Goal: Task Accomplishment & Management: Manage account settings

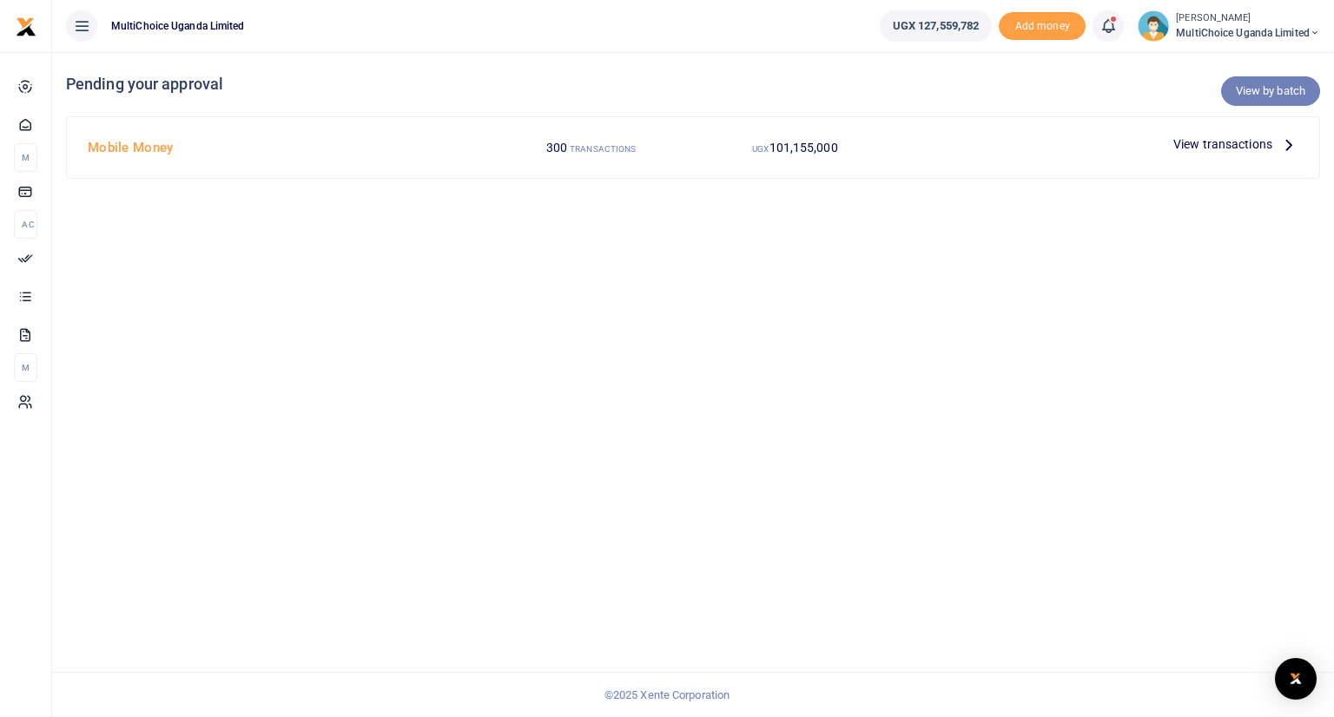
click at [1254, 91] on link "View by batch" at bounding box center [1270, 91] width 99 height 30
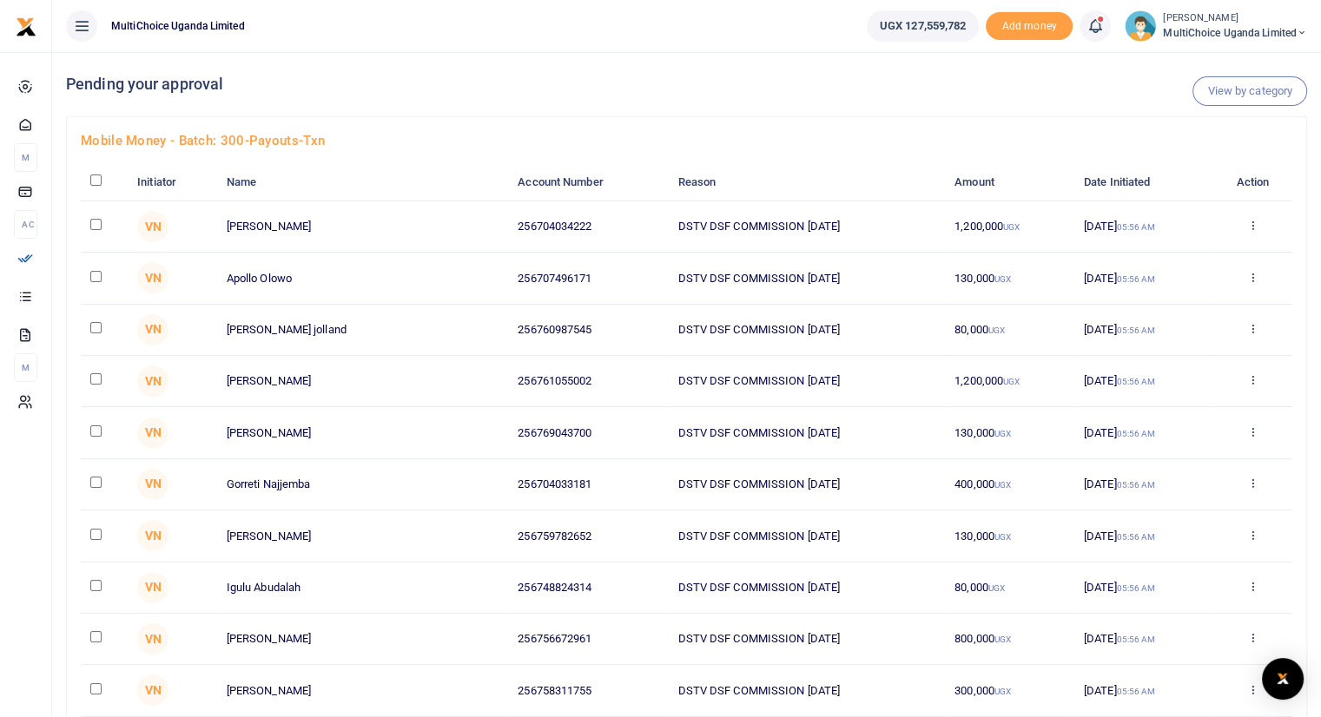
click at [94, 181] on input "checkbox" at bounding box center [95, 180] width 11 height 11
checkbox input "true"
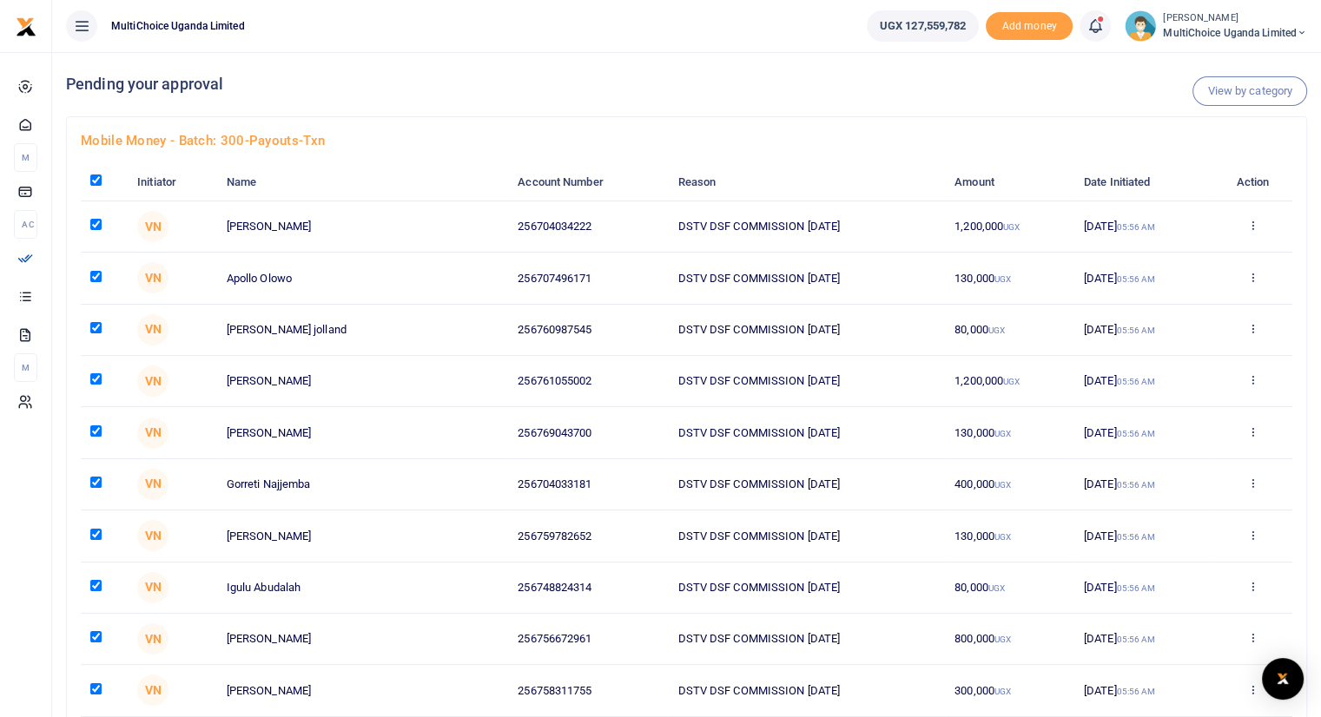
checkbox input "true"
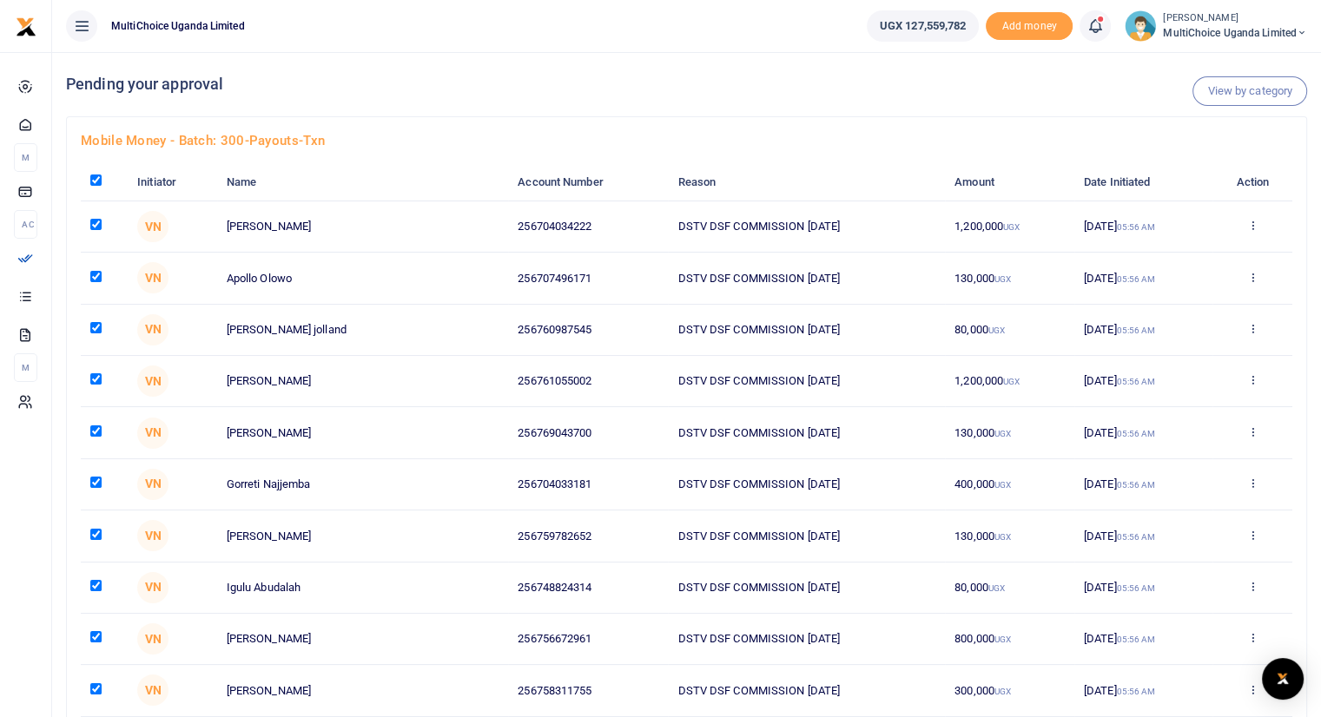
checkbox input "true"
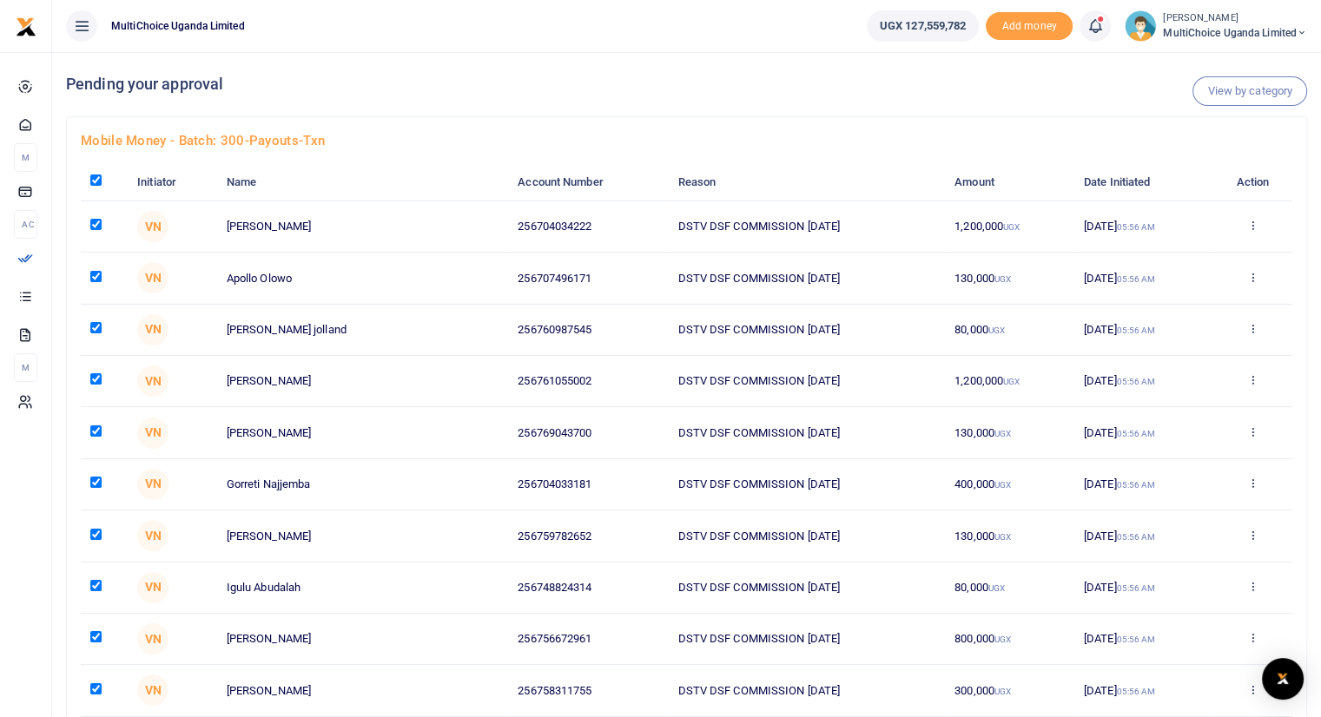
checkbox input "true"
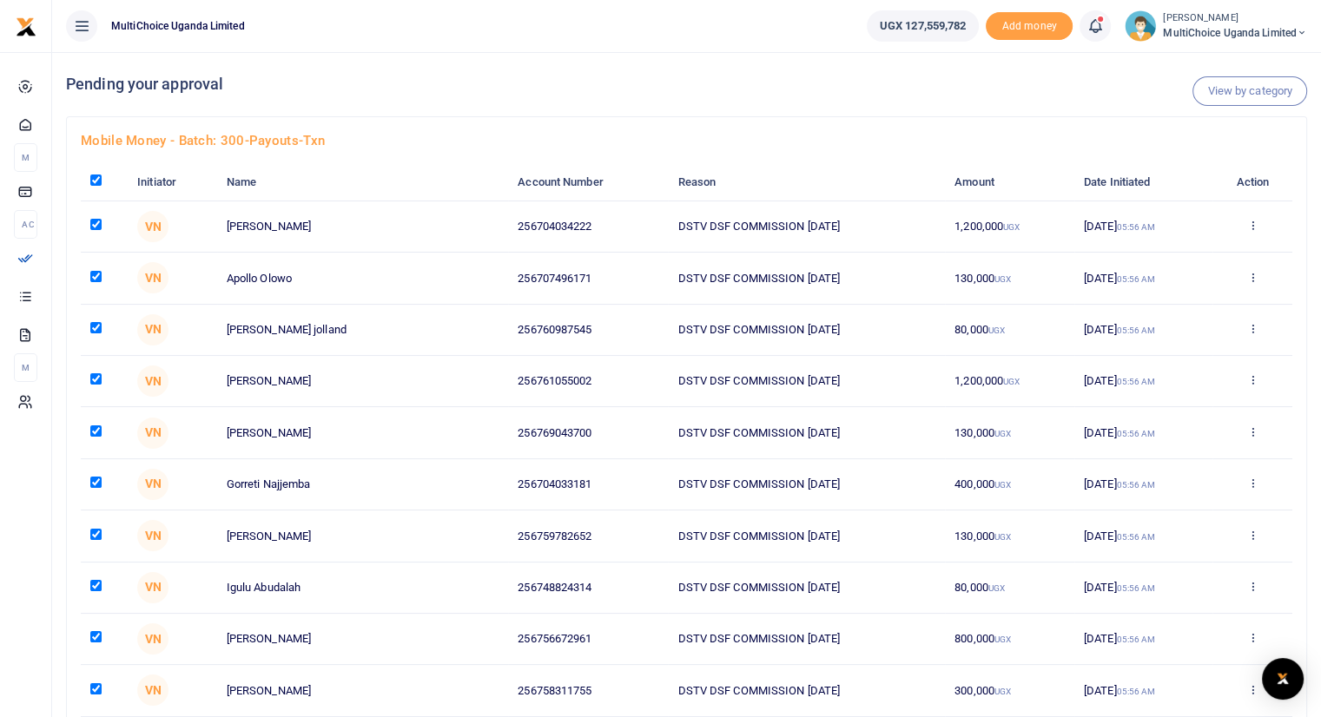
checkbox input "true"
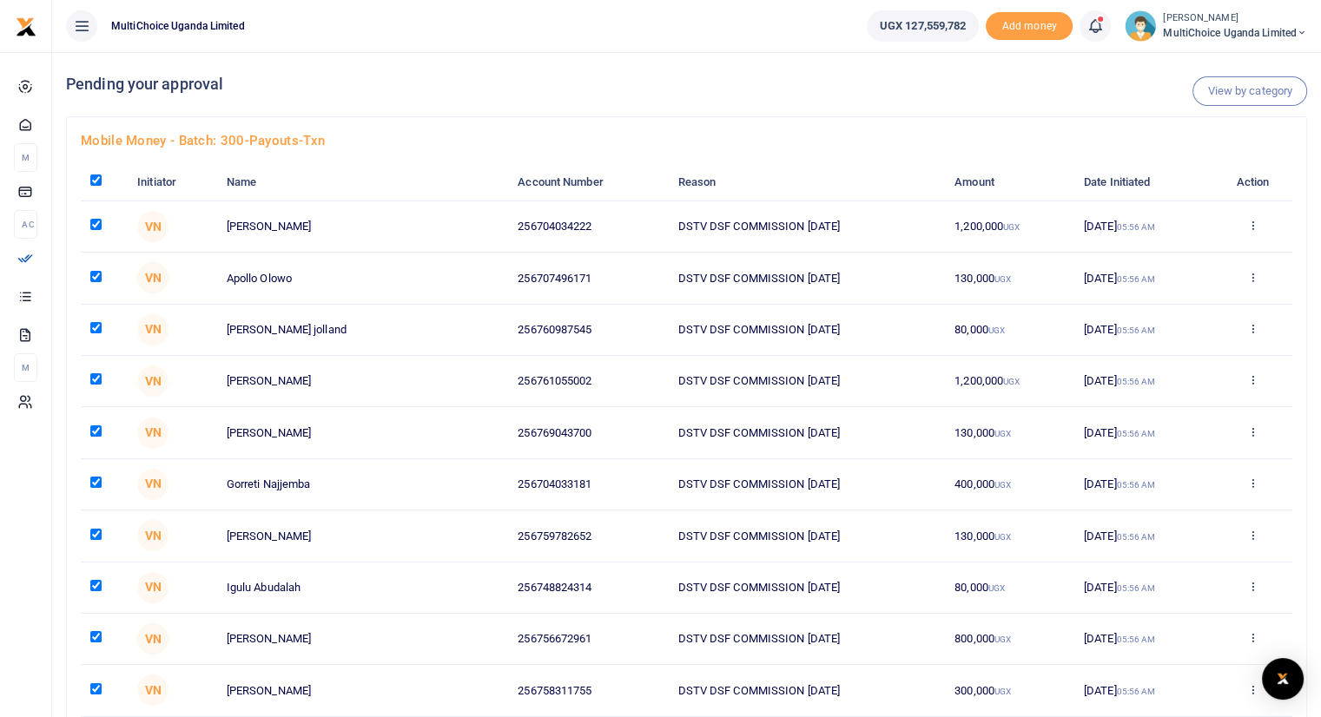
checkbox input "true"
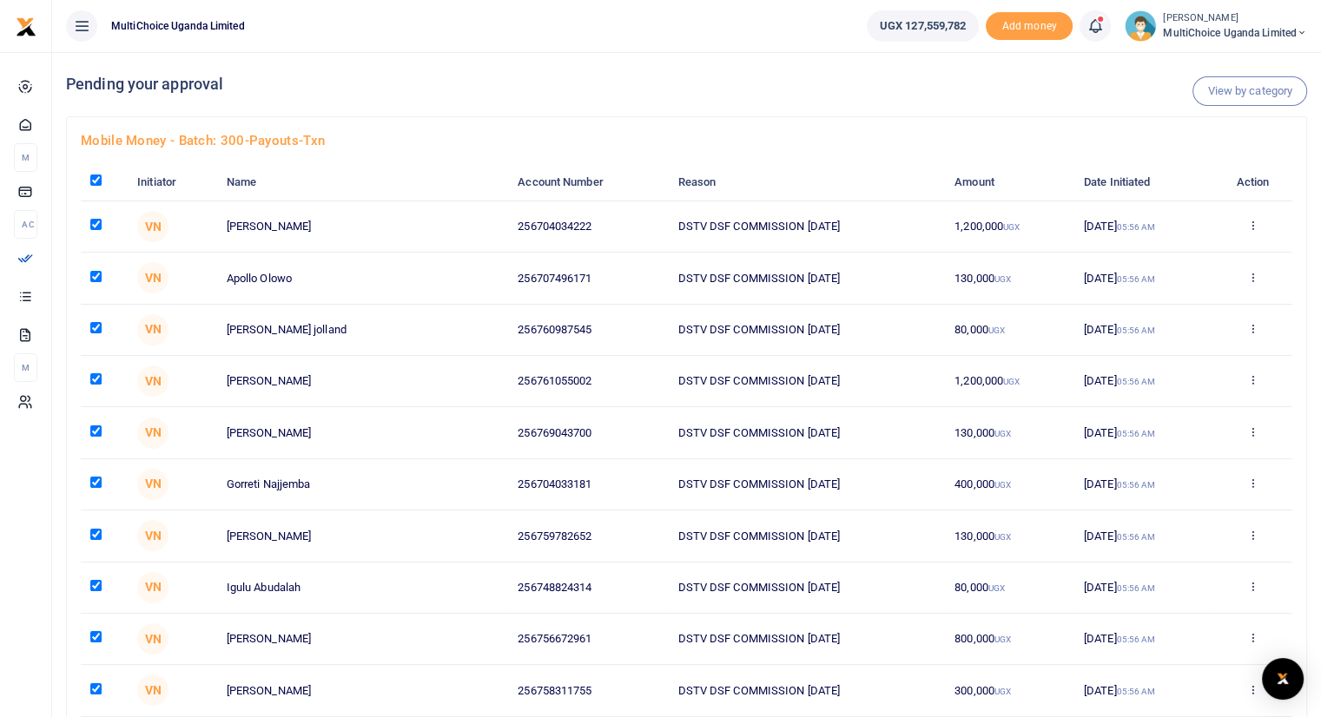
checkbox input "true"
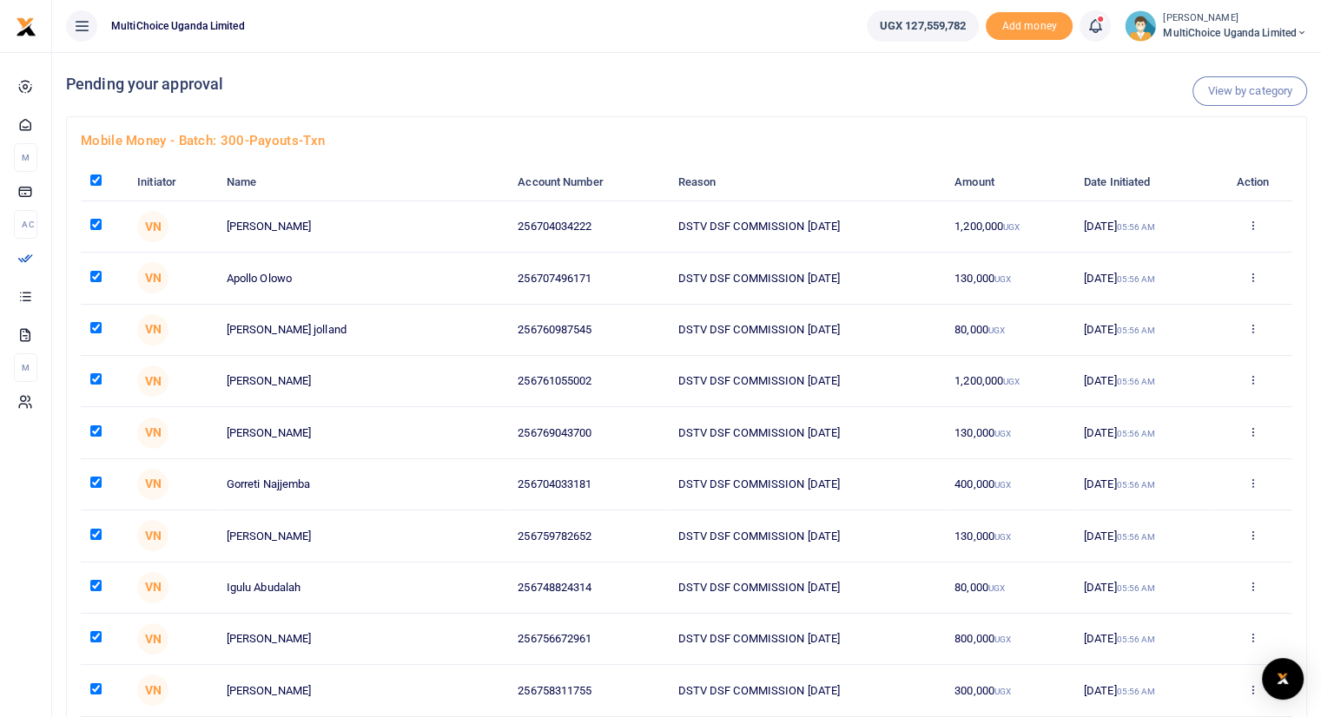
checkbox input "true"
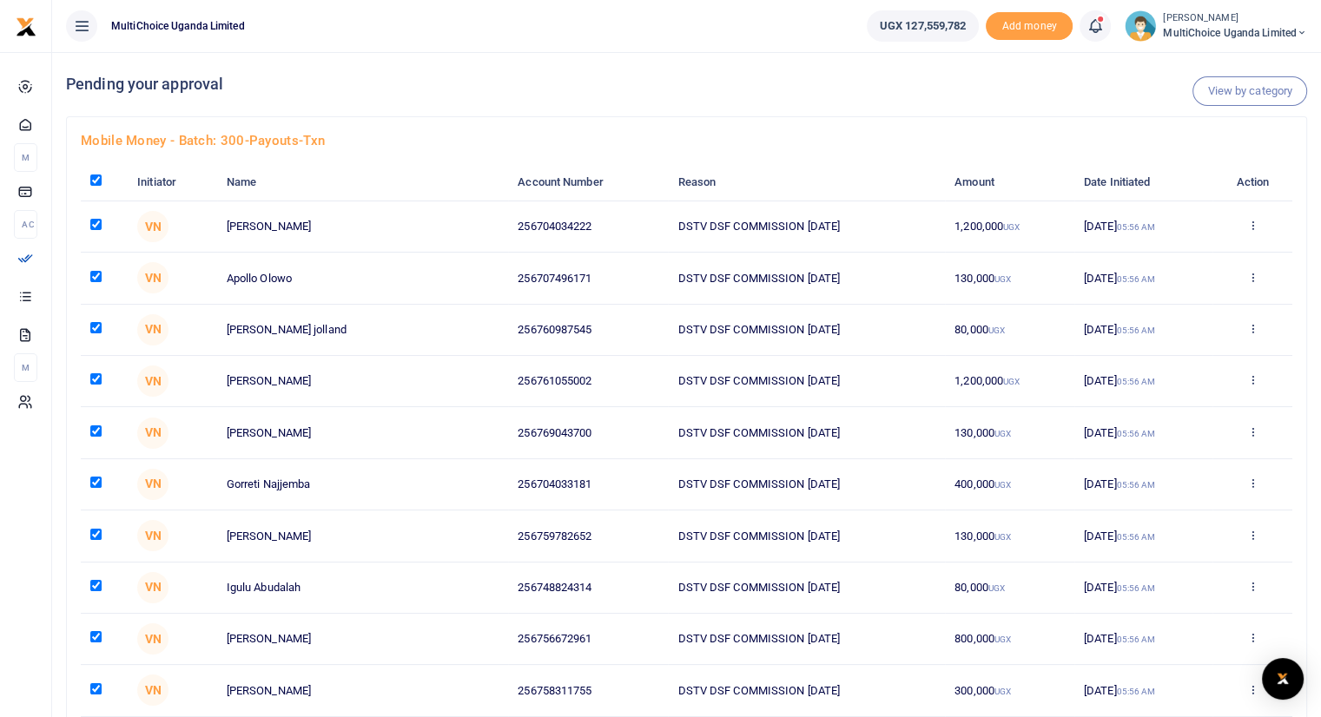
checkbox input "true"
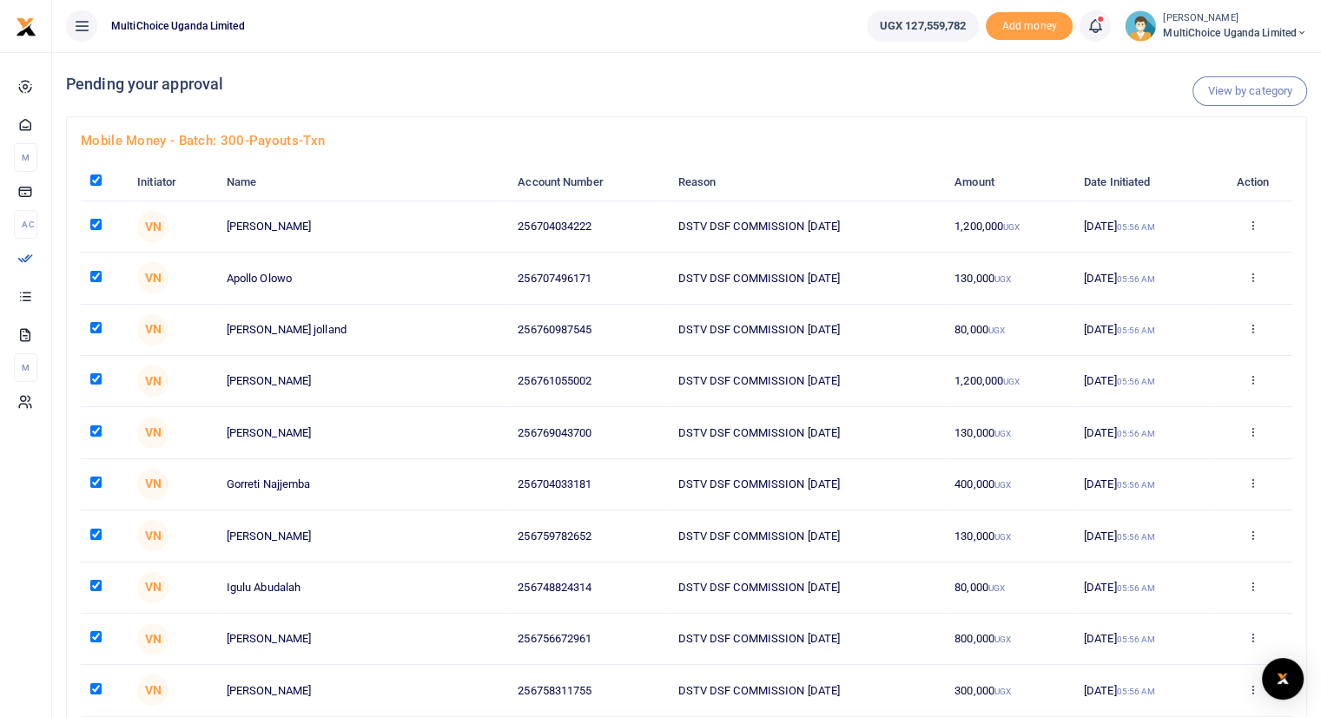
checkbox input "true"
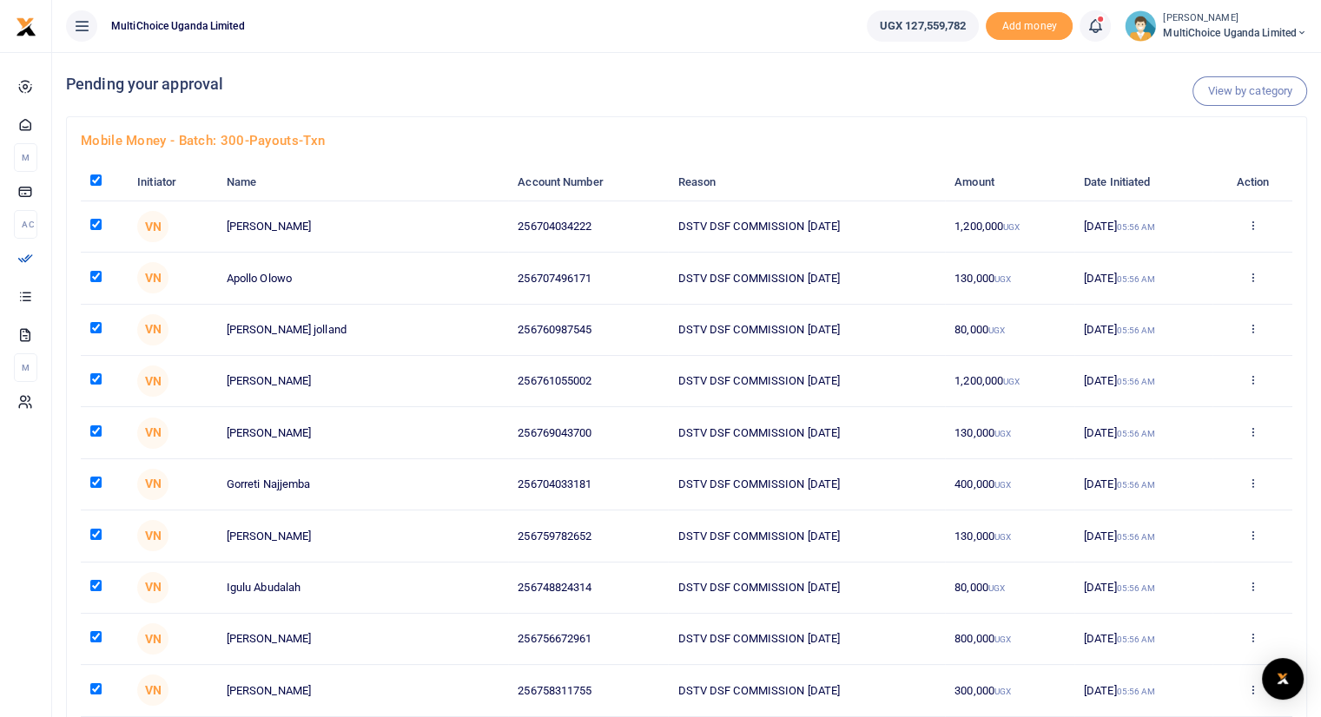
checkbox input "true"
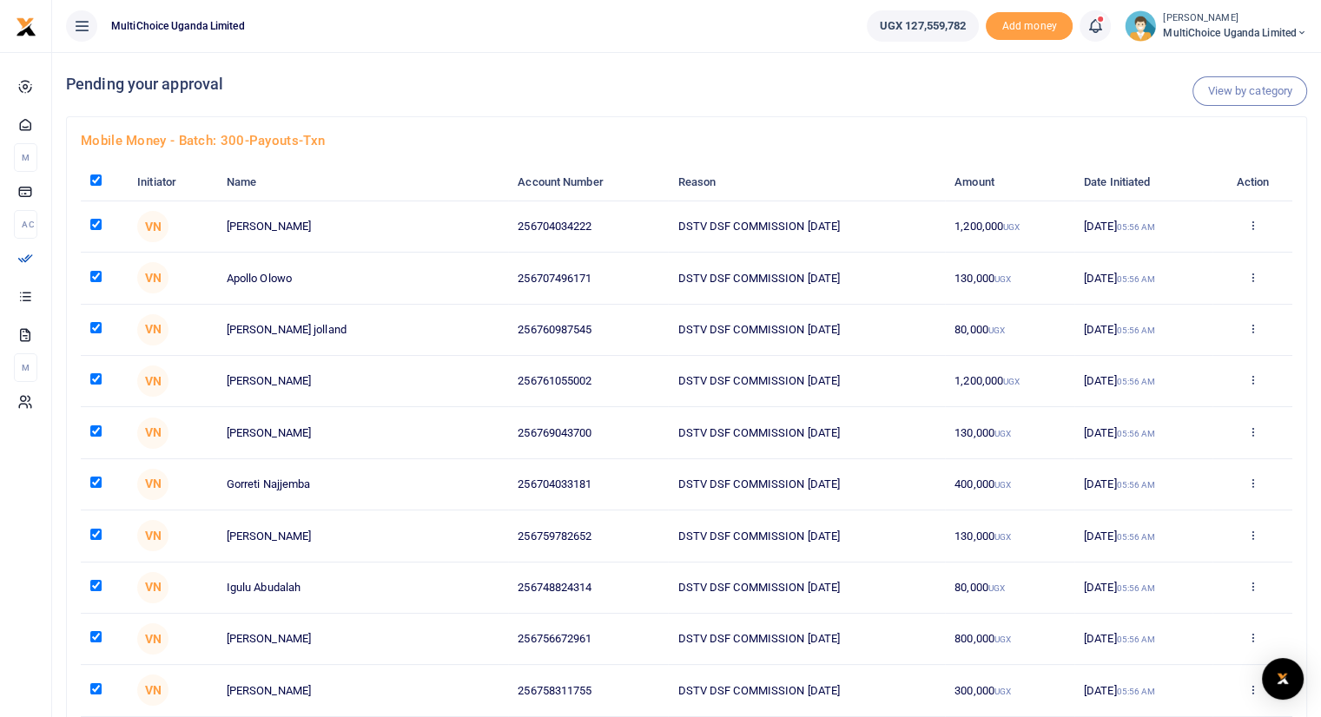
checkbox input "true"
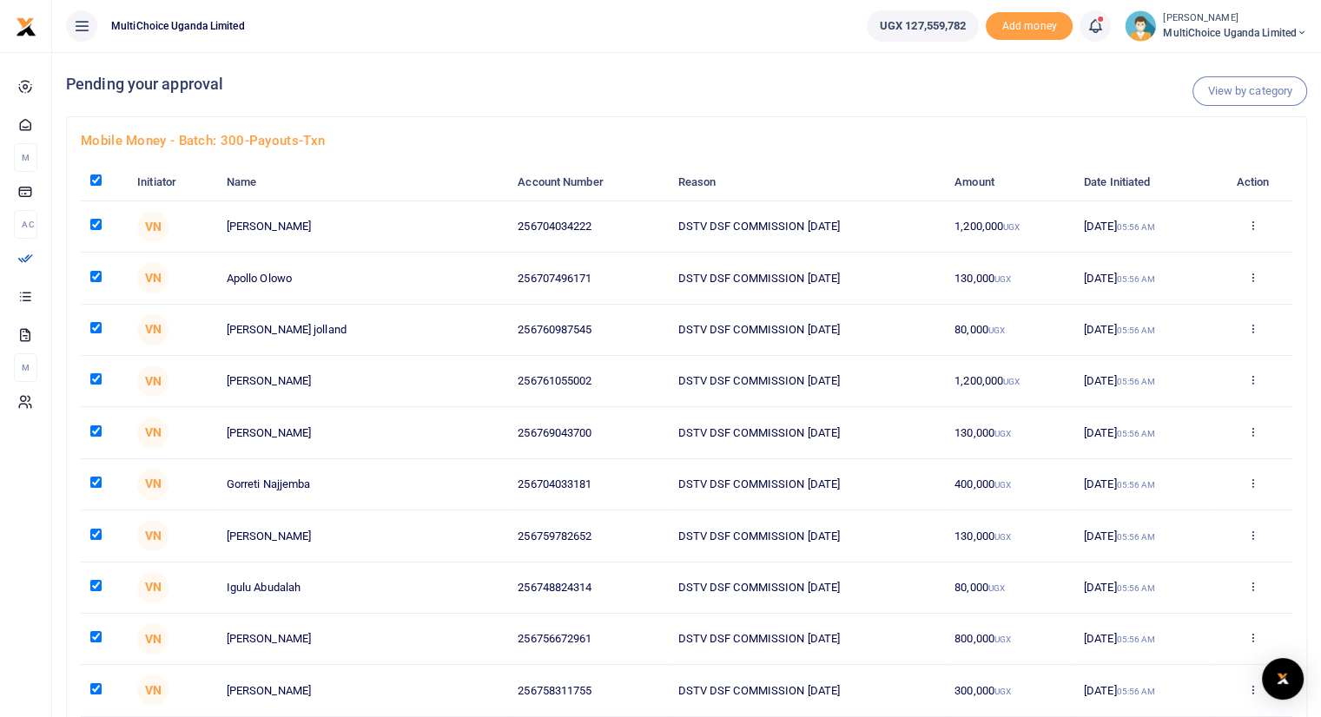
checkbox input "true"
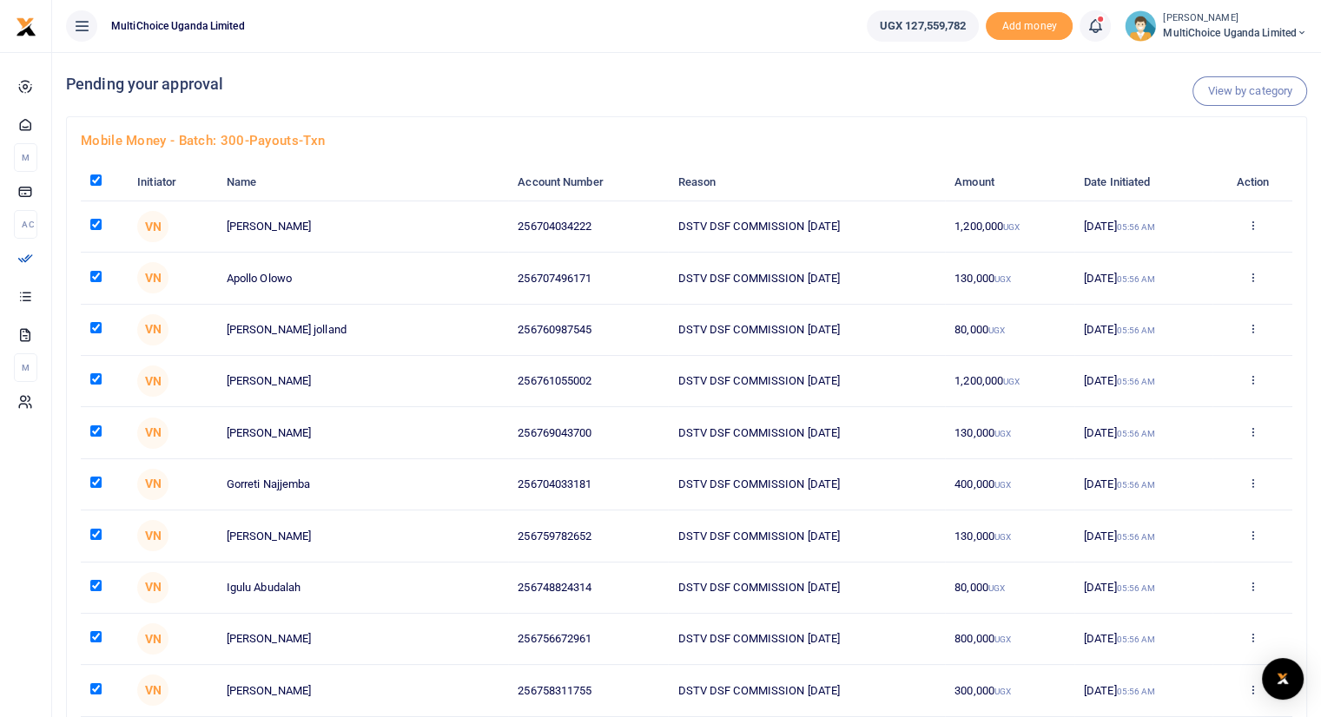
checkbox input "true"
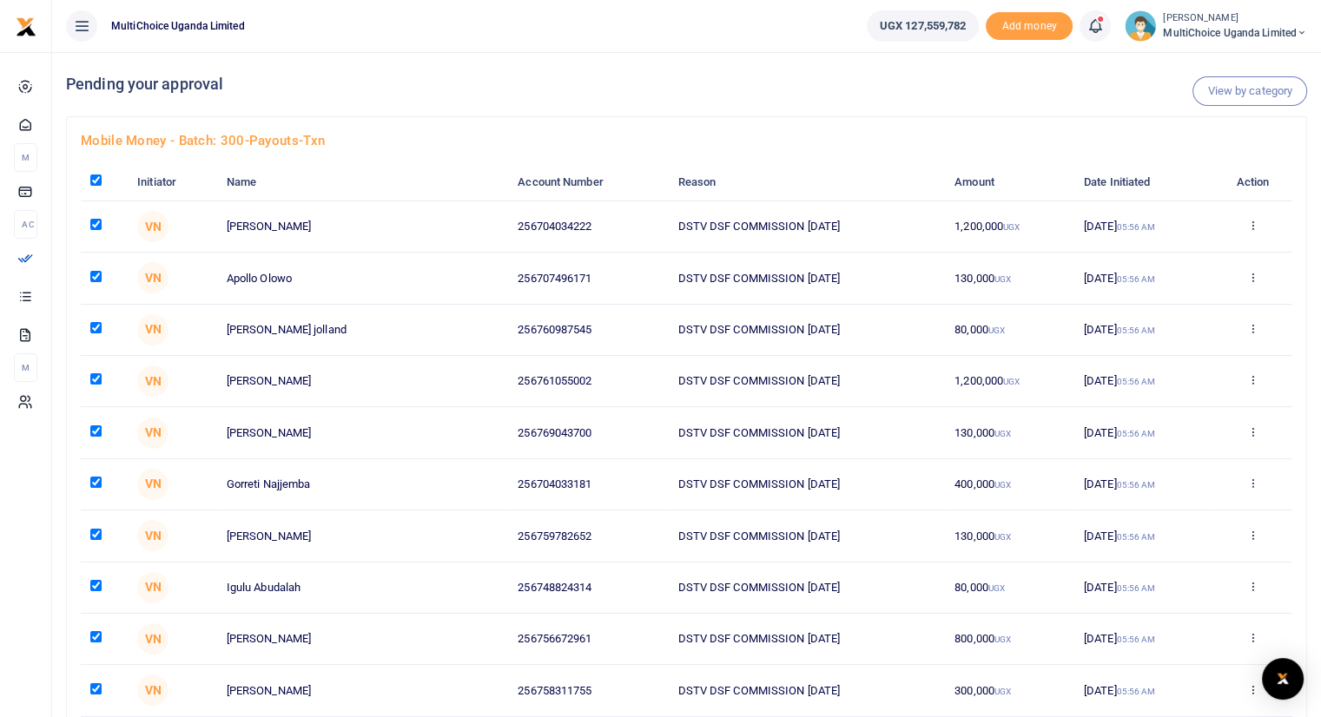
checkbox input "true"
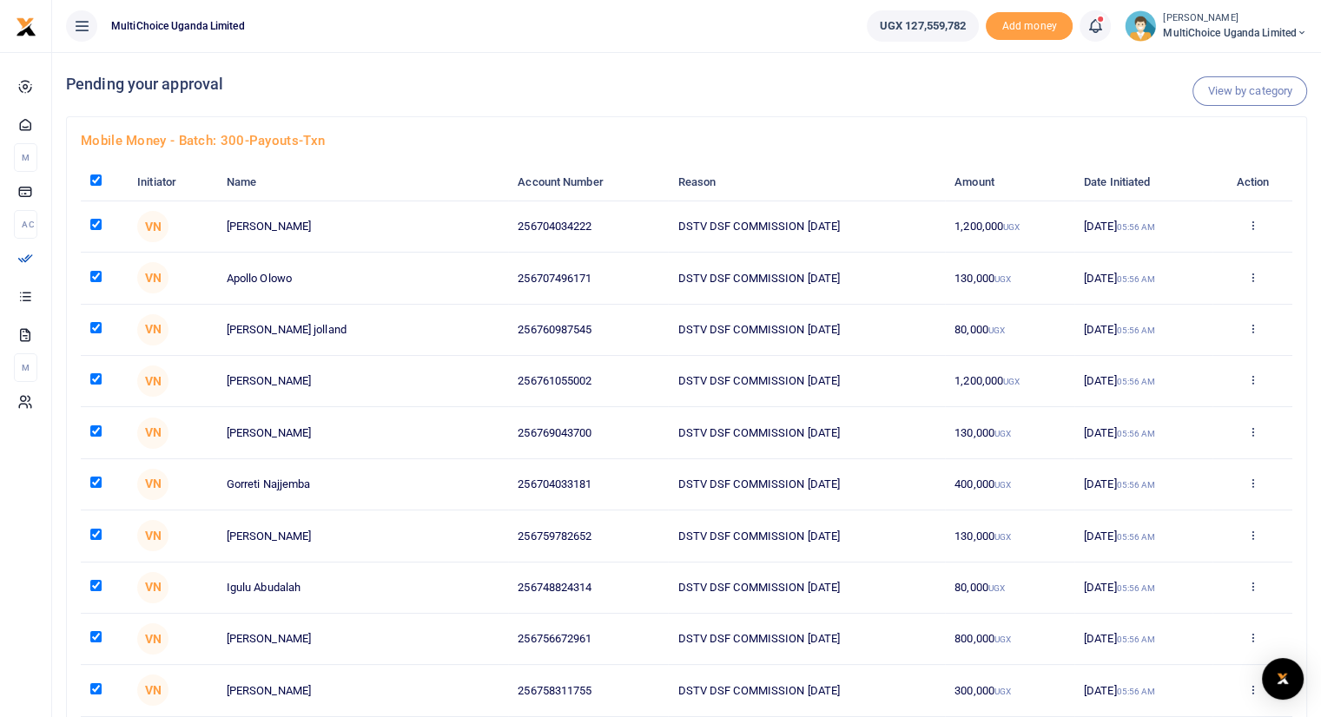
checkbox input "true"
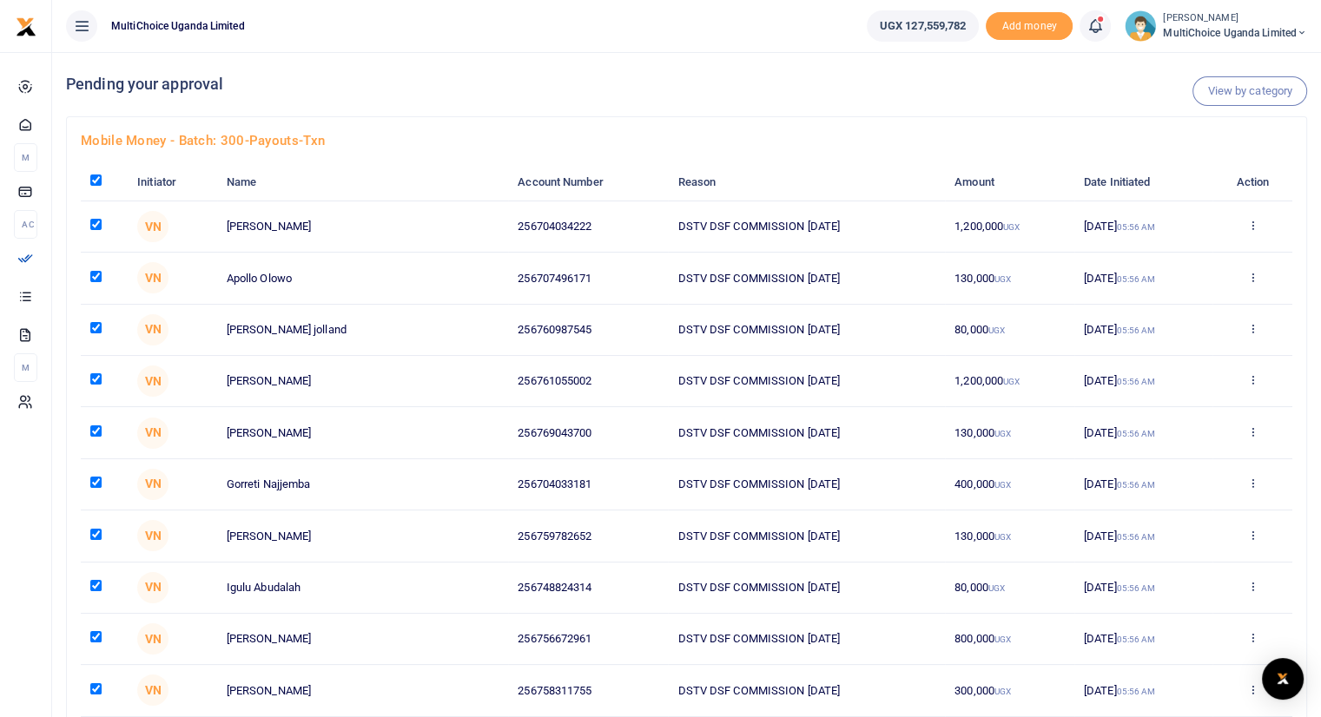
checkbox input "true"
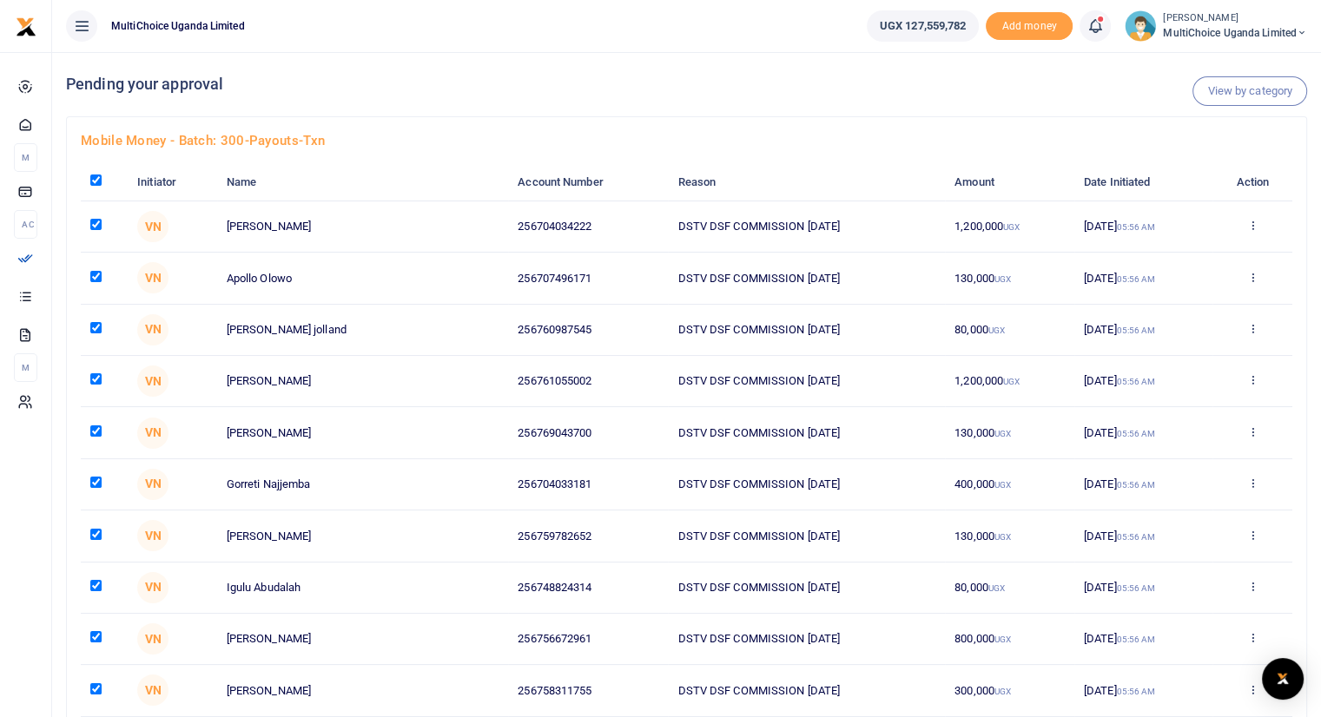
checkbox input "true"
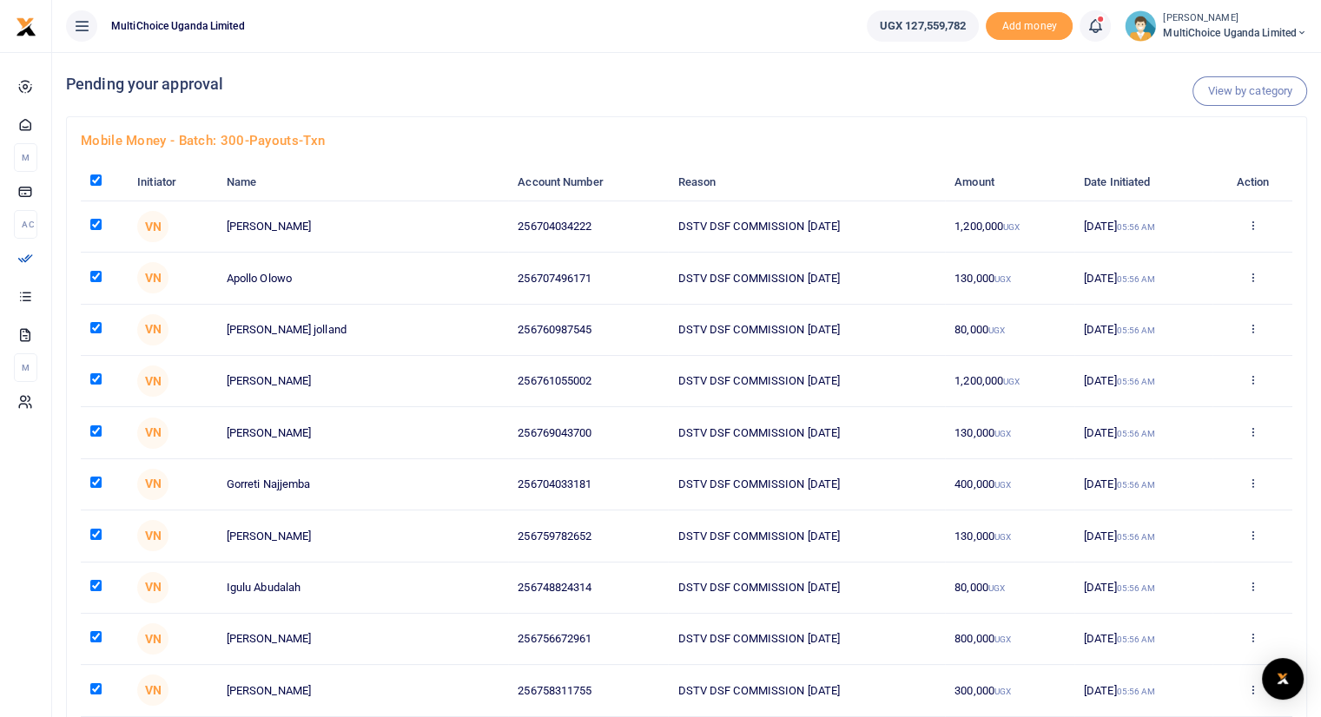
checkbox input "true"
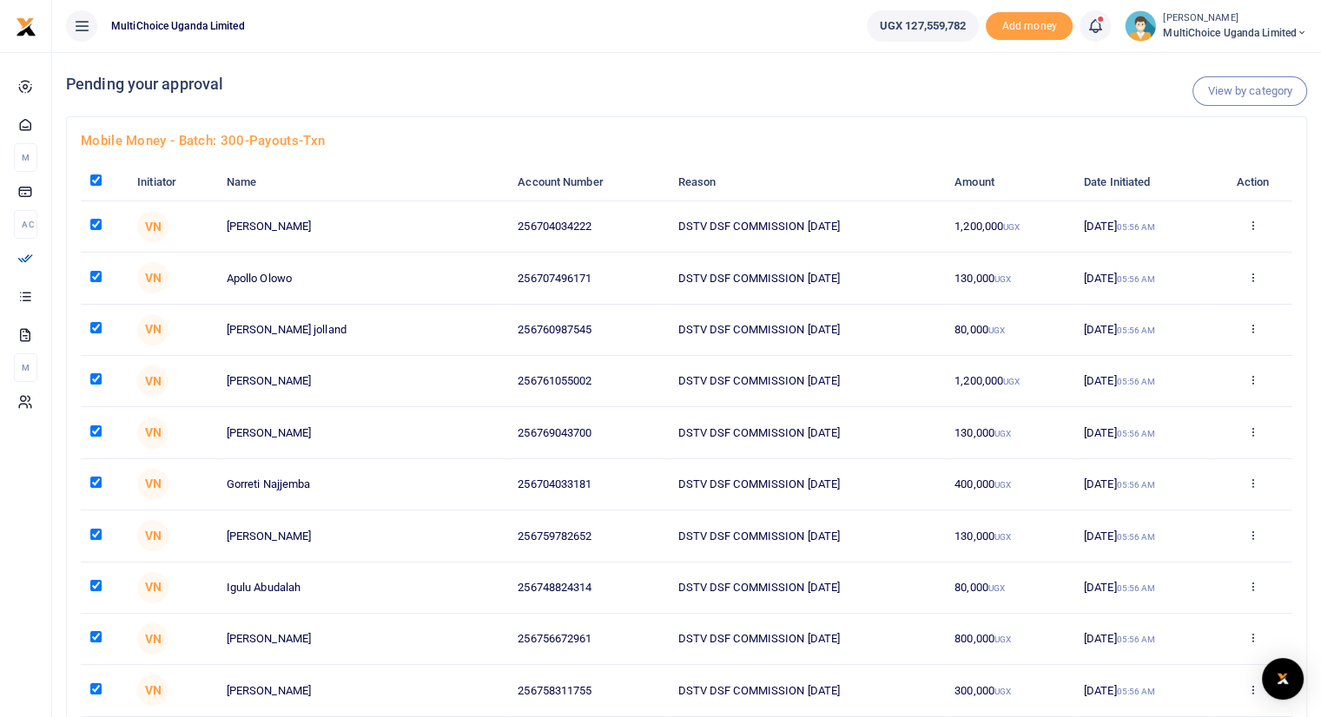
checkbox input "true"
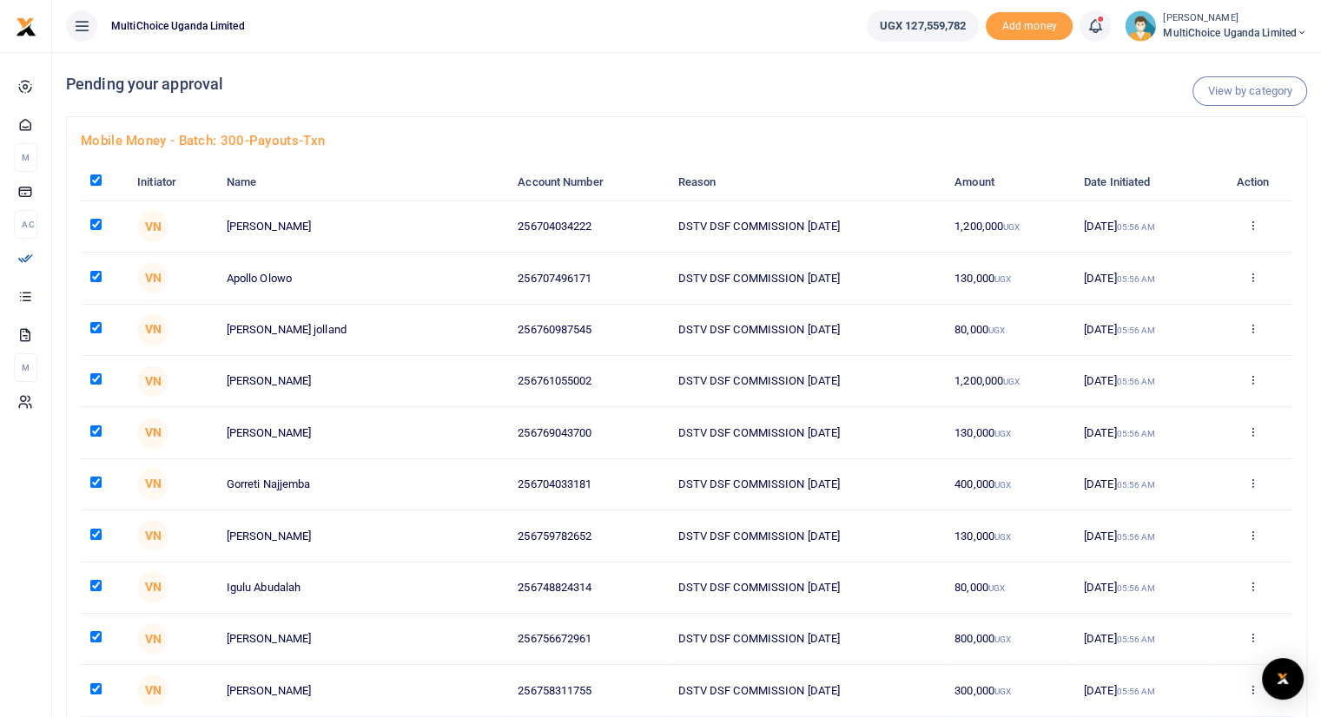
checkbox input "true"
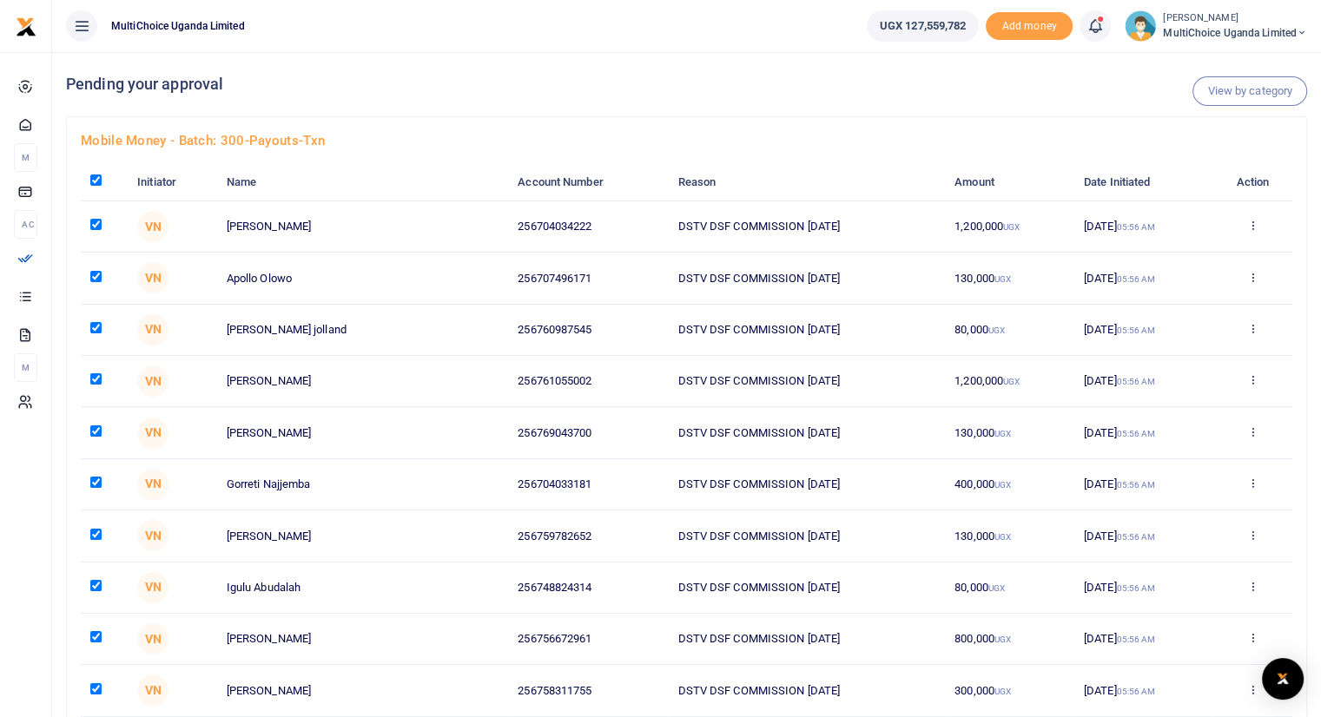
checkbox input "true"
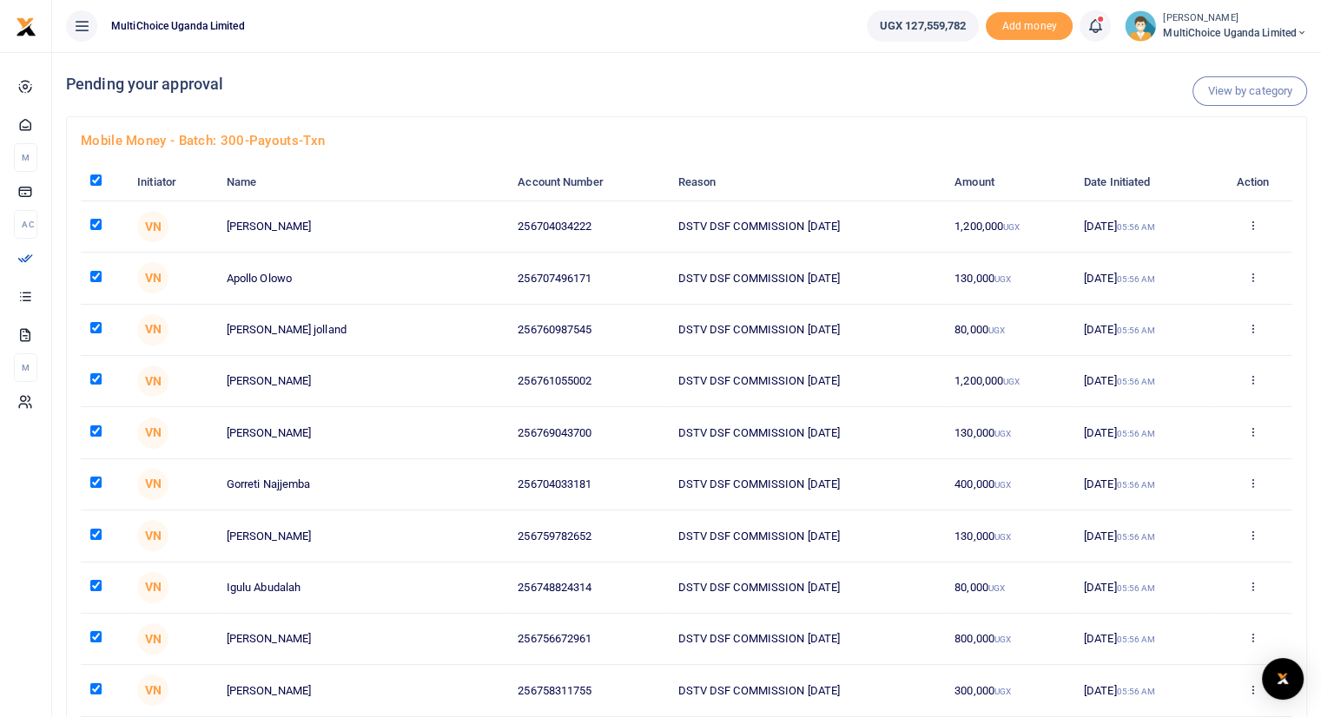
checkbox input "true"
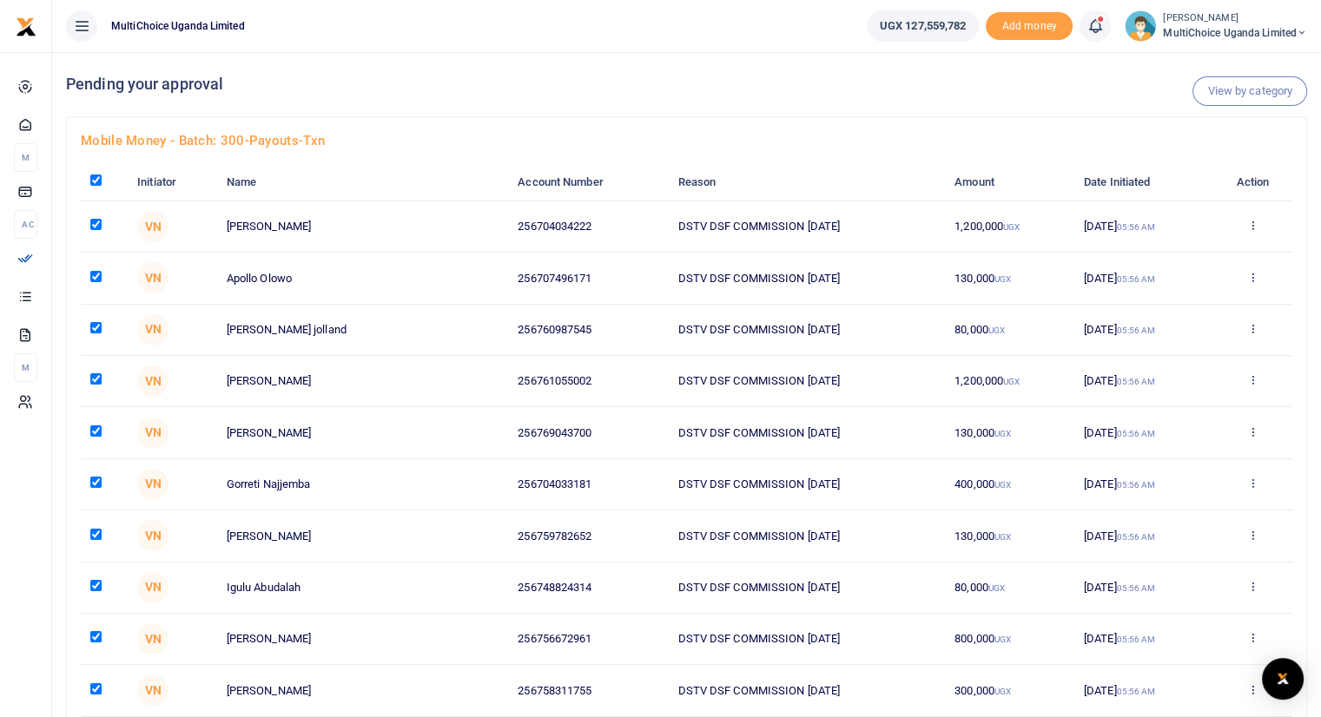
checkbox input "true"
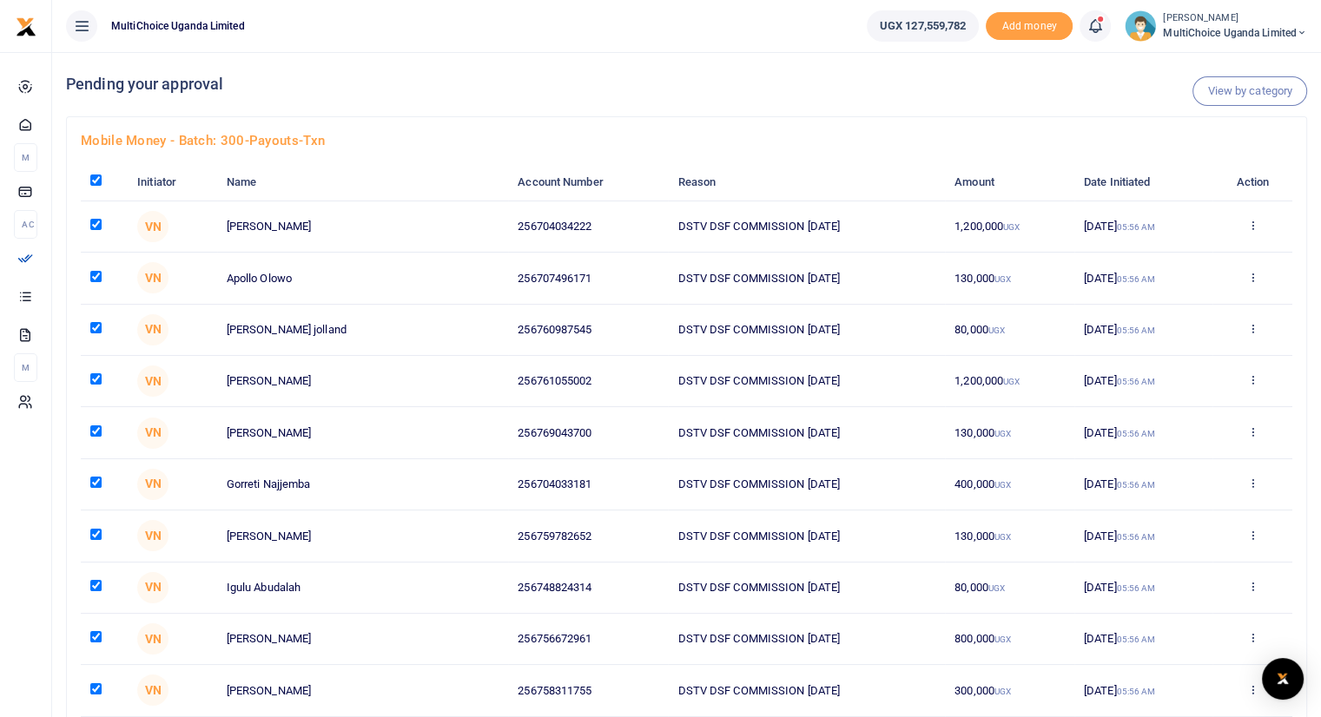
checkbox input "true"
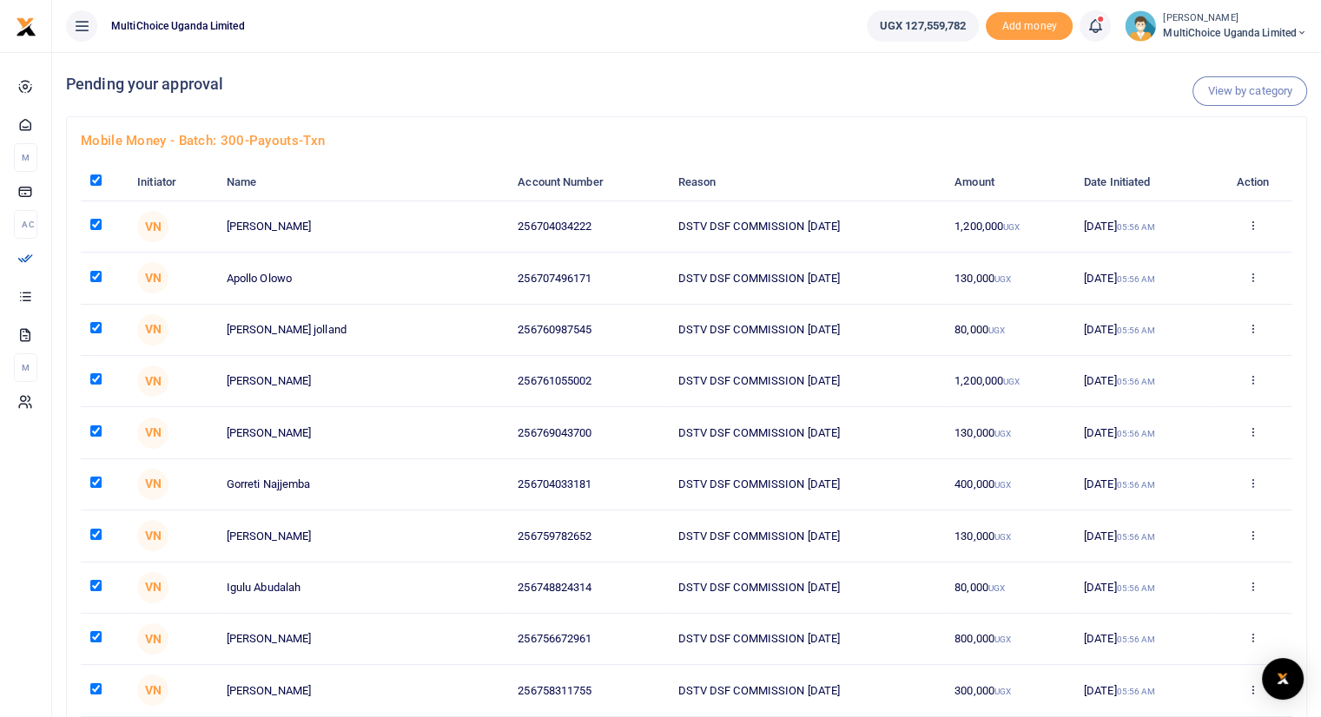
checkbox input "true"
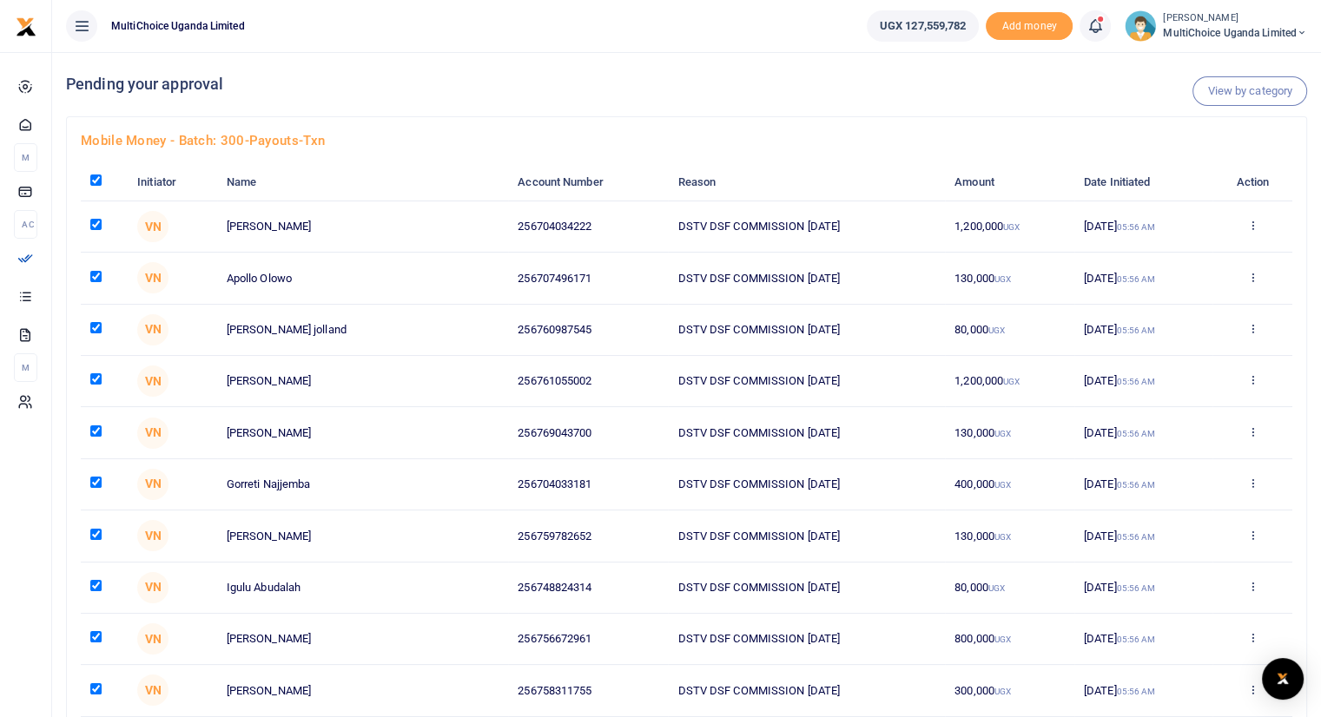
checkbox input "true"
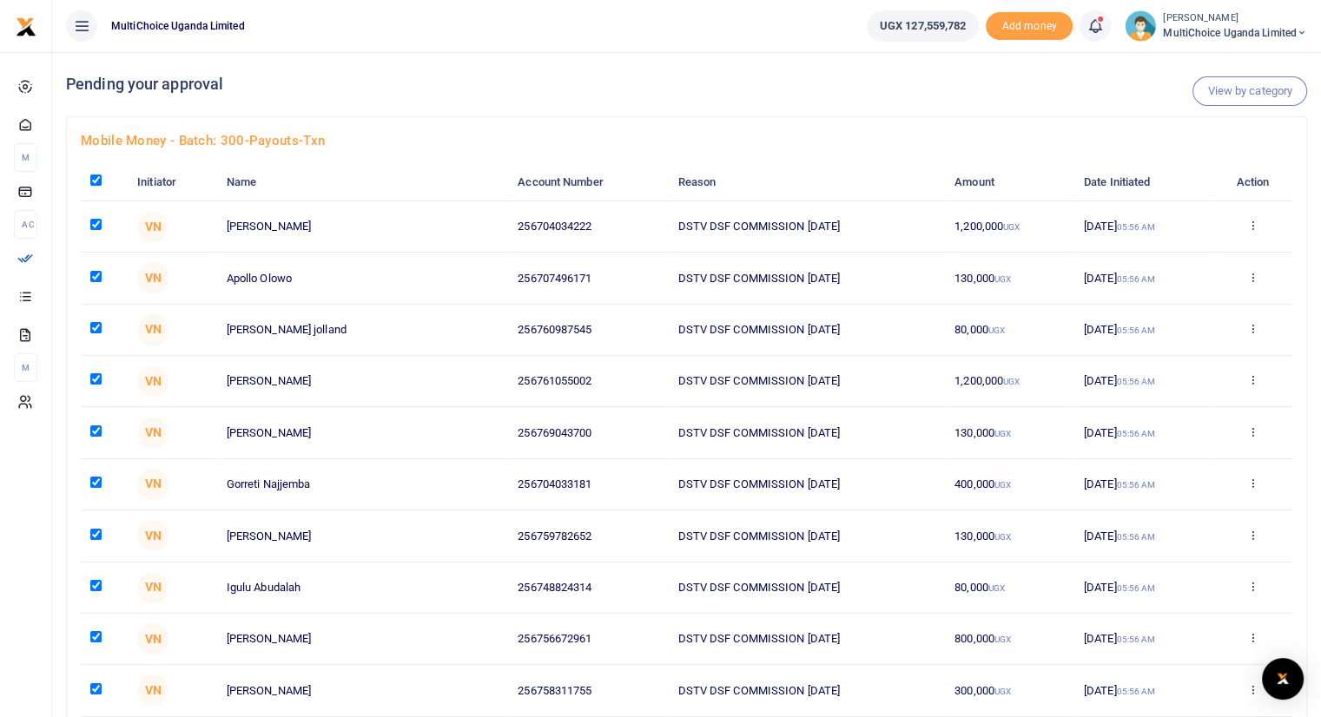
checkbox input "true"
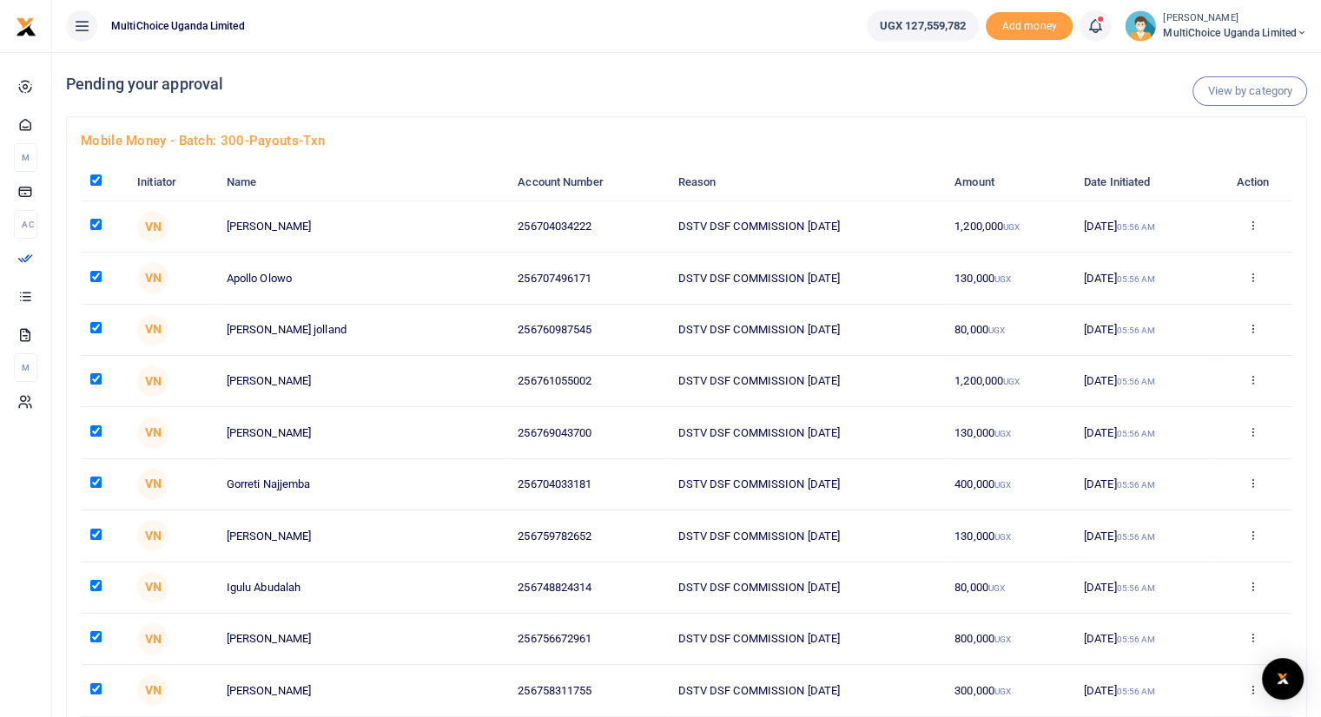
checkbox input "true"
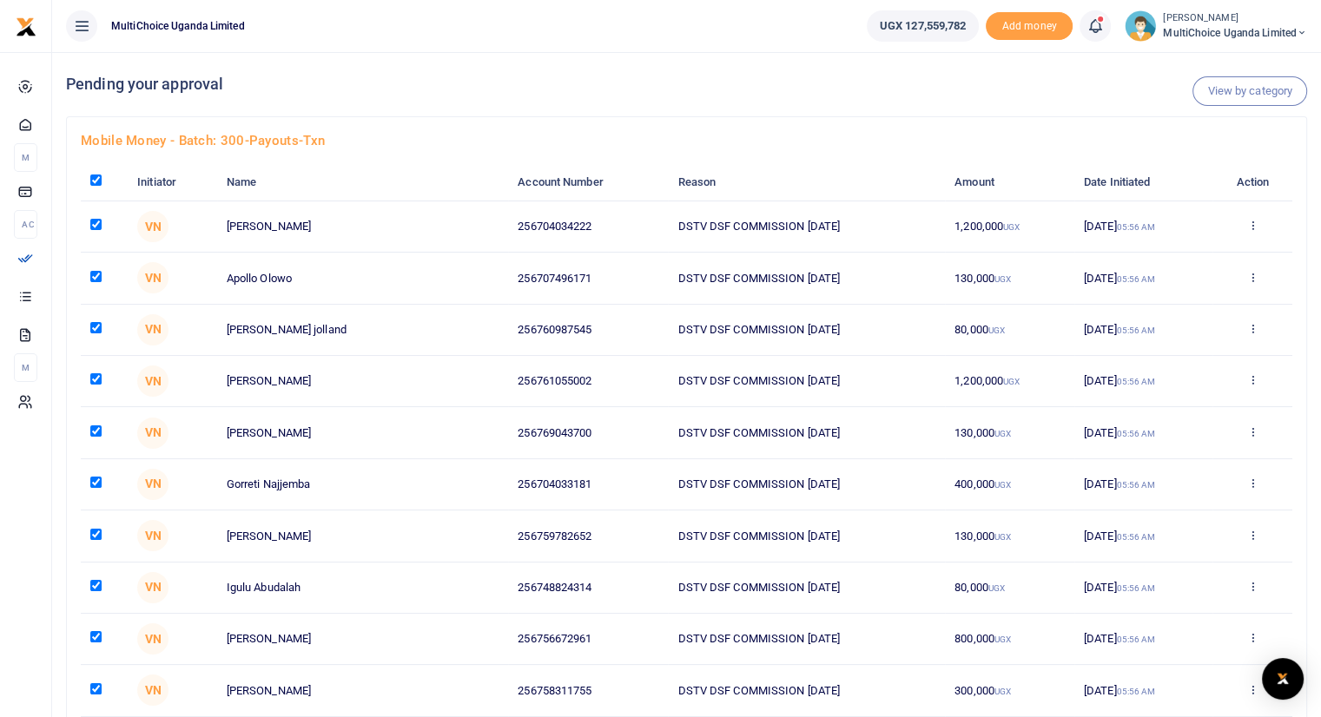
checkbox input "true"
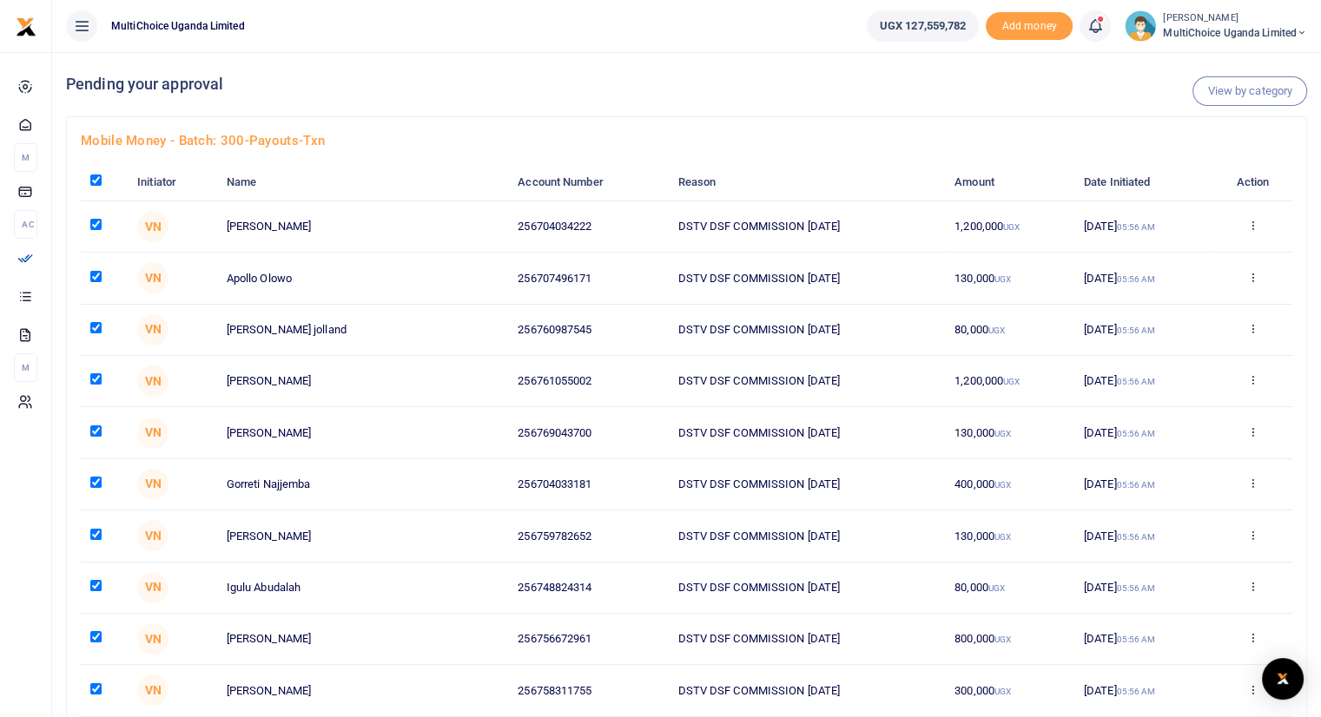
checkbox input "true"
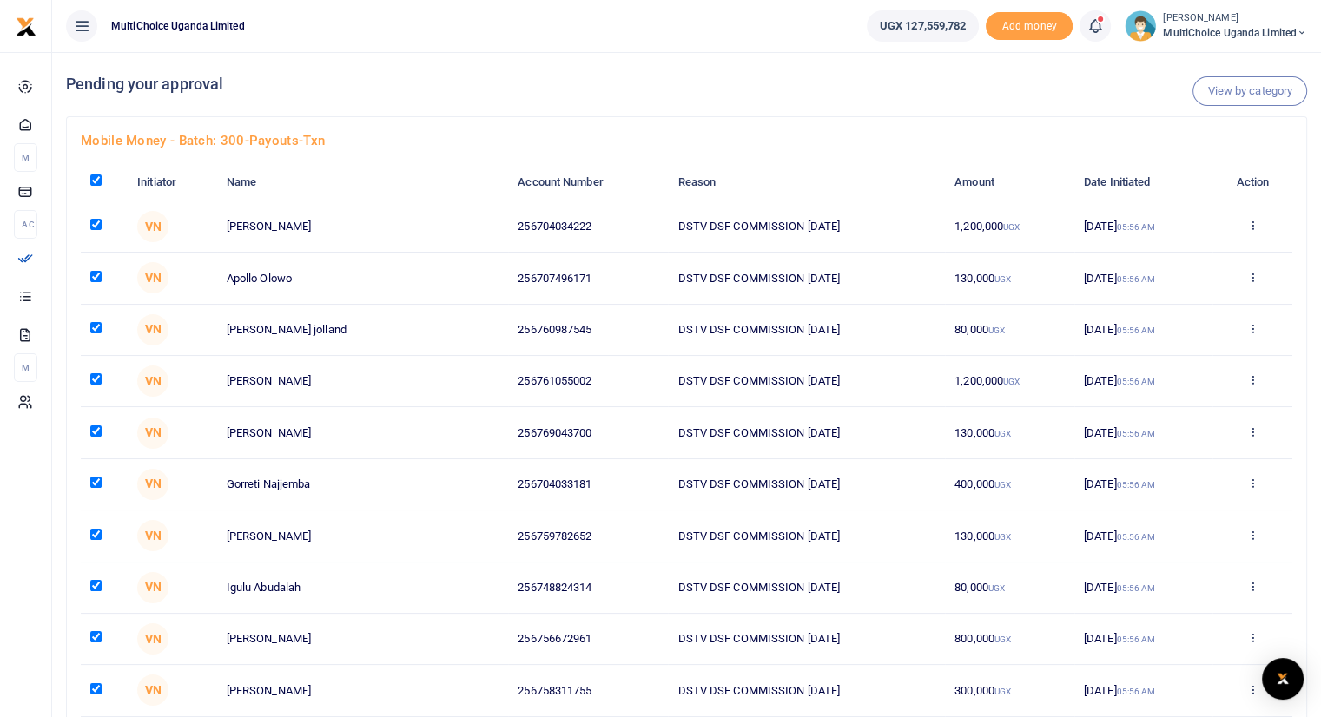
checkbox input "true"
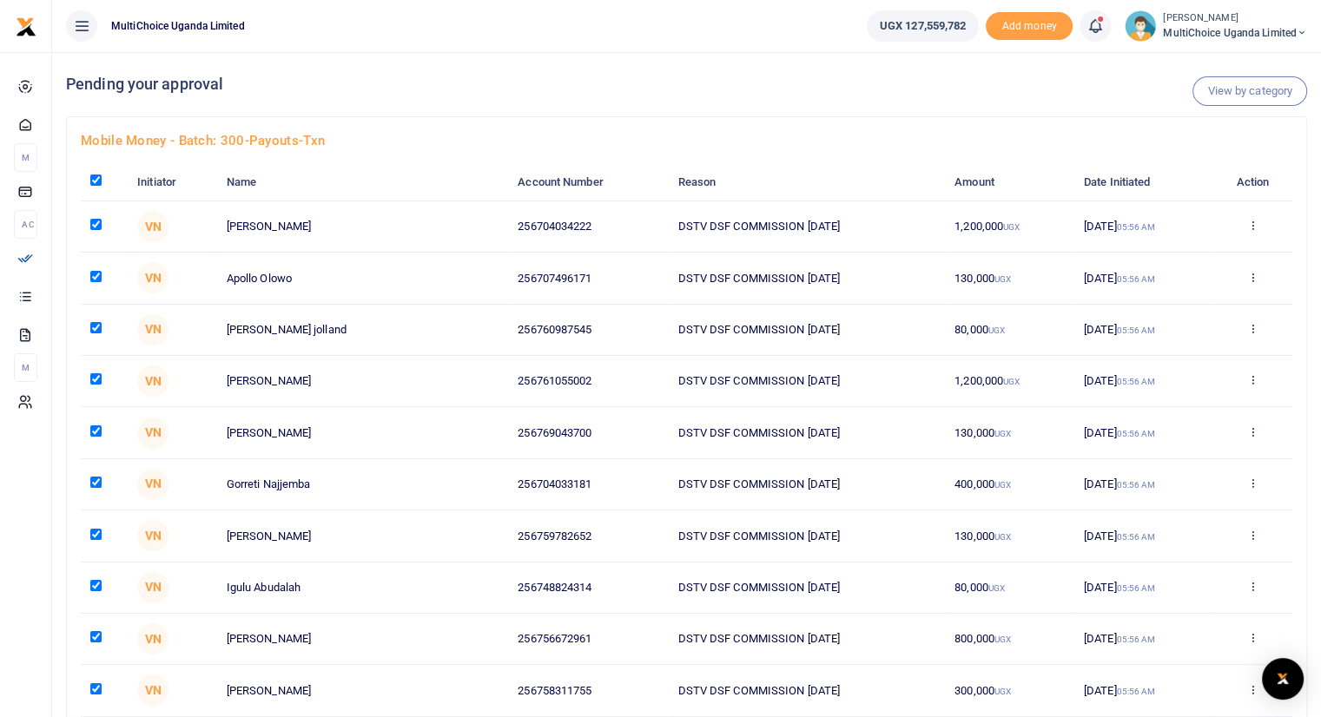
checkbox input "true"
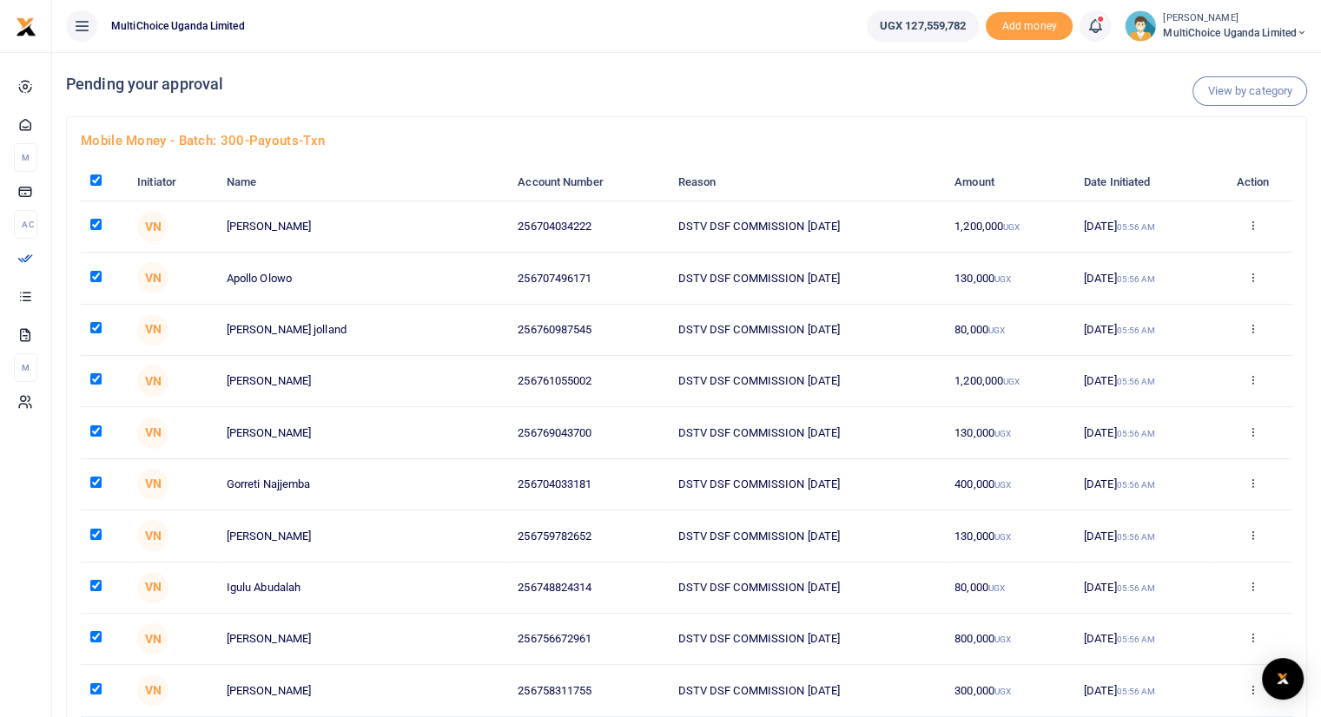
checkbox input "true"
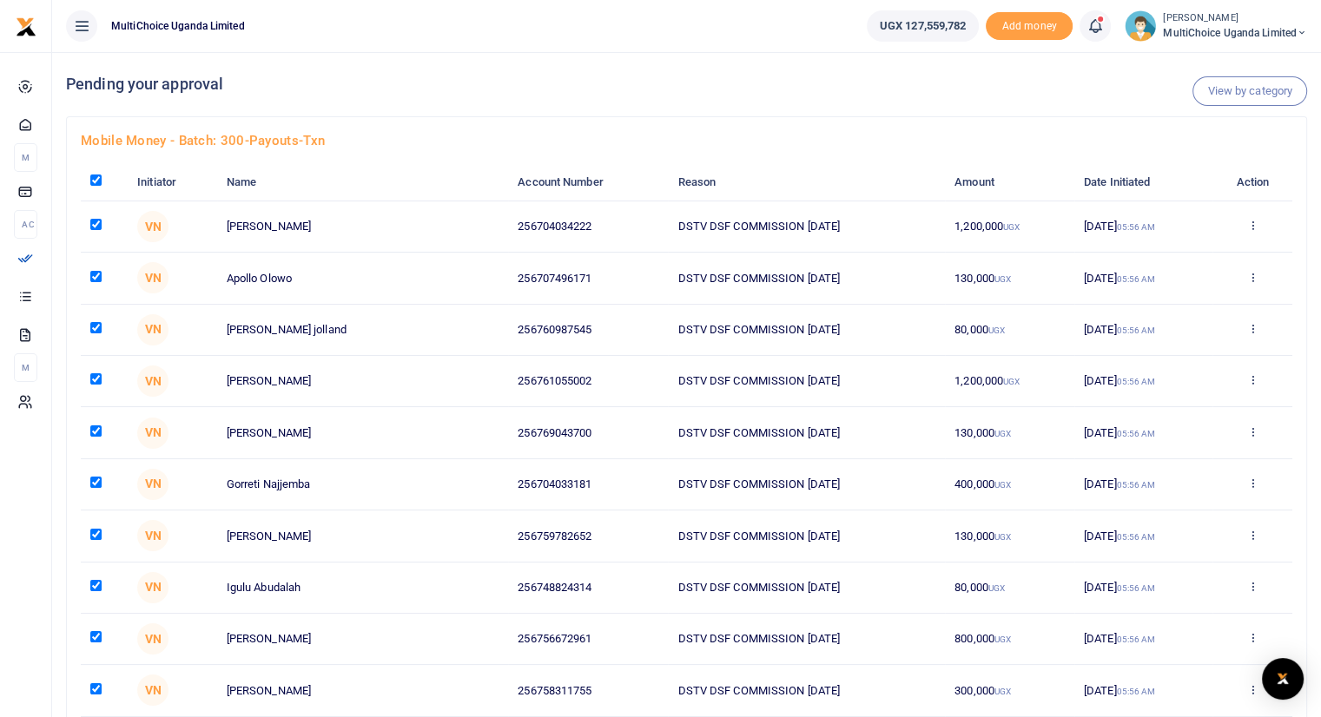
checkbox input "true"
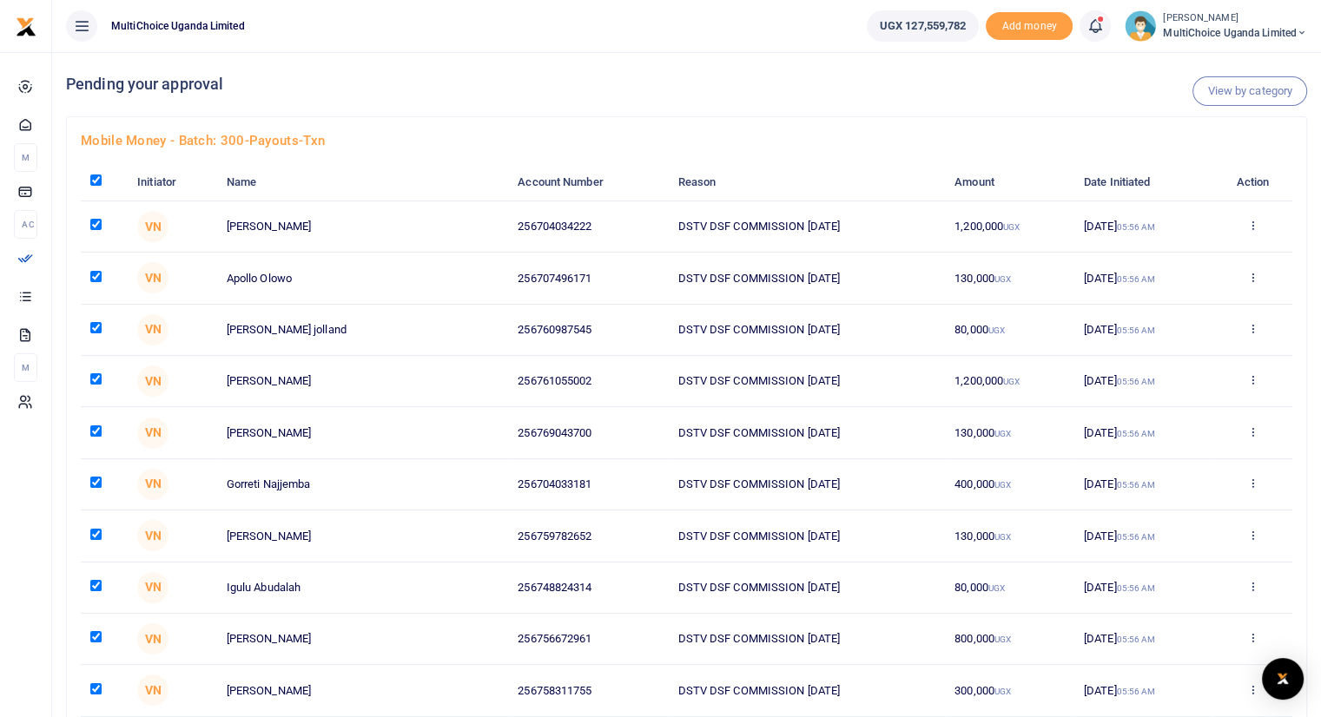
checkbox input "true"
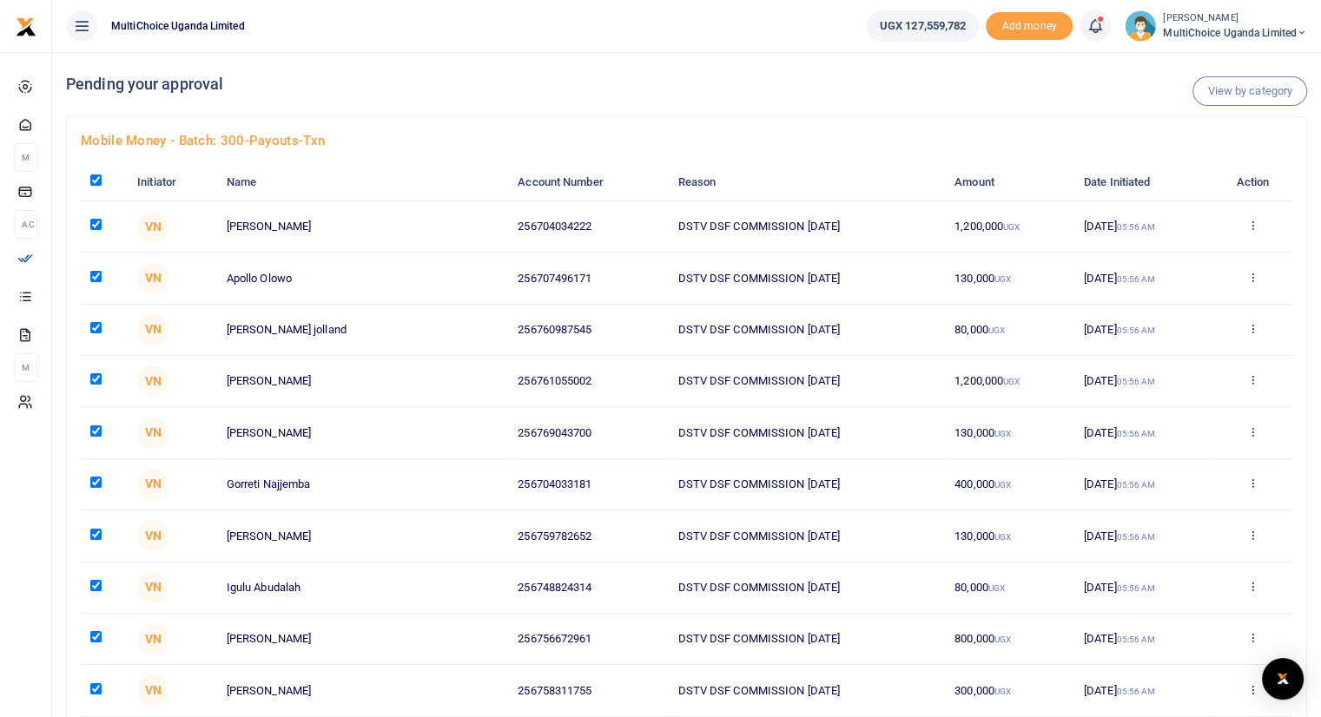
checkbox input "true"
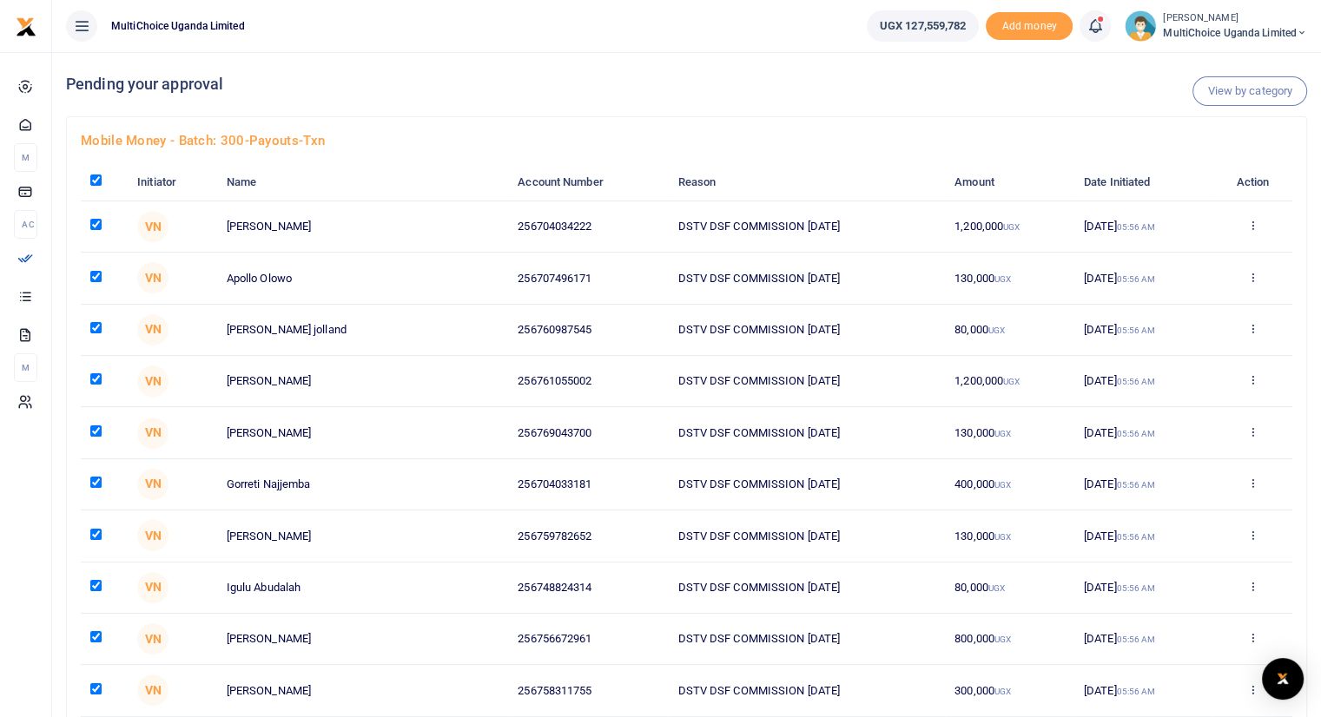
checkbox input "true"
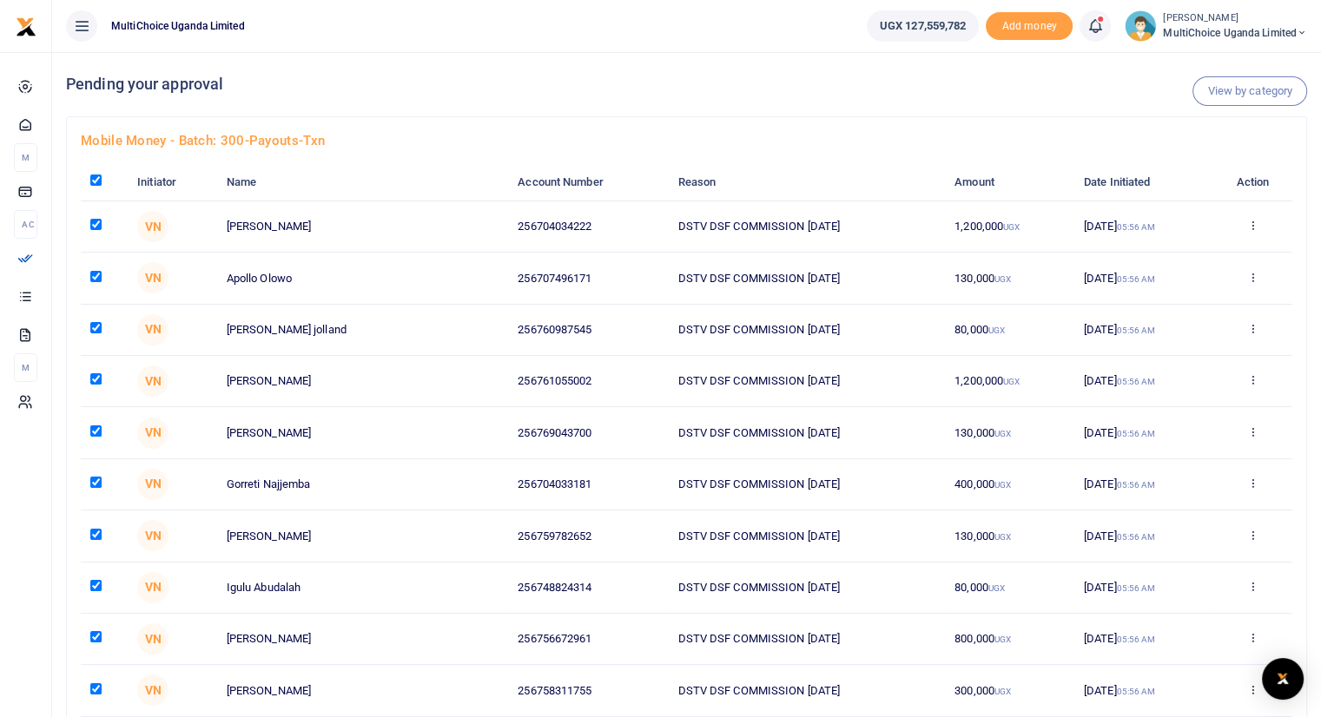
checkbox input "true"
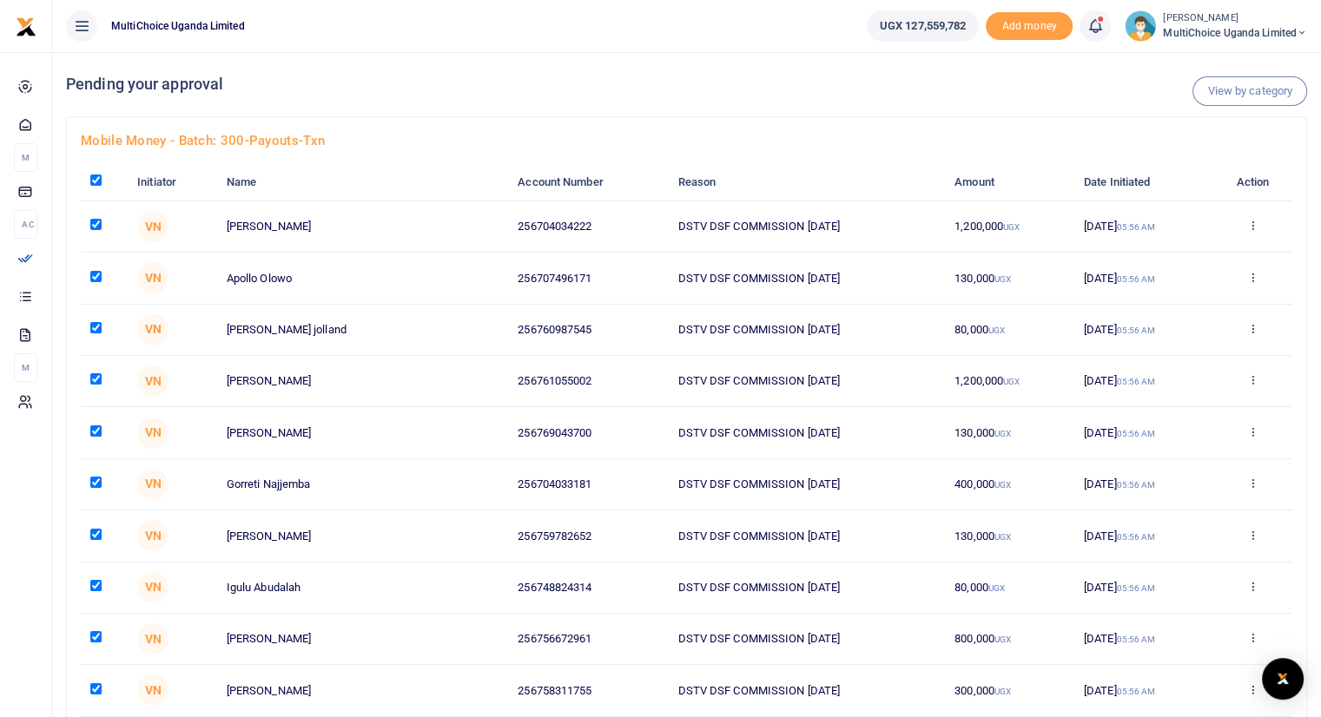
checkbox input "true"
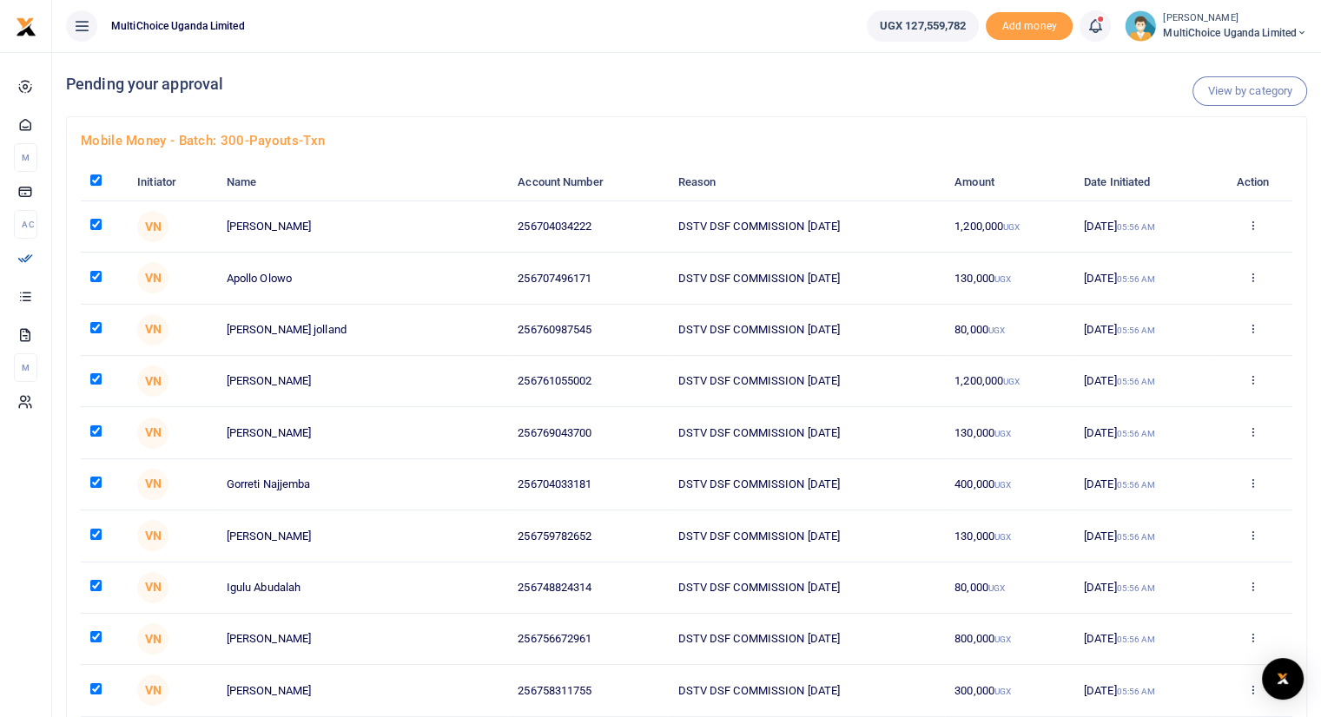
checkbox input "true"
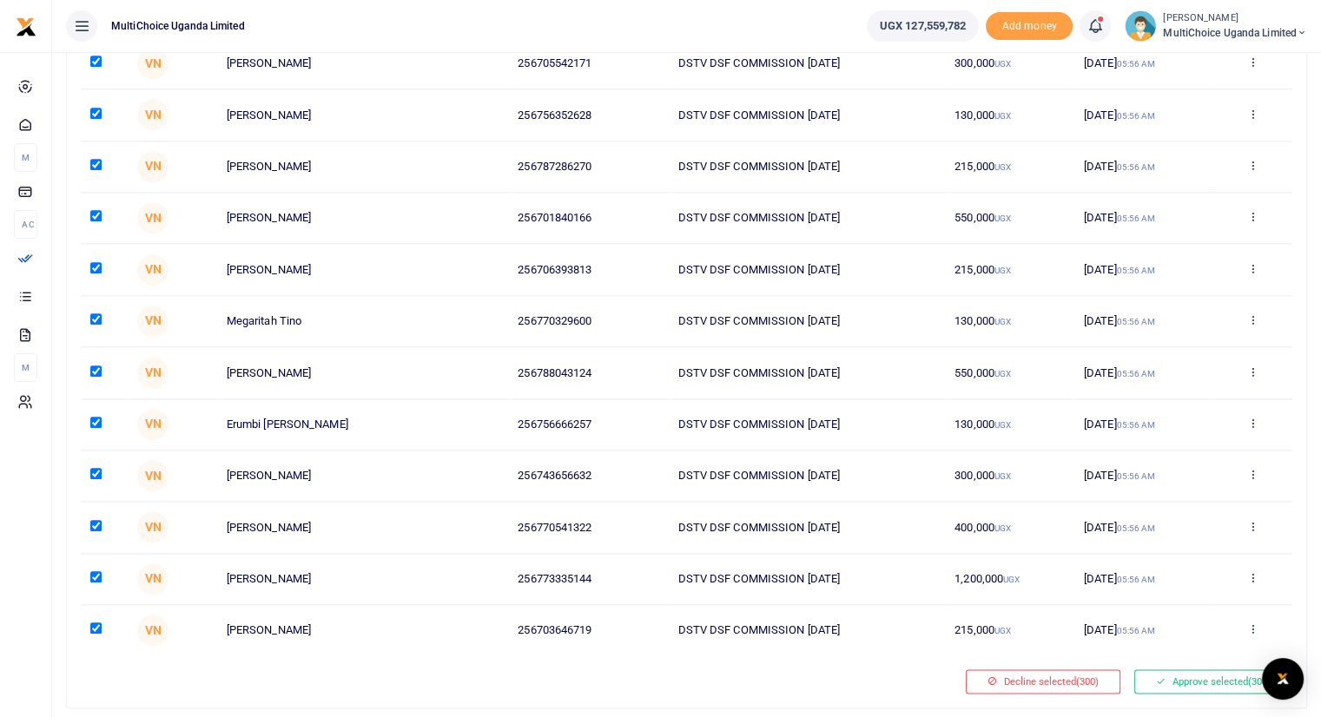
scroll to position [15015, 0]
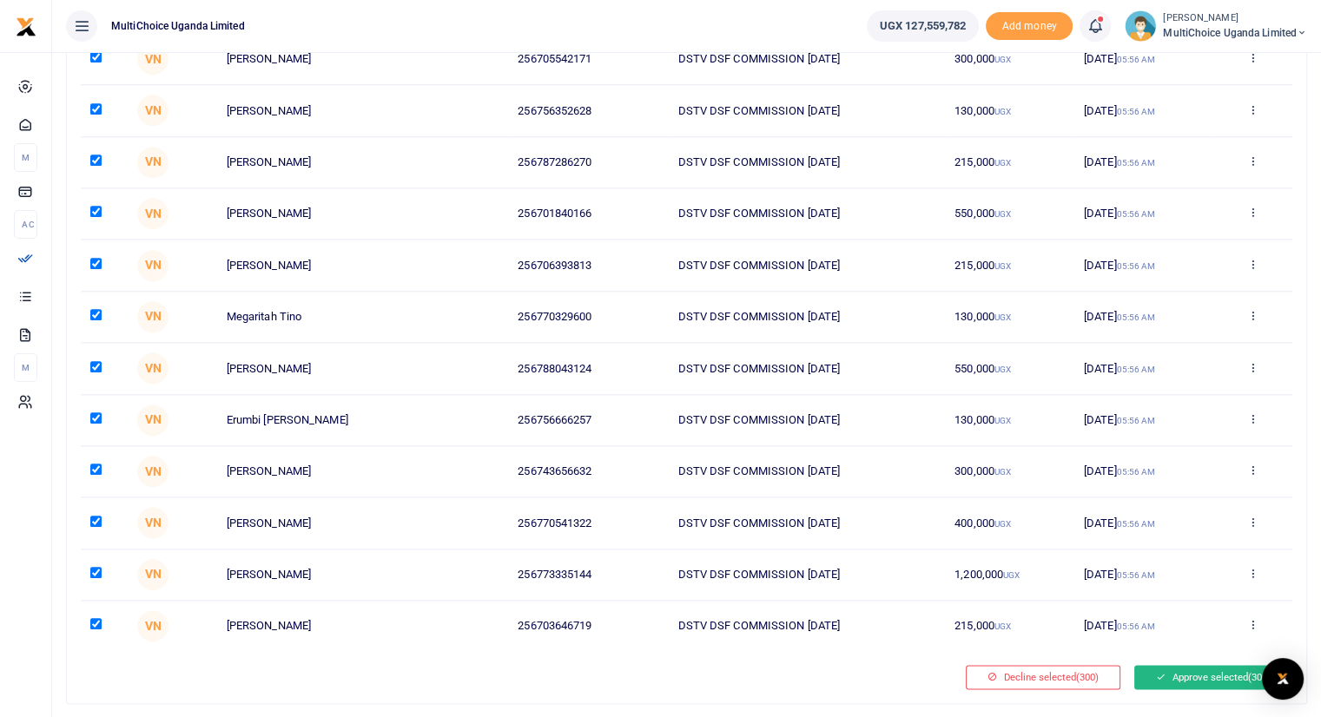
click at [1220, 665] on button "Approve selected (300)" at bounding box center [1213, 677] width 158 height 24
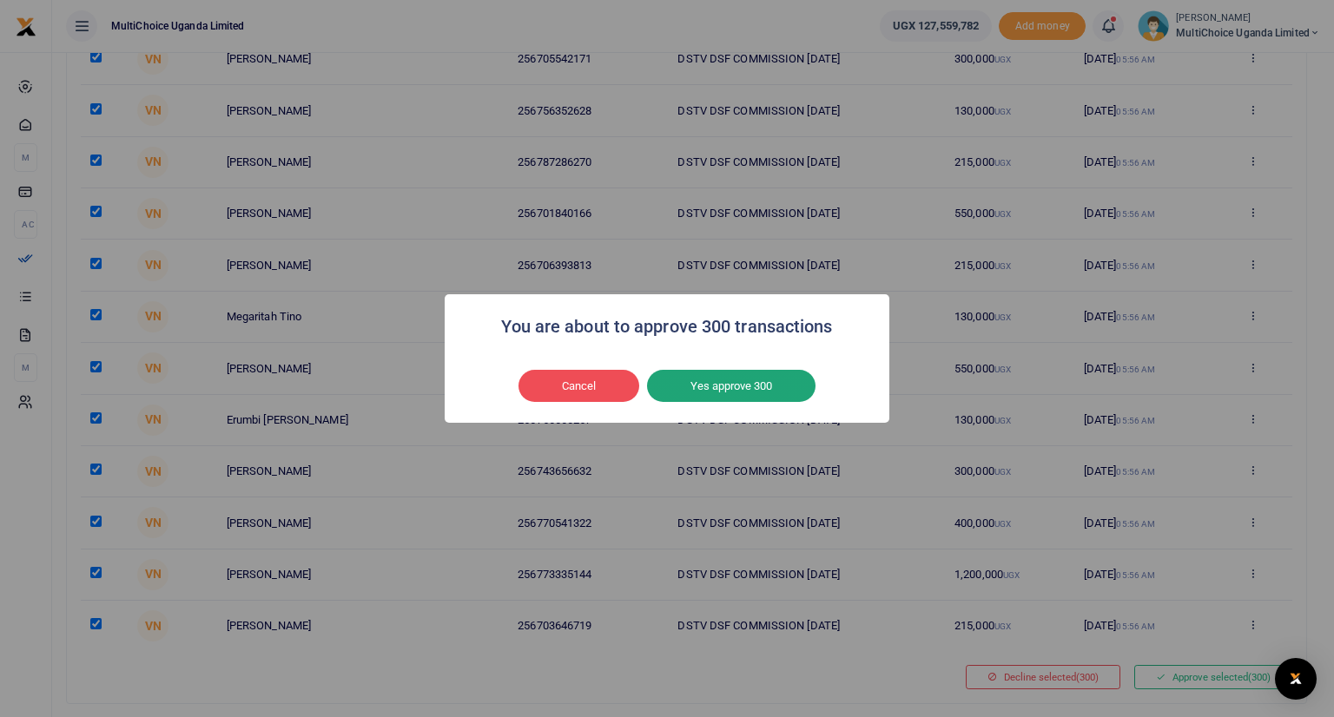
click at [766, 386] on button "Yes approve 300" at bounding box center [731, 386] width 168 height 33
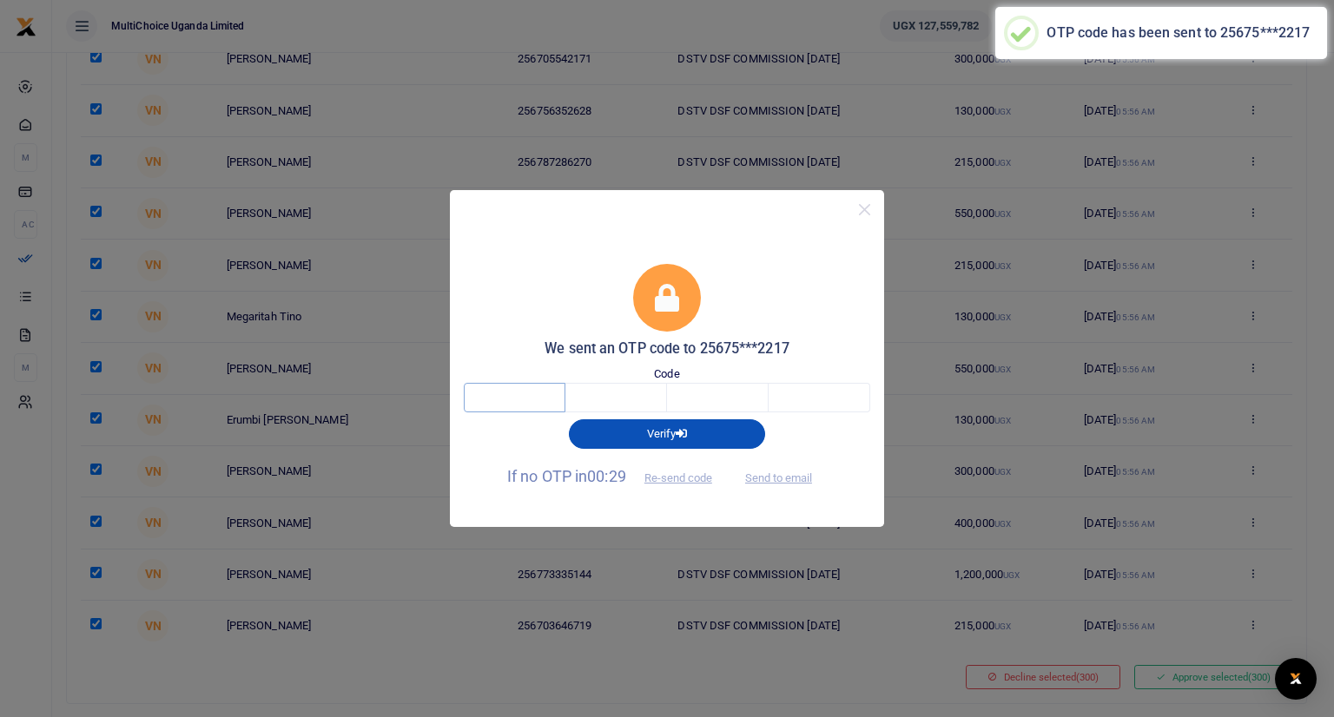
click at [514, 398] on input "text" at bounding box center [515, 398] width 102 height 30
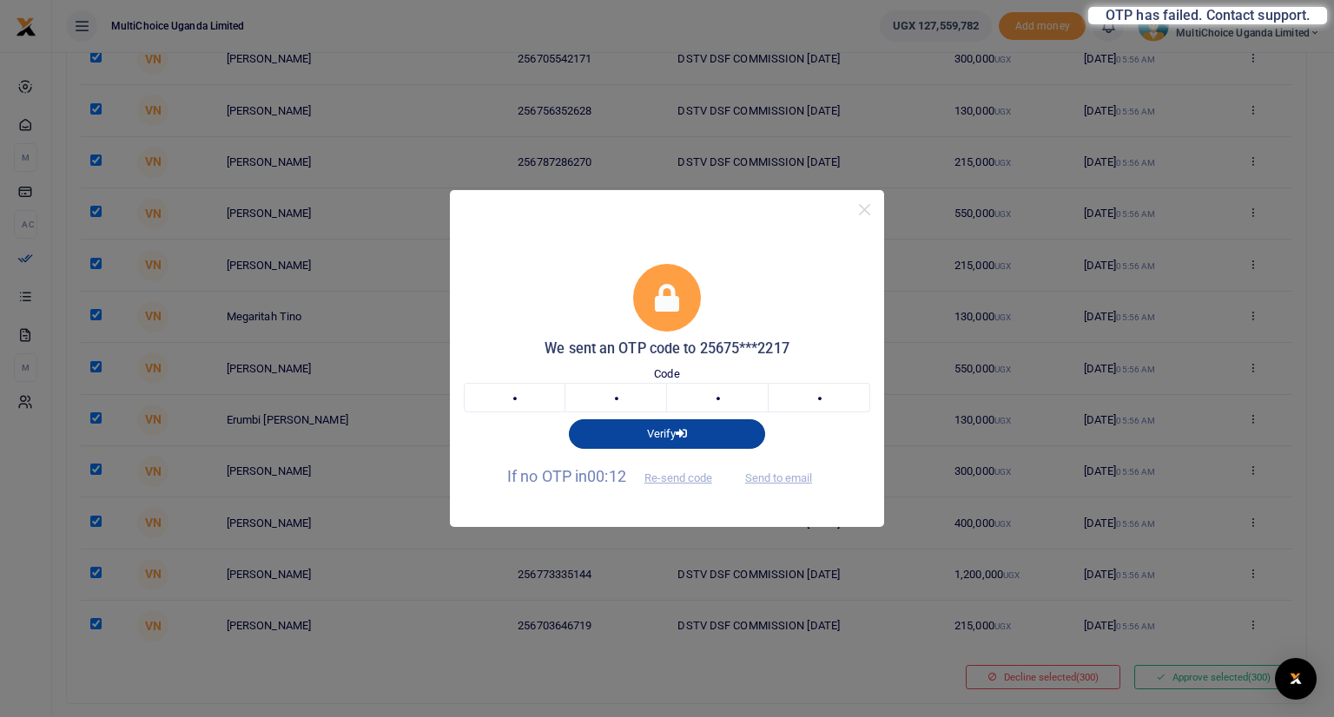
click at [708, 433] on button "Verify" at bounding box center [667, 434] width 196 height 30
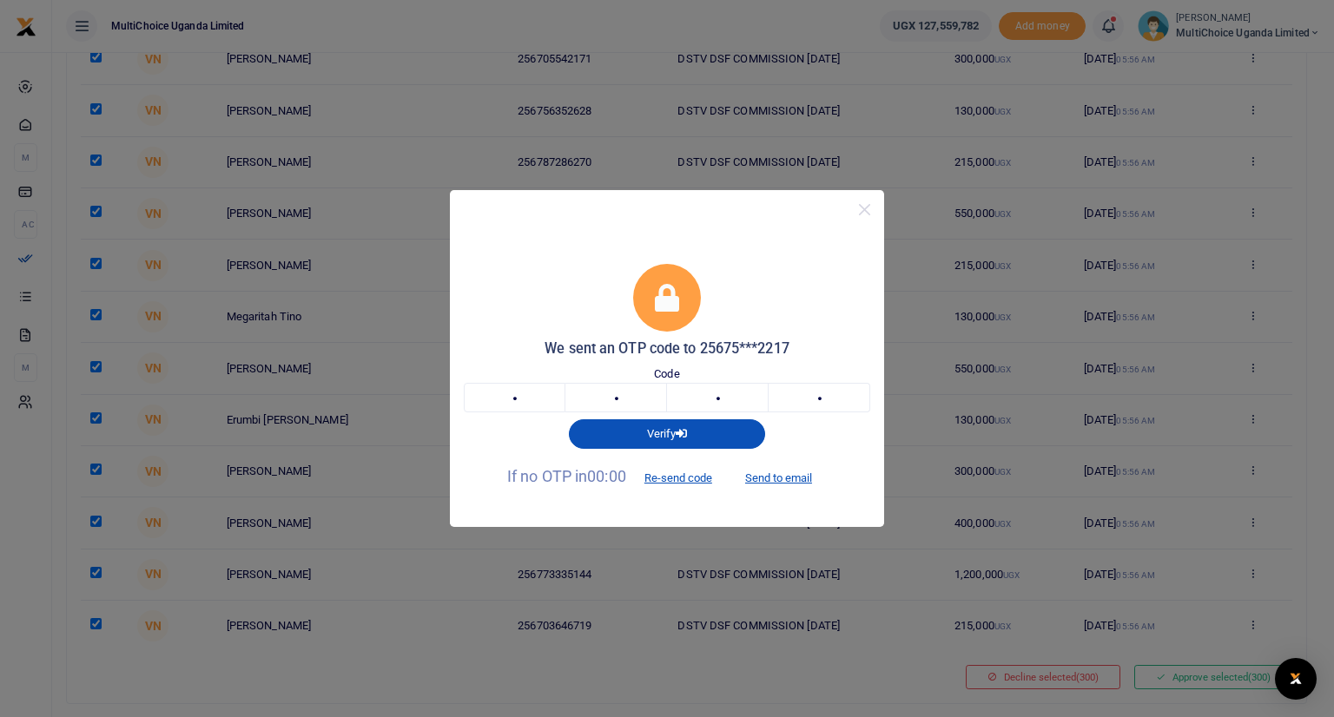
click at [1172, 713] on div "We sent an OTP code to 25675***2217 Code 8 1 9 2 8192 Verify If no OTP in 00:00…" at bounding box center [667, 358] width 1334 height 717
click at [685, 473] on button "Re-send code" at bounding box center [677, 478] width 97 height 30
click at [781, 479] on button "Send to email" at bounding box center [778, 478] width 96 height 30
click at [544, 401] on input "text" at bounding box center [515, 398] width 102 height 30
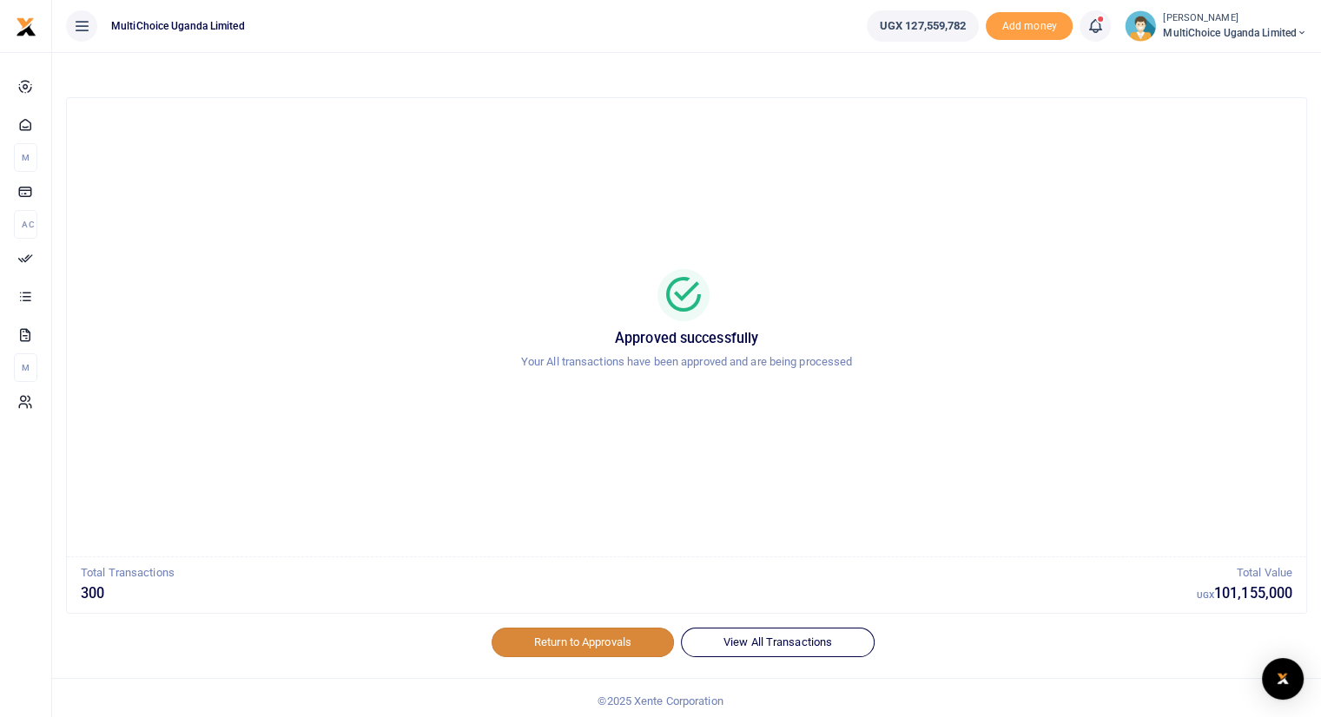
click at [577, 636] on link "Return to Approvals" at bounding box center [582, 643] width 182 height 30
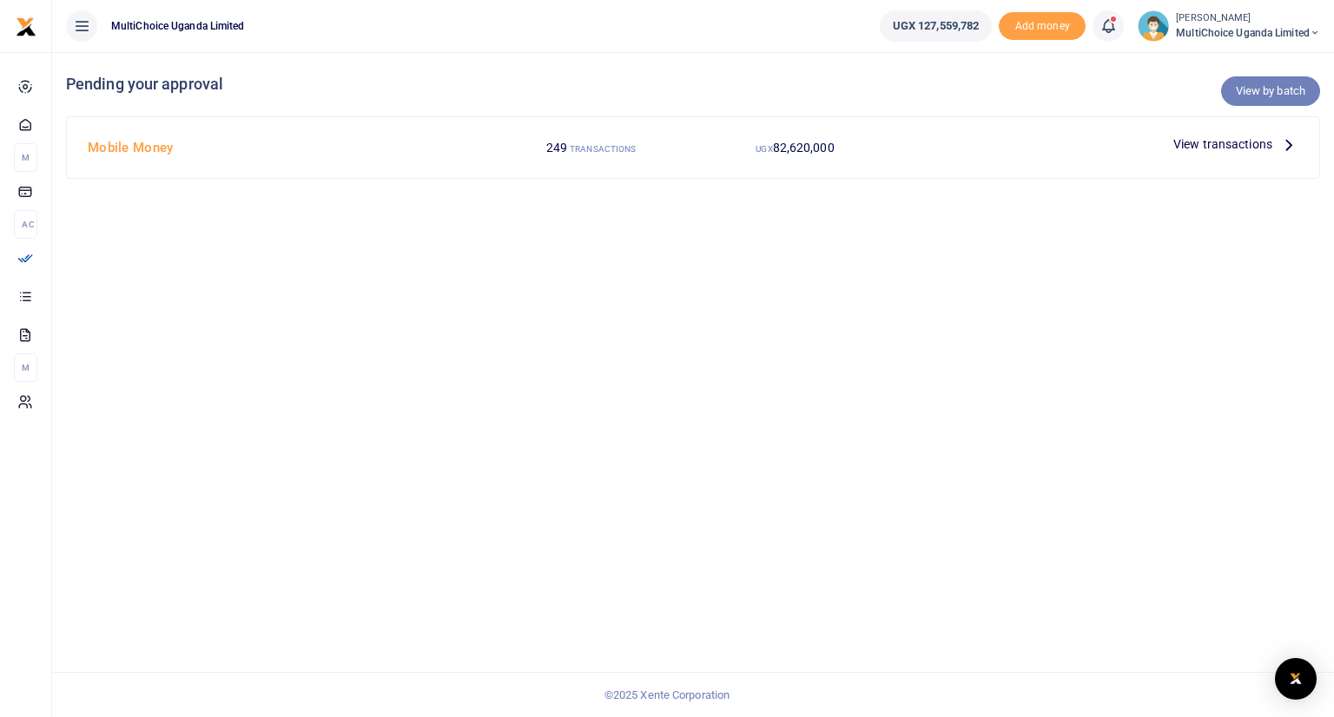
click at [1250, 98] on link "View by batch" at bounding box center [1270, 91] width 99 height 30
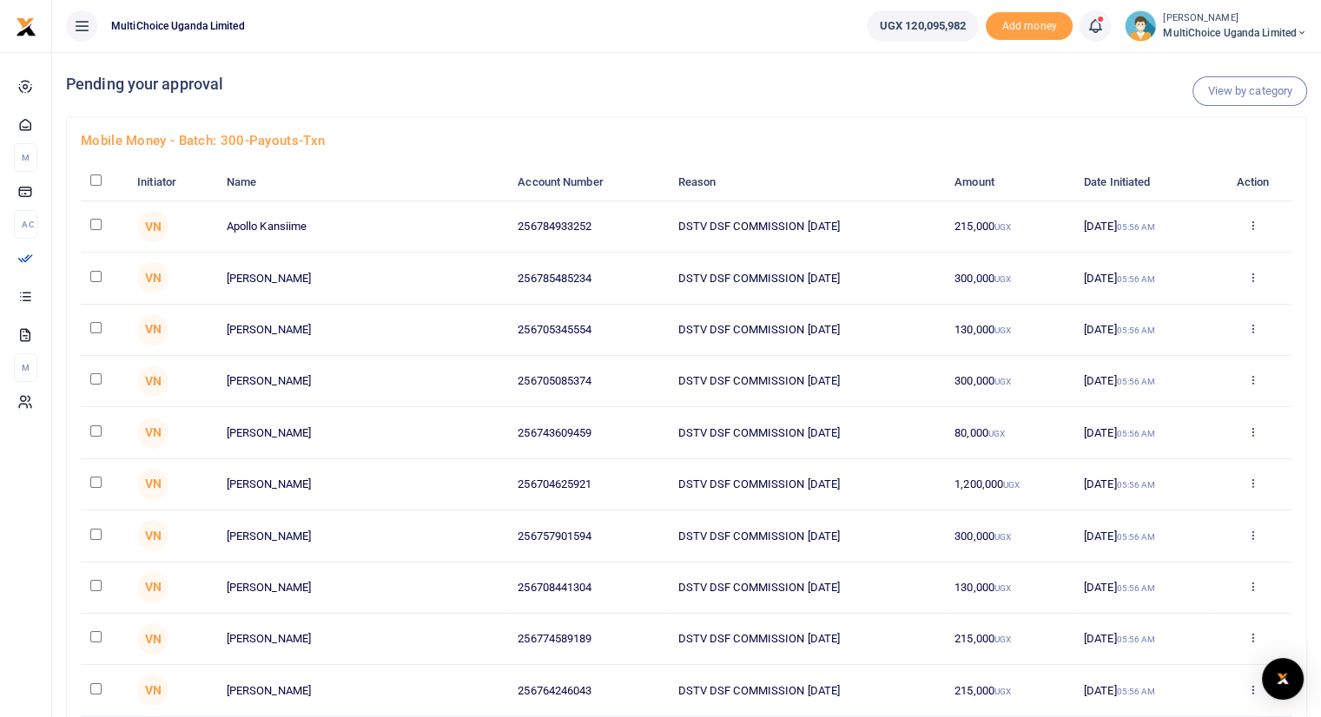
click at [95, 181] on input "checkbox" at bounding box center [95, 180] width 11 height 11
checkbox input "true"
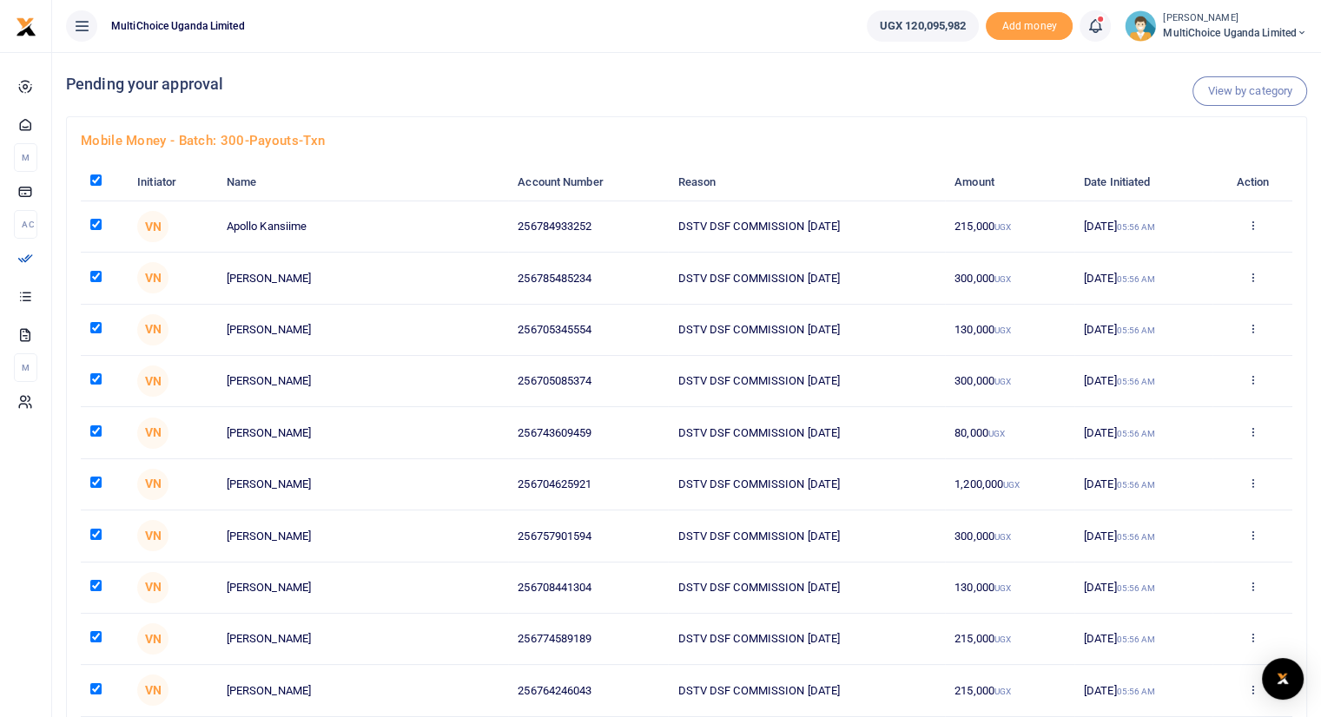
checkbox input "true"
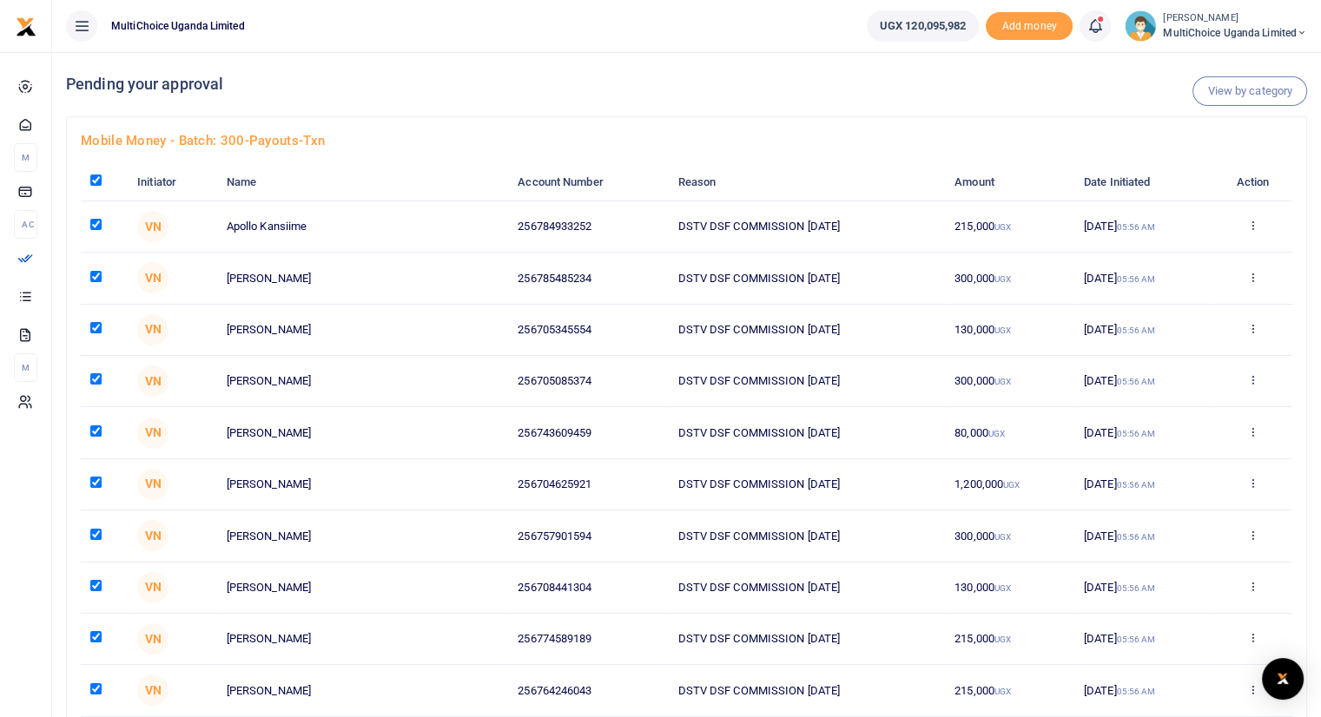
checkbox input "true"
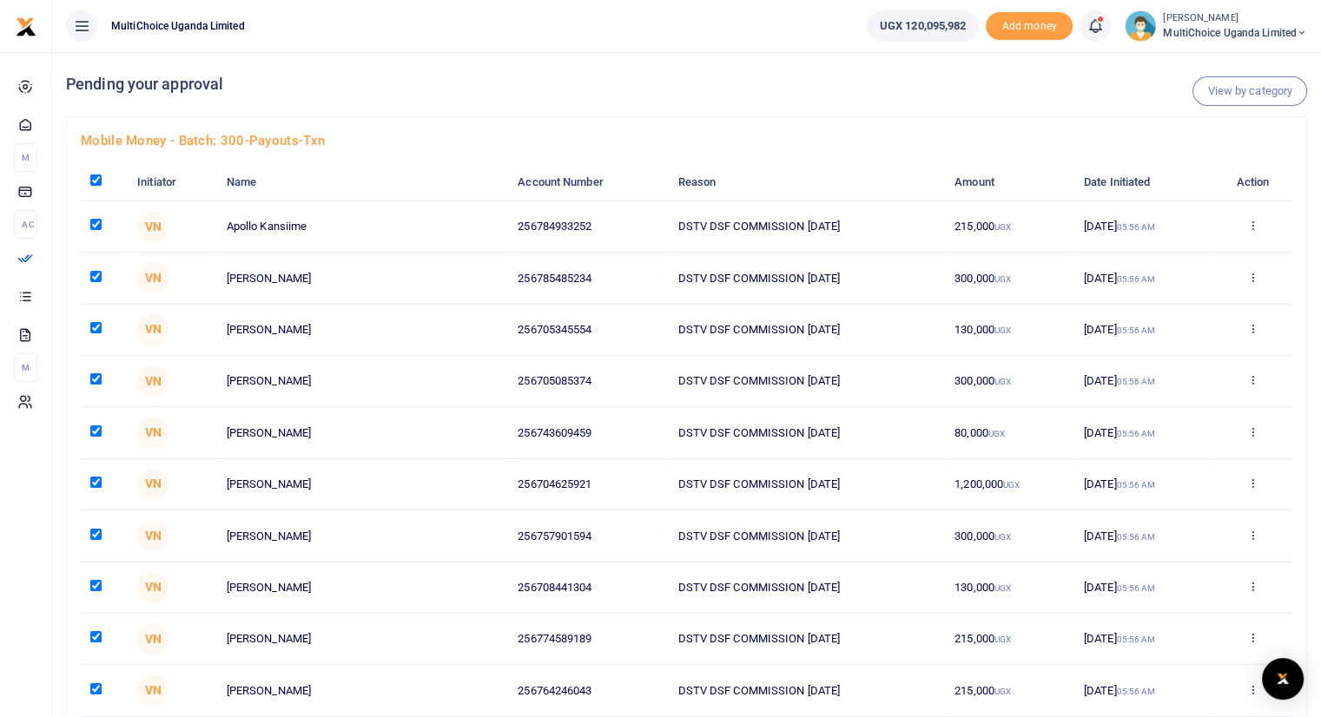
checkbox input "true"
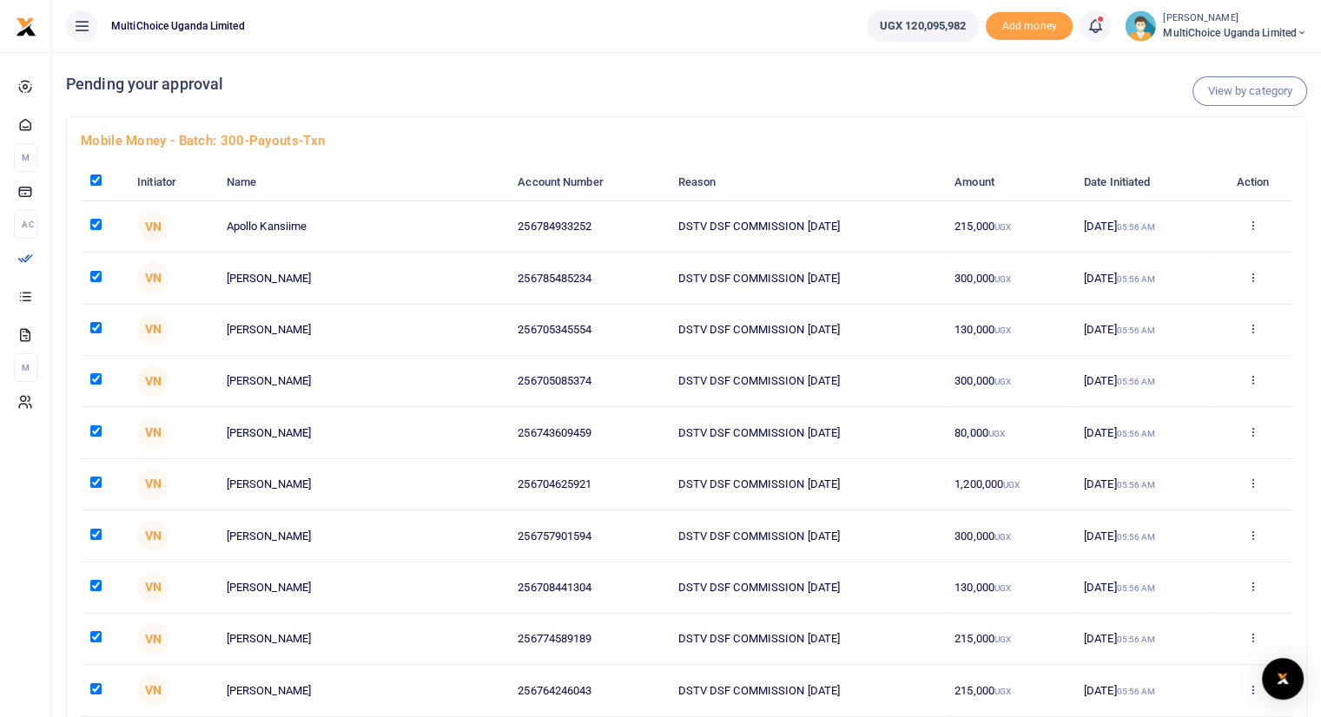
checkbox input "true"
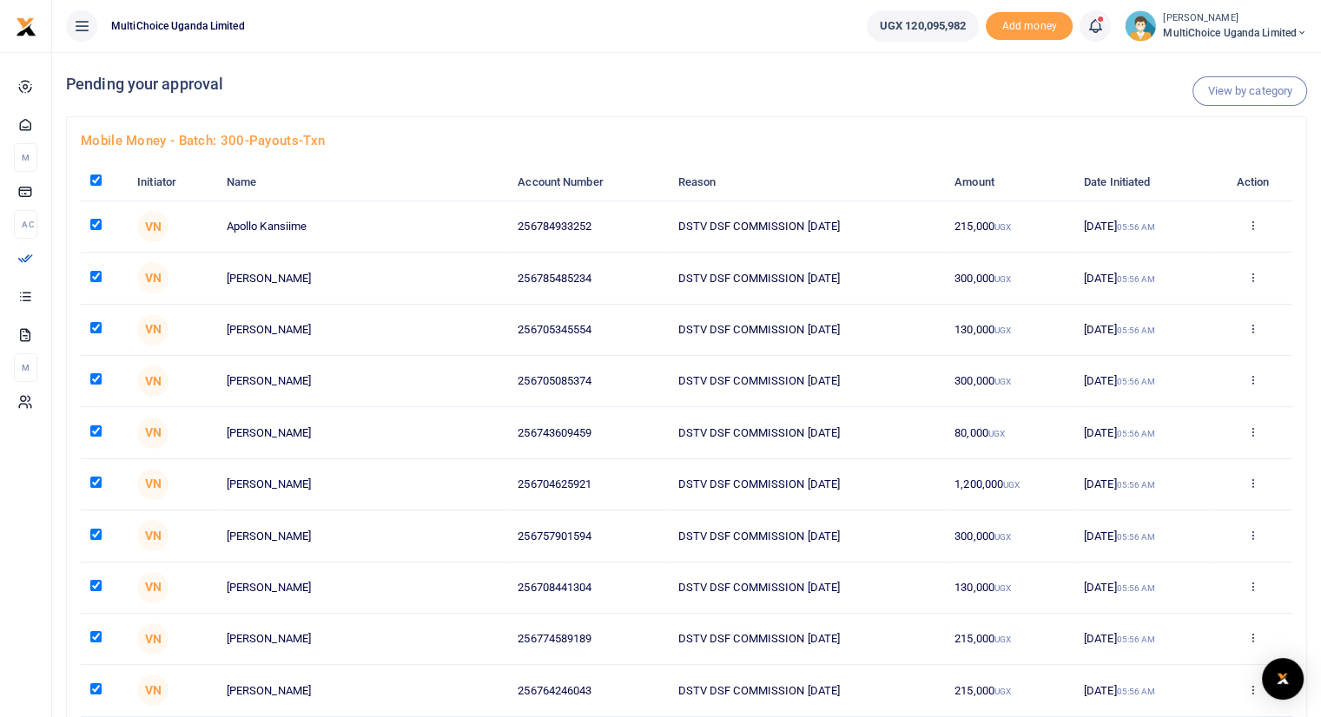
checkbox input "true"
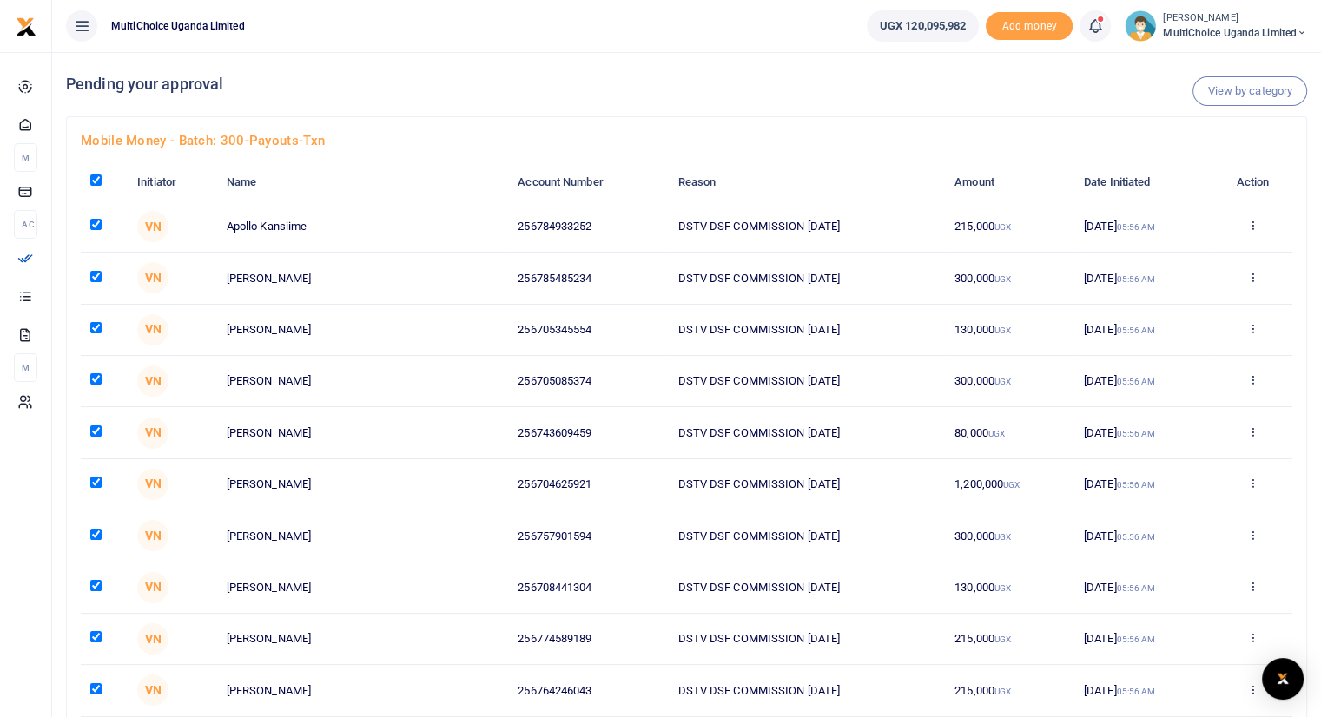
checkbox input "true"
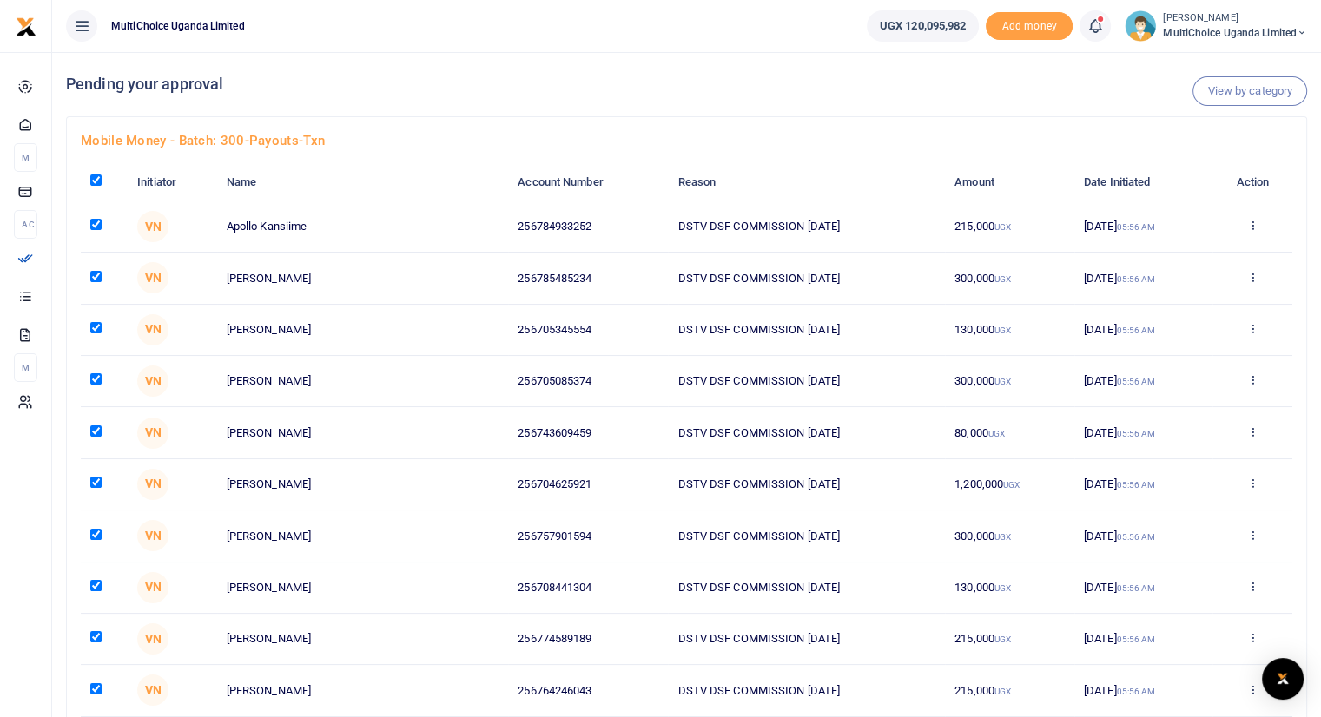
checkbox input "true"
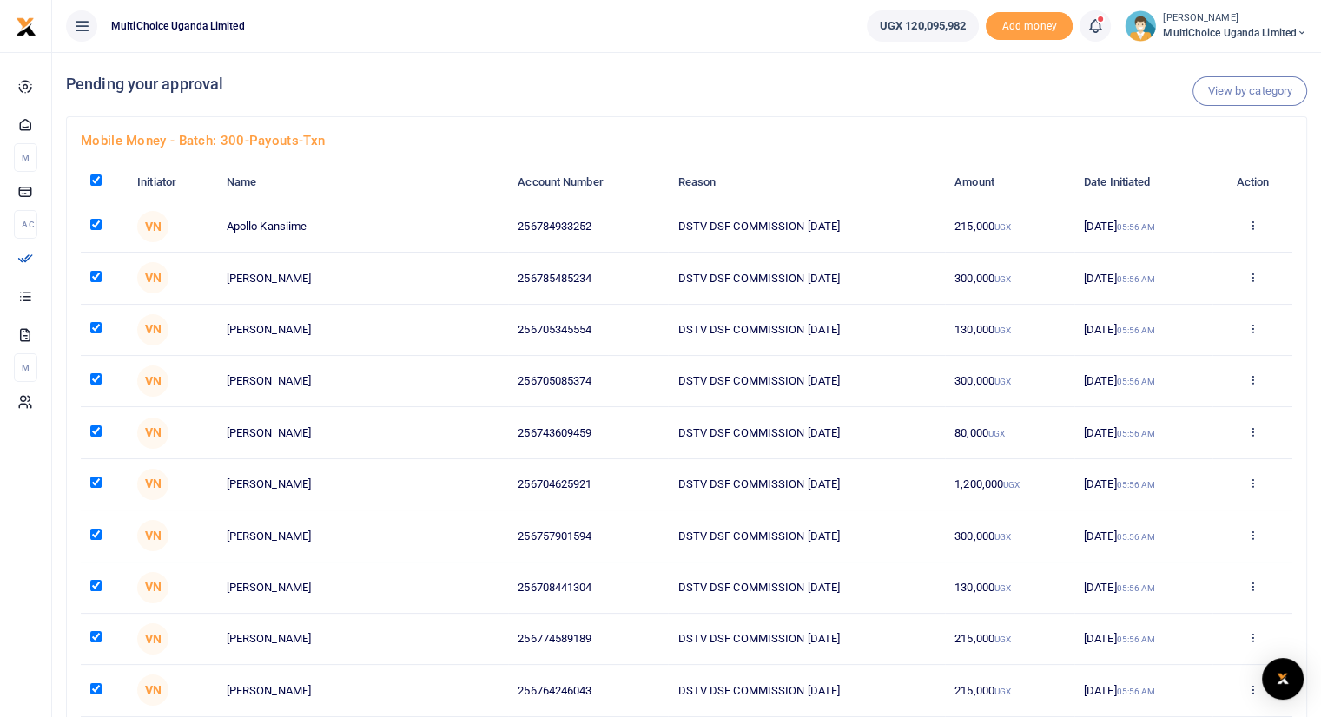
checkbox input "true"
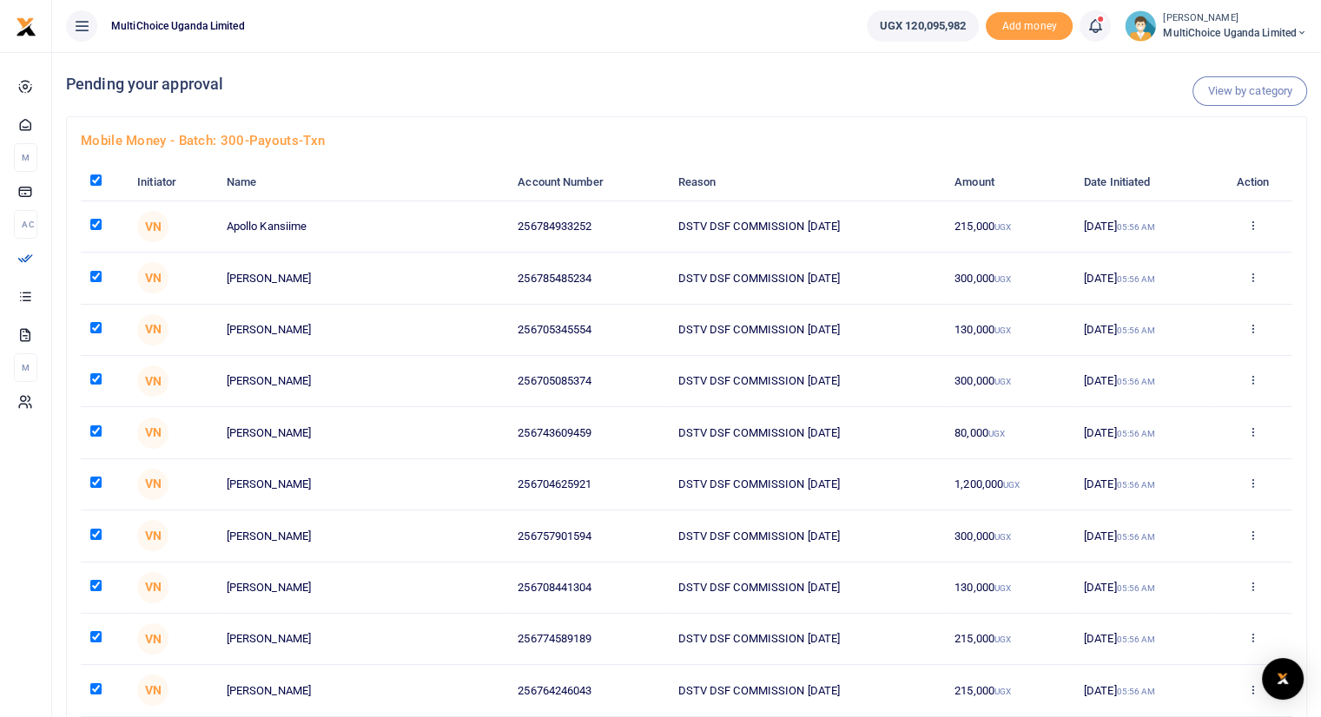
checkbox input "true"
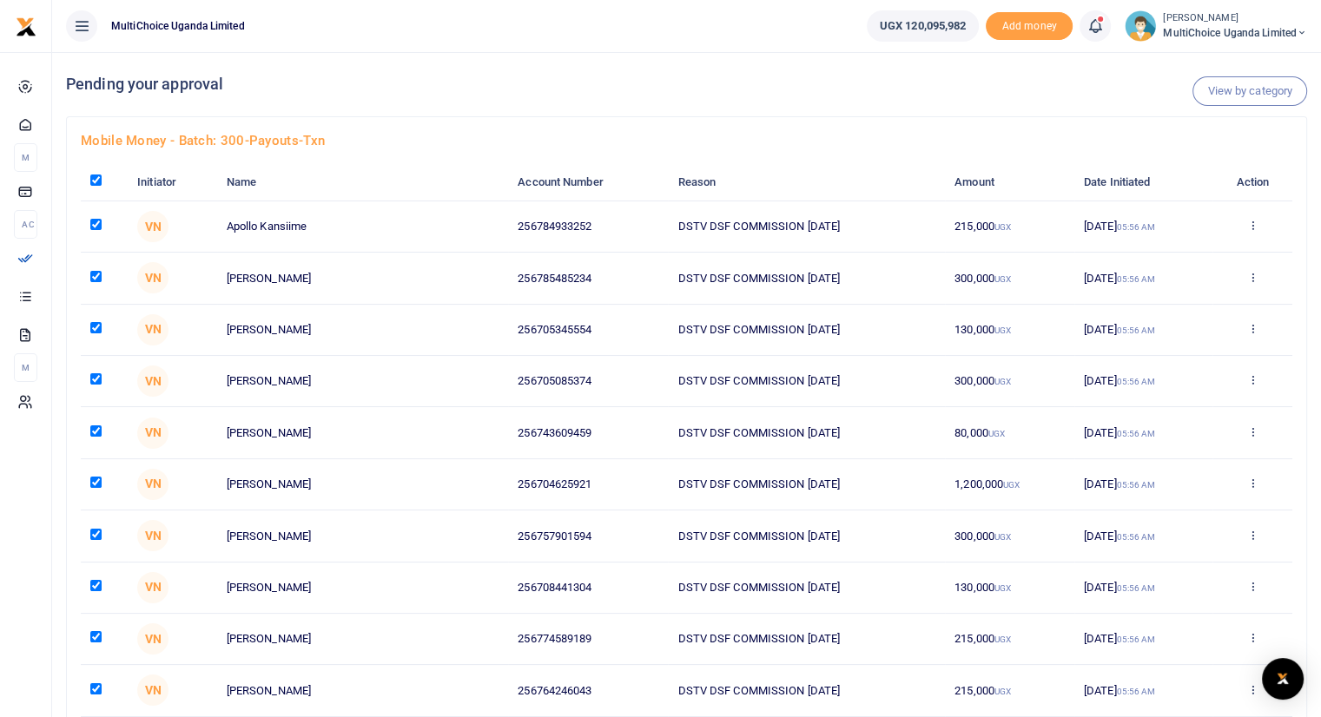
checkbox input "true"
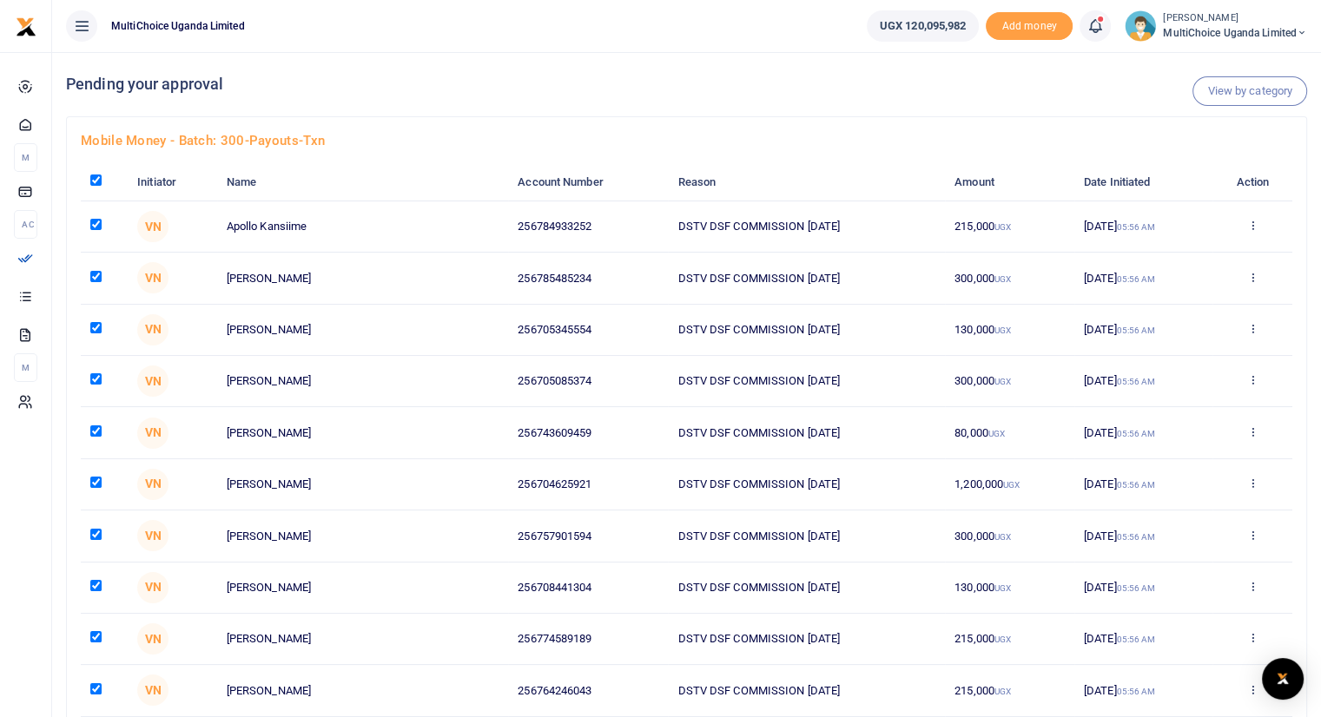
checkbox input "true"
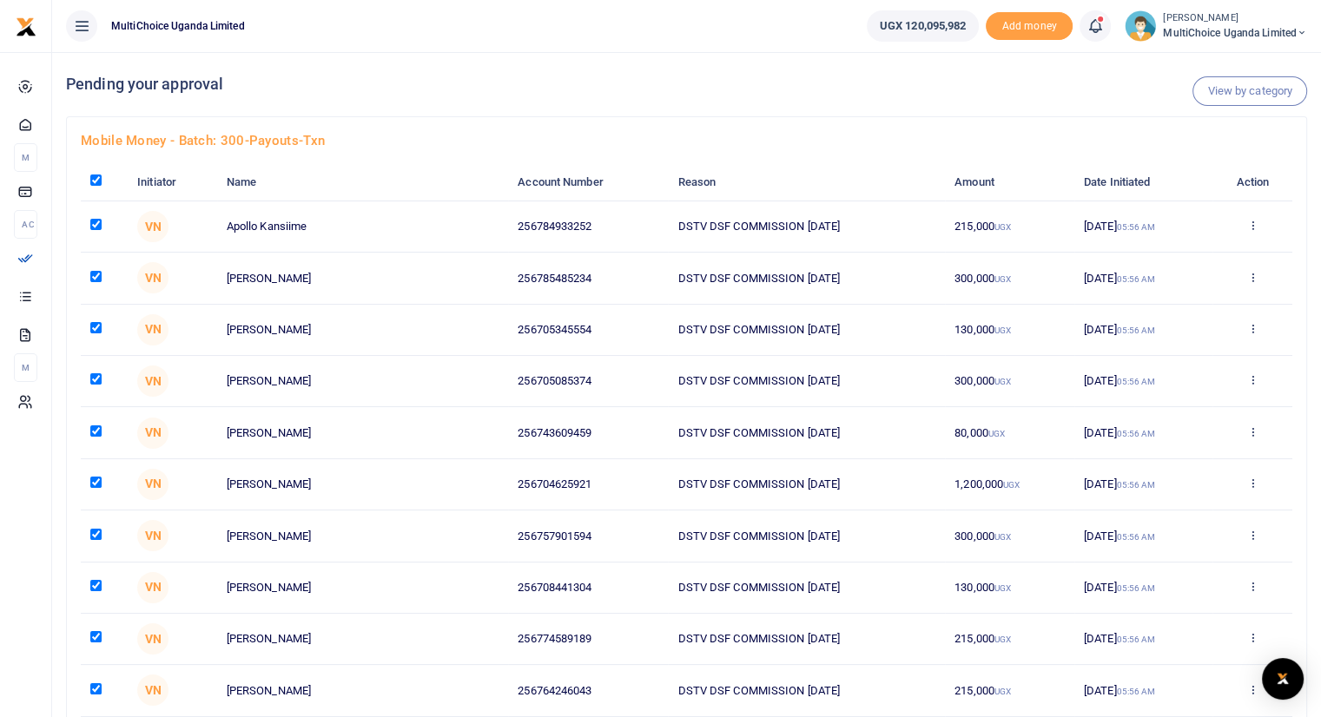
checkbox input "true"
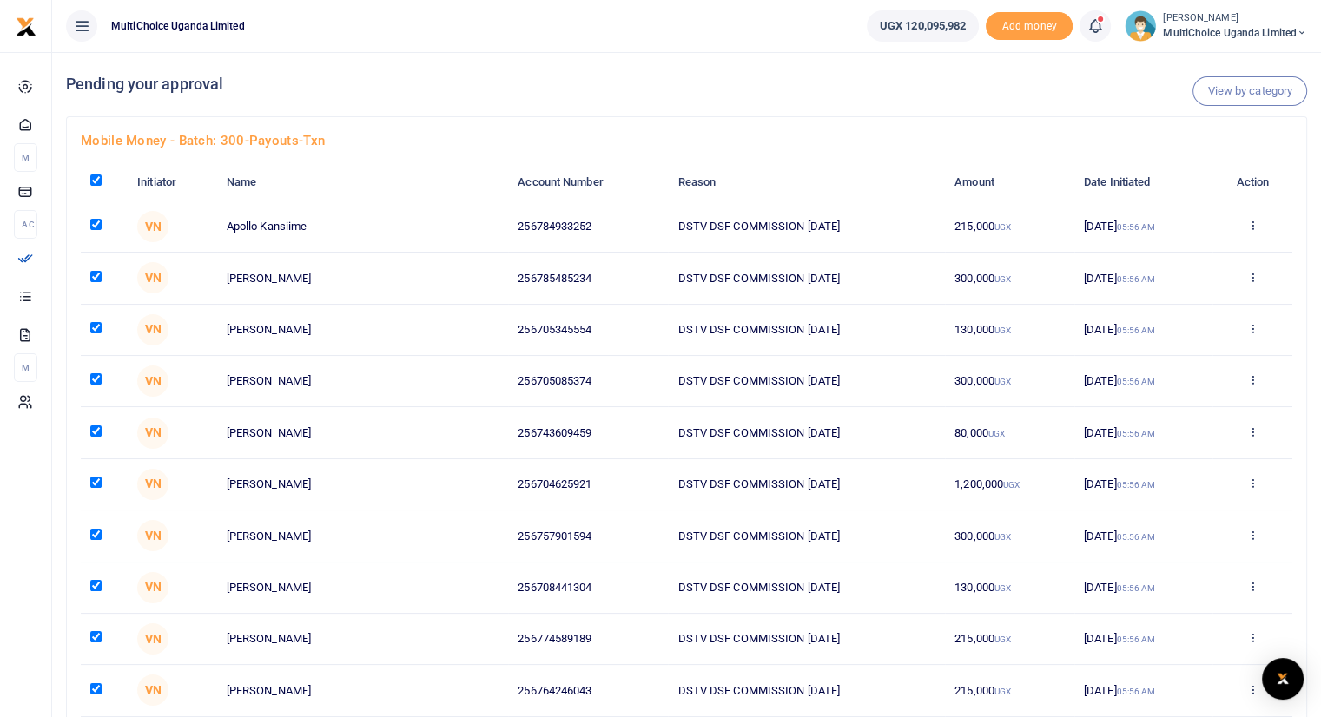
checkbox input "true"
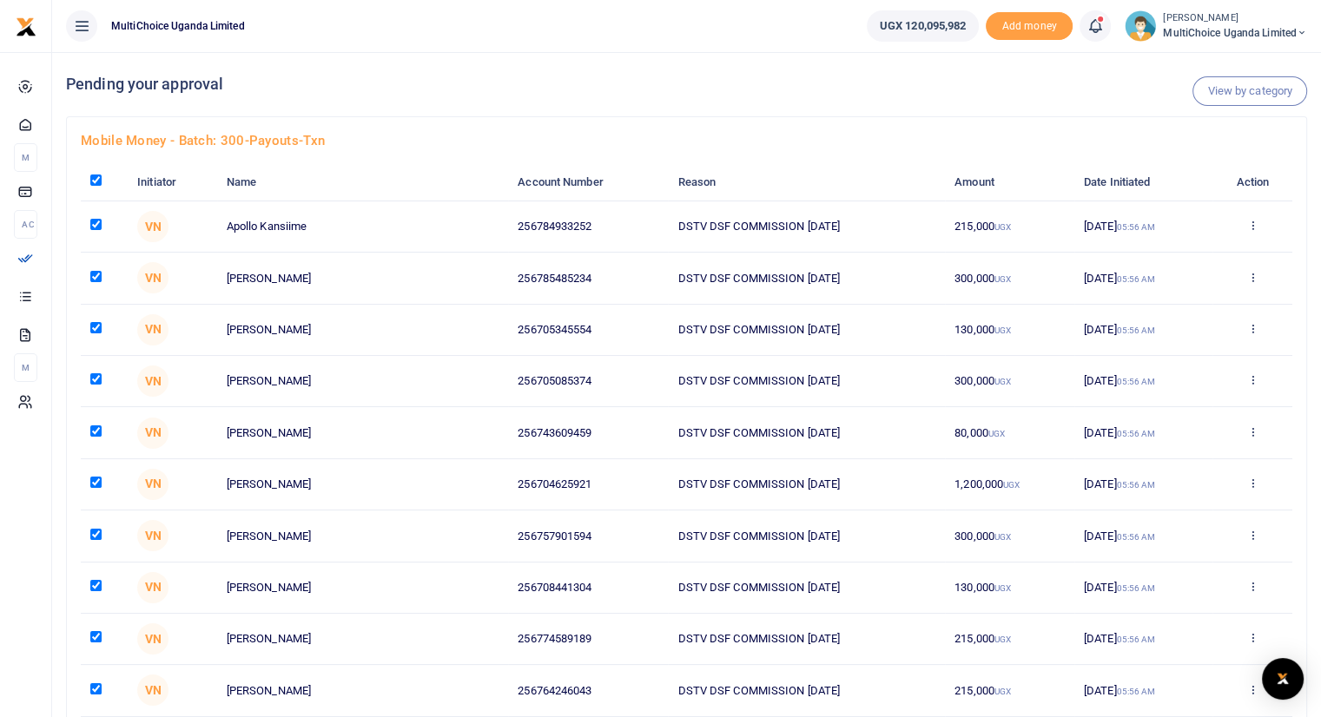
checkbox input "true"
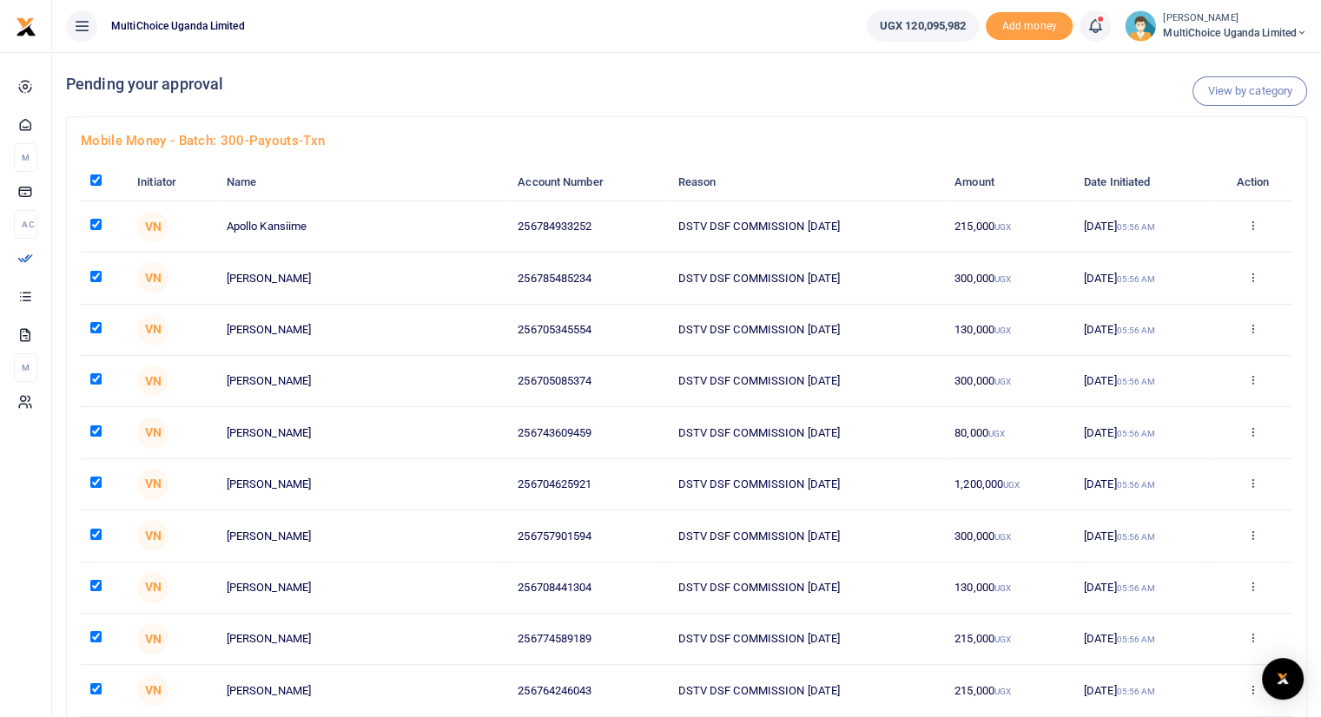
checkbox input "true"
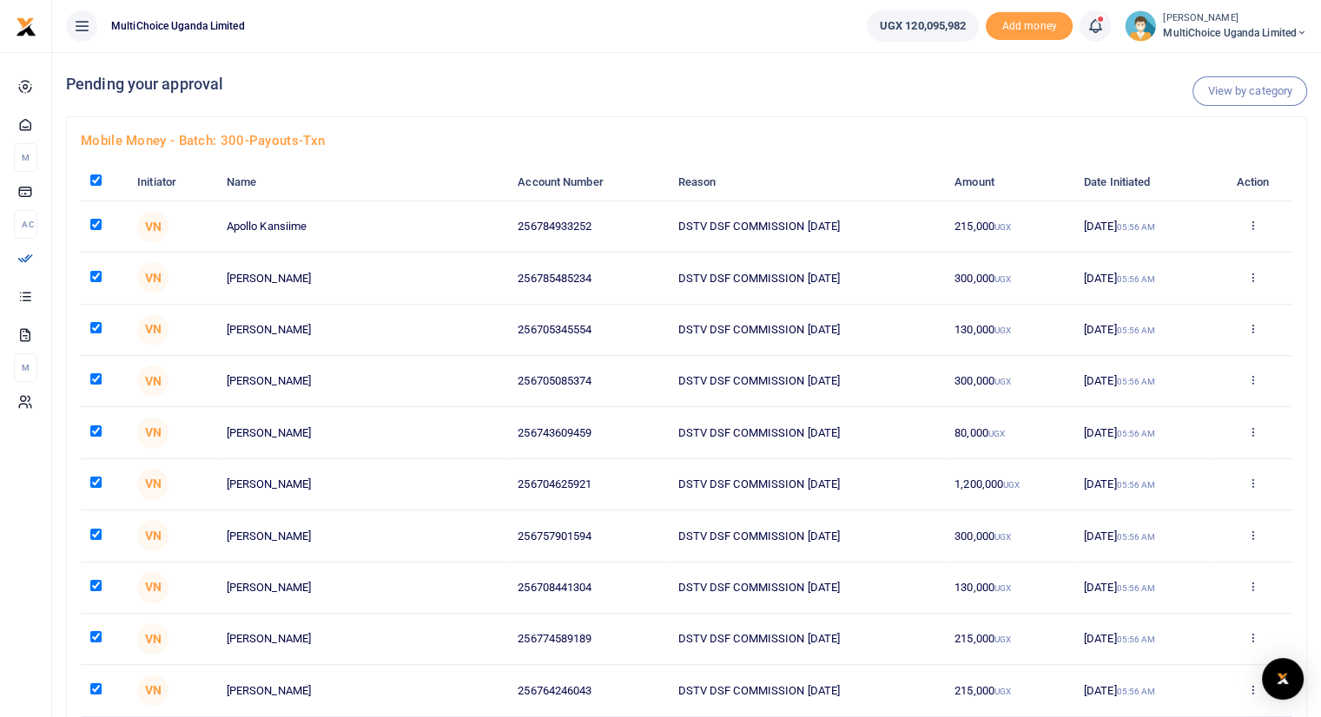
checkbox input "true"
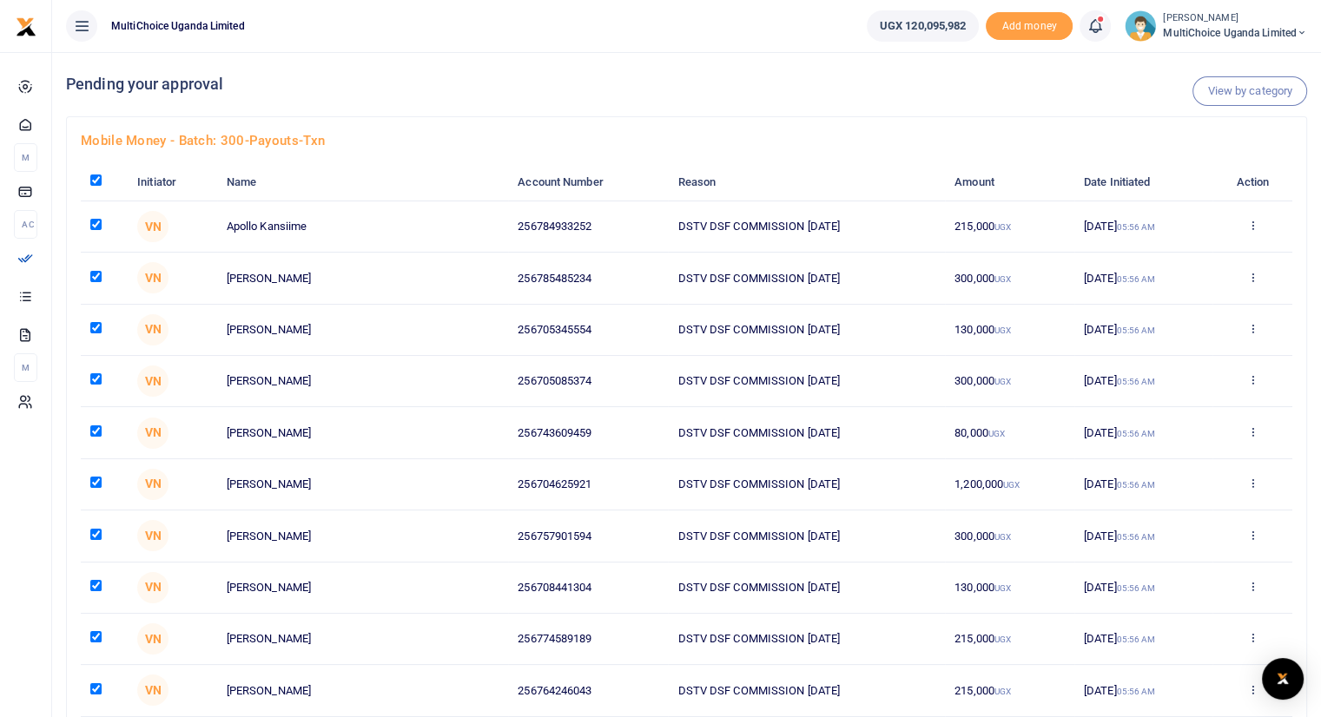
checkbox input "true"
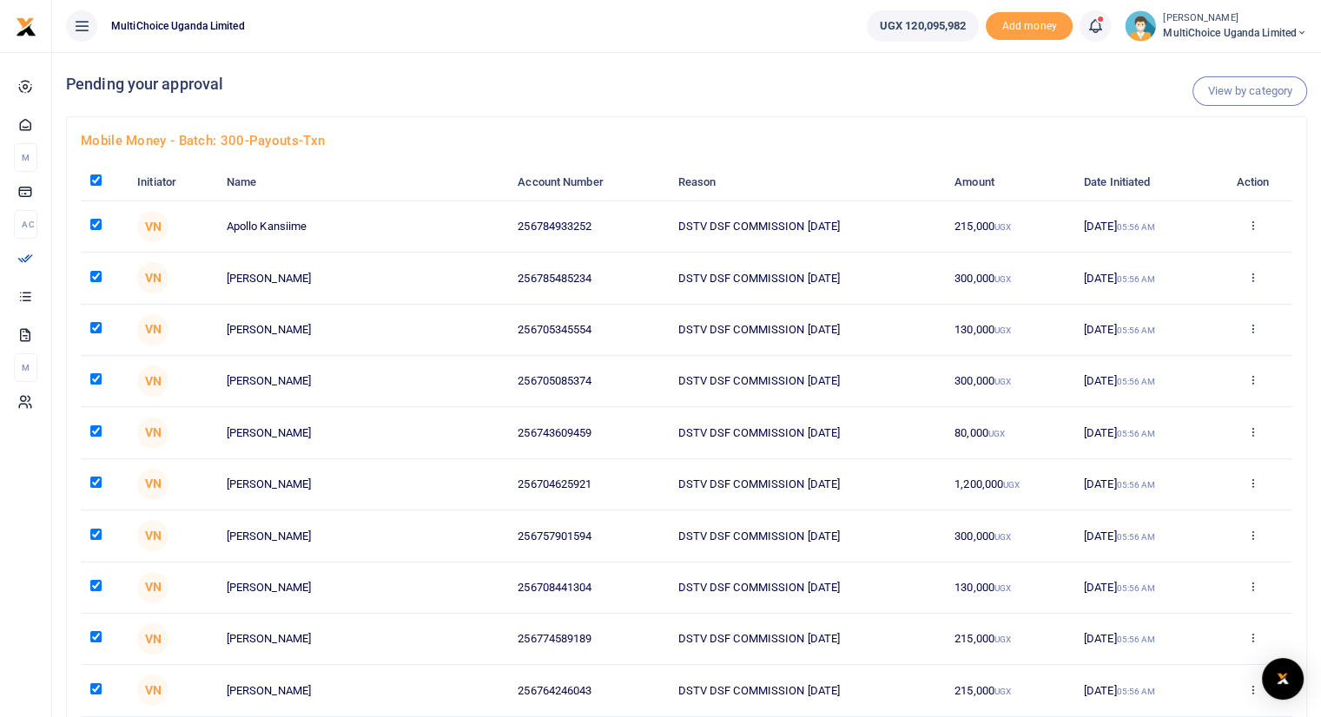
checkbox input "true"
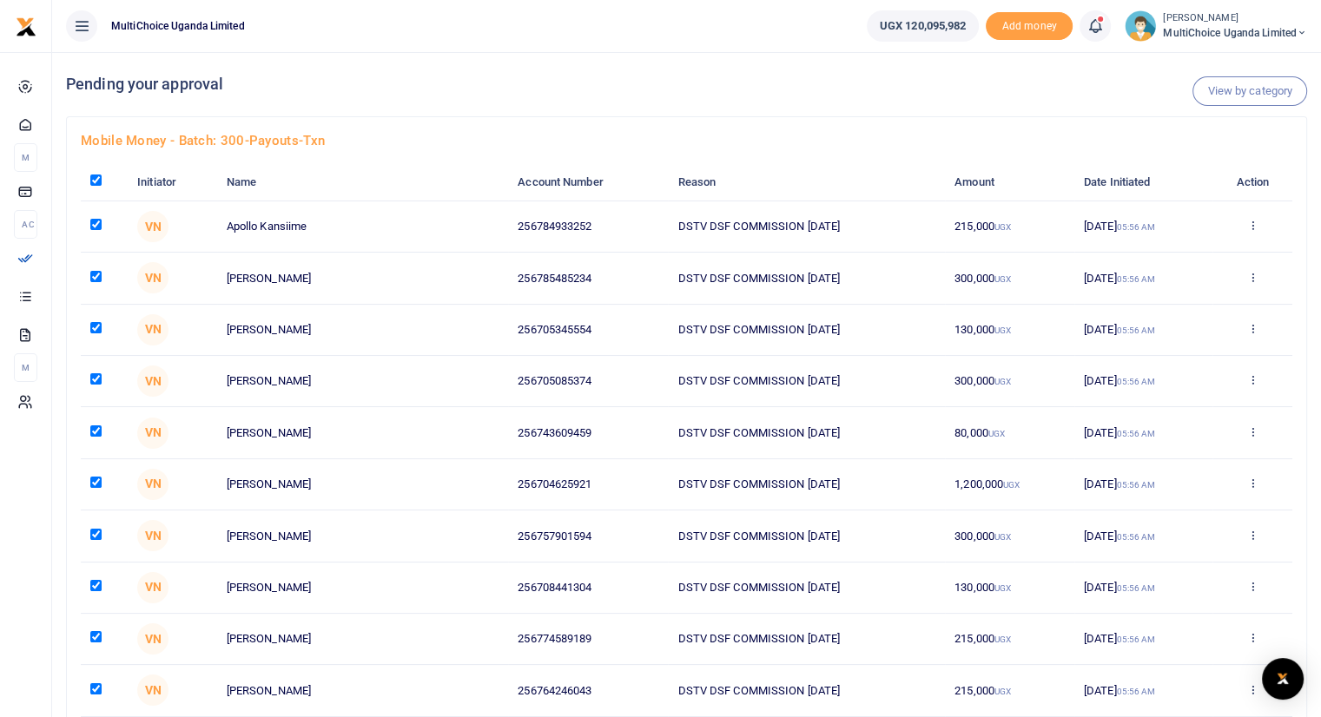
checkbox input "true"
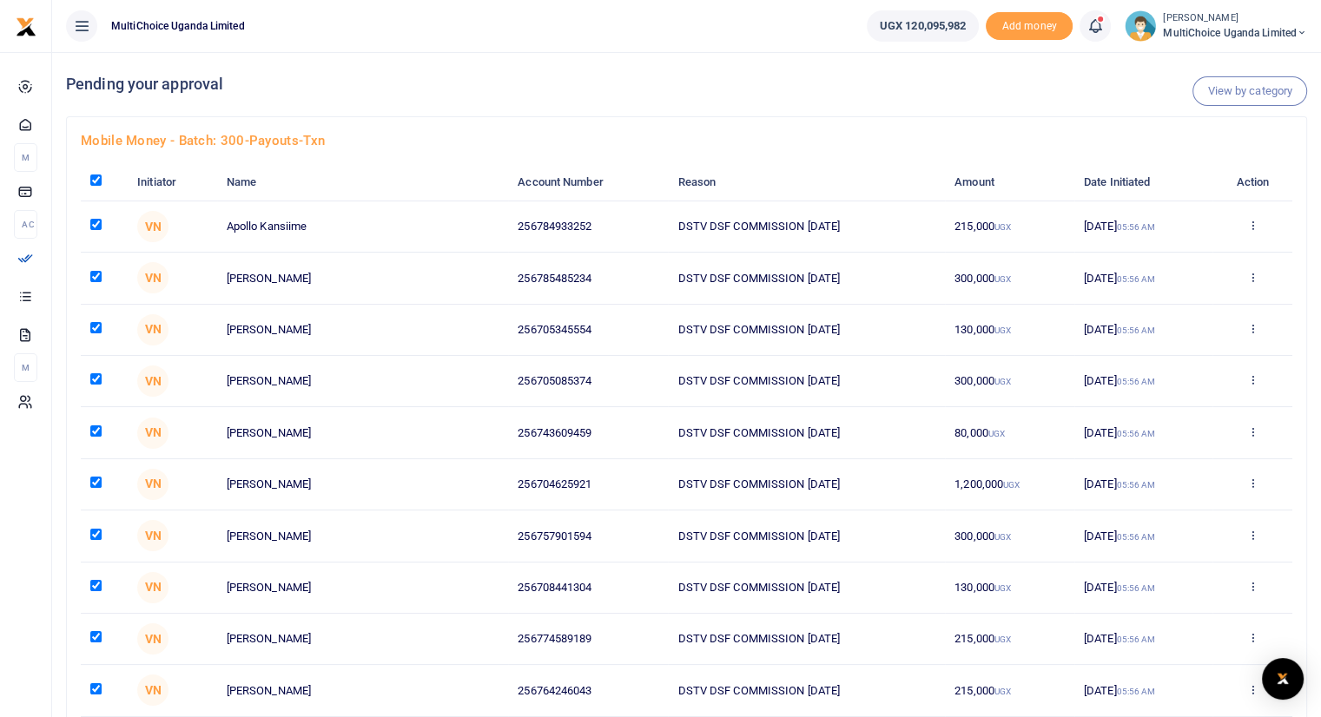
checkbox input "true"
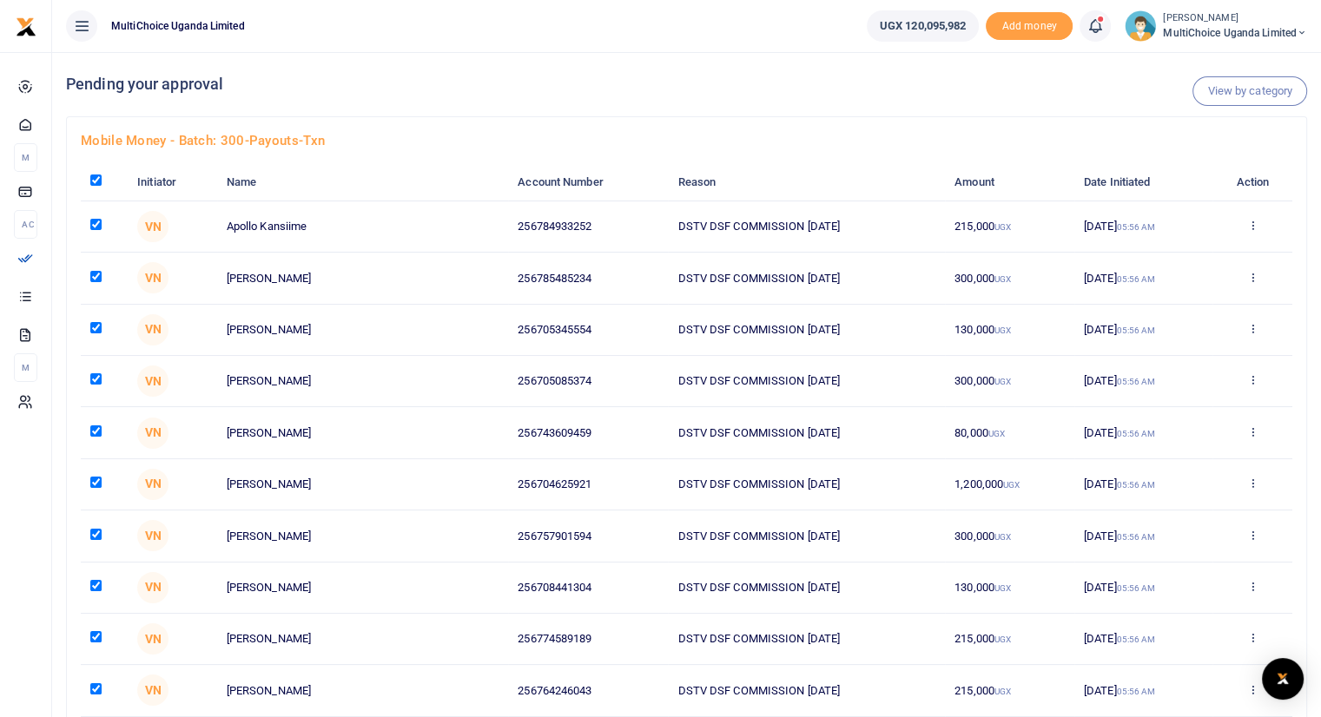
checkbox input "true"
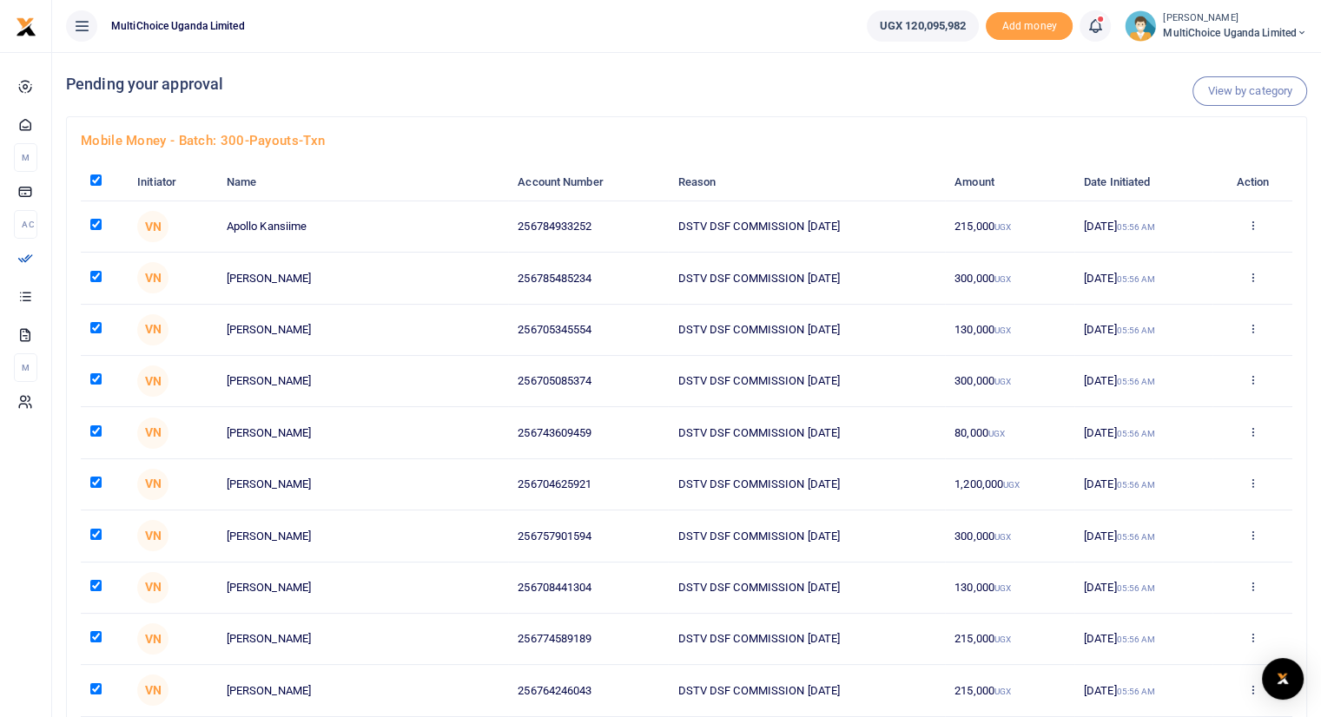
checkbox input "true"
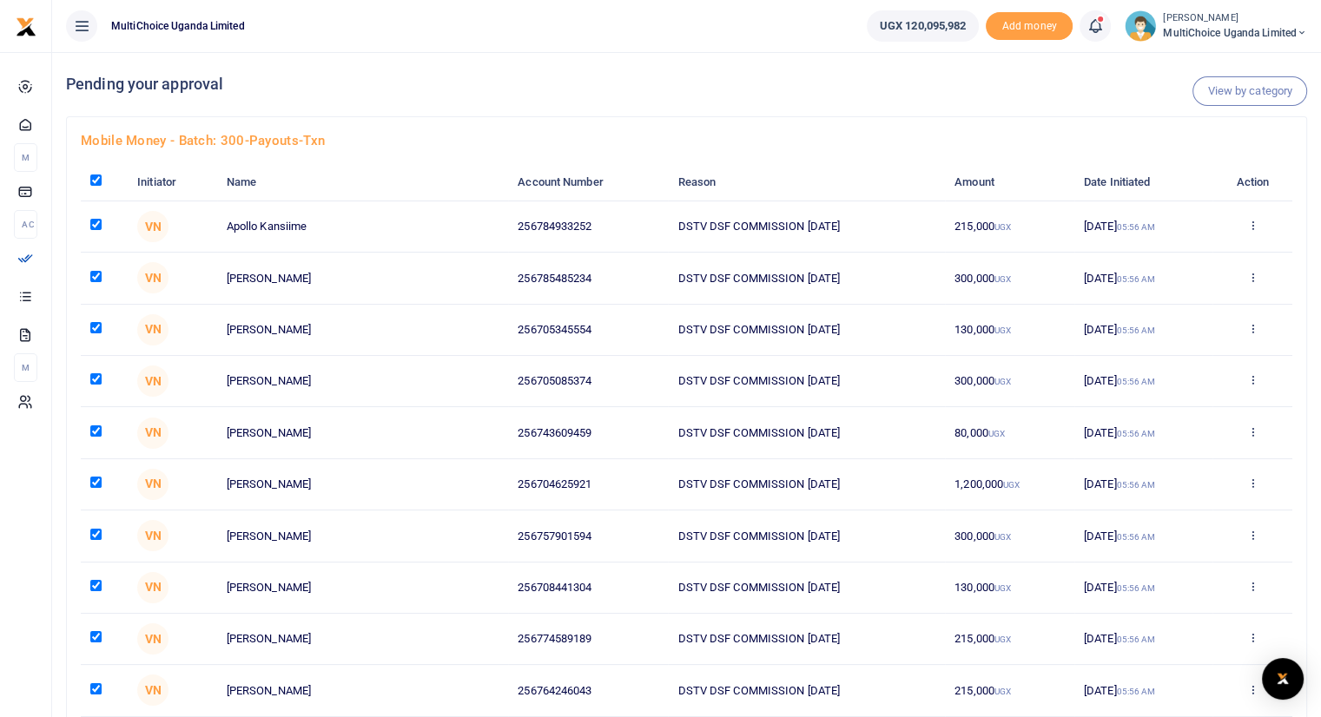
checkbox input "true"
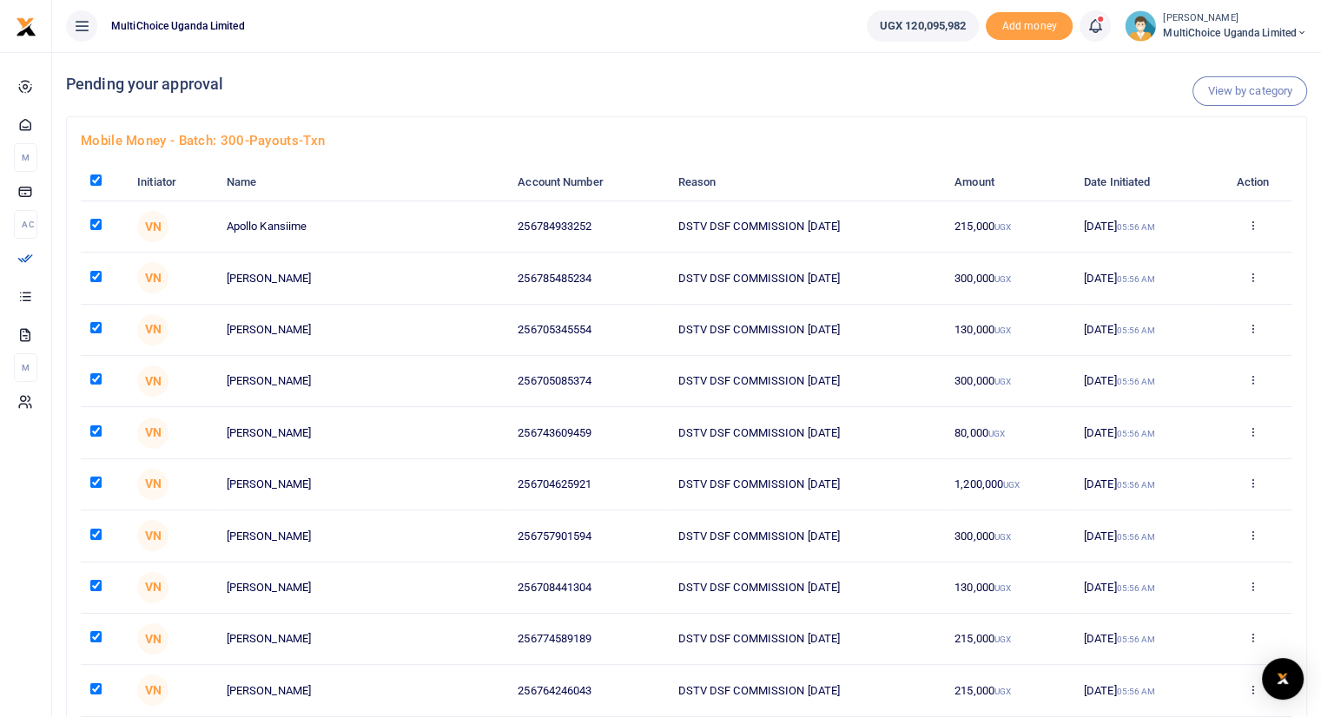
checkbox input "true"
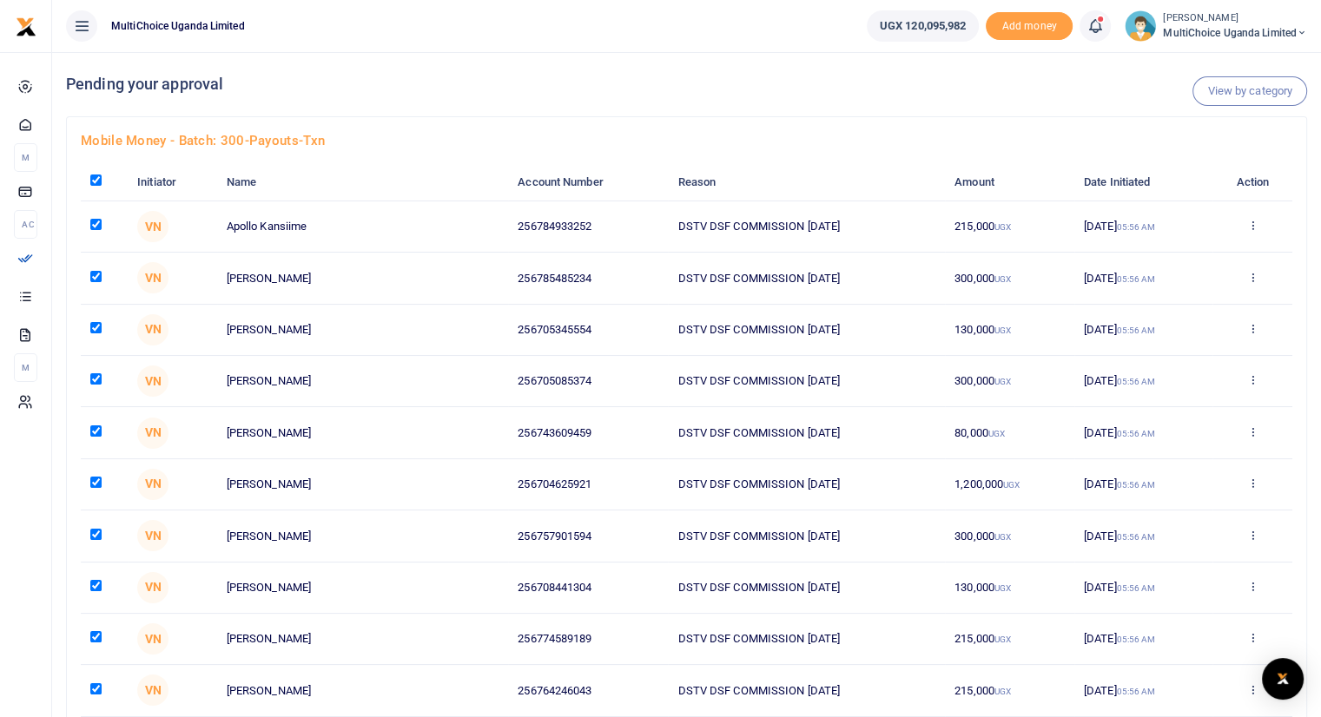
checkbox input "true"
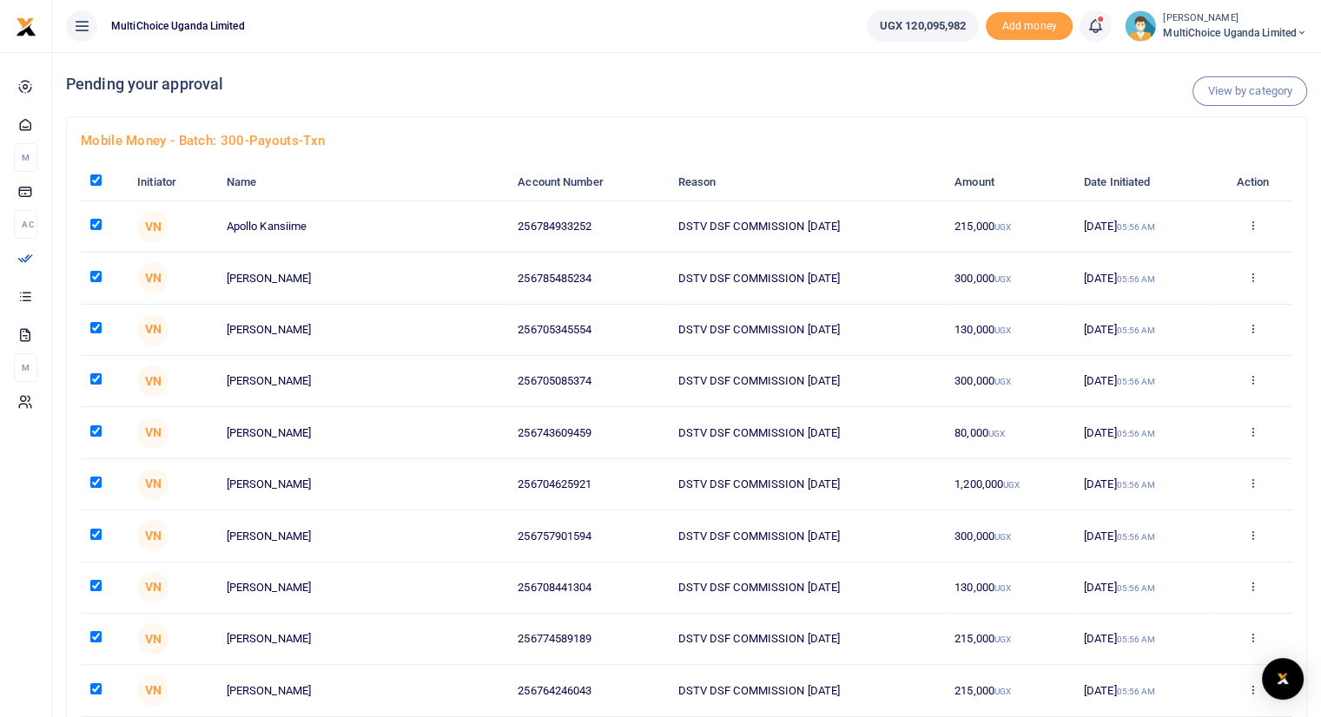
checkbox input "true"
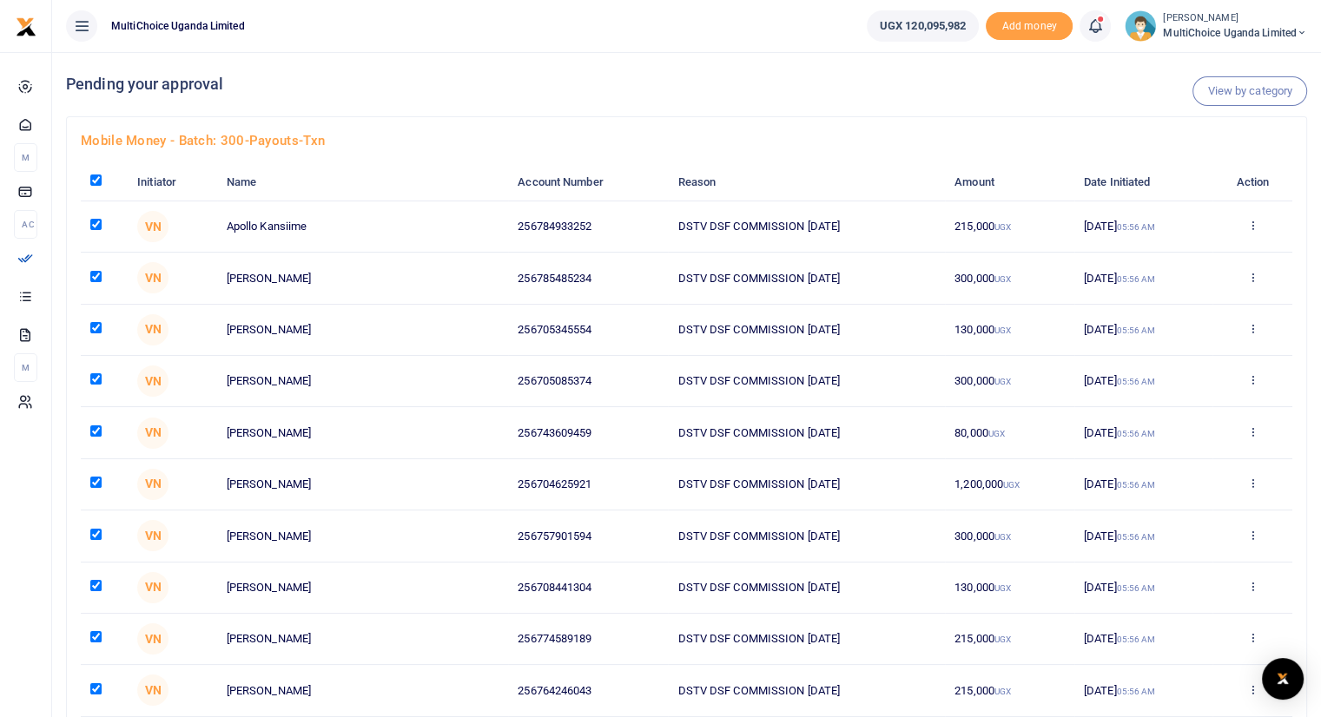
checkbox input "true"
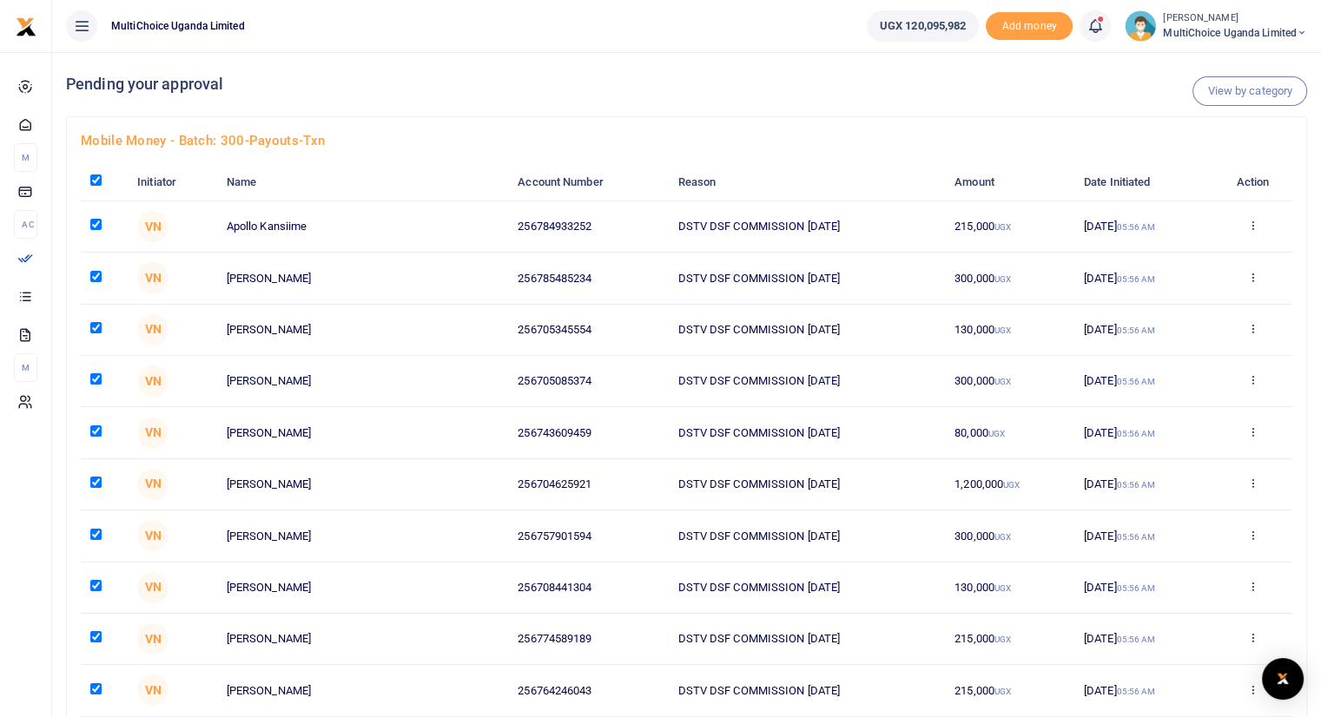
checkbox input "true"
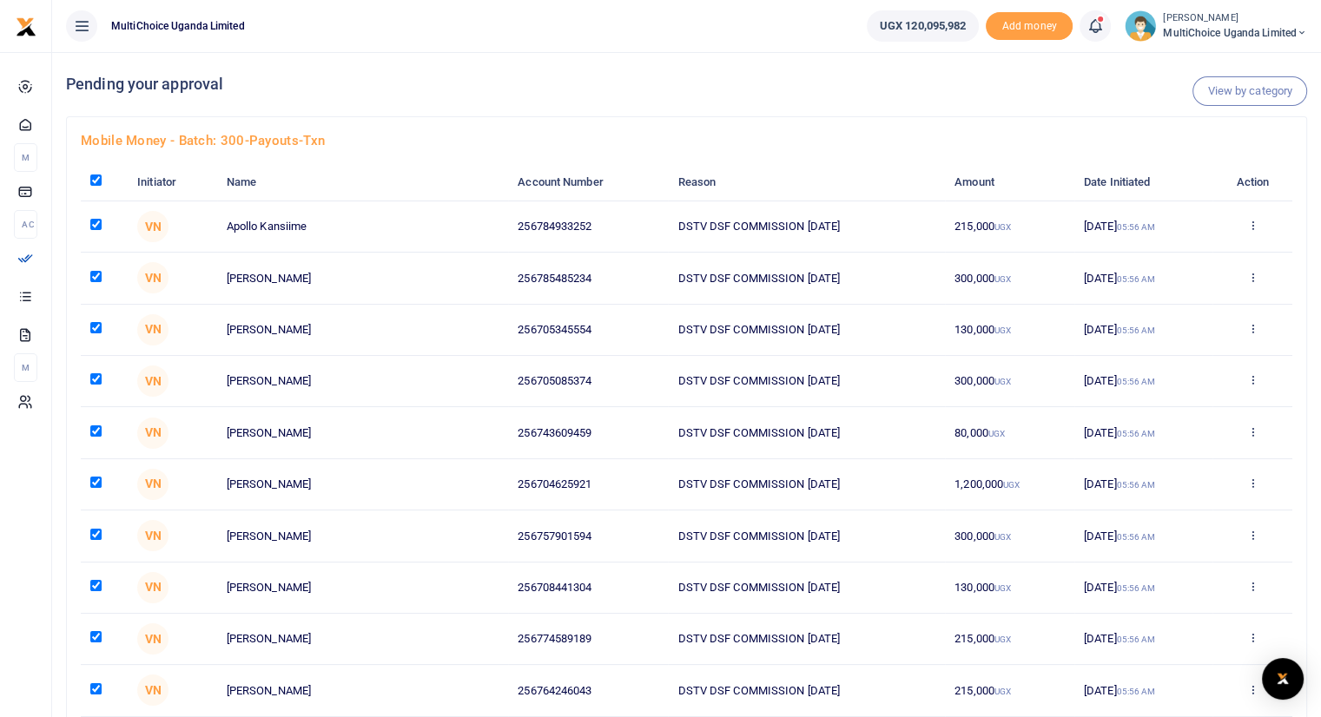
checkbox input "true"
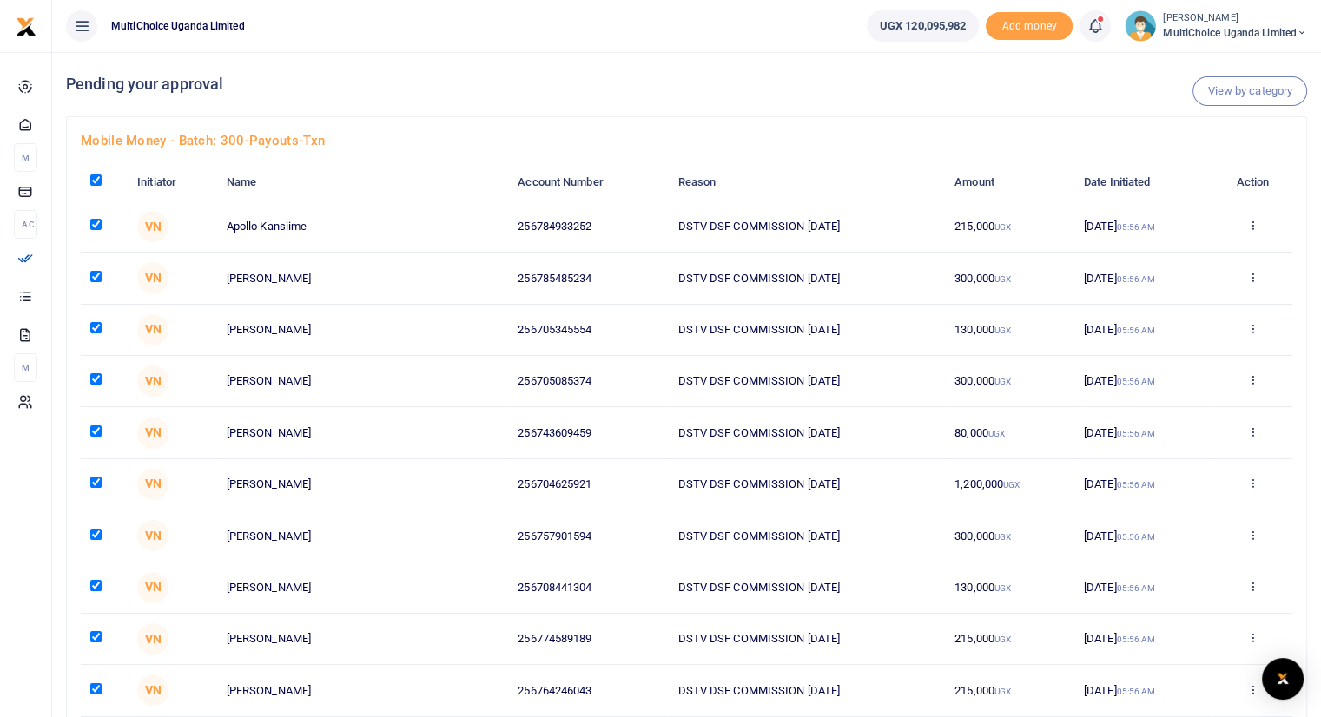
checkbox input "true"
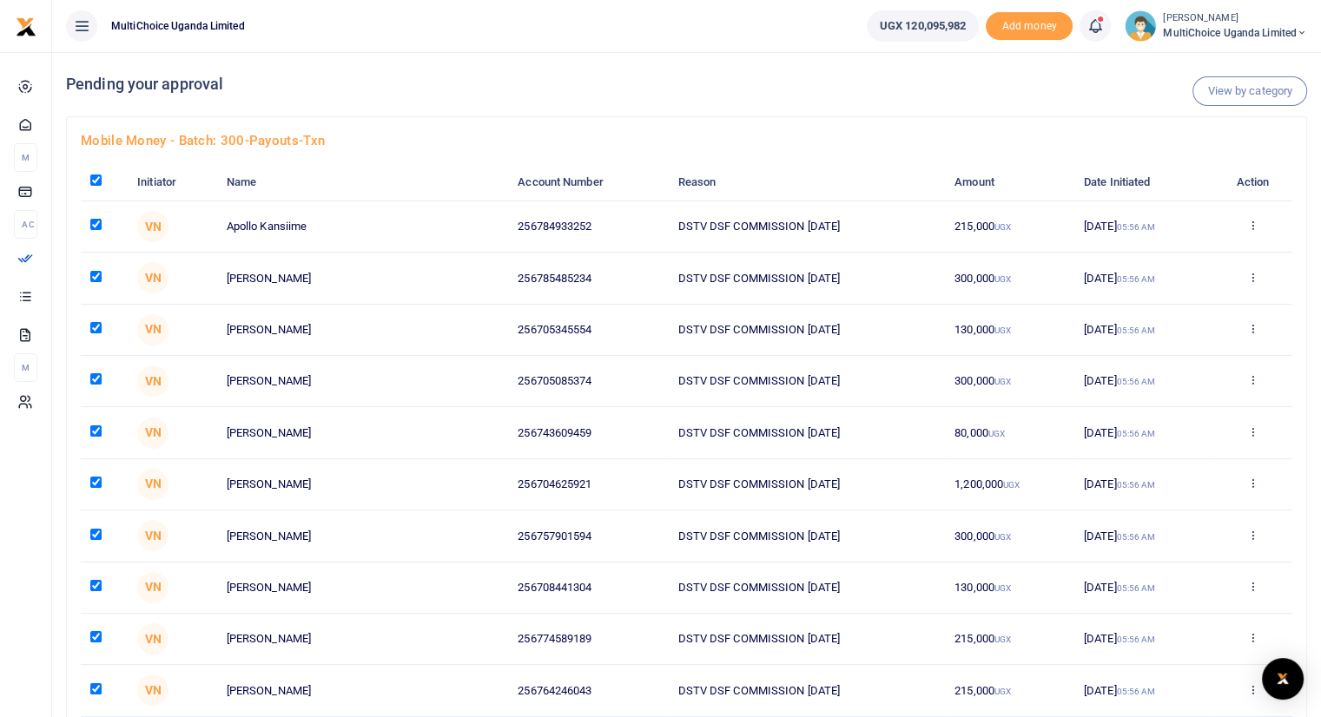
checkbox input "true"
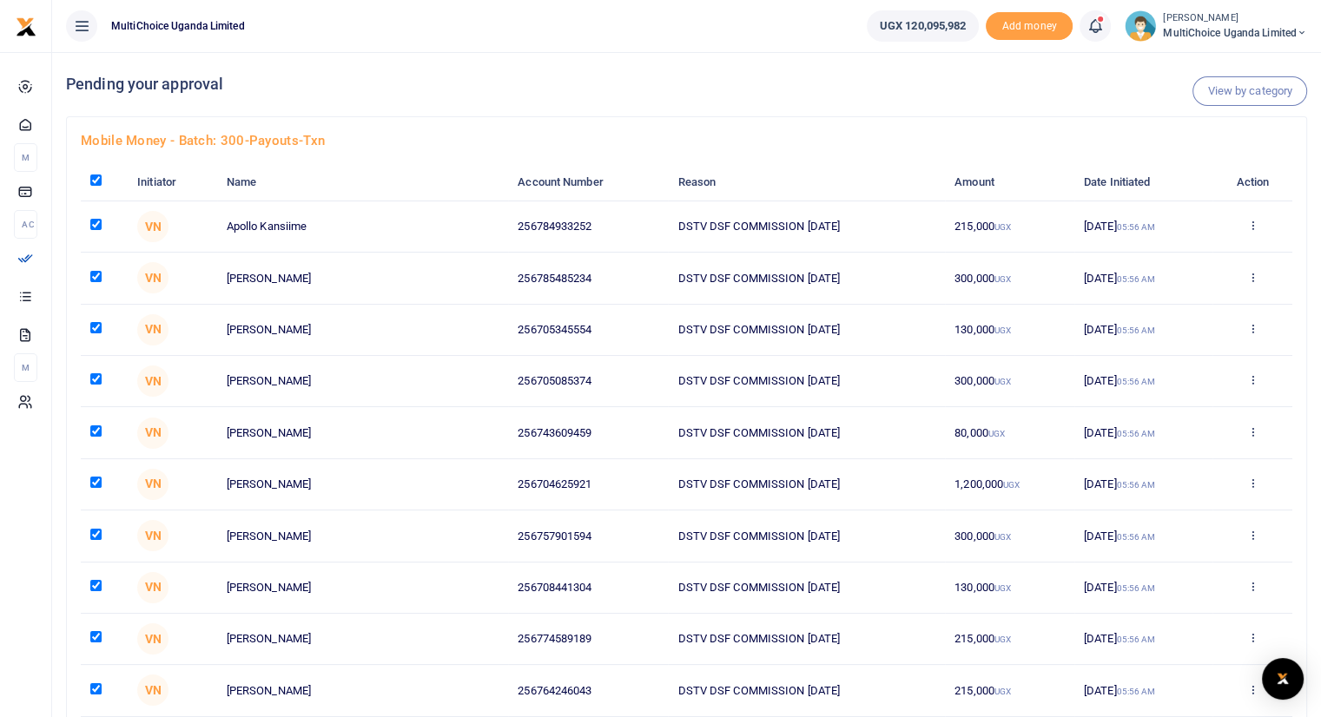
checkbox input "true"
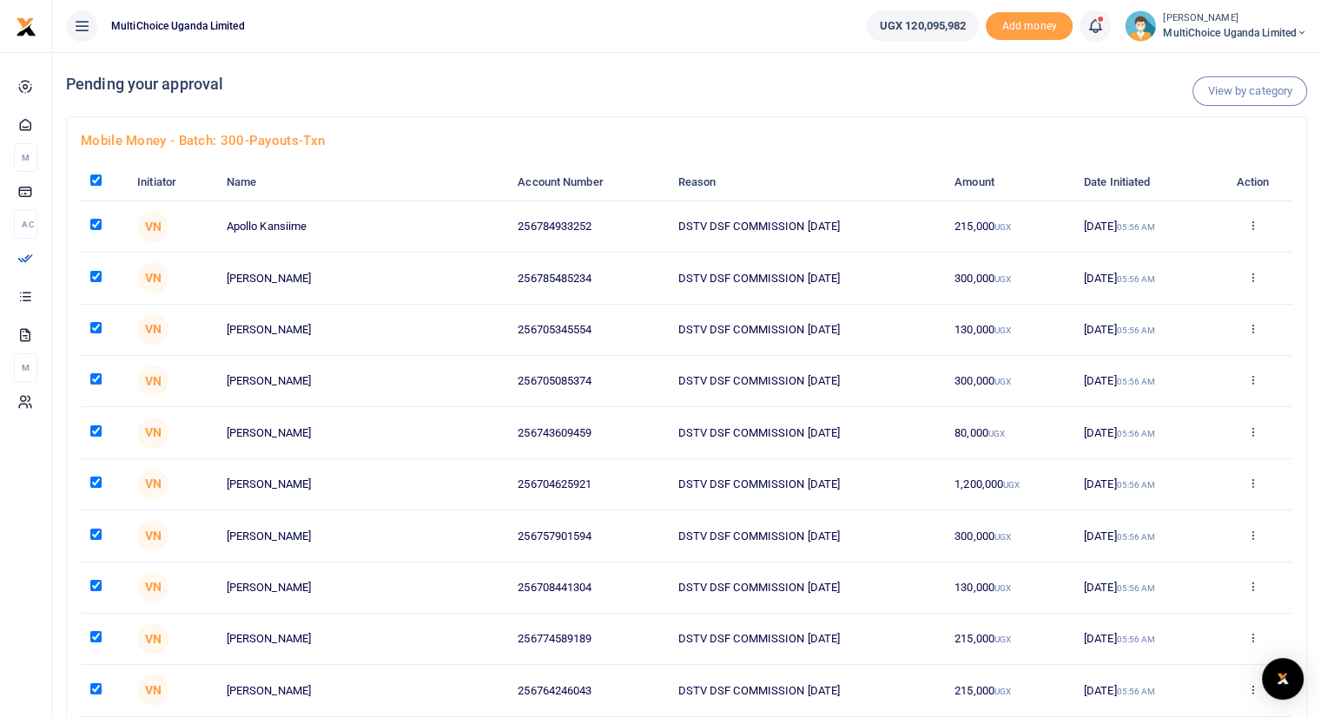
checkbox input "true"
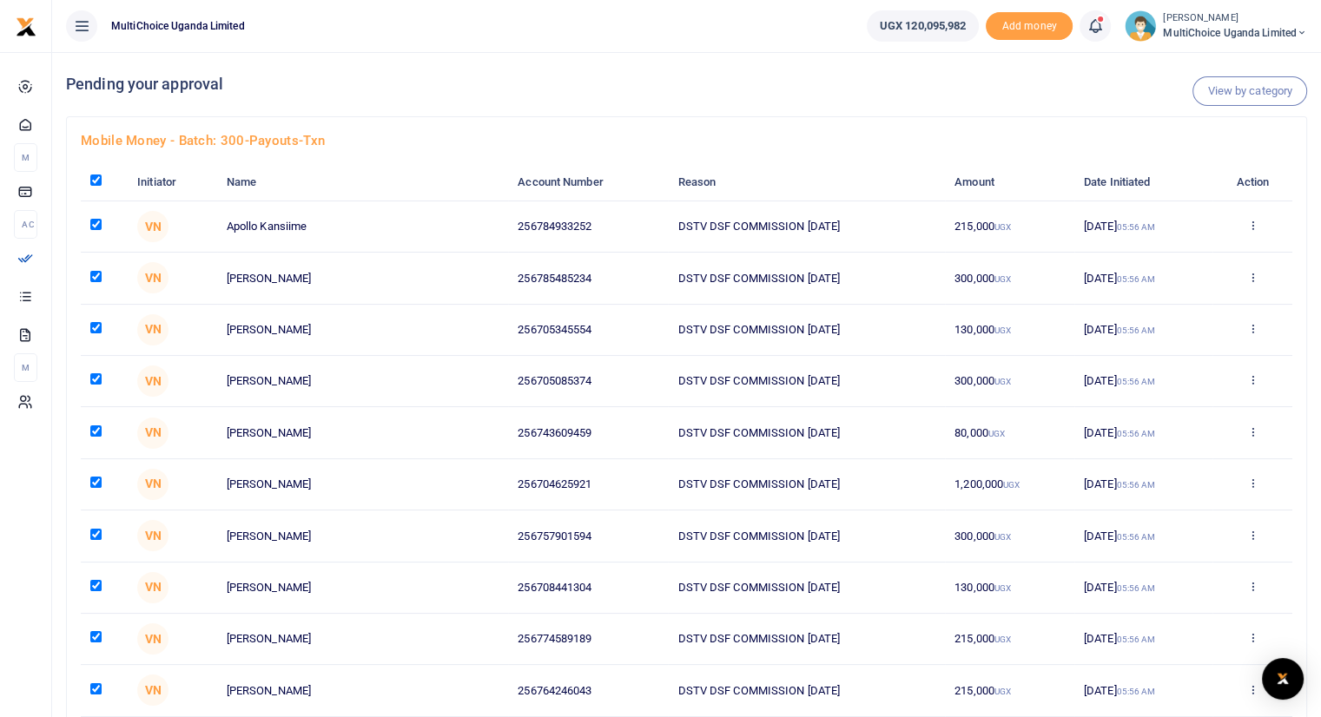
checkbox input "true"
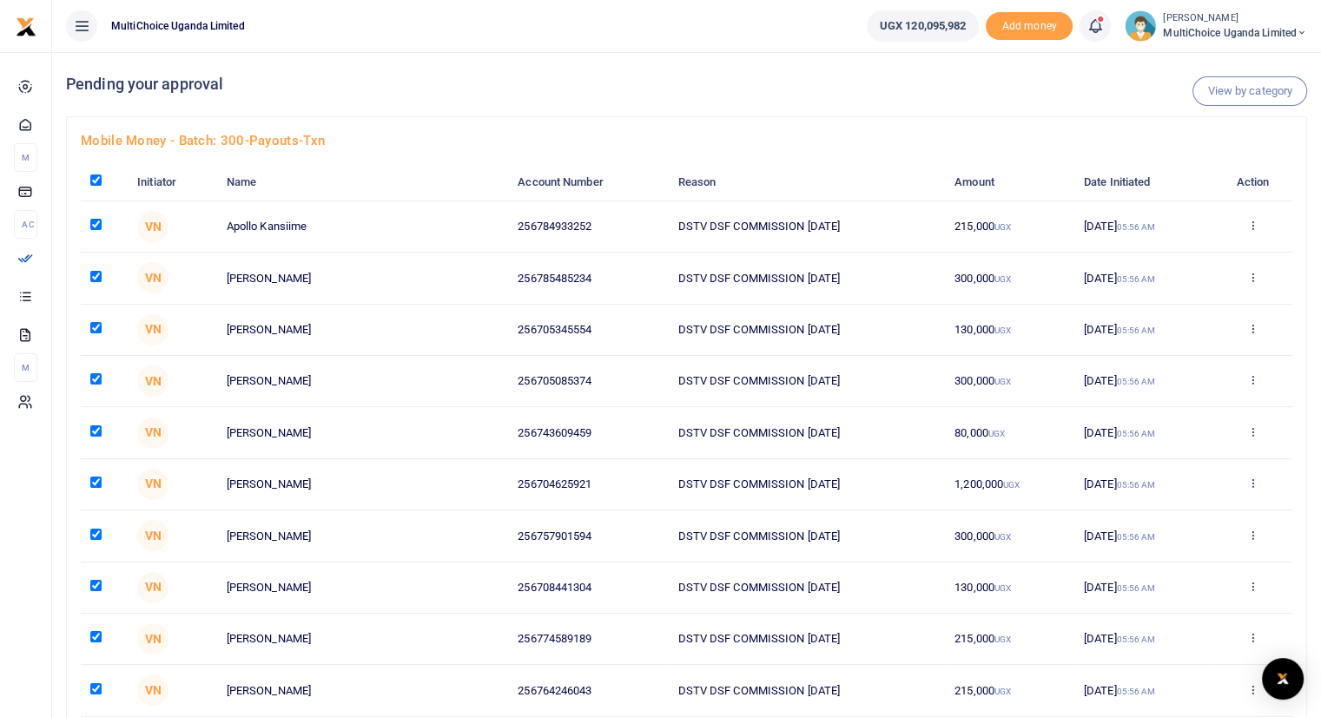
checkbox input "true"
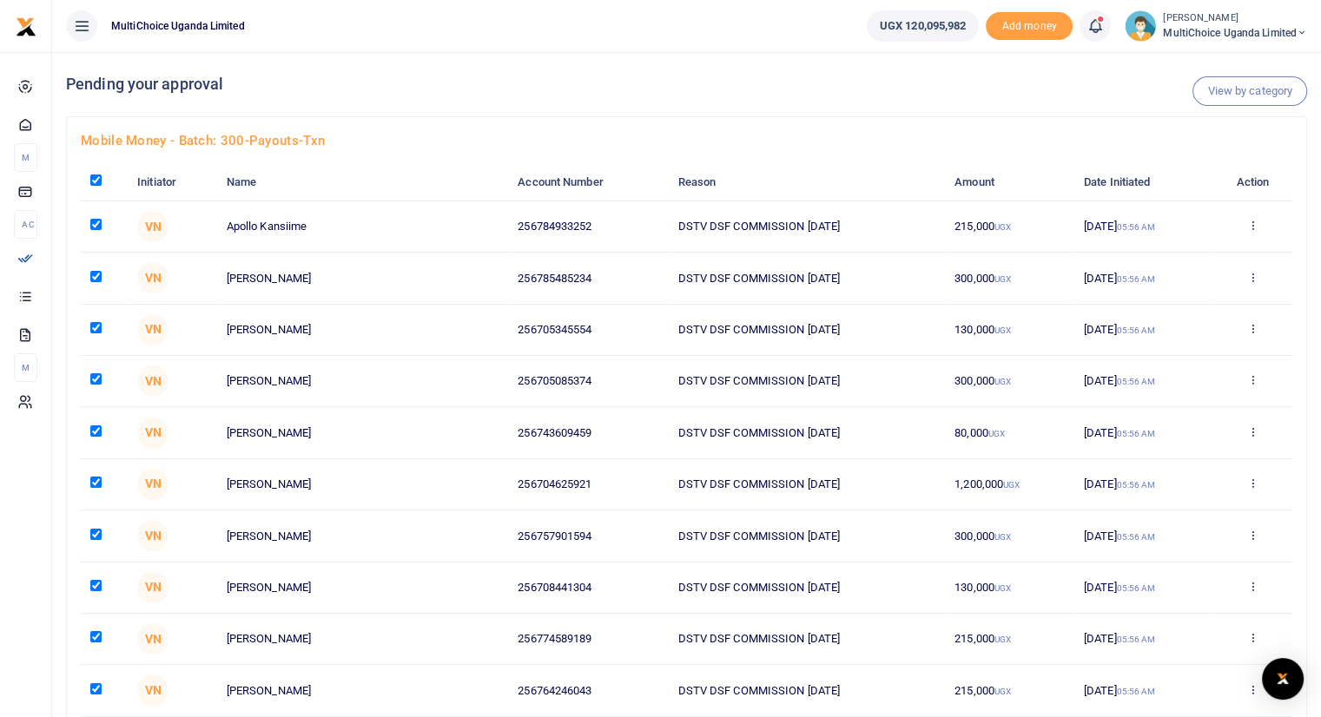
checkbox input "true"
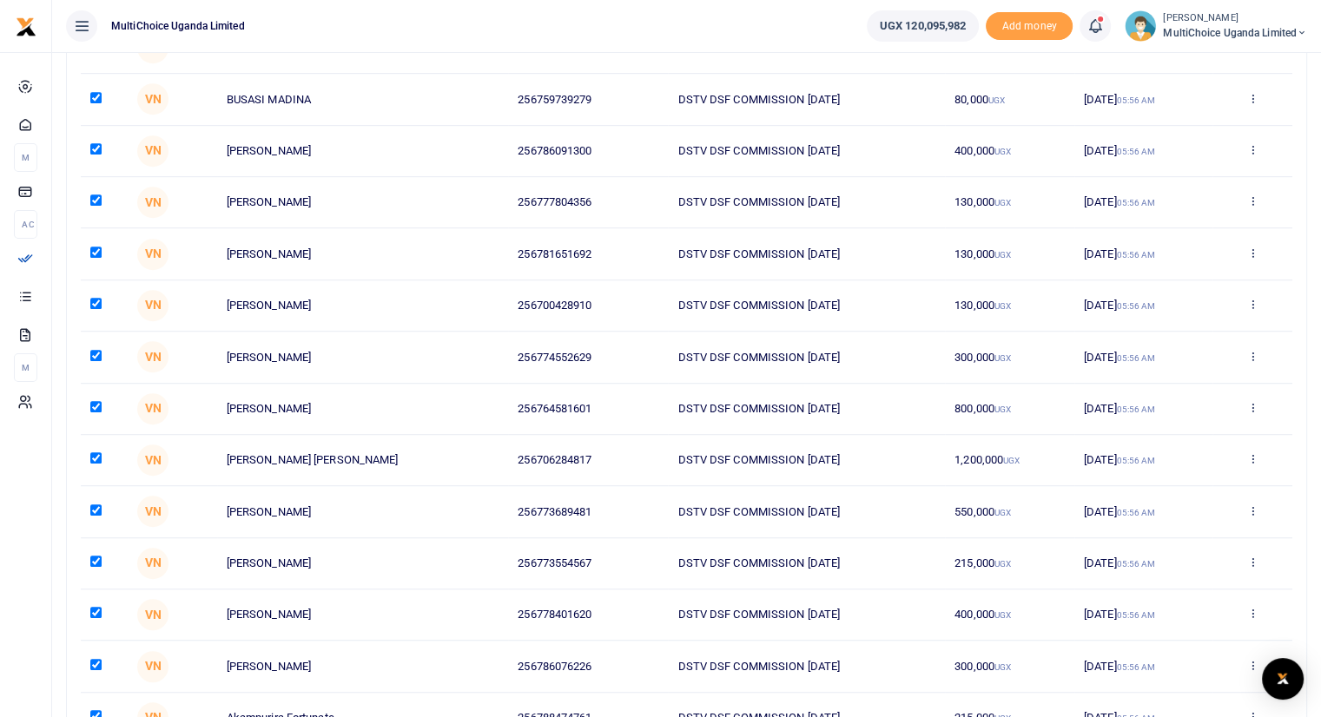
scroll to position [8847, 0]
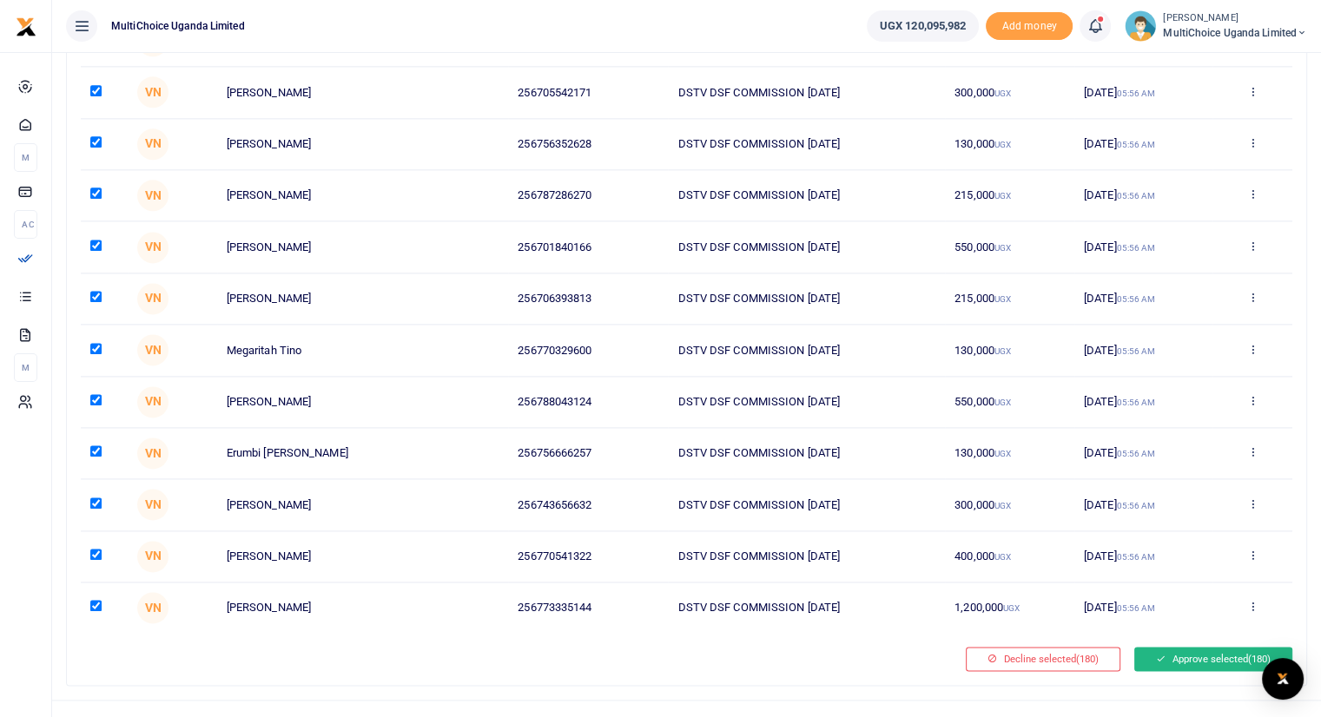
click at [1158, 653] on icon at bounding box center [1161, 659] width 10 height 12
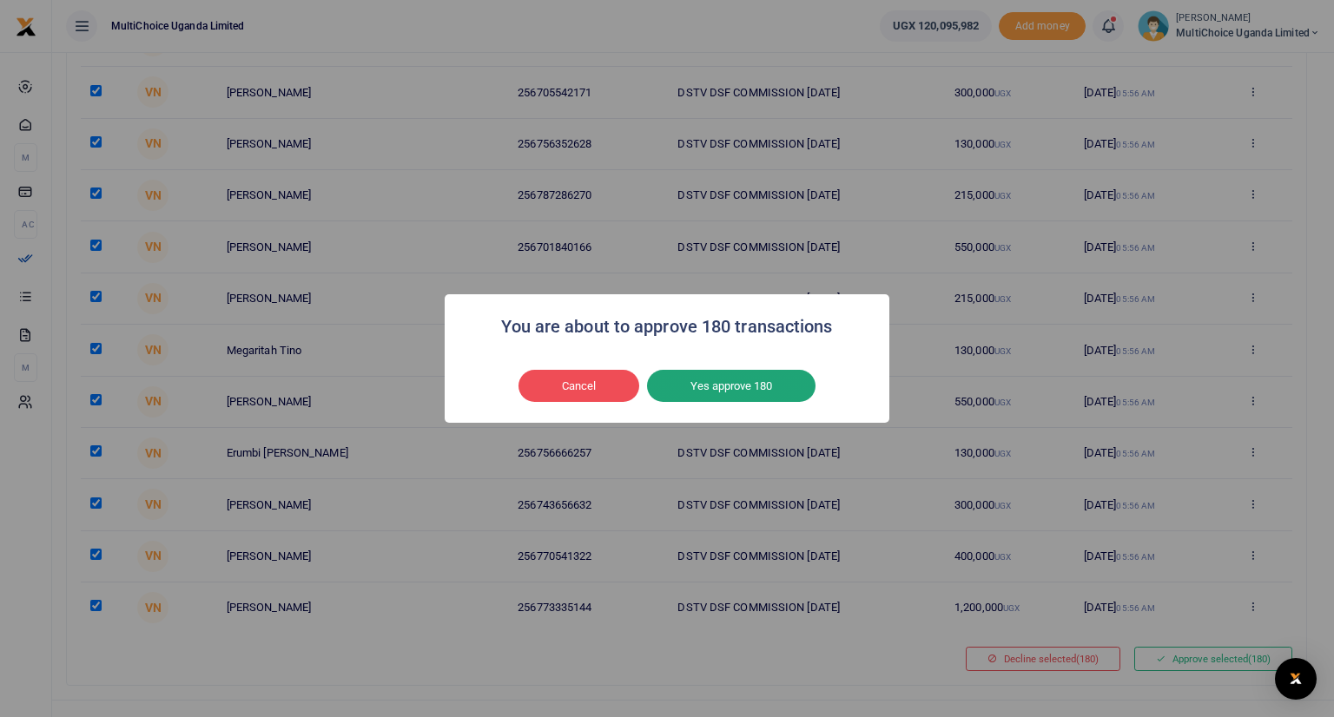
click at [713, 385] on button "Yes approve 180" at bounding box center [731, 386] width 168 height 33
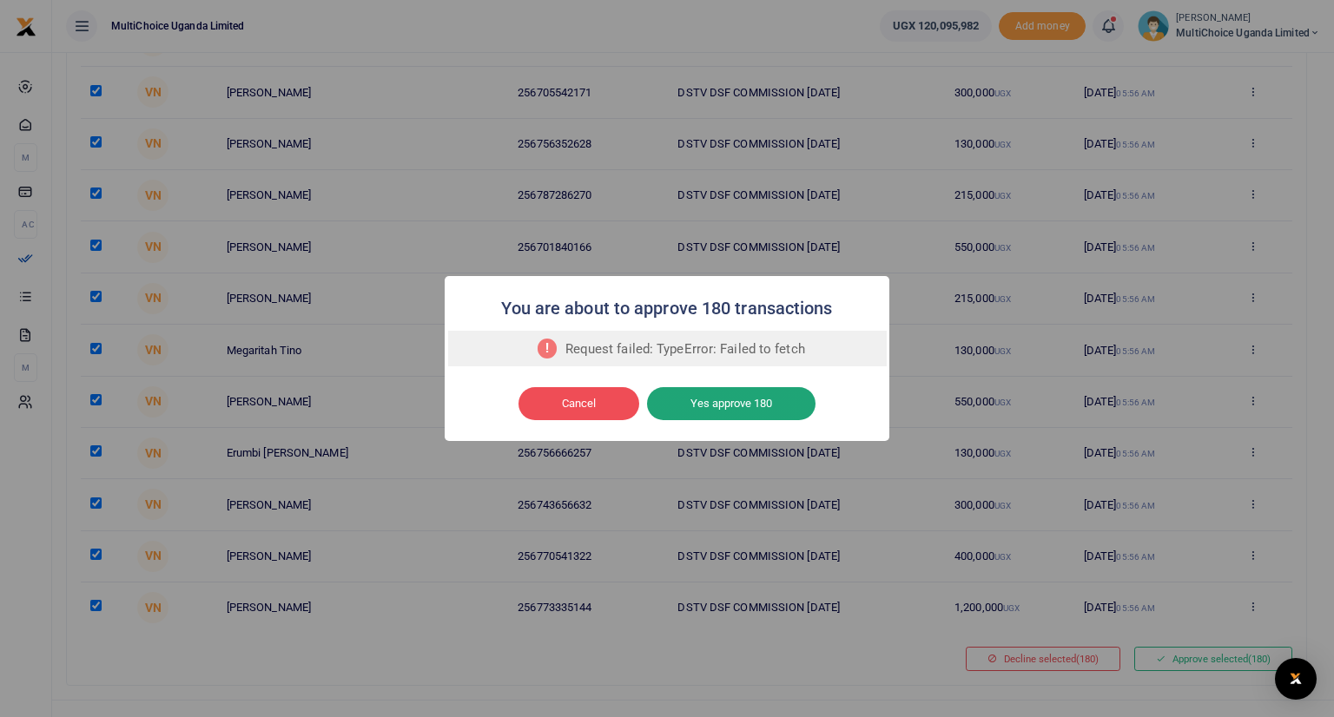
click at [707, 404] on button "Yes approve 180" at bounding box center [731, 403] width 168 height 33
click at [600, 390] on button "Cancel" at bounding box center [578, 403] width 121 height 33
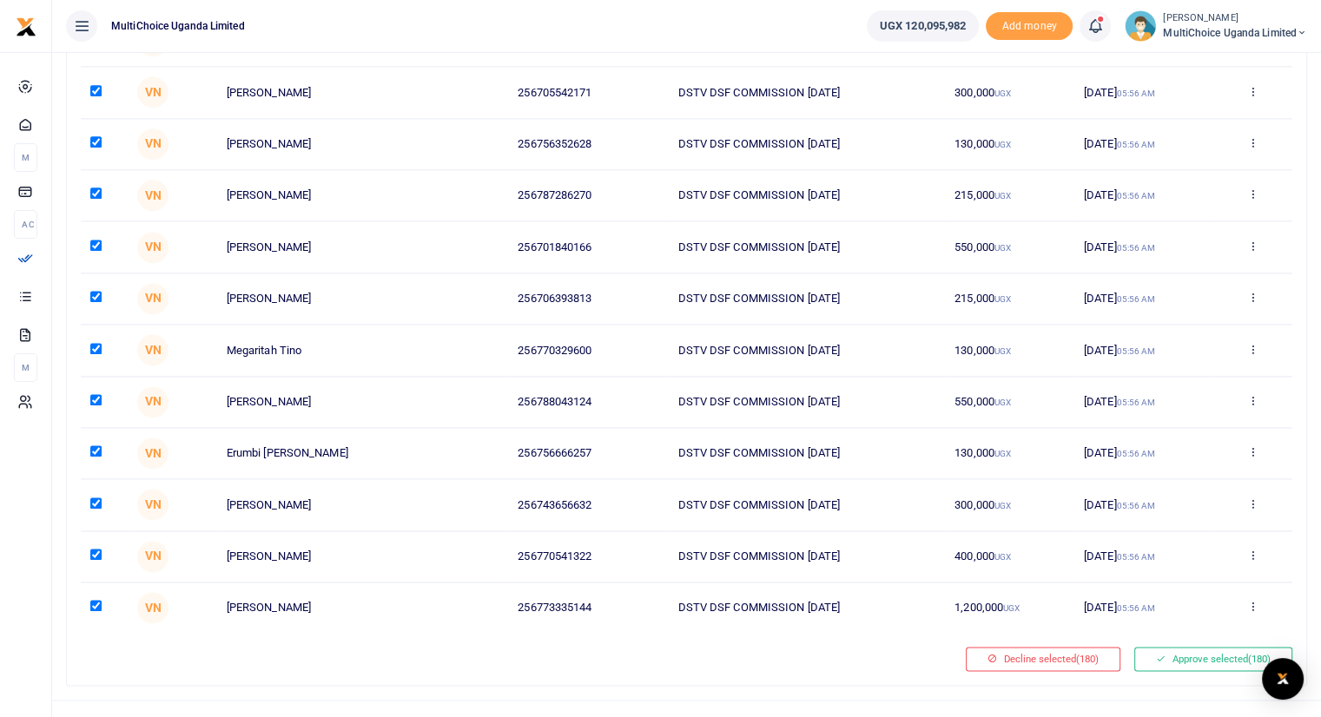
click at [1177, 647] on button "Approve selected (180)" at bounding box center [1213, 659] width 158 height 24
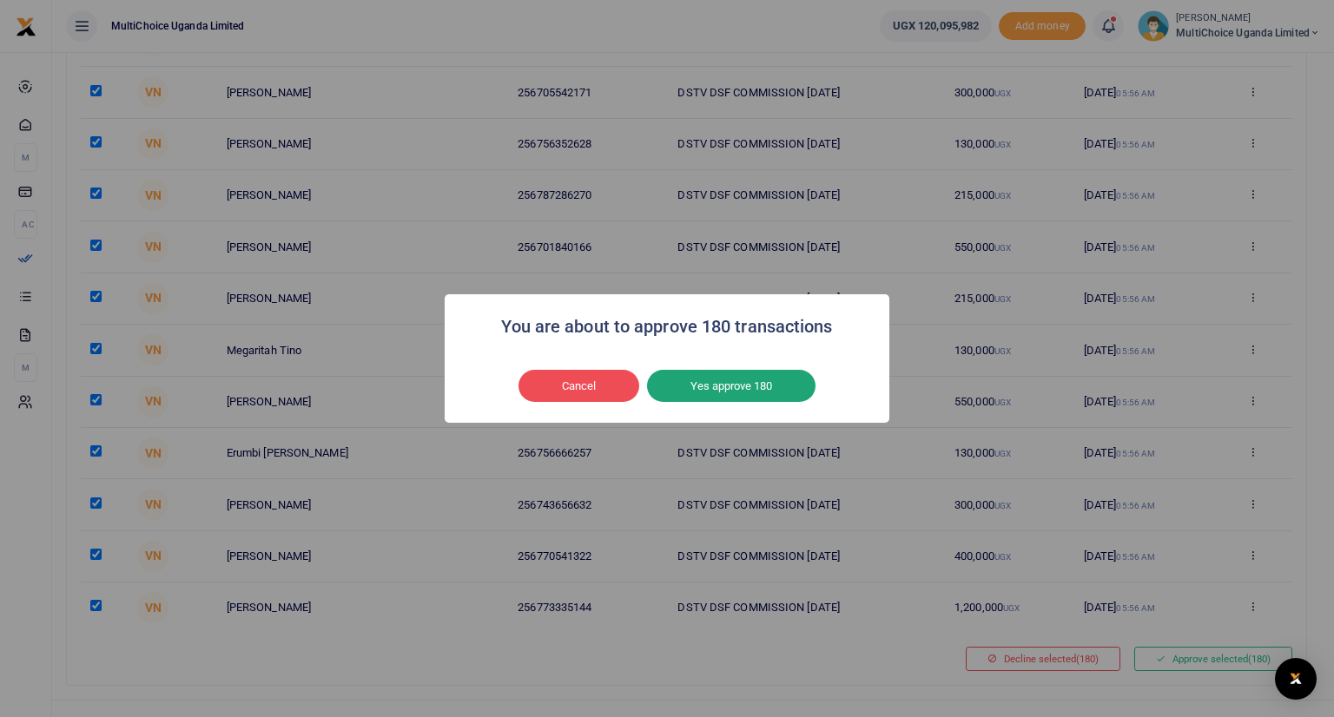
click at [739, 390] on button "Yes approve 180" at bounding box center [731, 386] width 168 height 33
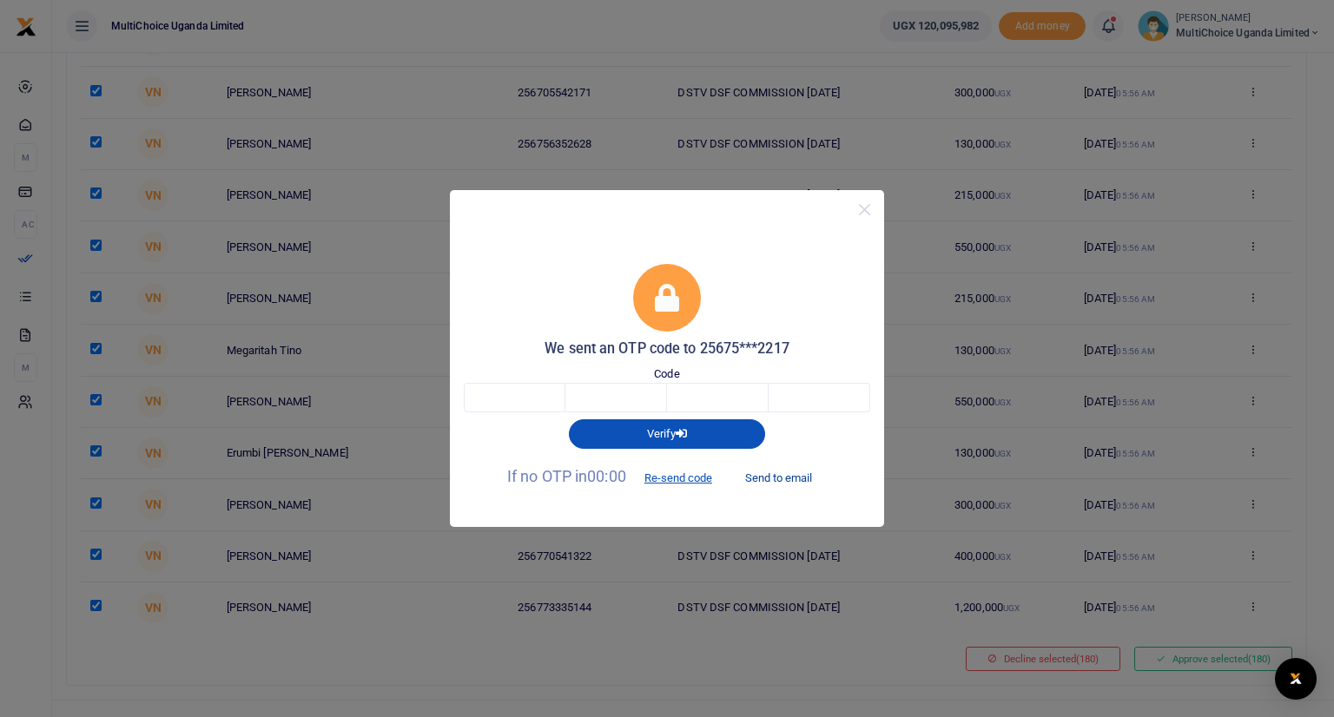
click at [764, 475] on button "Send to email" at bounding box center [778, 478] width 96 height 30
click at [537, 397] on input "text" at bounding box center [515, 398] width 102 height 30
type input "5"
type input "6"
type input "5"
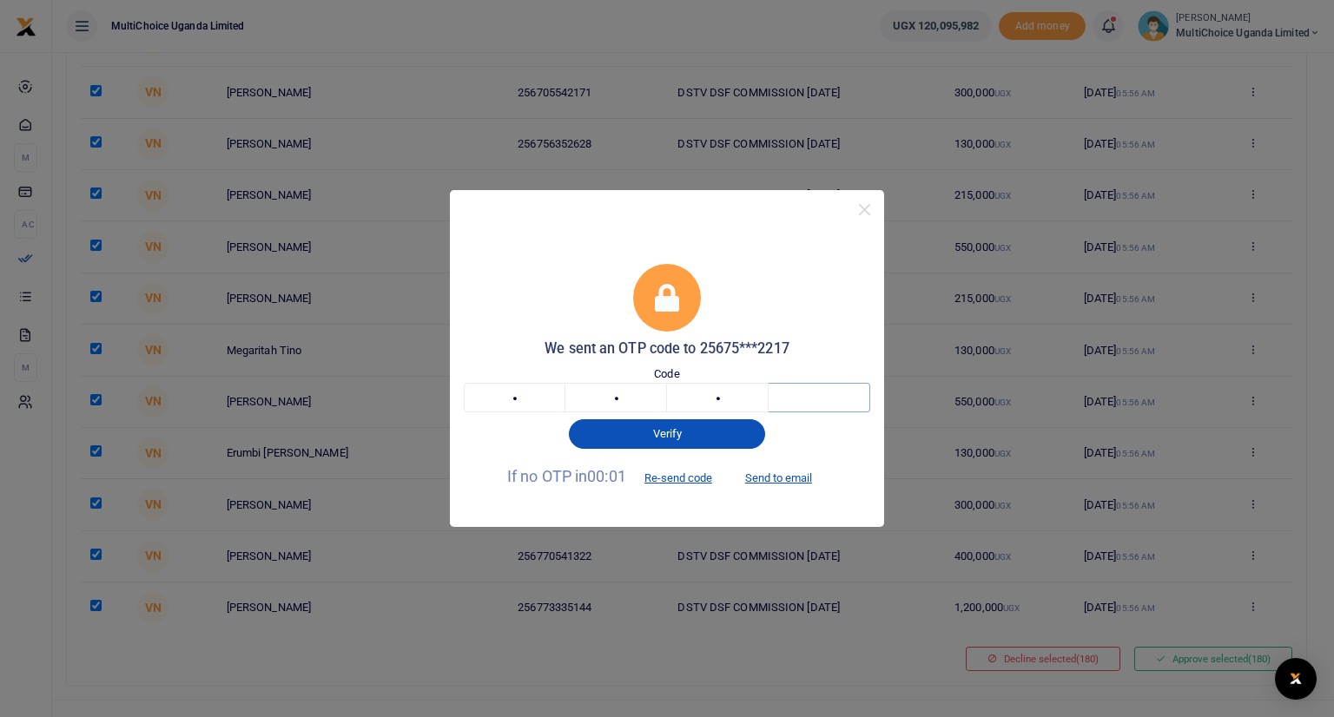
type input "9"
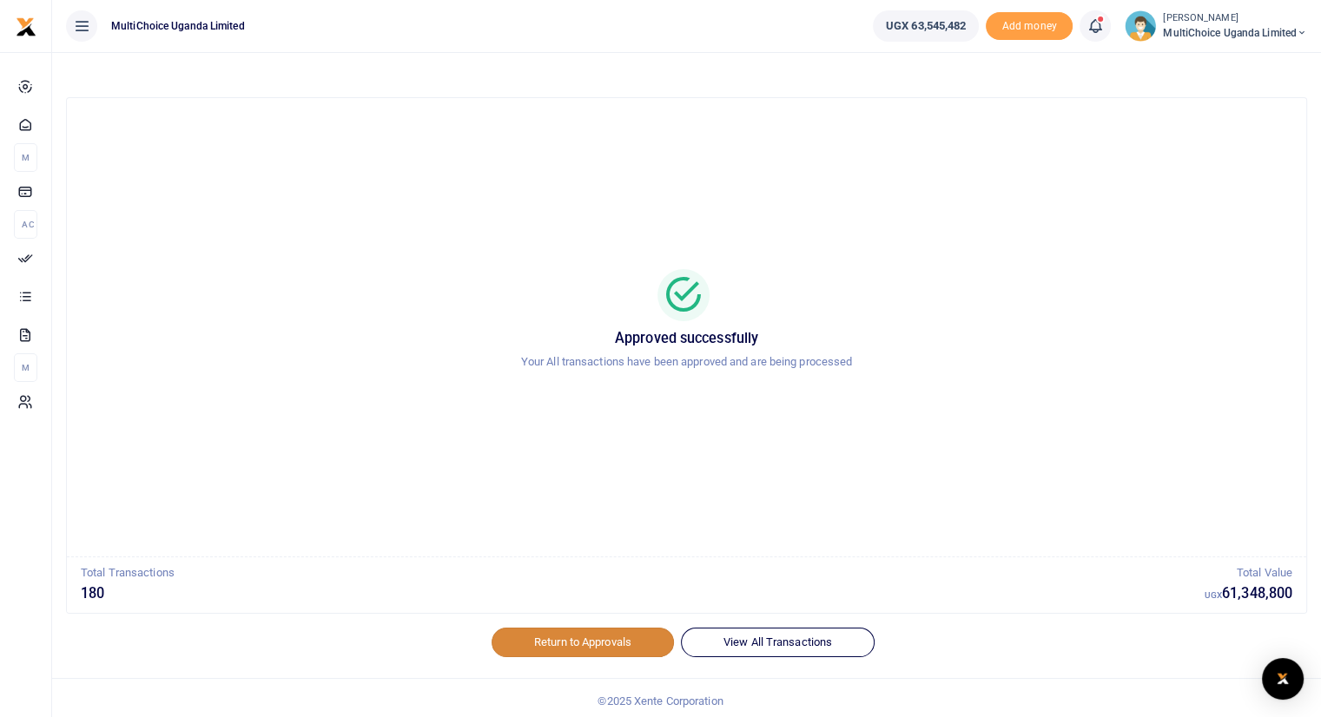
click at [570, 641] on link "Return to Approvals" at bounding box center [582, 643] width 182 height 30
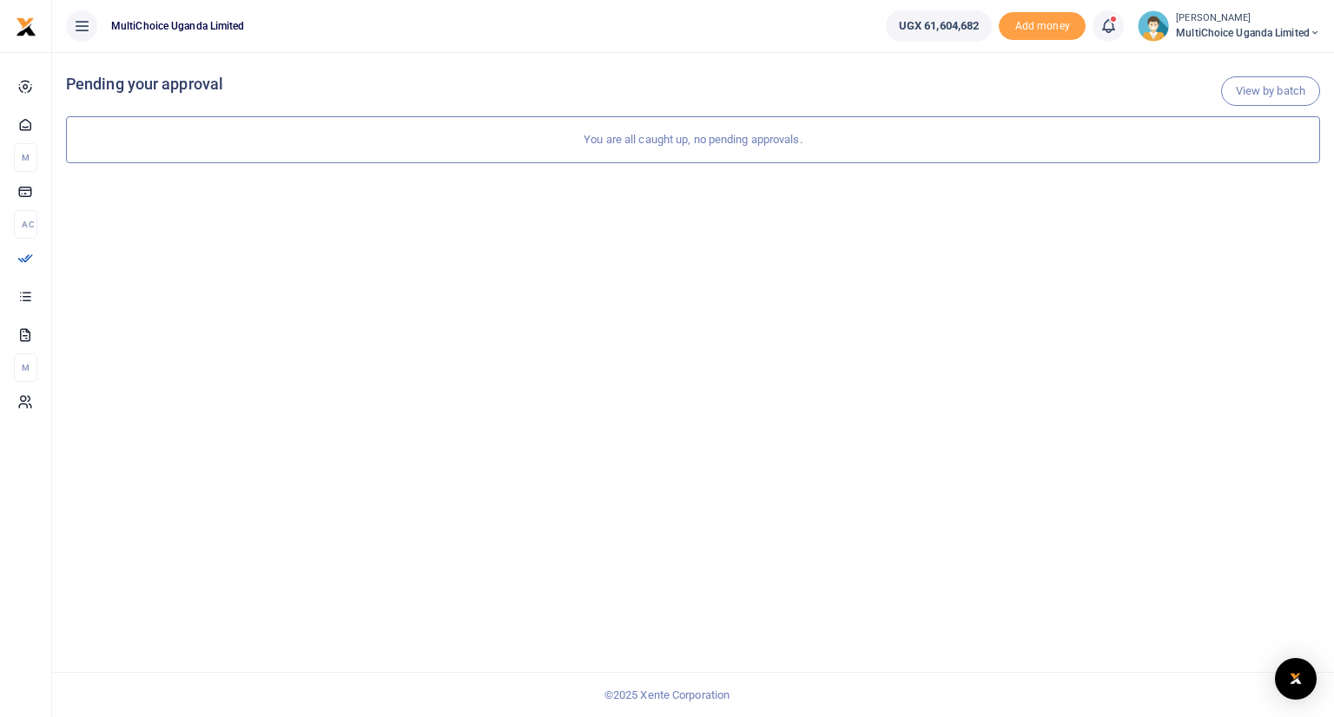
click at [1223, 29] on span "MultiChoice Uganda Limited" at bounding box center [1248, 33] width 144 height 16
click at [1228, 62] on link "Switch accounts" at bounding box center [1253, 63] width 137 height 24
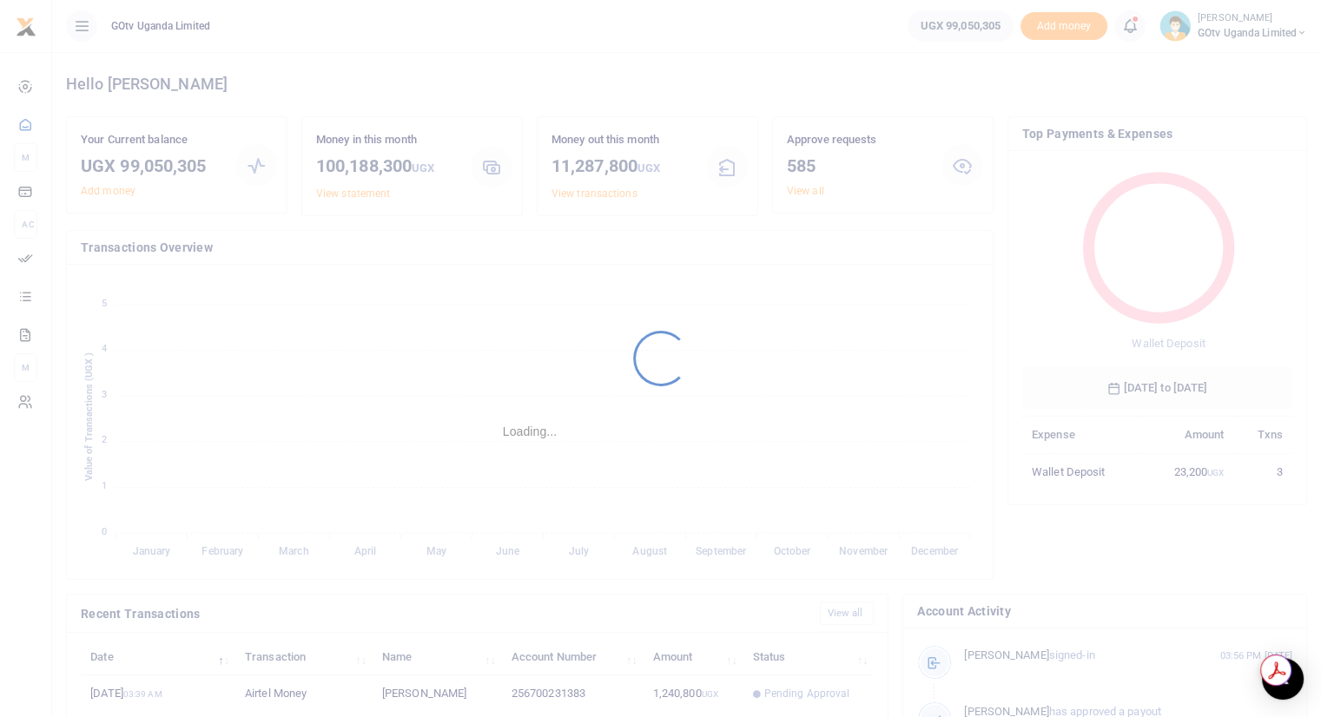
scroll to position [14, 14]
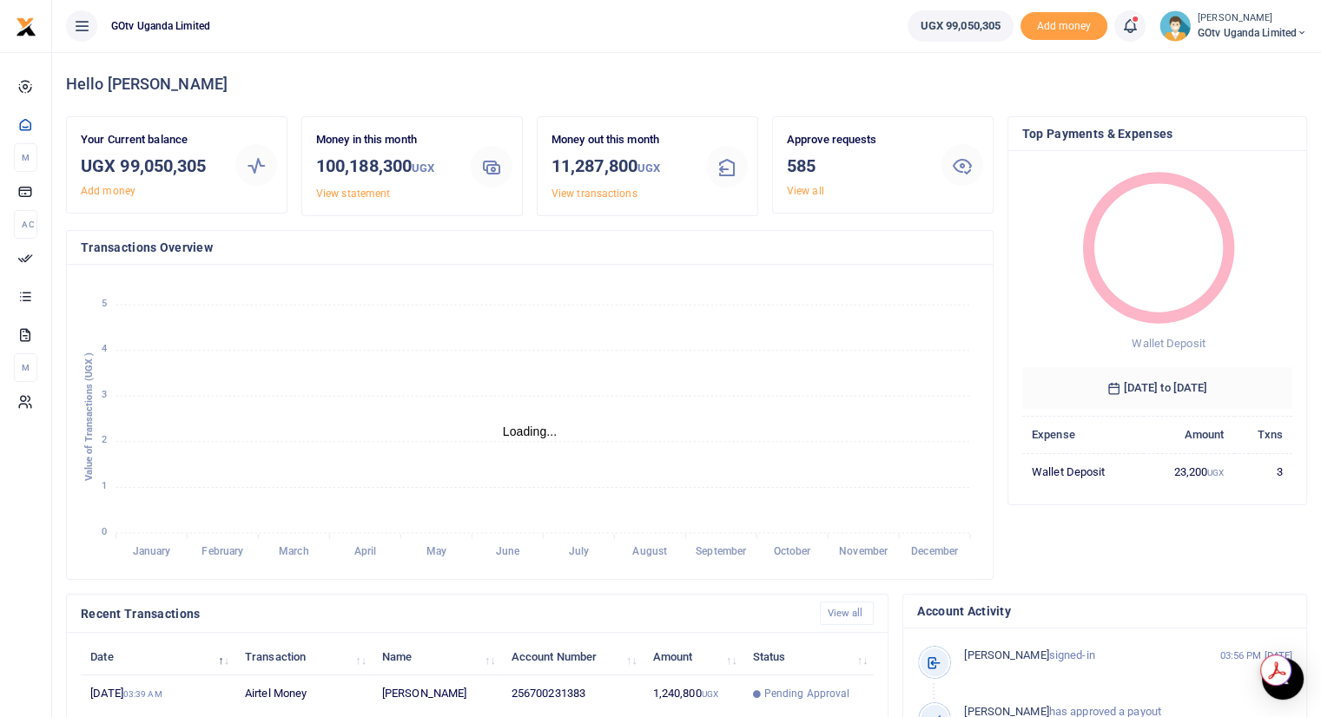
click at [811, 182] on div "Approve requests 585 View all" at bounding box center [857, 165] width 155 height 68
click at [806, 188] on link "View all" at bounding box center [805, 191] width 37 height 12
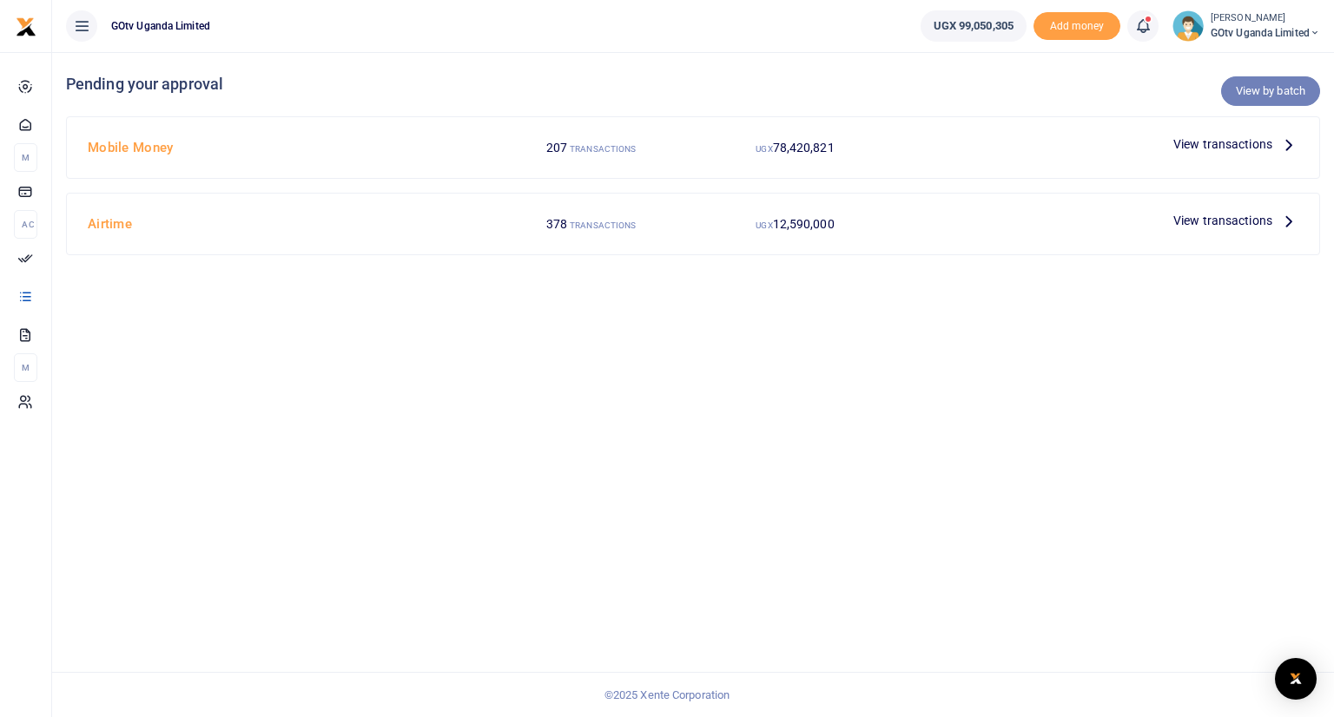
click at [1276, 96] on link "View by batch" at bounding box center [1270, 91] width 99 height 30
click at [1287, 147] on icon at bounding box center [1288, 144] width 19 height 19
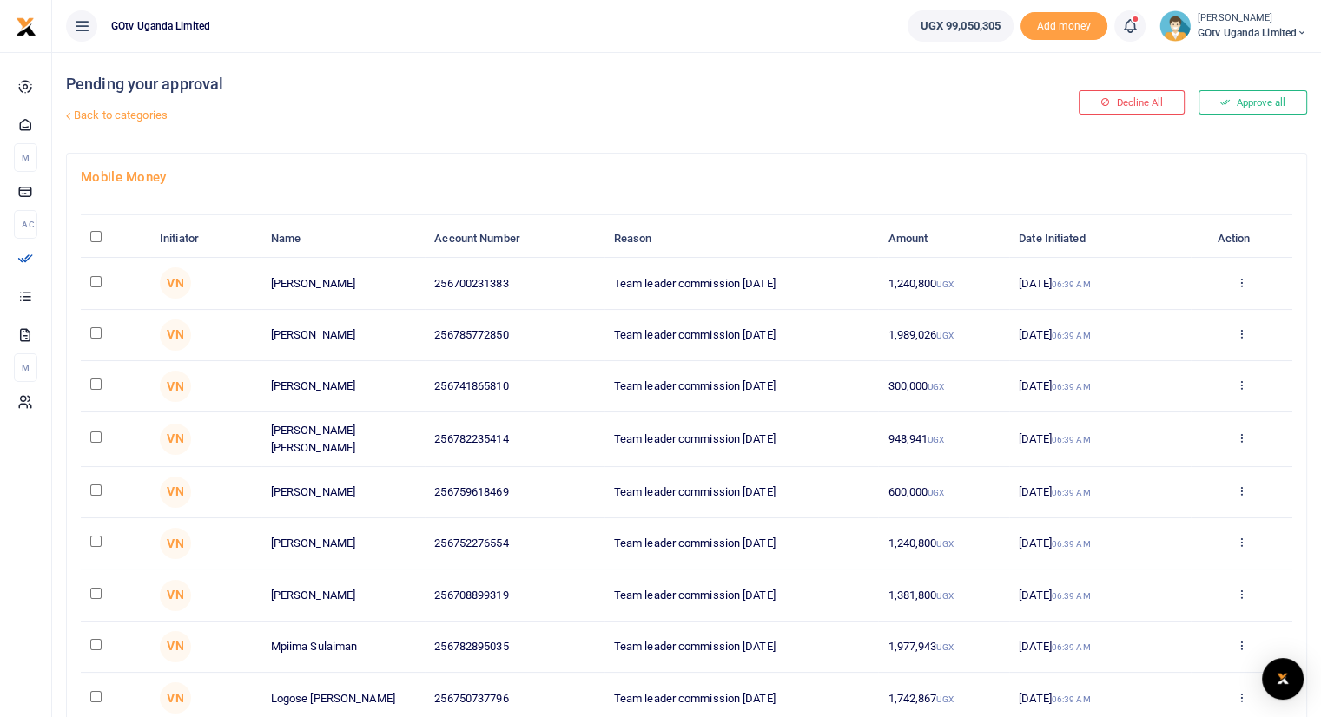
click at [118, 115] on link "Back to categories" at bounding box center [475, 116] width 827 height 30
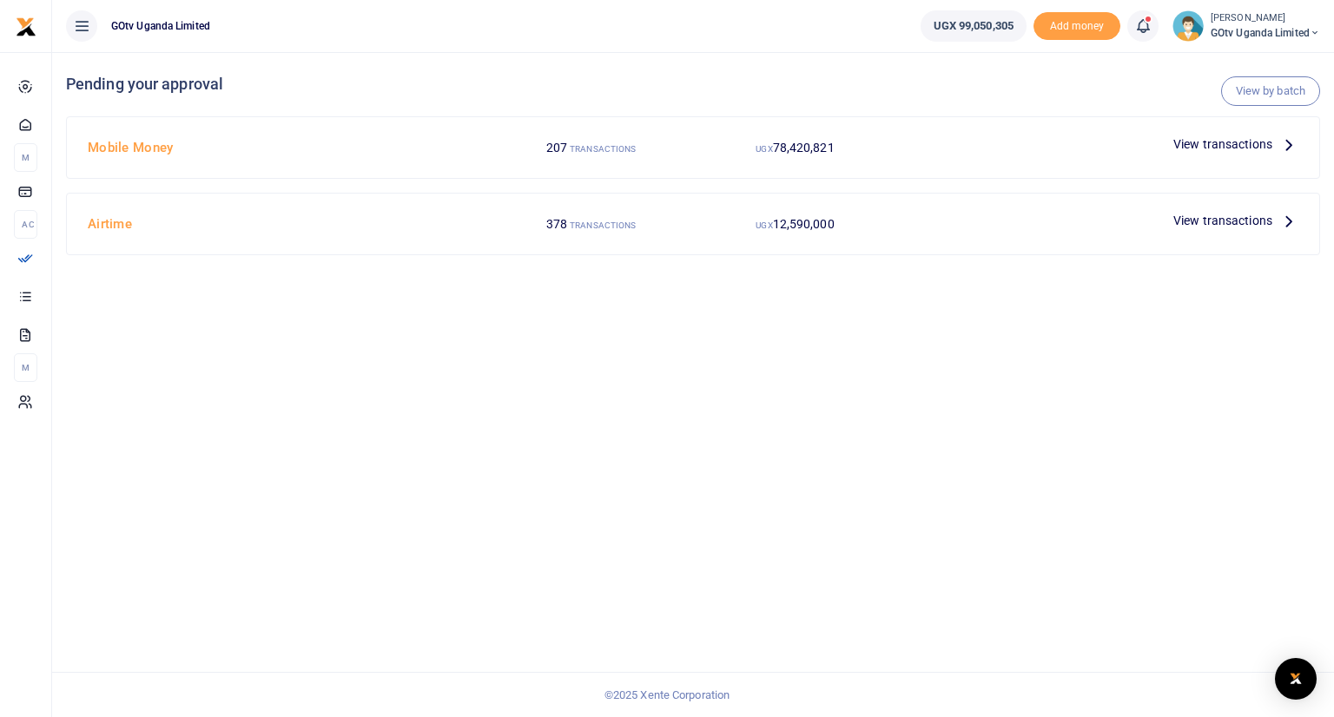
click at [1232, 143] on span "View transactions" at bounding box center [1222, 144] width 99 height 19
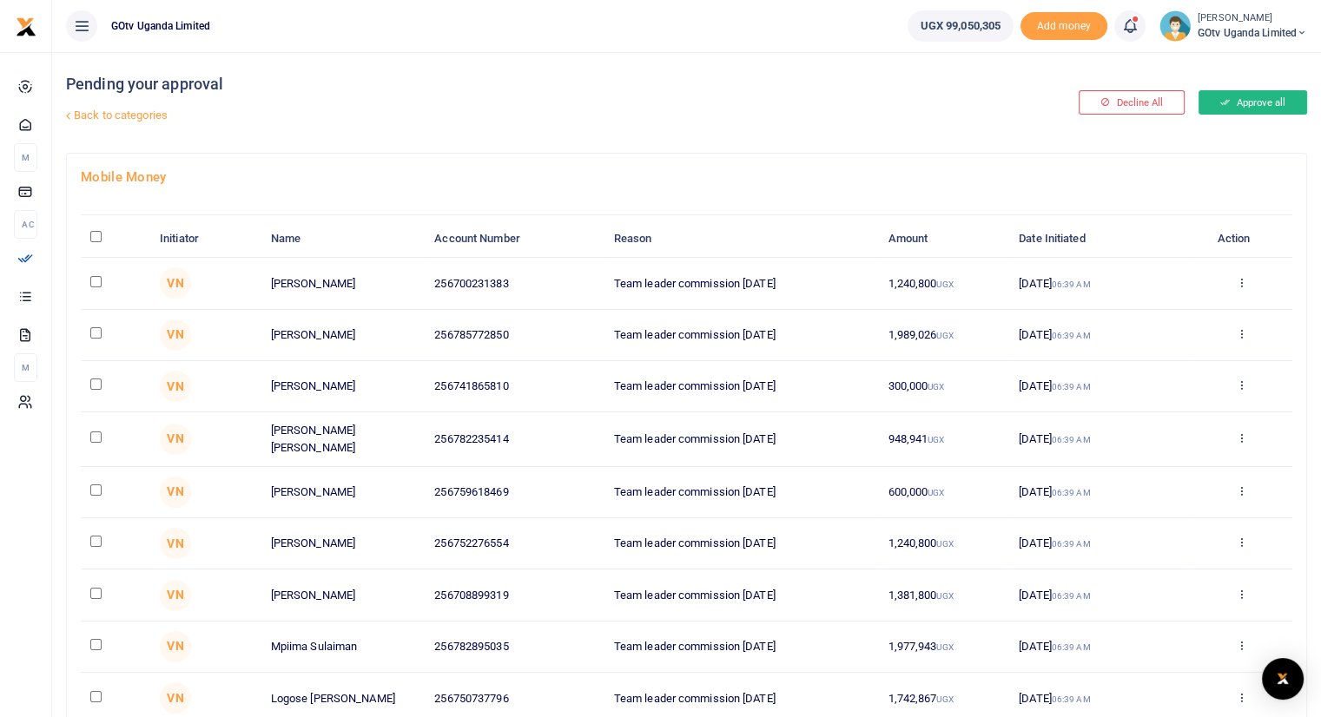
click at [1249, 98] on button "Approve all" at bounding box center [1252, 102] width 109 height 24
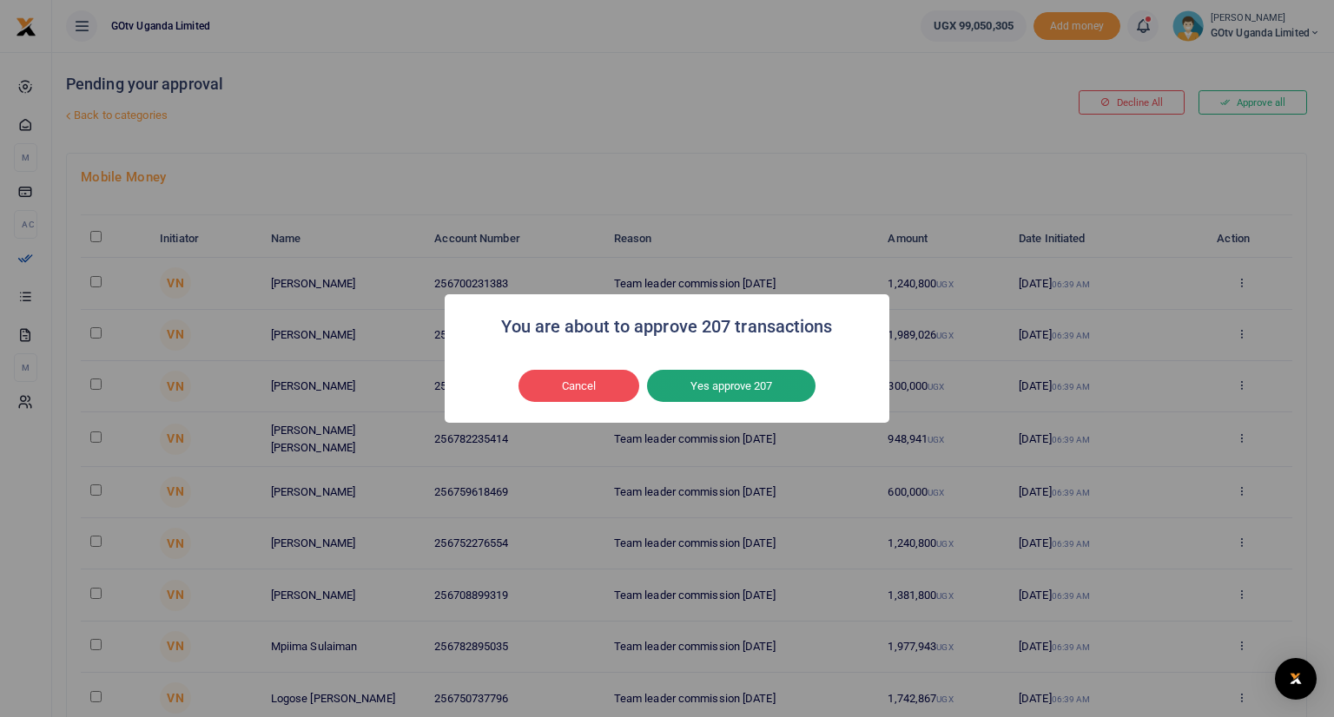
click at [730, 384] on button "Yes approve 207" at bounding box center [731, 386] width 168 height 33
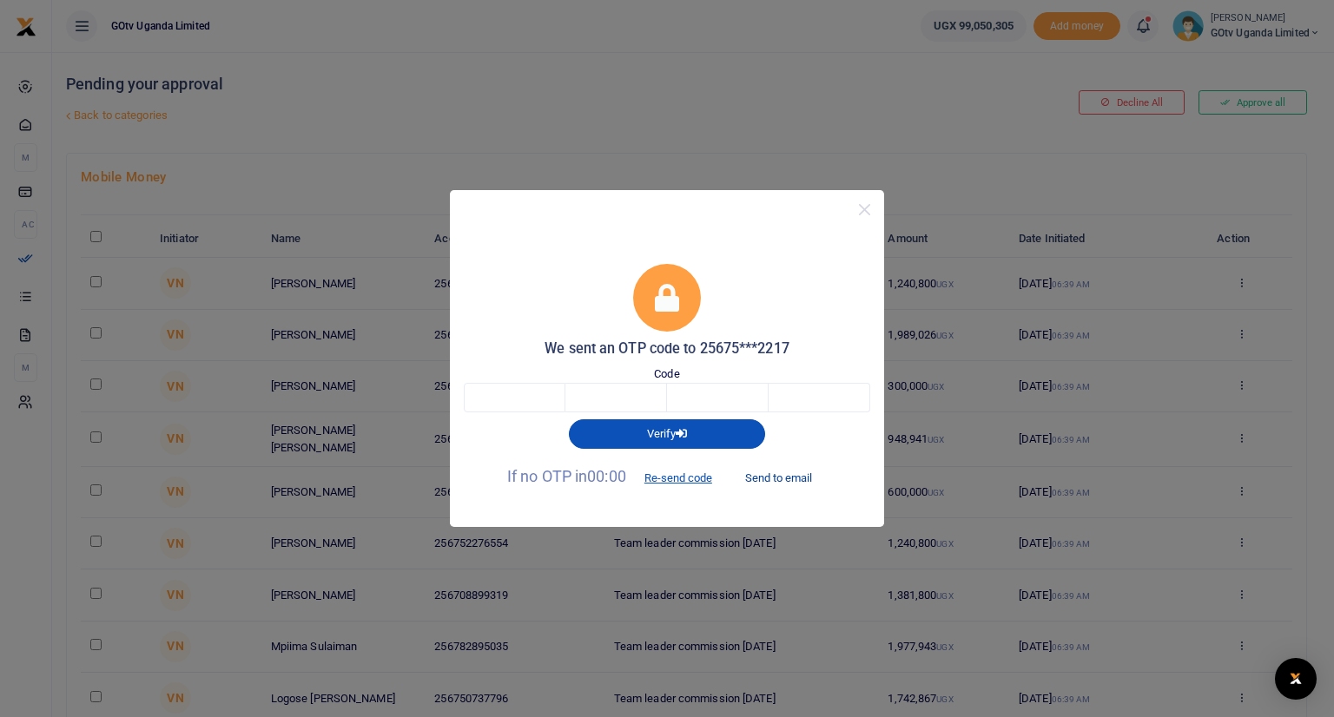
click at [789, 477] on button "Send to email" at bounding box center [778, 478] width 96 height 30
click at [532, 392] on input "text" at bounding box center [515, 398] width 102 height 30
click at [535, 393] on input "text" at bounding box center [515, 398] width 102 height 30
type input "7"
type input "0"
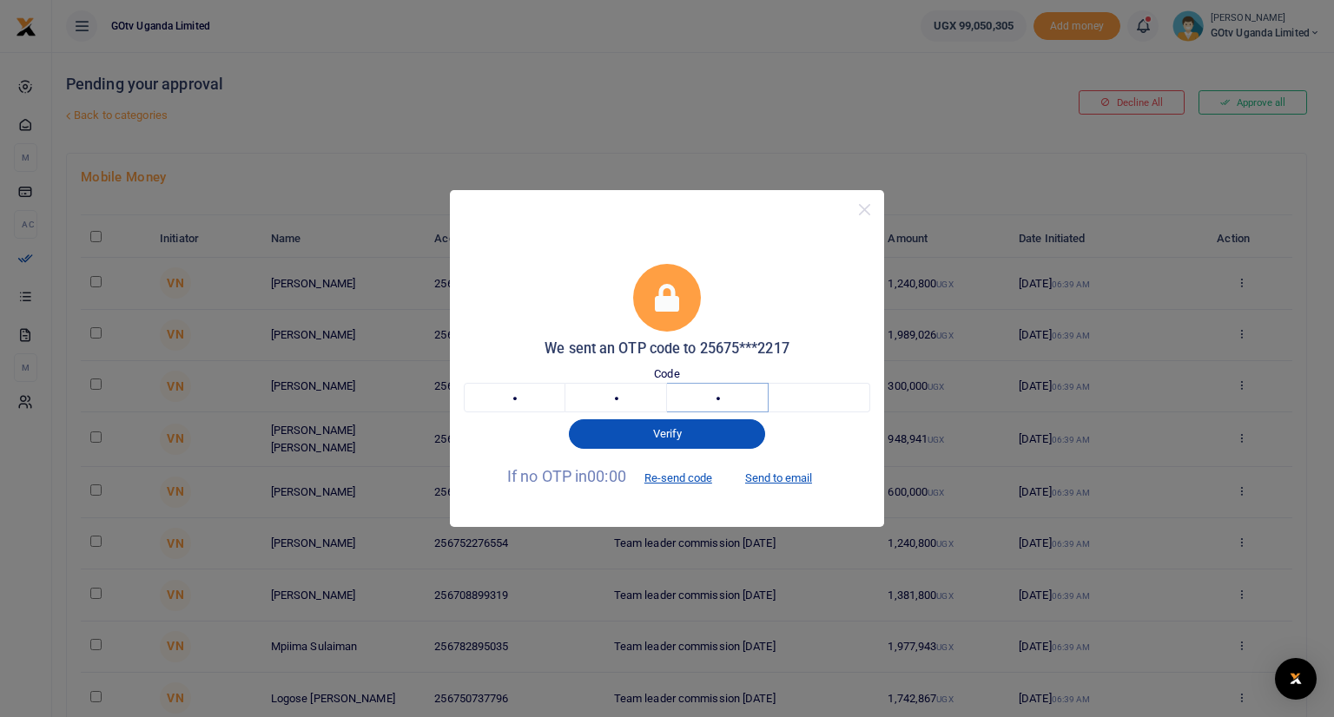
type input "5"
type input "2"
click at [768, 477] on button "Send to email" at bounding box center [778, 478] width 96 height 30
click at [829, 403] on input "2" at bounding box center [819, 398] width 102 height 30
type input "4"
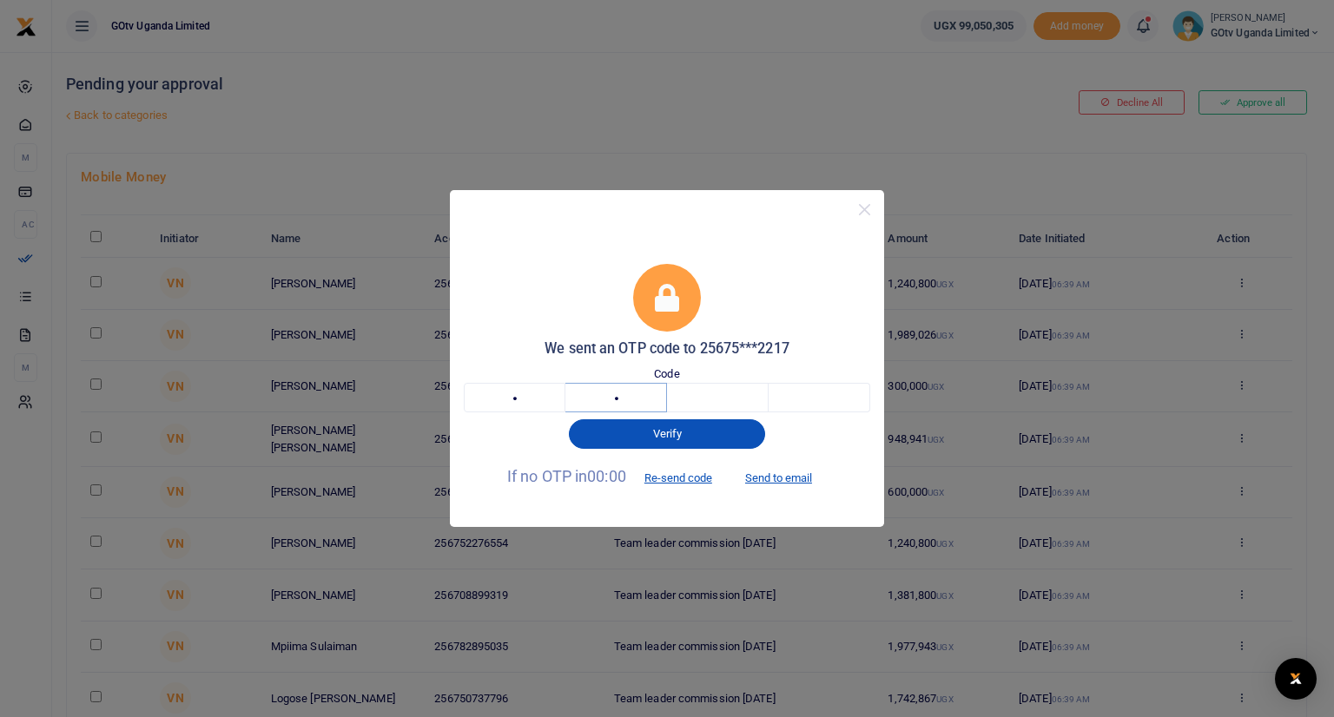
type input "0"
type input "6"
type input "0"
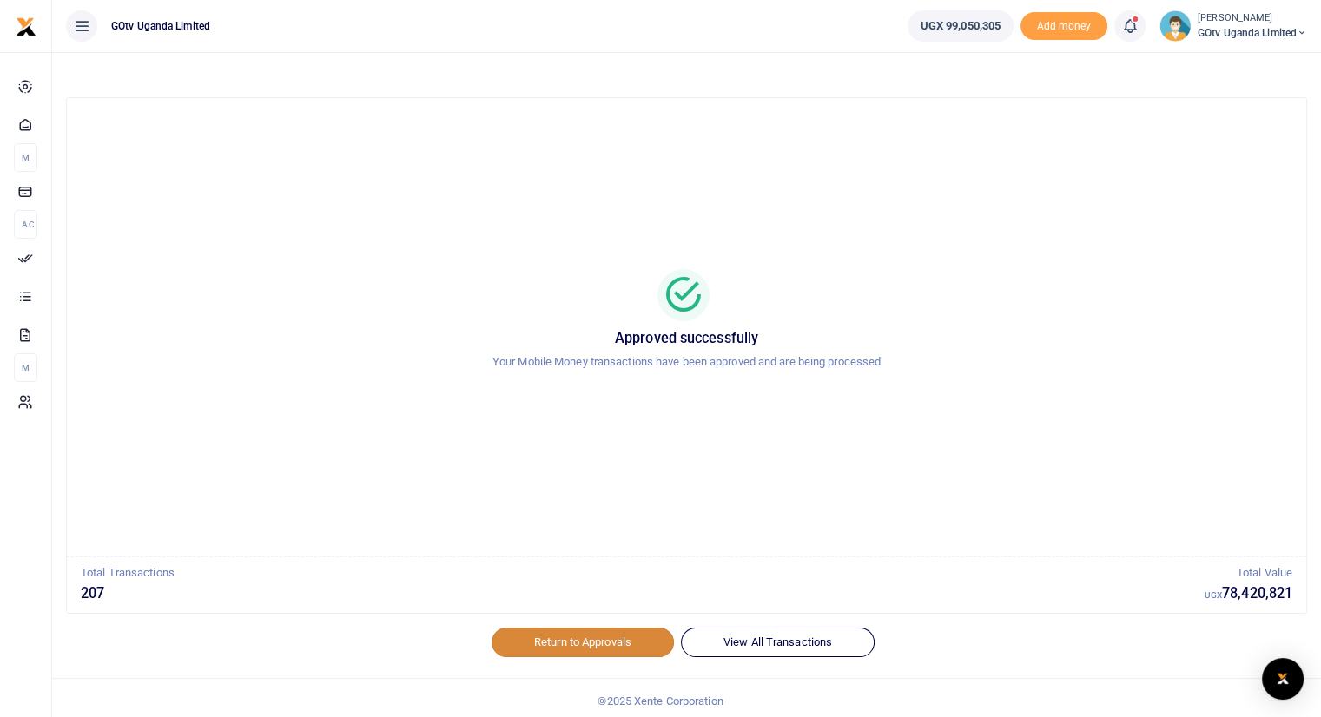
click at [544, 636] on link "Return to Approvals" at bounding box center [582, 643] width 182 height 30
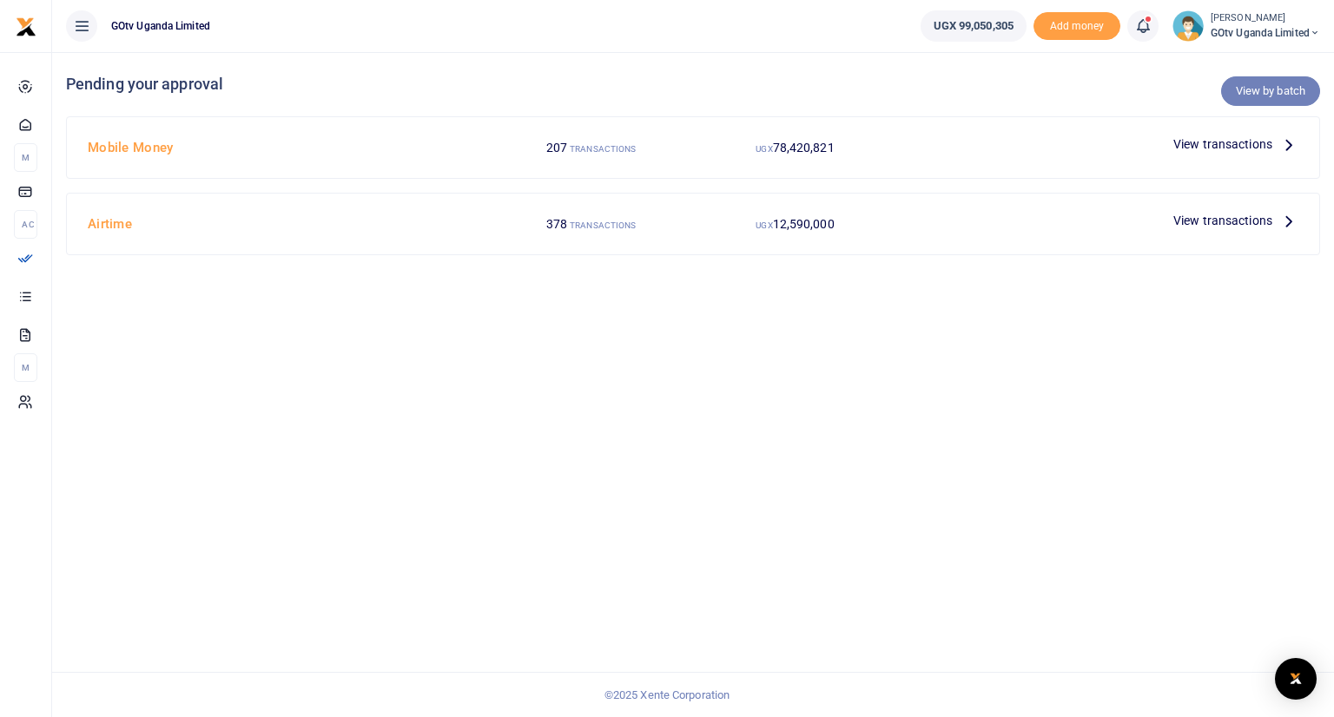
click at [1262, 89] on link "View by batch" at bounding box center [1270, 91] width 99 height 30
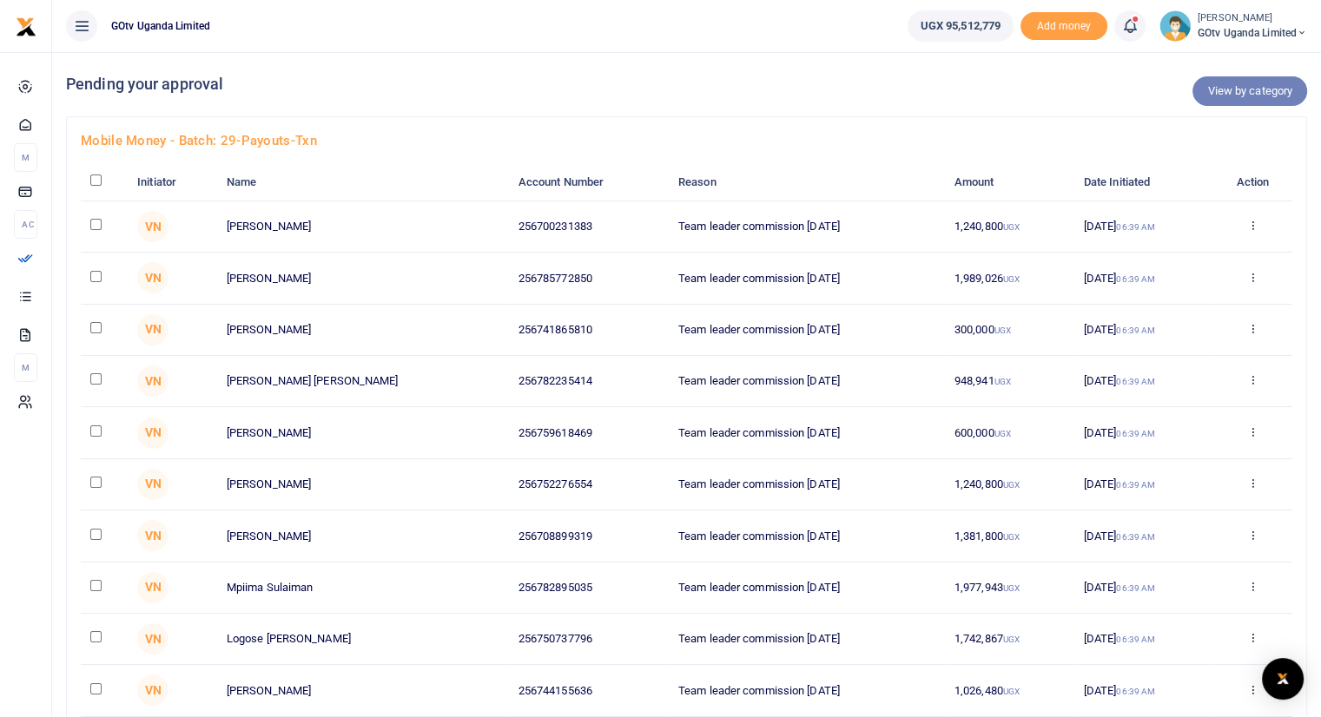
click at [1263, 95] on link "View by category" at bounding box center [1249, 91] width 115 height 30
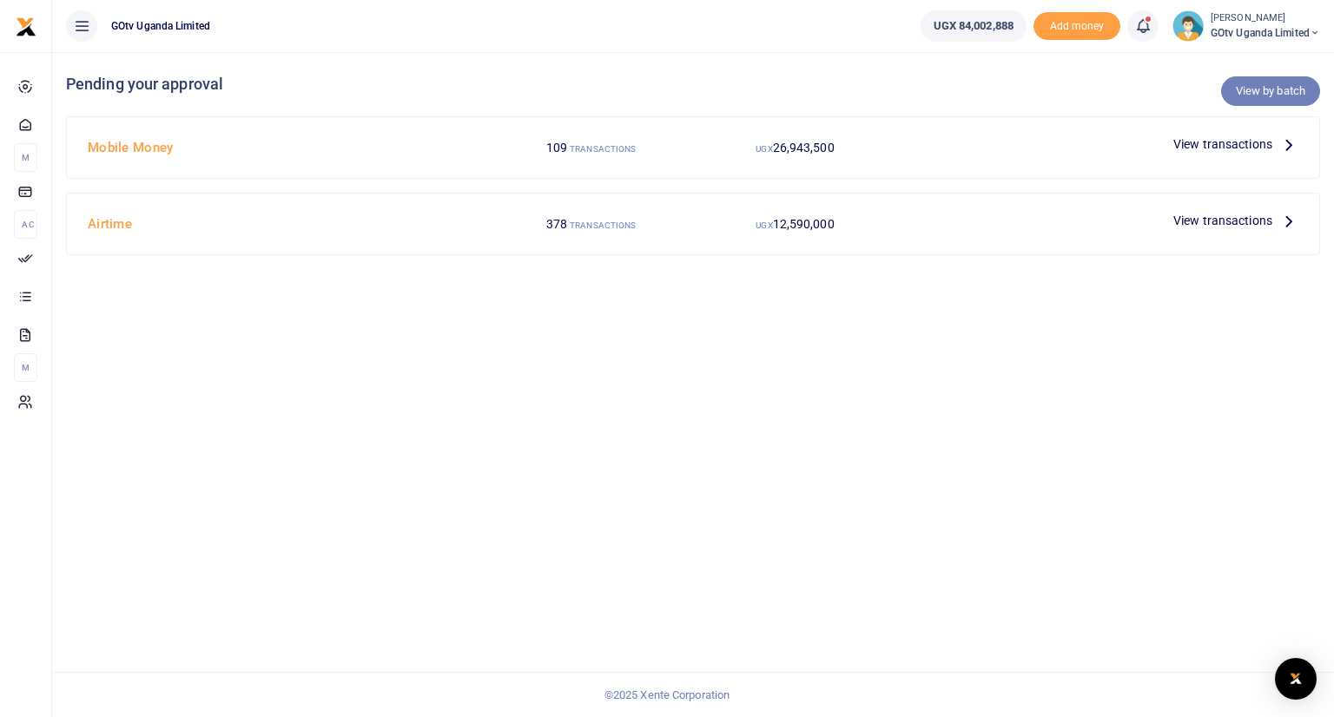
click at [1268, 89] on link "View by batch" at bounding box center [1270, 91] width 99 height 30
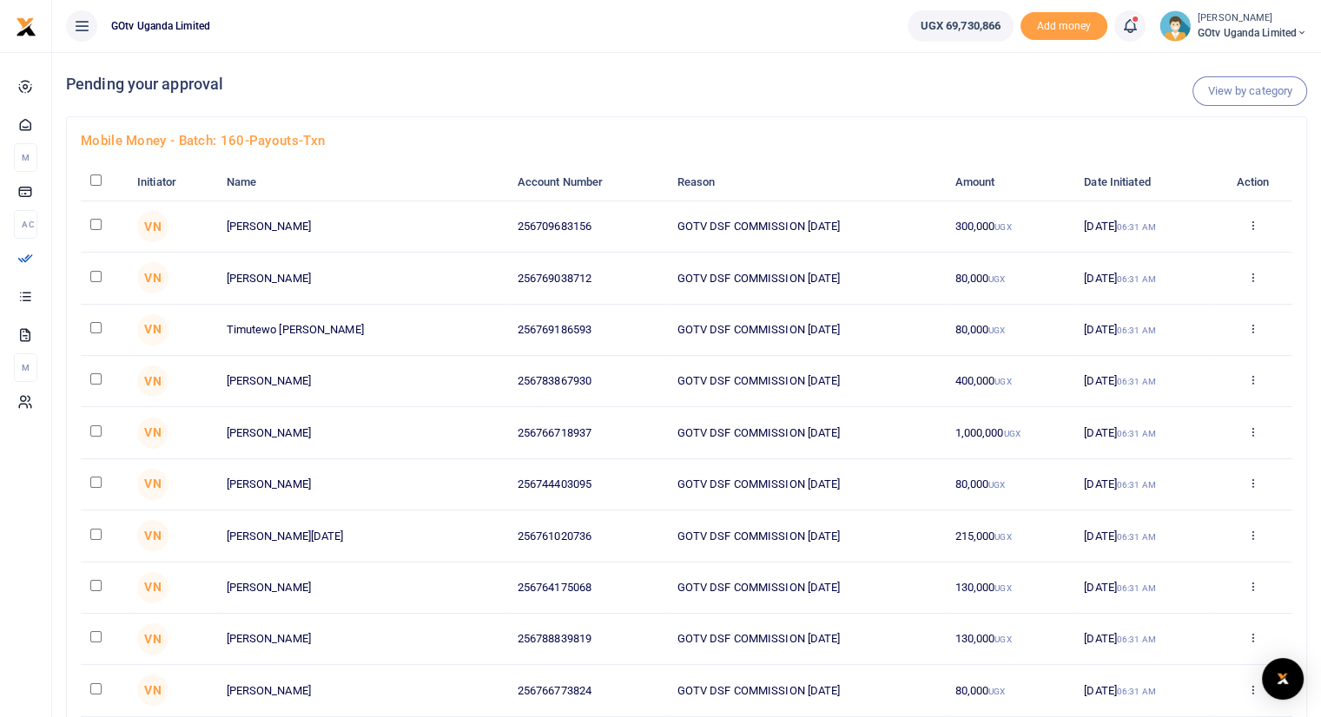
click at [93, 180] on input "checkbox" at bounding box center [95, 180] width 11 height 11
checkbox input "true"
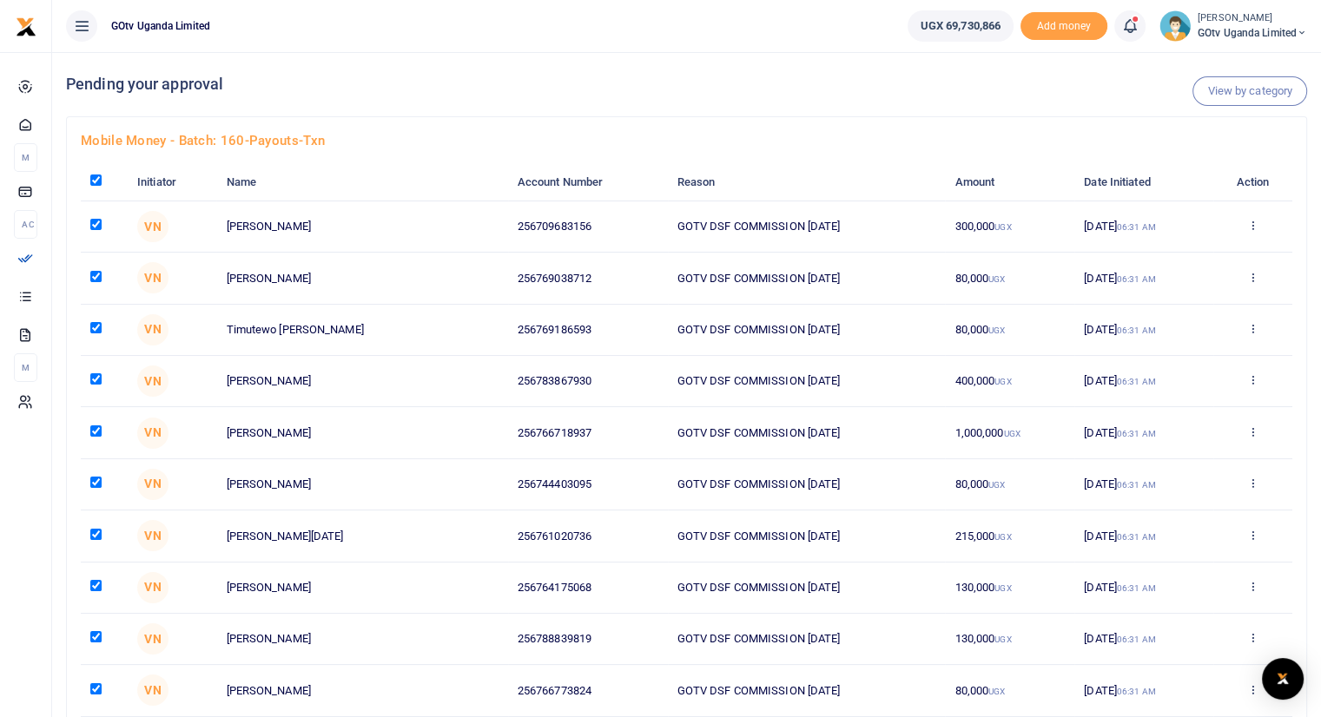
checkbox input "true"
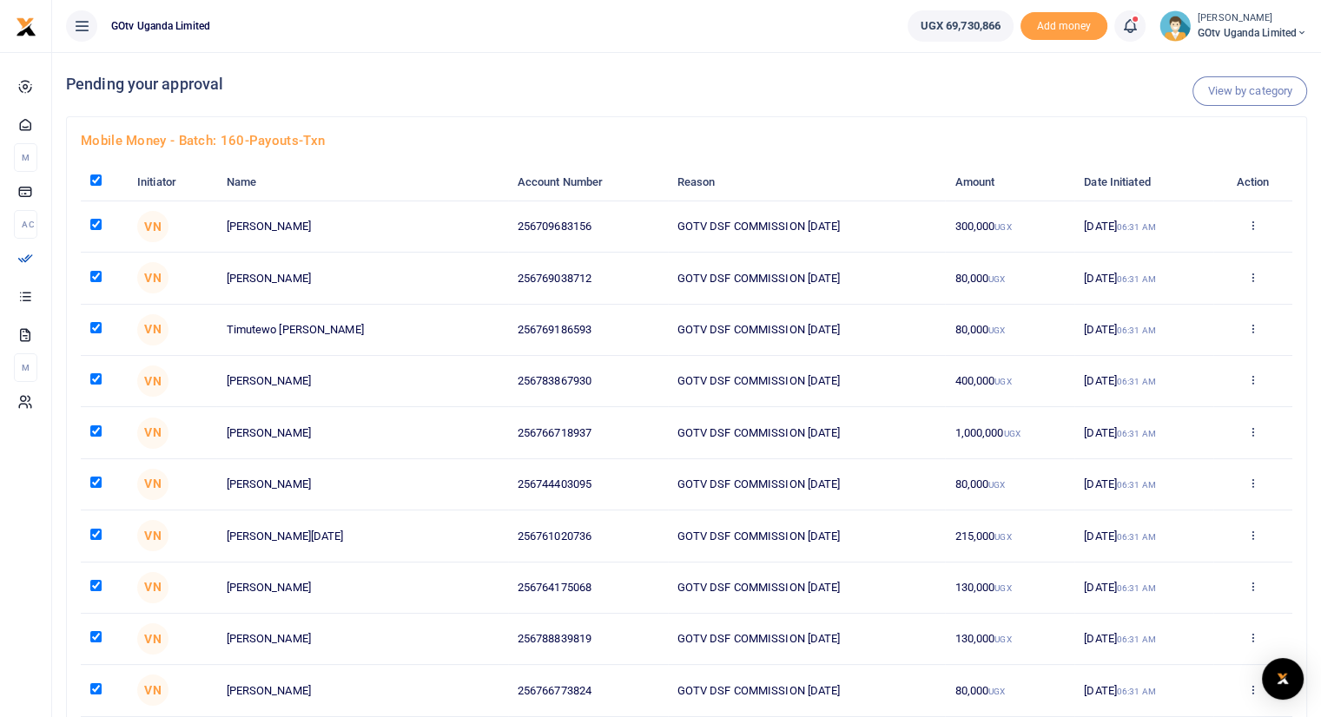
checkbox input "true"
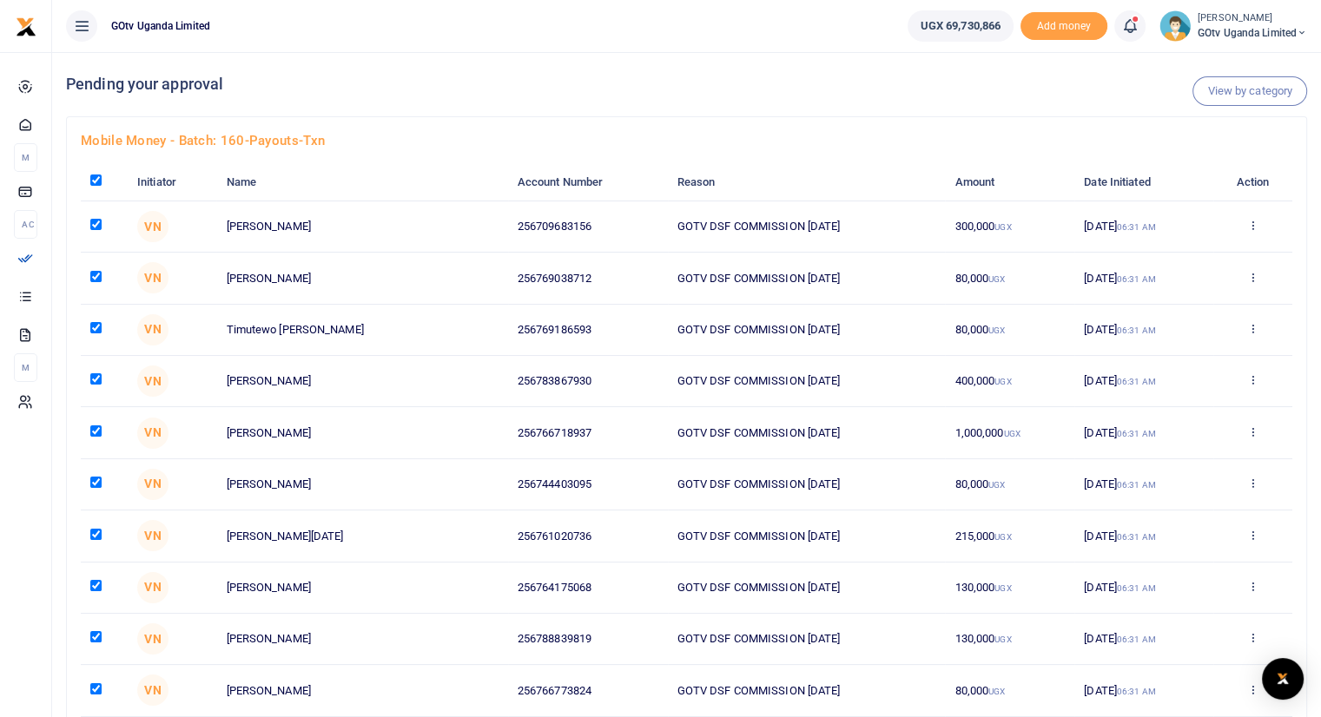
checkbox input "true"
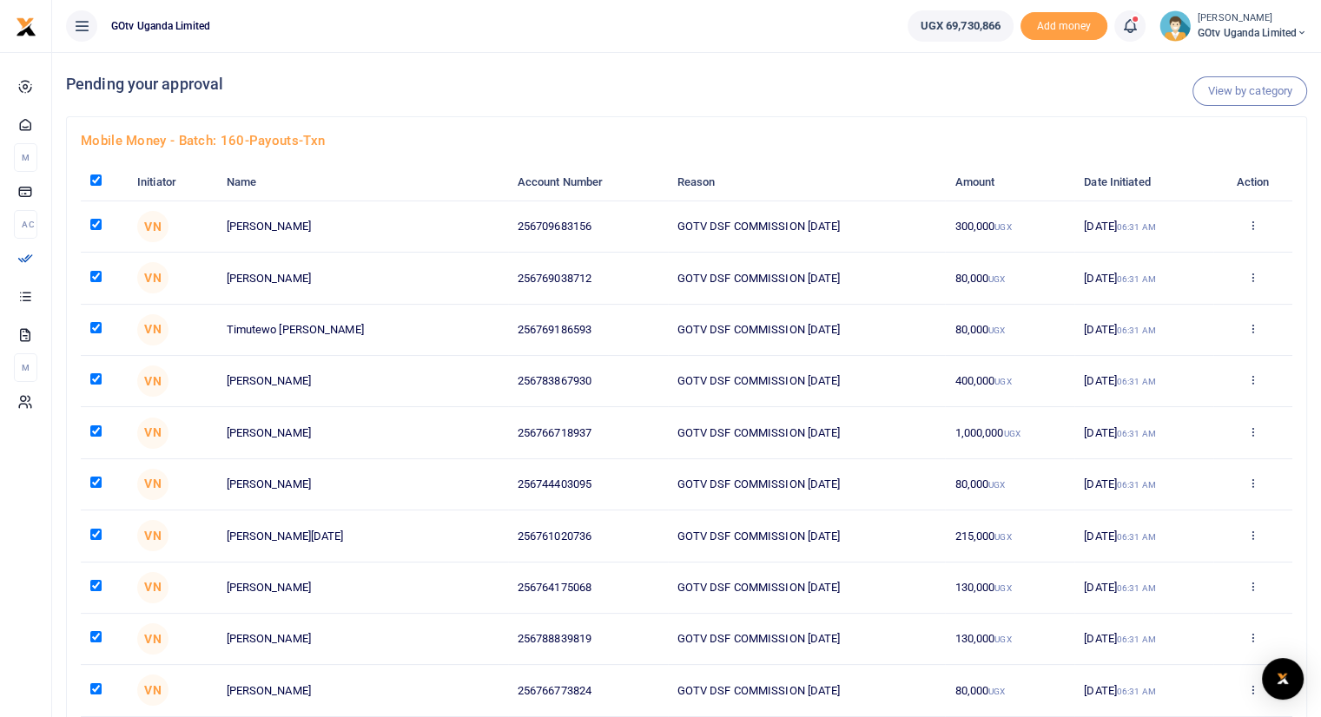
checkbox input "true"
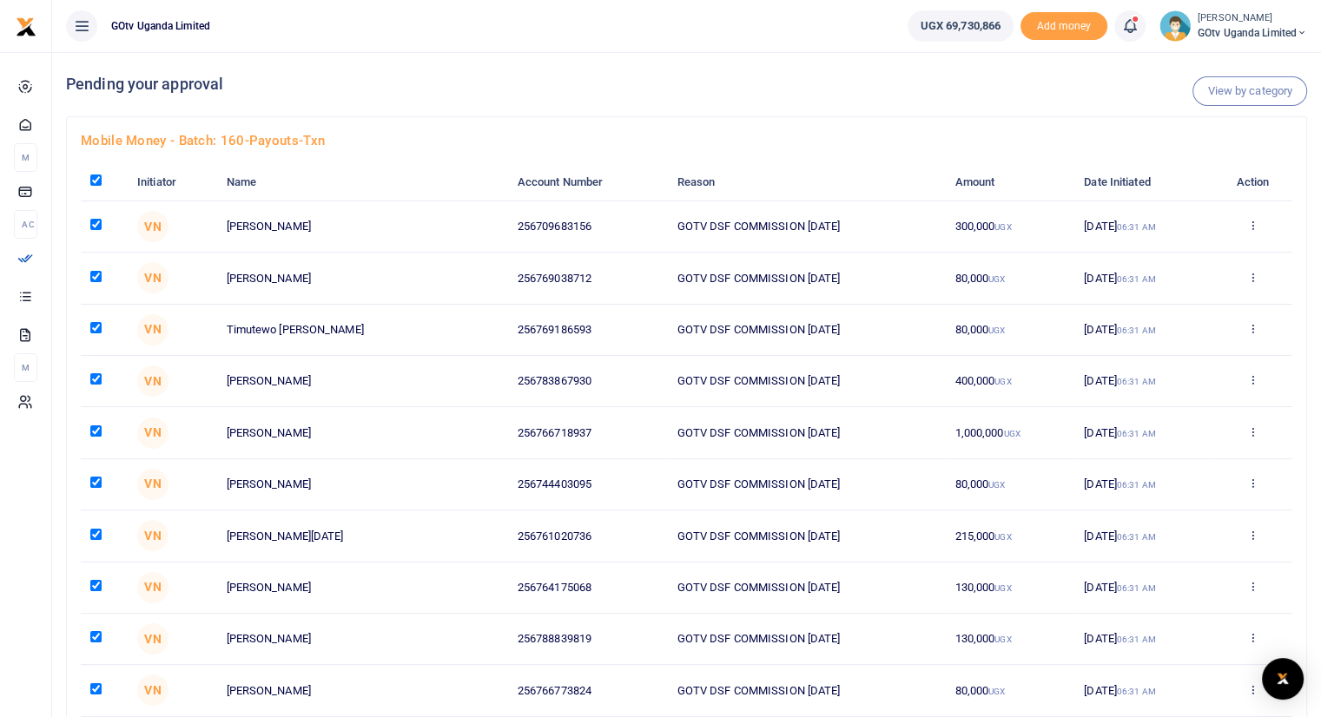
checkbox input "true"
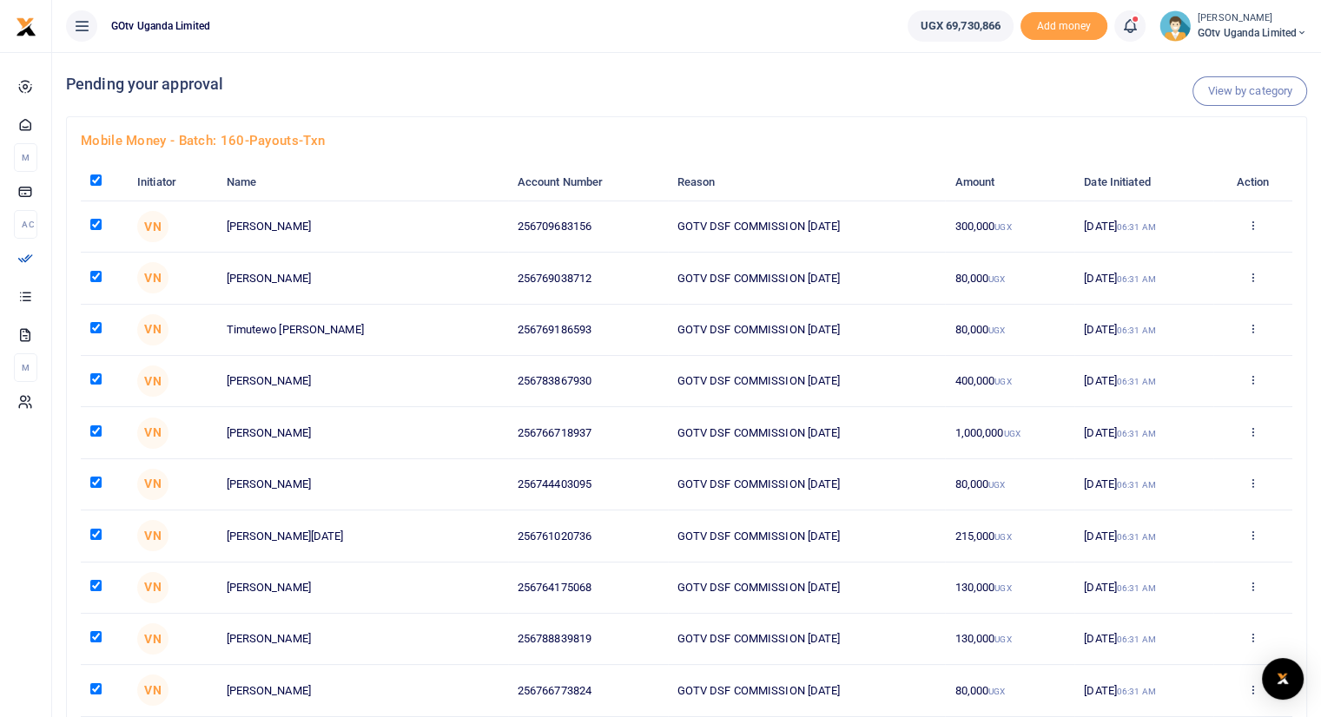
checkbox input "true"
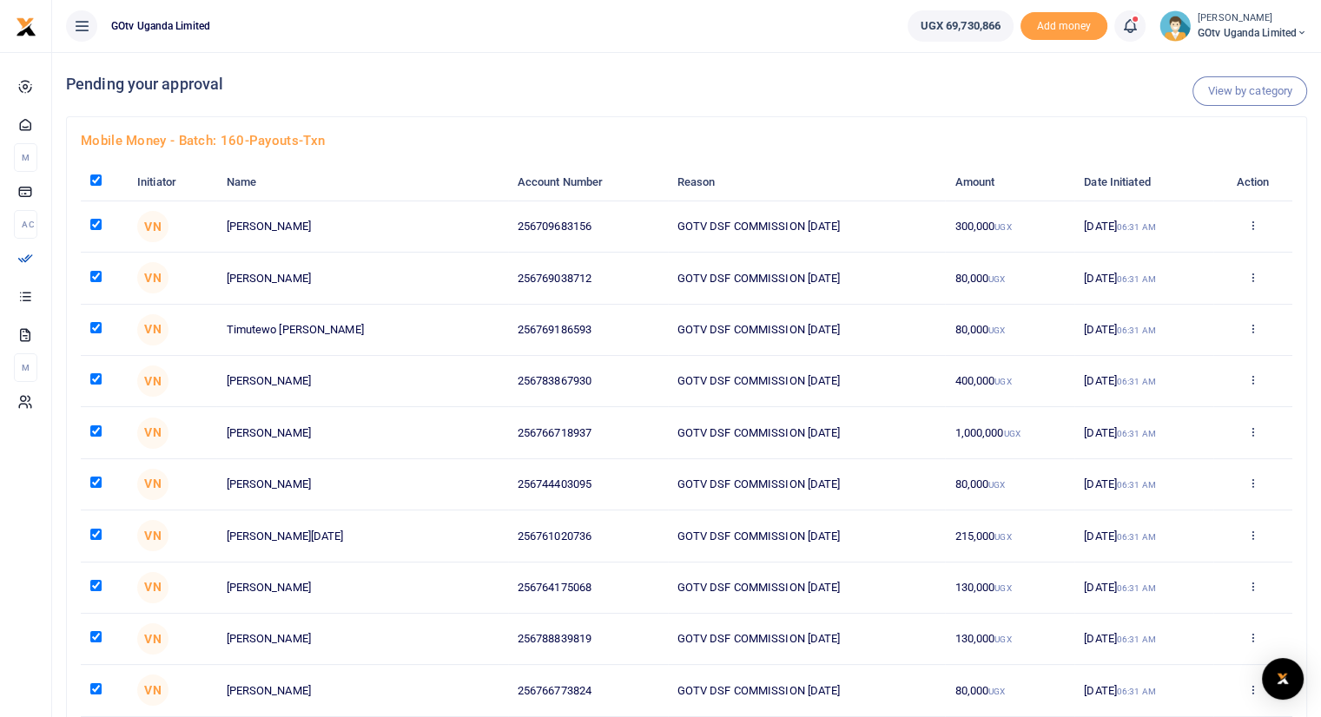
checkbox input "true"
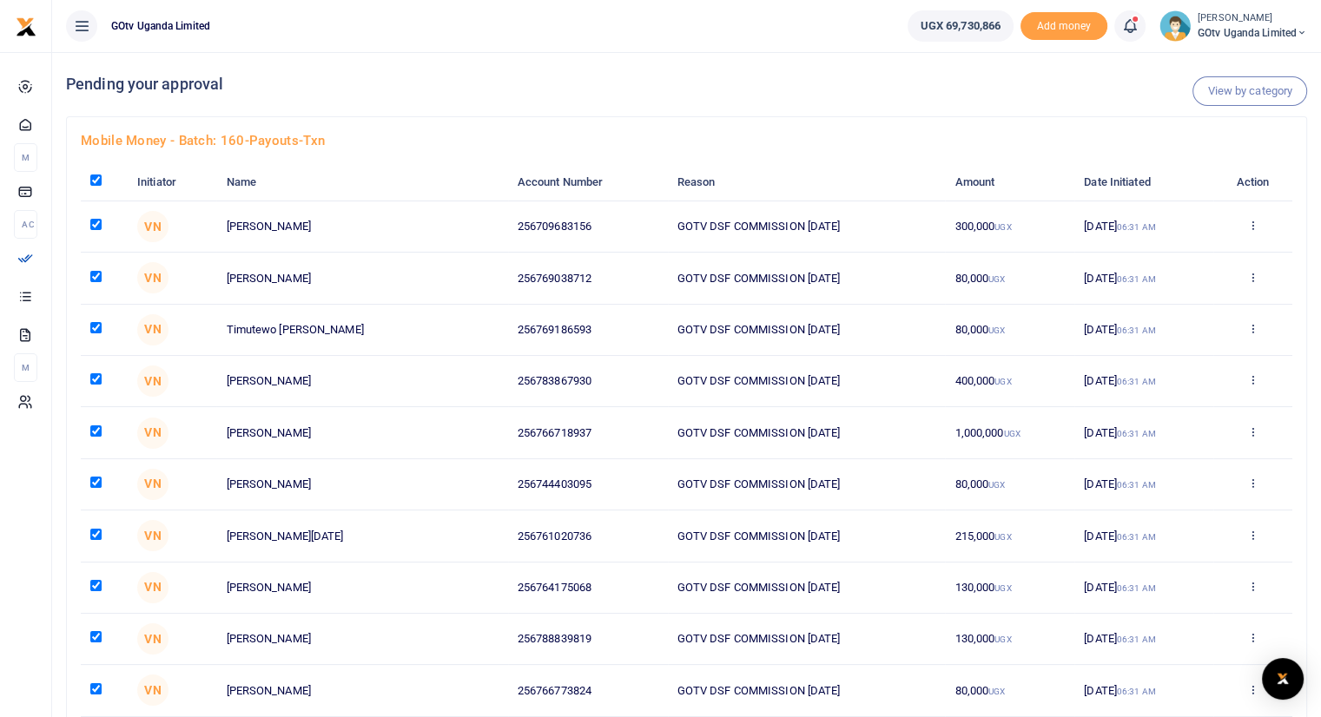
checkbox input "true"
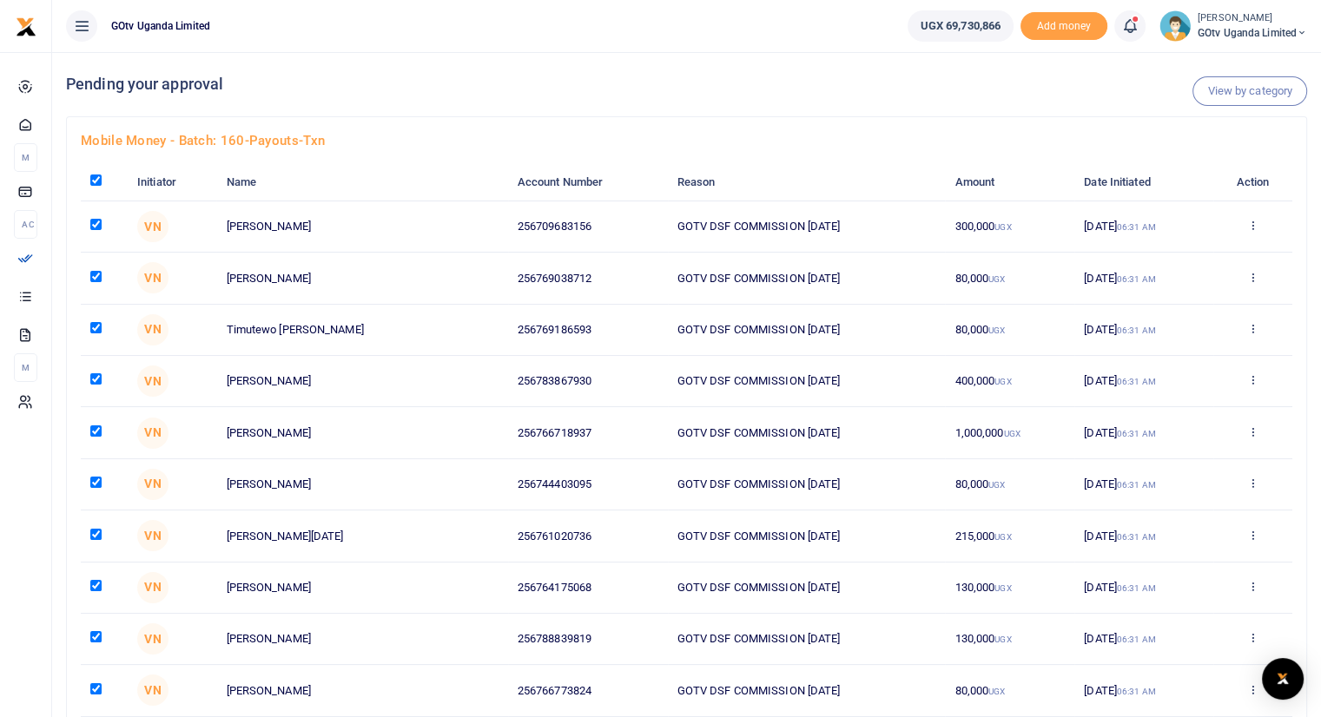
checkbox input "true"
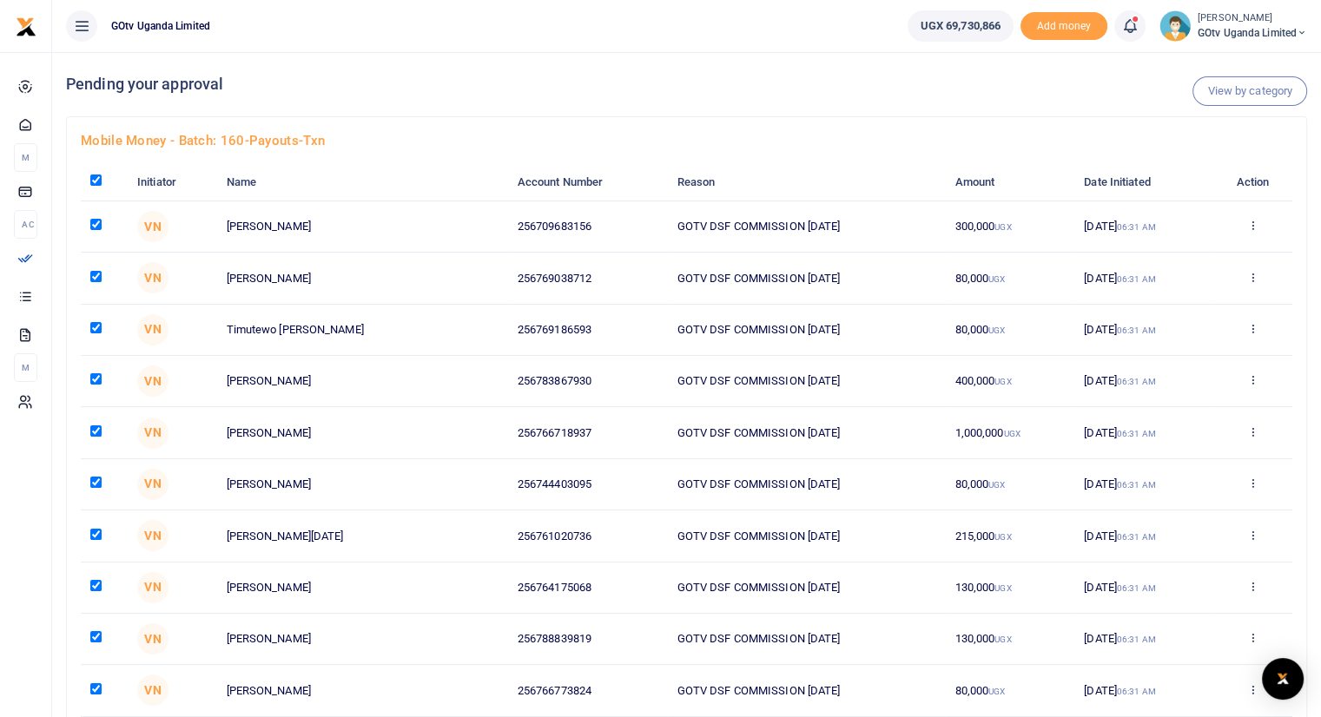
checkbox input "true"
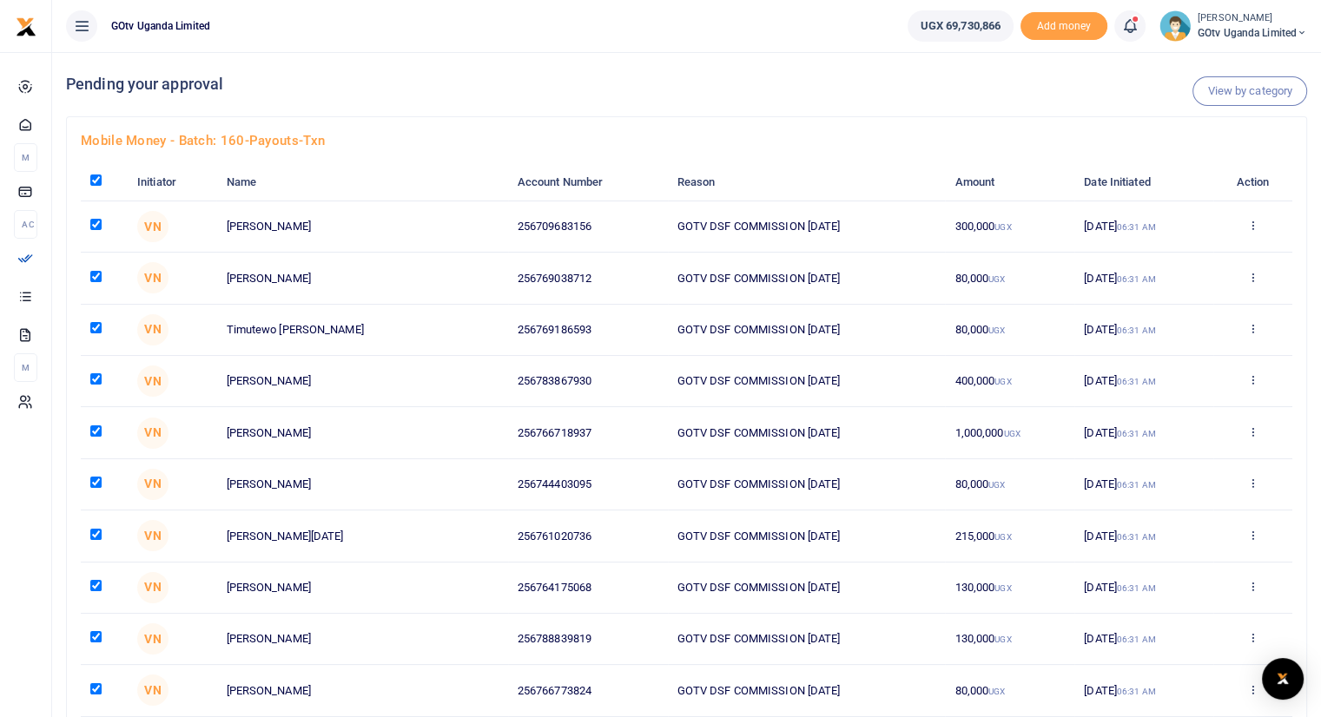
checkbox input "true"
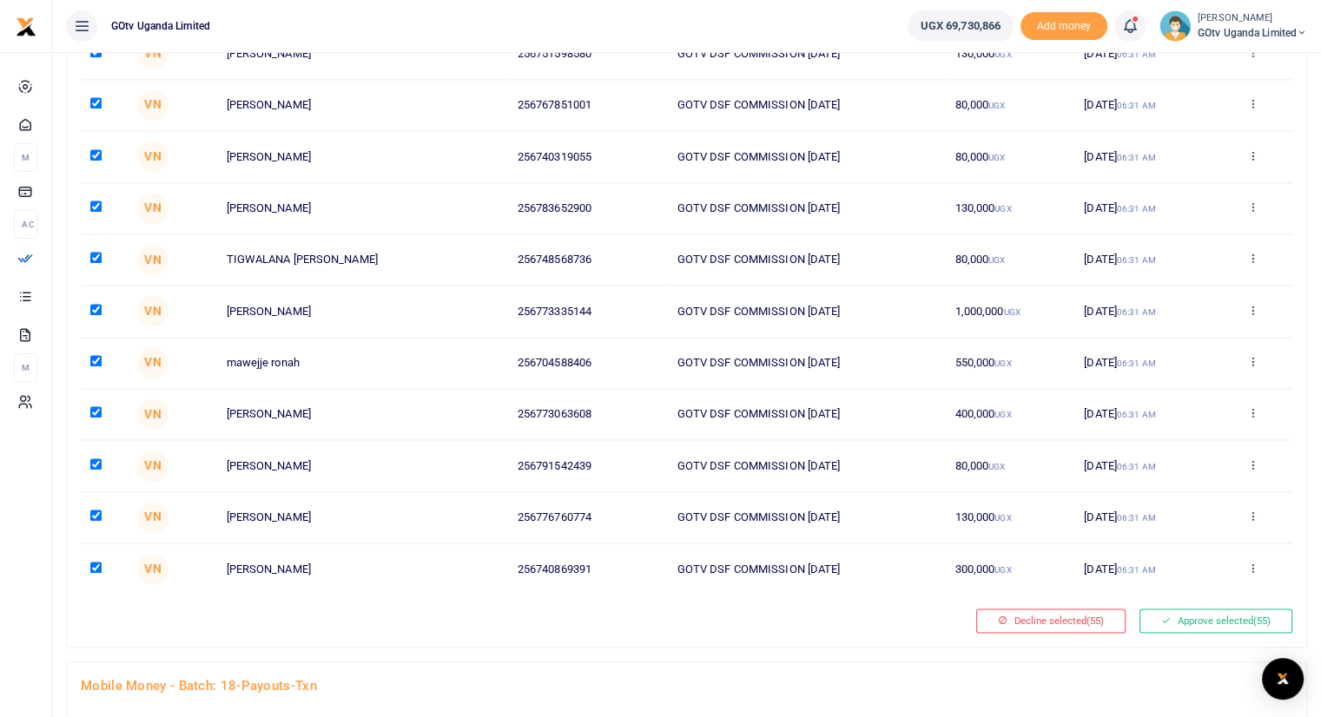
scroll to position [2603, 0]
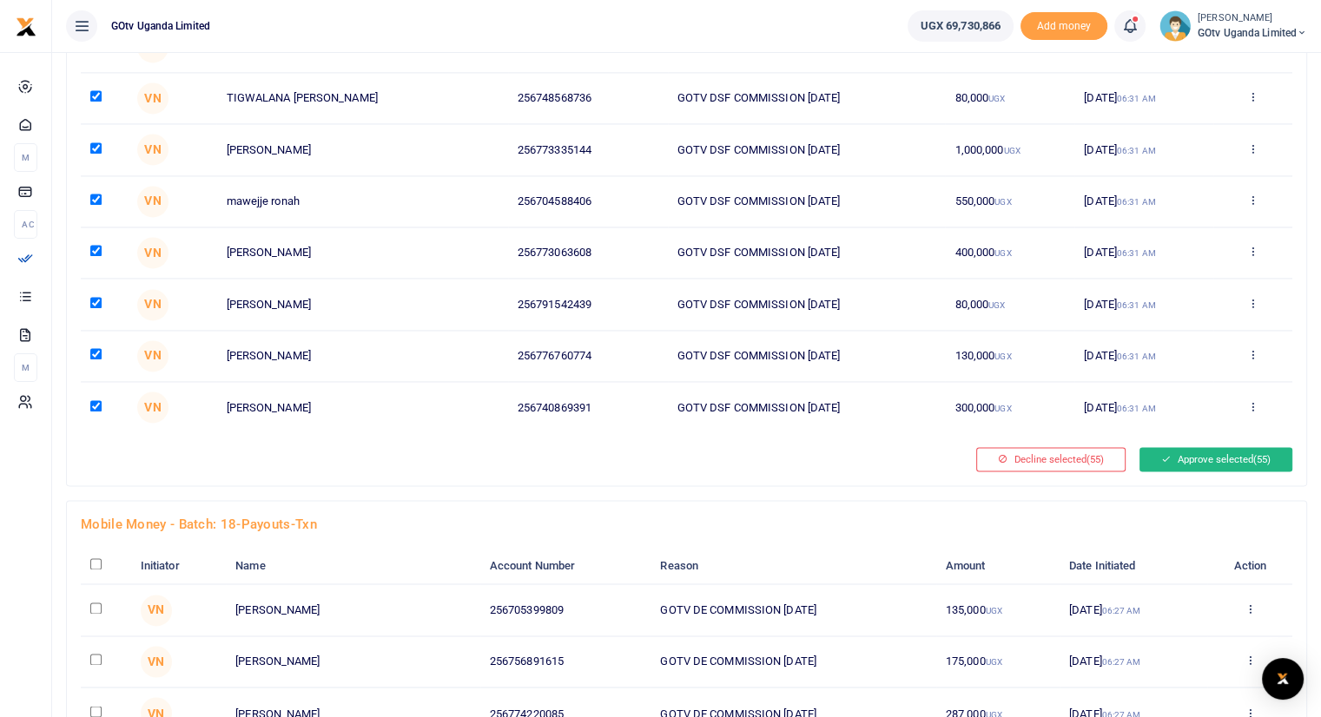
click at [1236, 447] on button "Approve selected (55)" at bounding box center [1215, 459] width 153 height 24
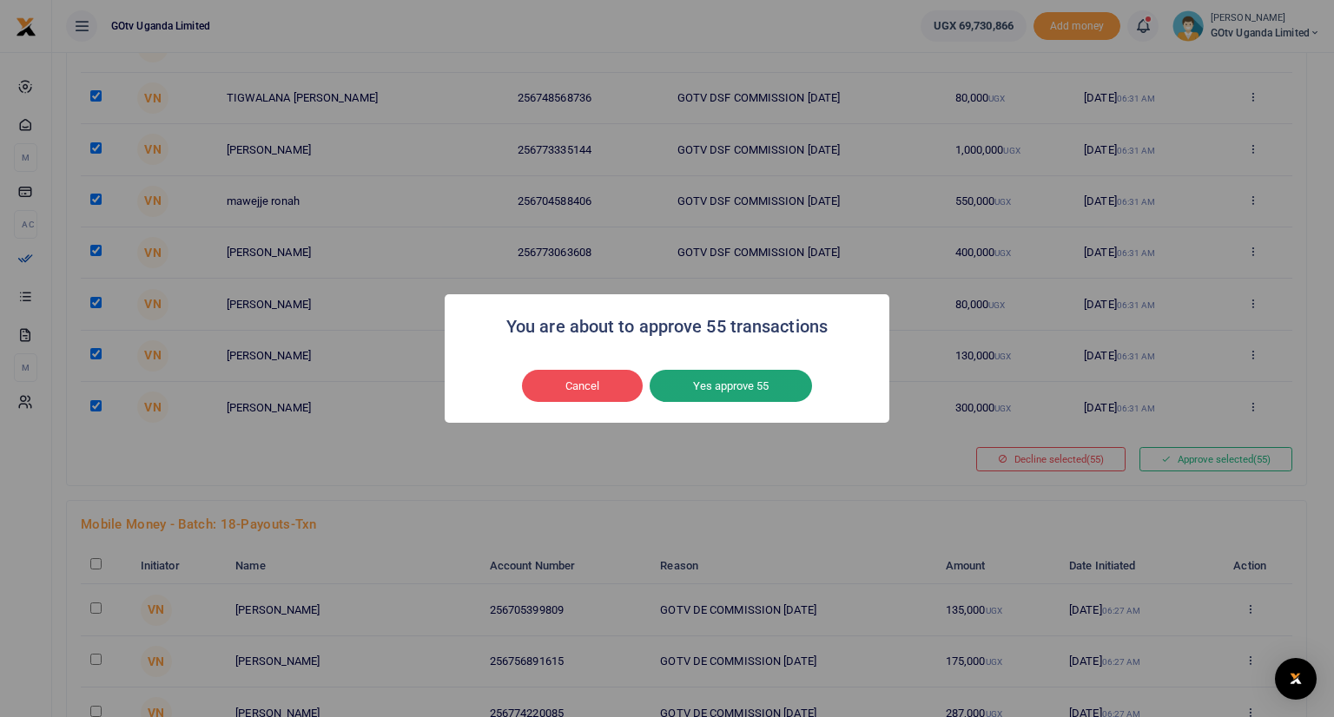
click at [776, 381] on button "Yes approve 55" at bounding box center [730, 386] width 162 height 33
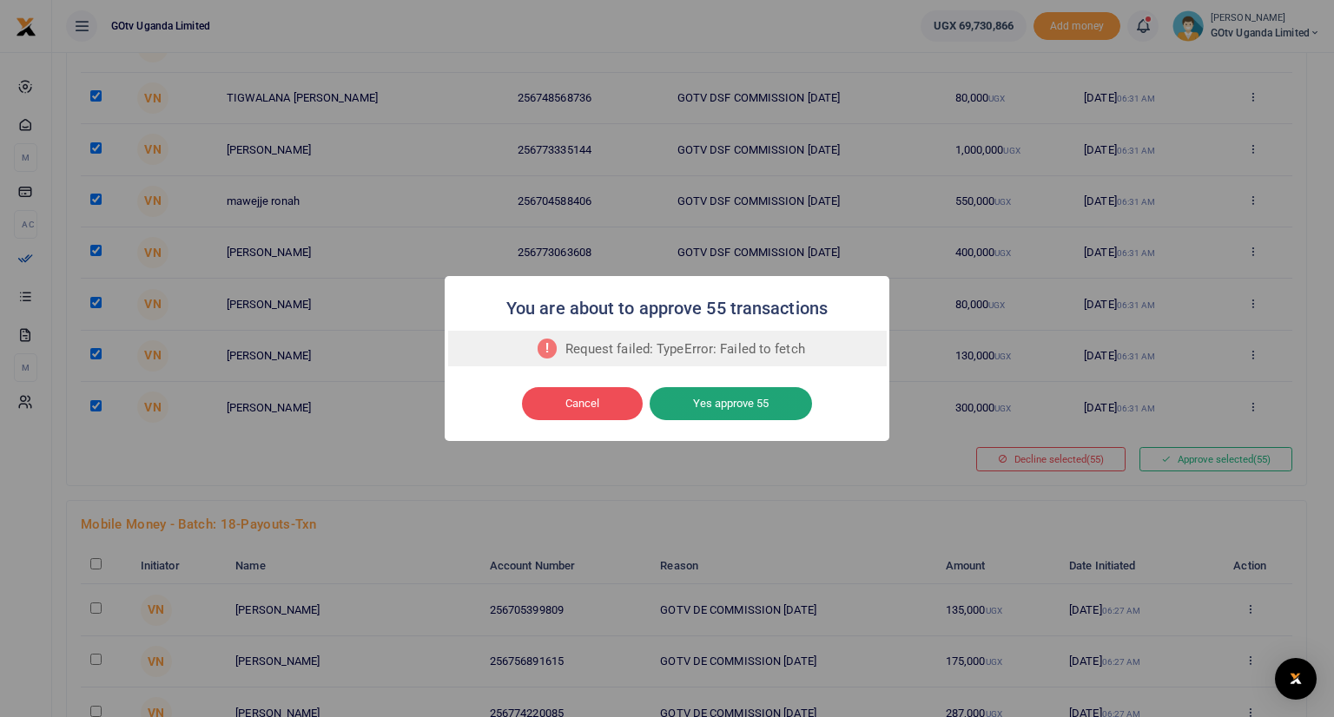
click at [753, 405] on button "Yes approve 55" at bounding box center [730, 403] width 162 height 33
click at [1216, 599] on div "You are about to approve 55 transactions × Request failed: TypeError: Failed to…" at bounding box center [667, 358] width 1334 height 717
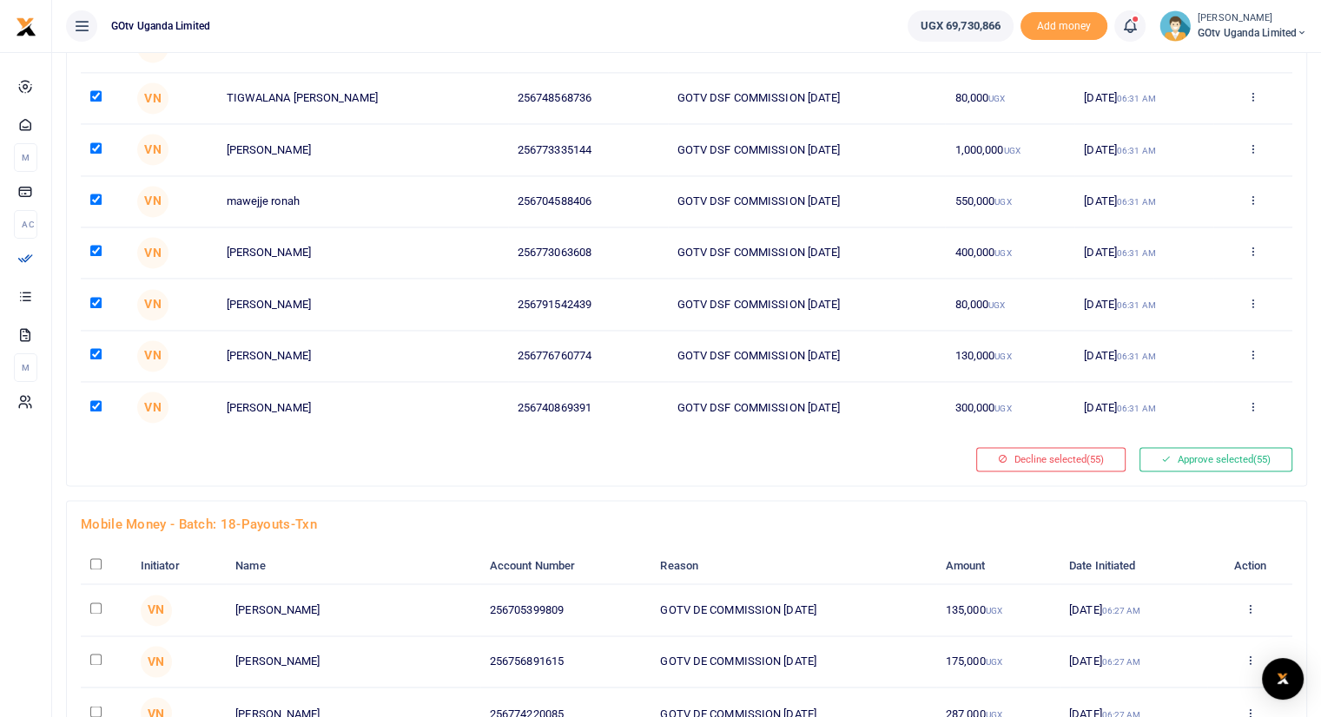
click at [840, 456] on div at bounding box center [521, 459] width 895 height 24
click at [1232, 447] on button "Approve selected (55)" at bounding box center [1215, 459] width 153 height 24
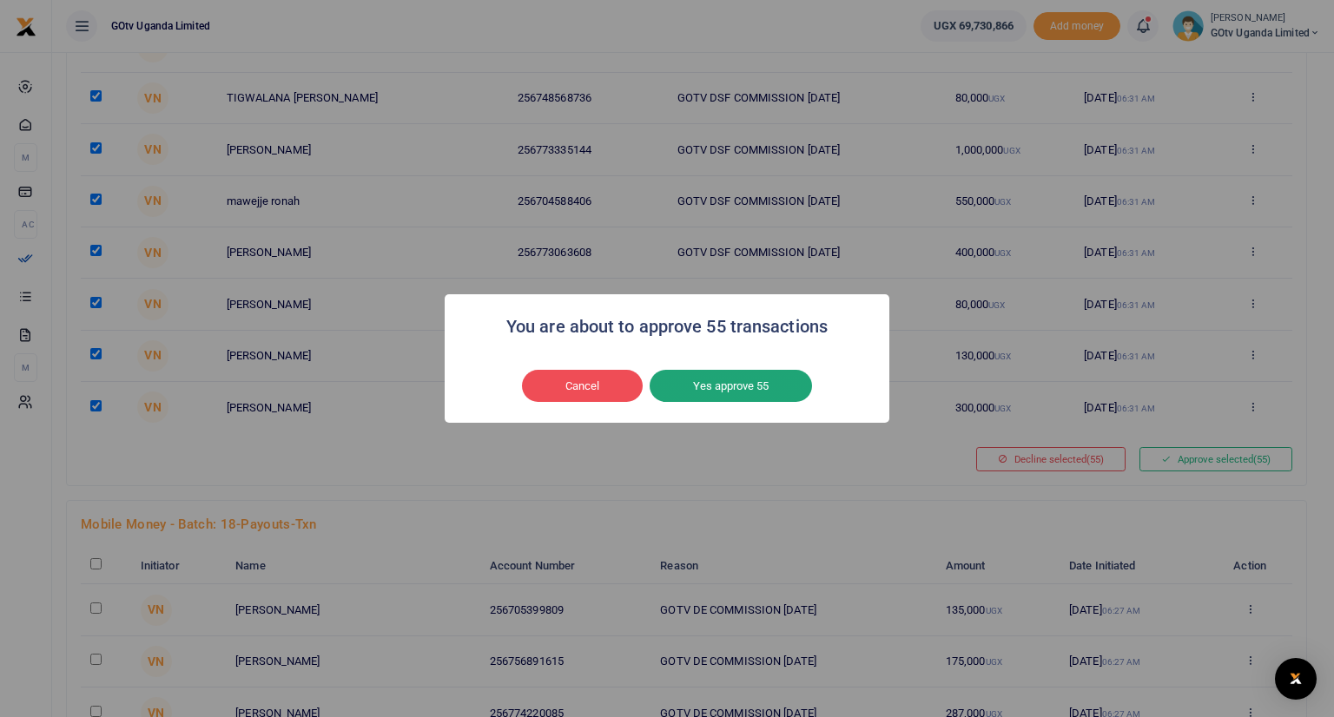
click at [726, 382] on button "Yes approve 55" at bounding box center [730, 386] width 162 height 33
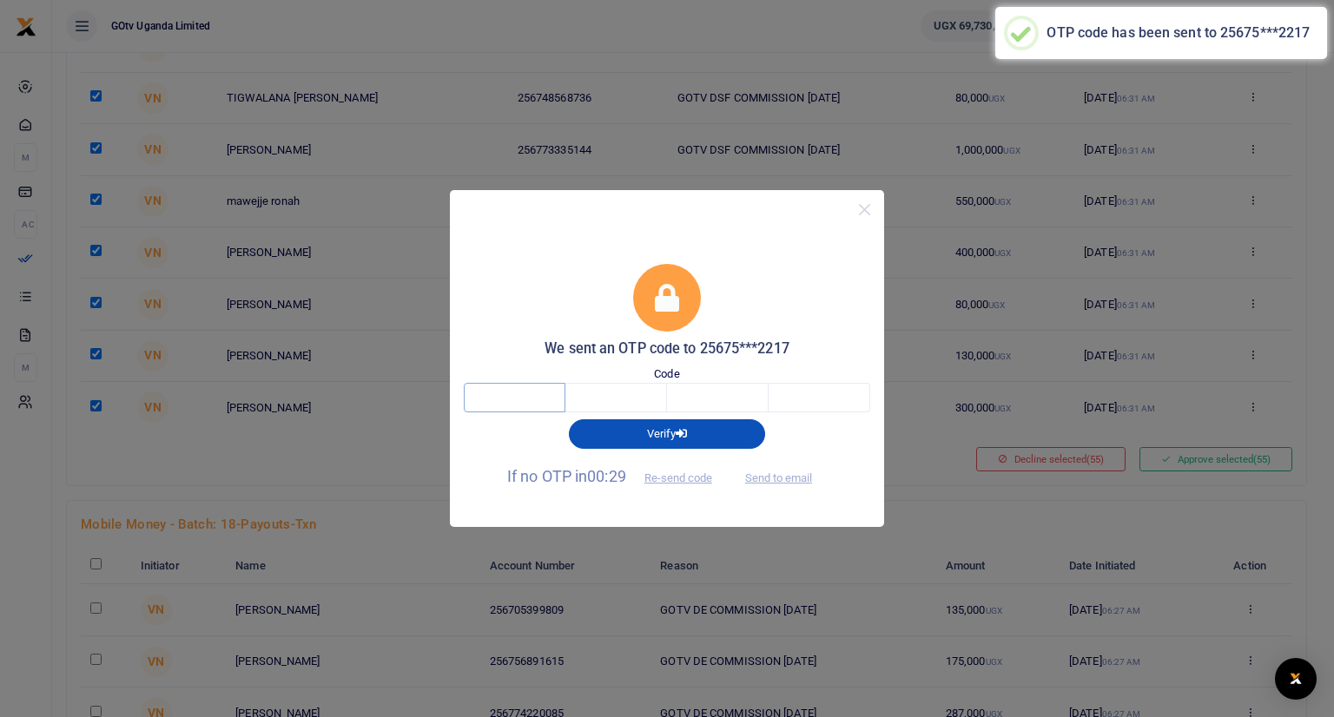
click at [545, 393] on input "text" at bounding box center [515, 398] width 102 height 30
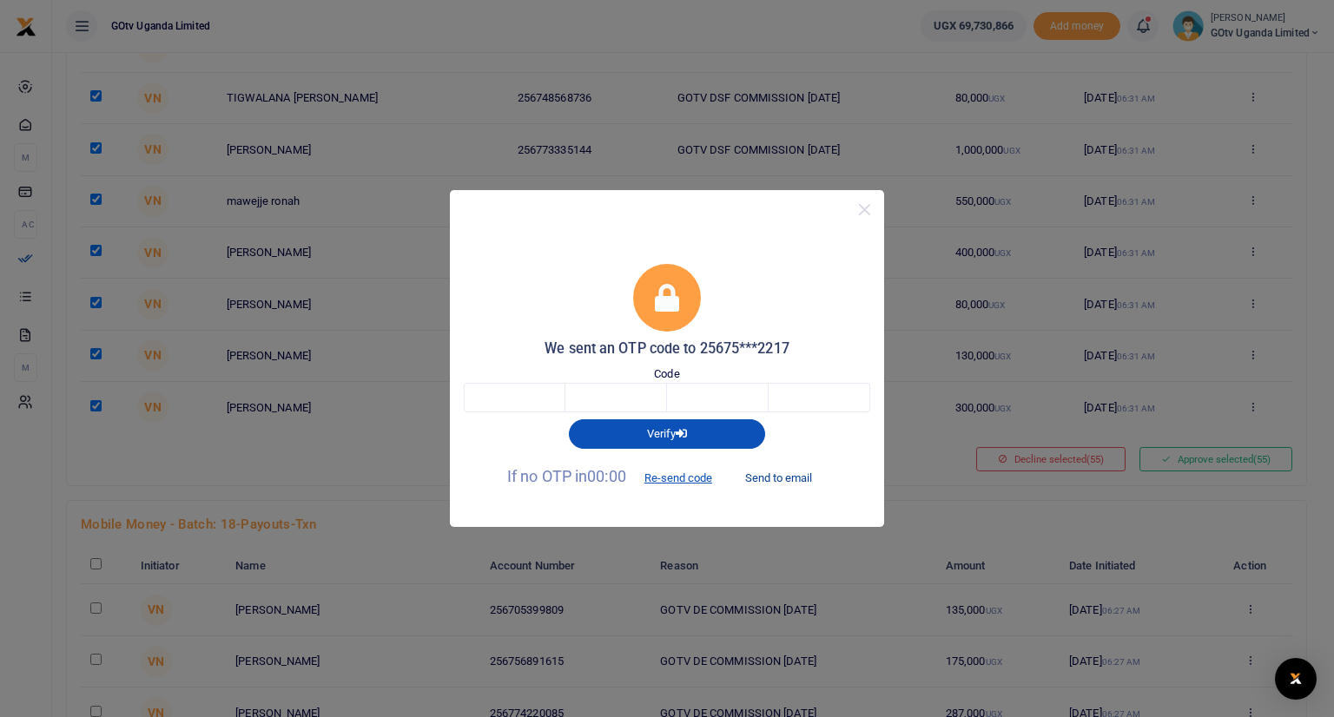
click at [773, 474] on button "Send to email" at bounding box center [778, 478] width 96 height 30
click at [537, 401] on input "text" at bounding box center [515, 398] width 102 height 30
type input "3"
type input "0"
type input "5"
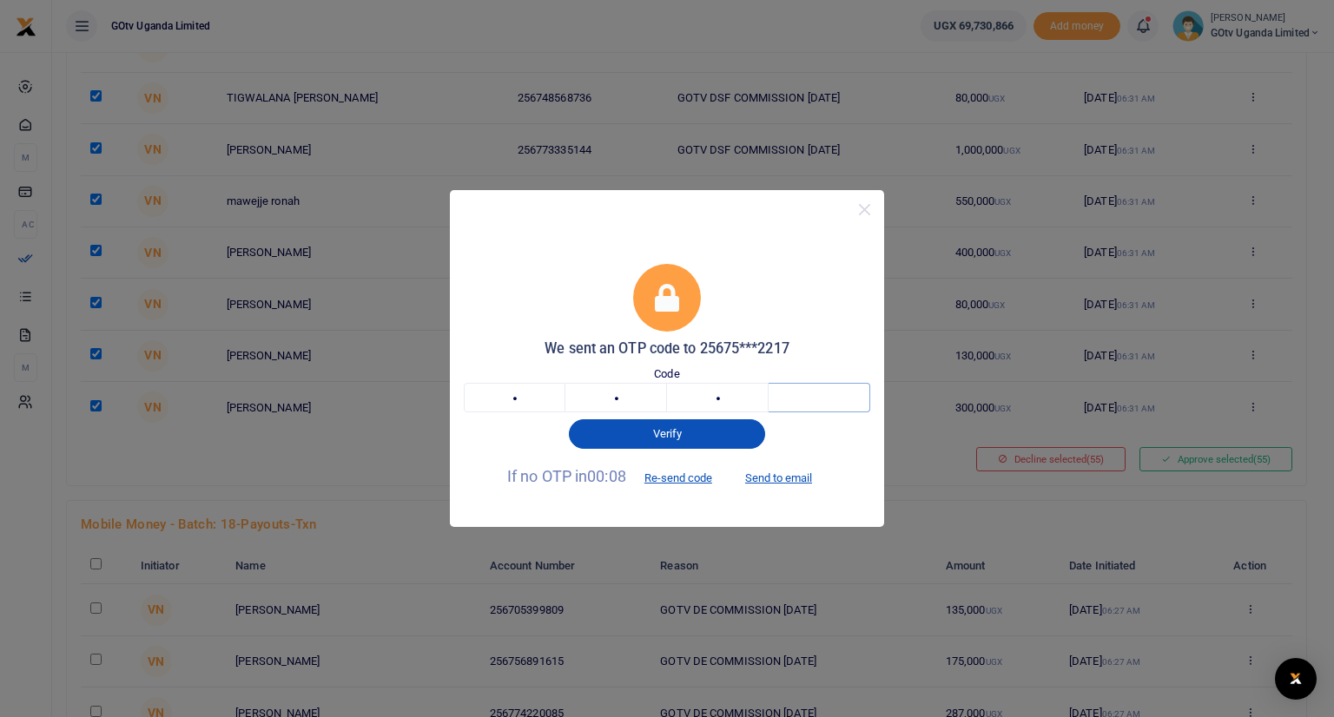
type input "9"
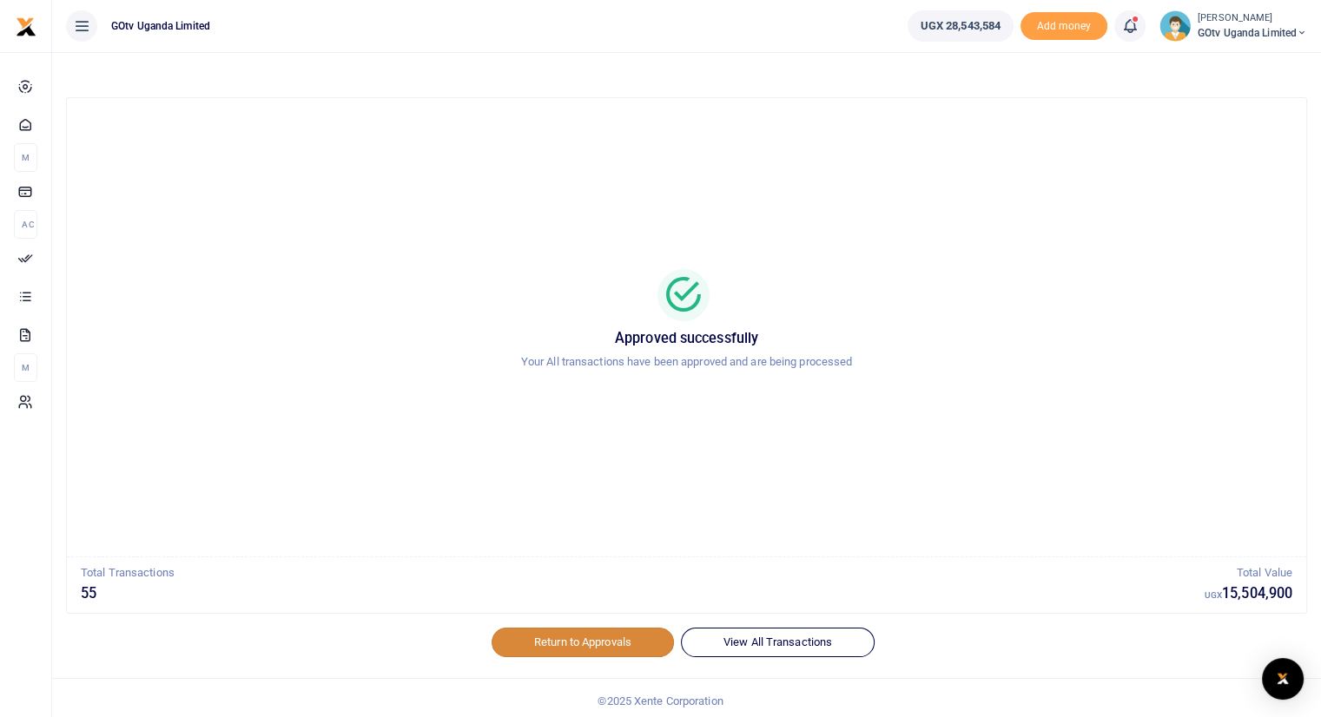
click at [616, 642] on link "Return to Approvals" at bounding box center [582, 643] width 182 height 30
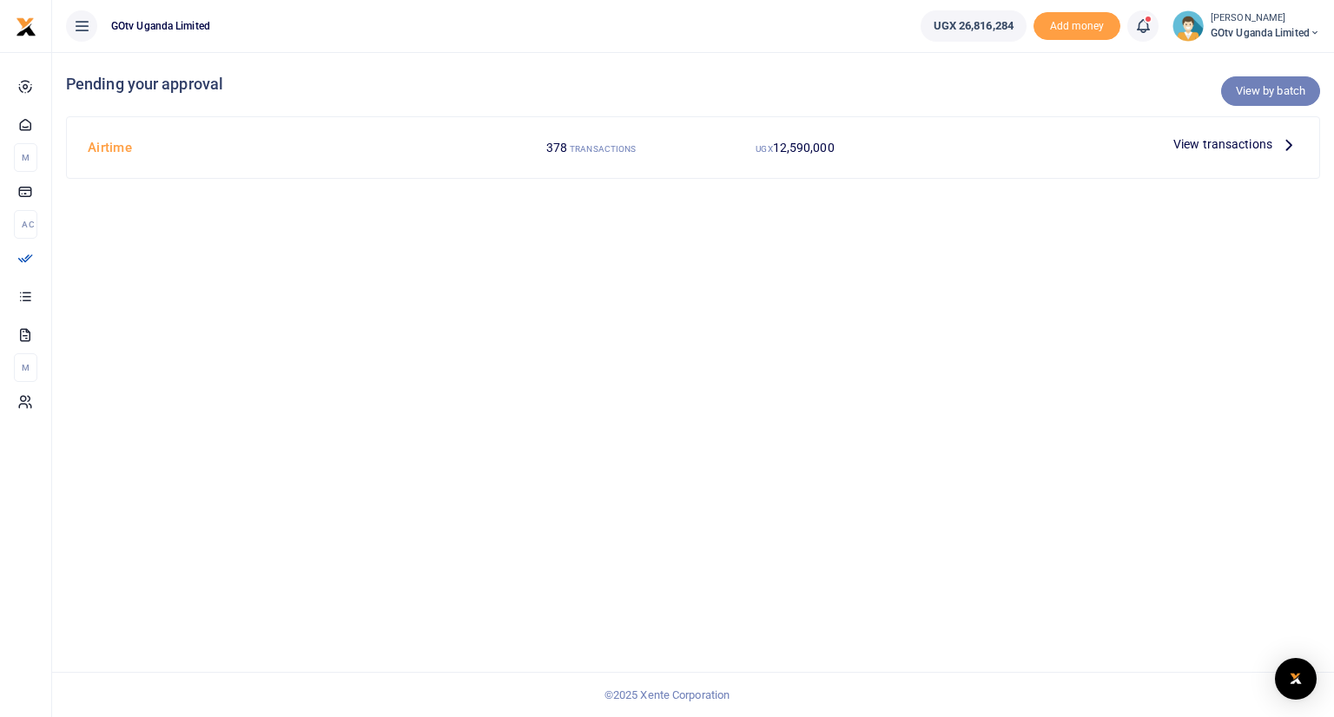
click at [1250, 91] on link "View by batch" at bounding box center [1270, 91] width 99 height 30
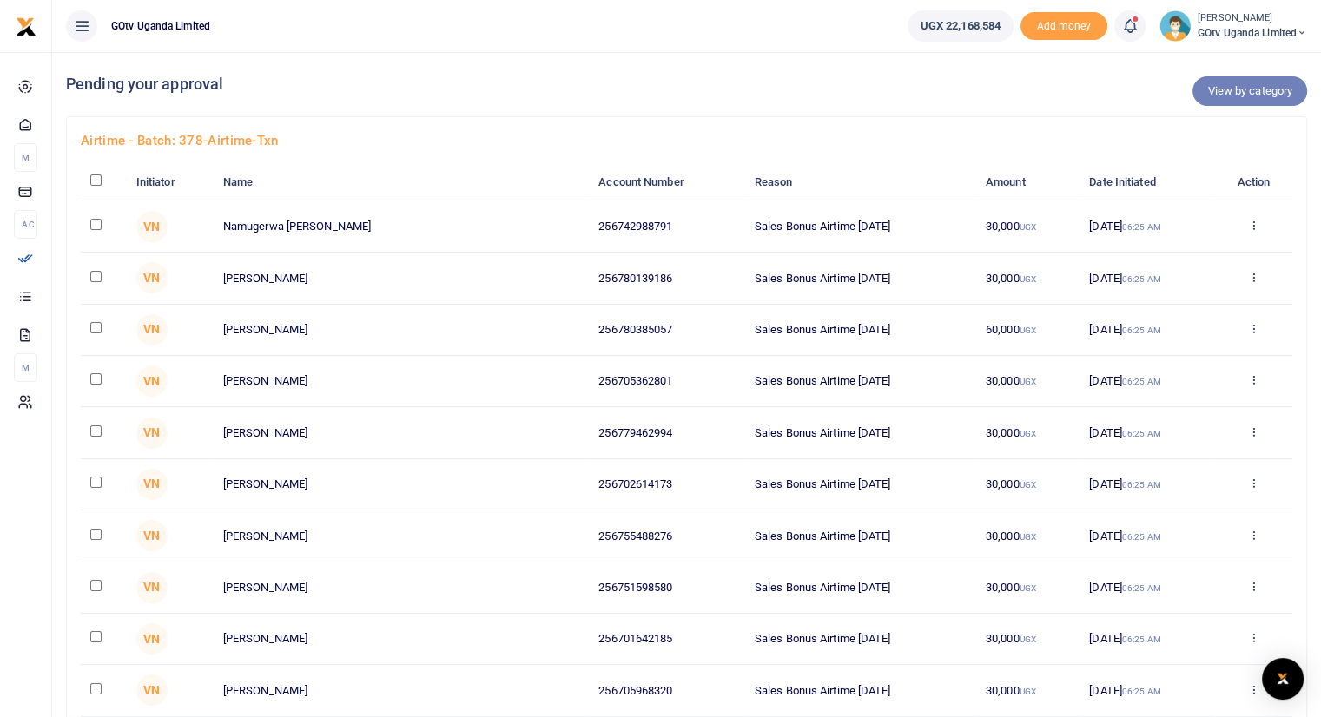
click at [1259, 93] on link "View by category" at bounding box center [1249, 91] width 115 height 30
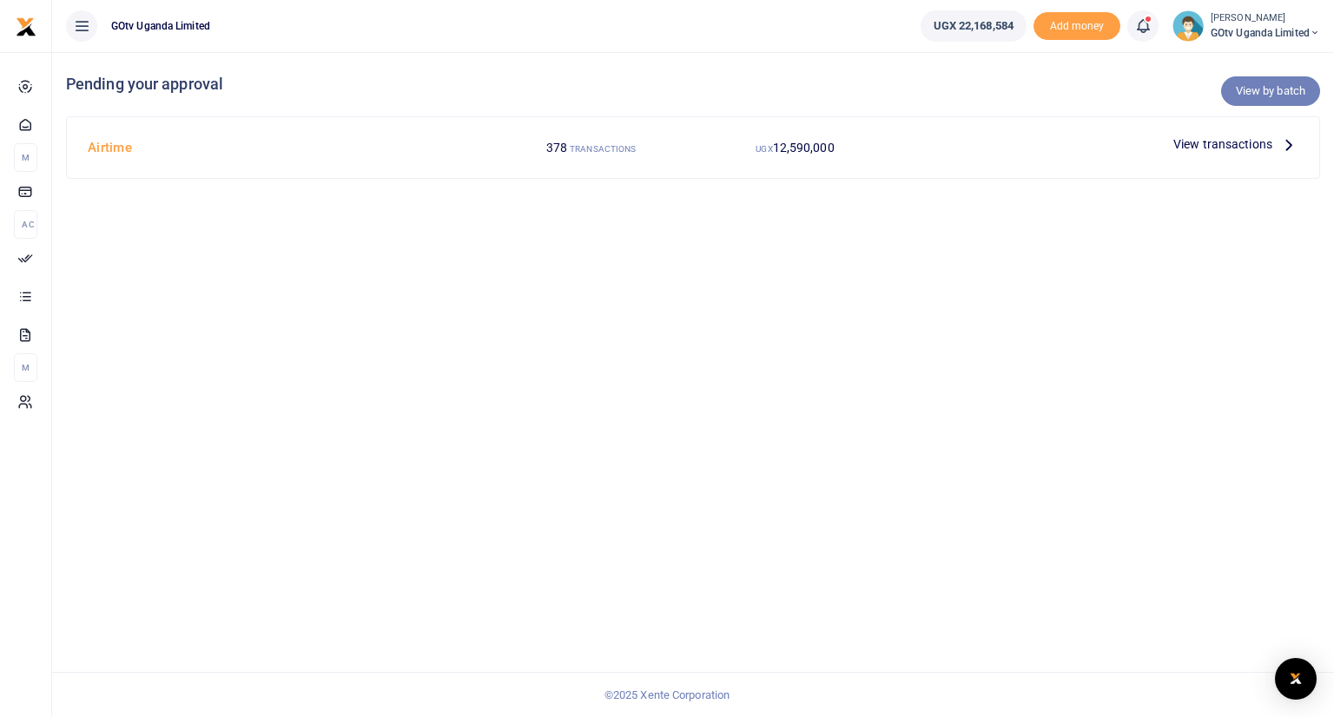
click at [1261, 88] on link "View by batch" at bounding box center [1270, 91] width 99 height 30
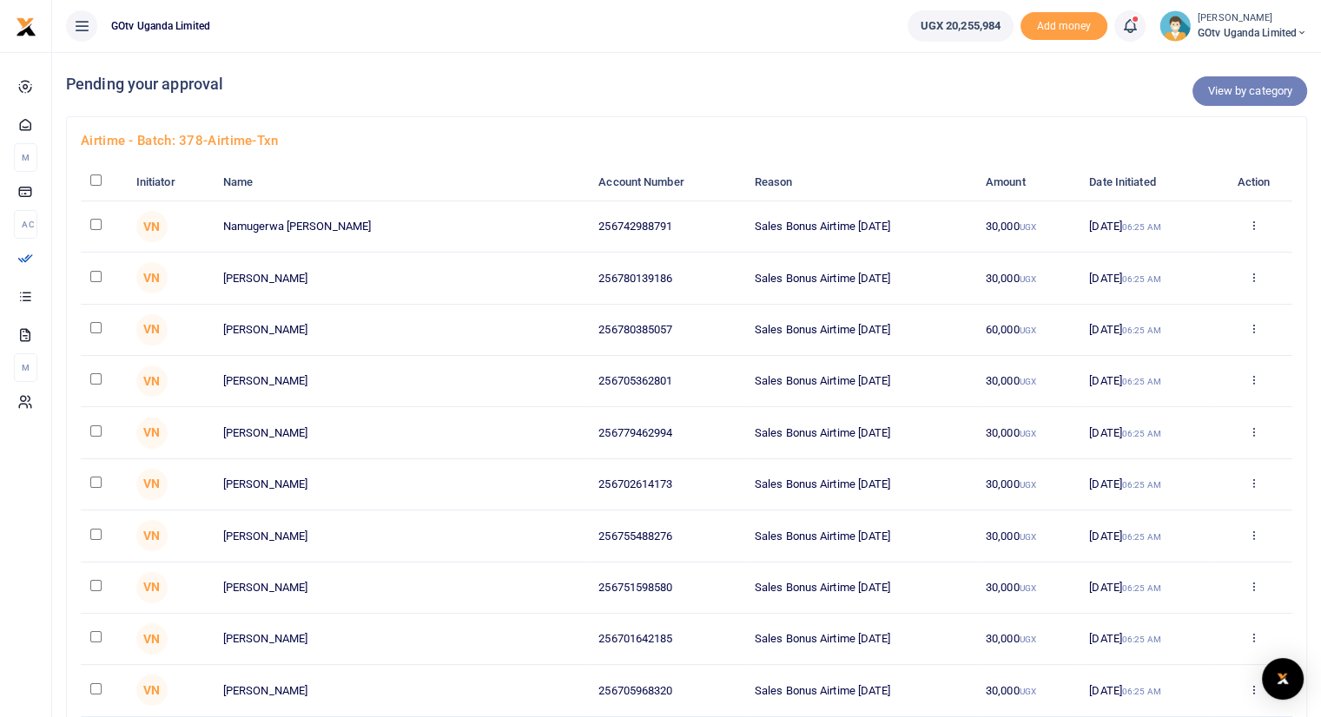
click at [1251, 92] on link "View by category" at bounding box center [1249, 91] width 115 height 30
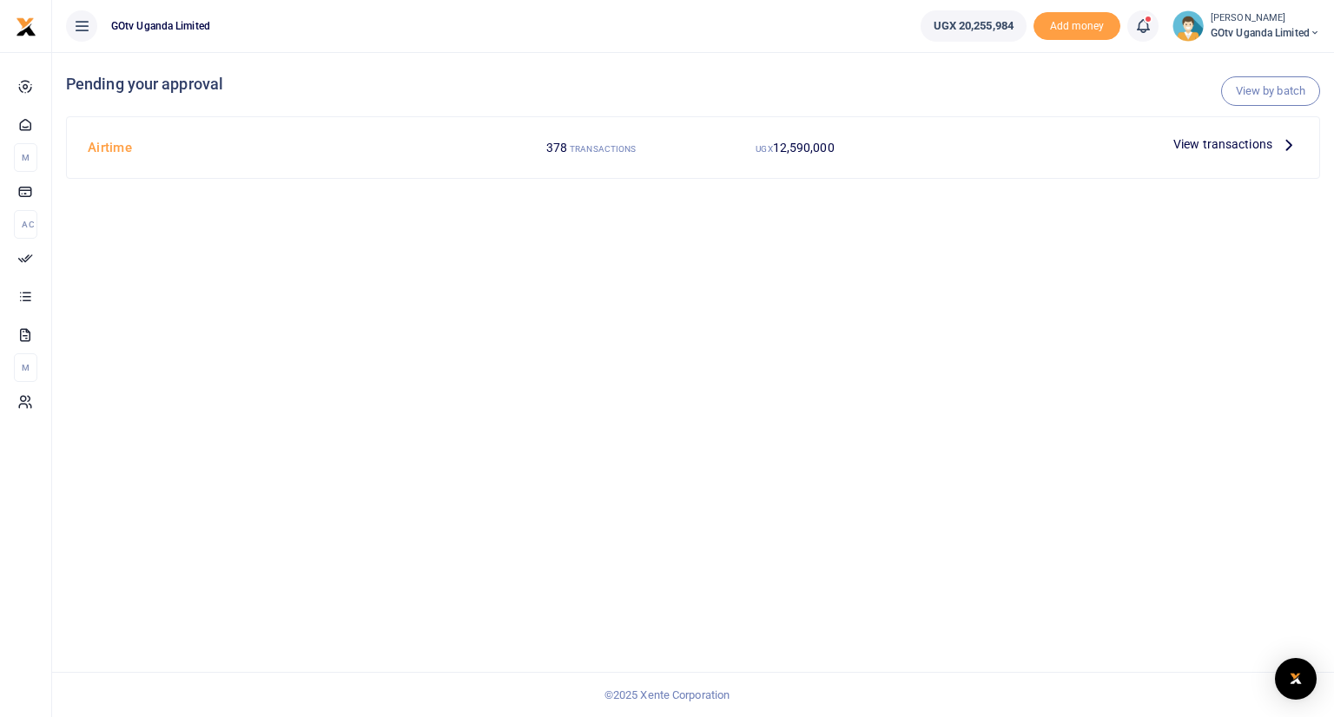
click at [1227, 137] on span "View transactions" at bounding box center [1222, 144] width 99 height 19
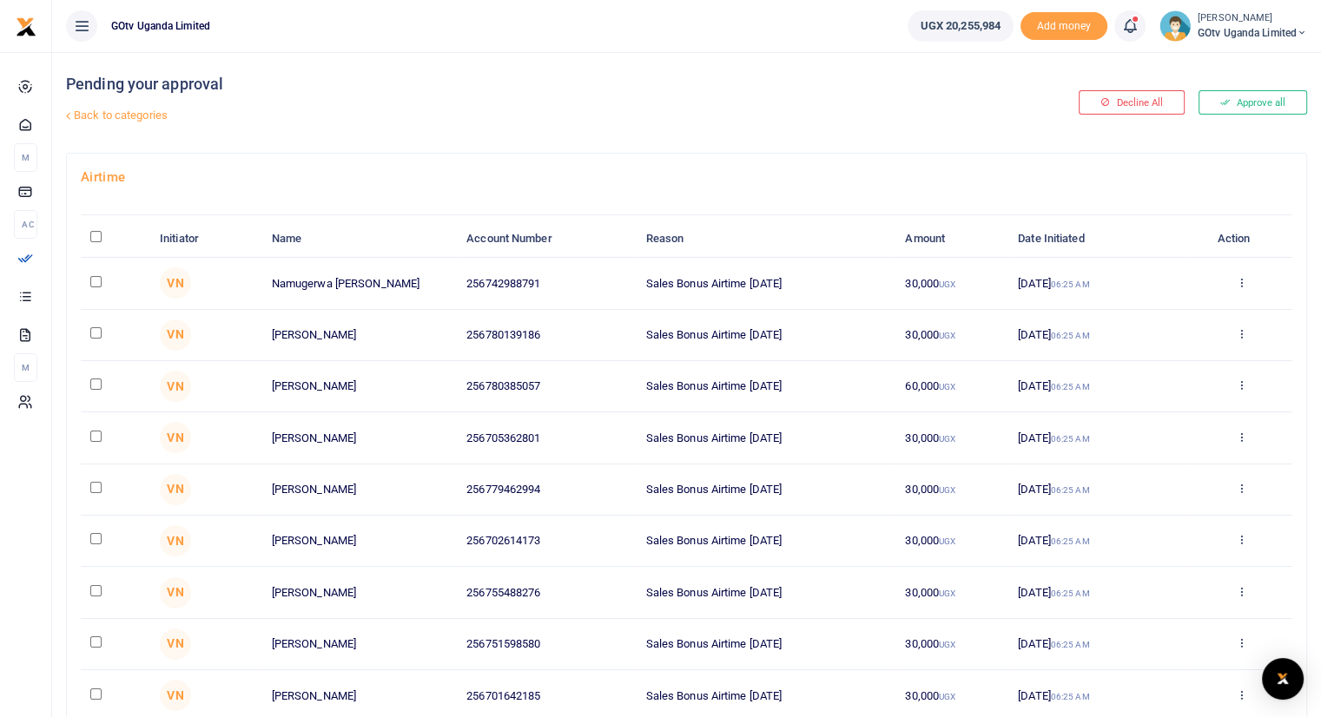
click at [145, 112] on link "Back to categories" at bounding box center [475, 116] width 827 height 30
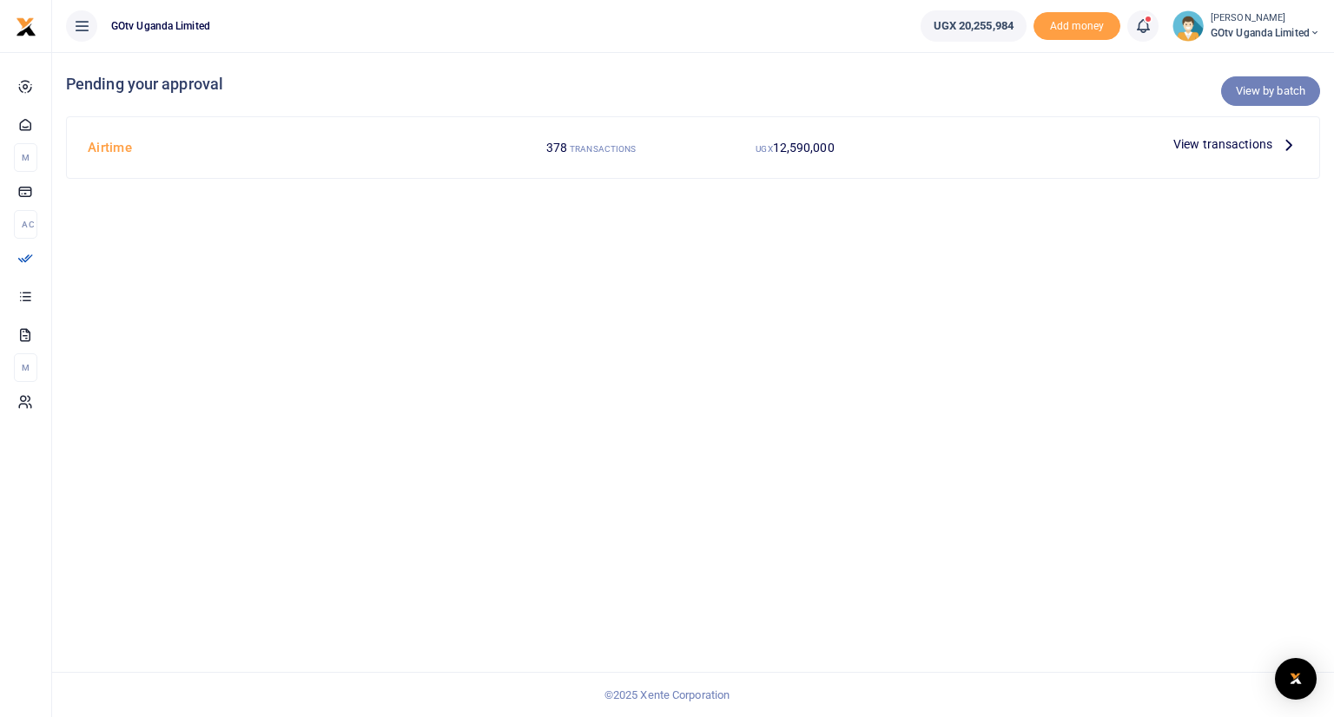
click at [1268, 94] on link "View by batch" at bounding box center [1270, 91] width 99 height 30
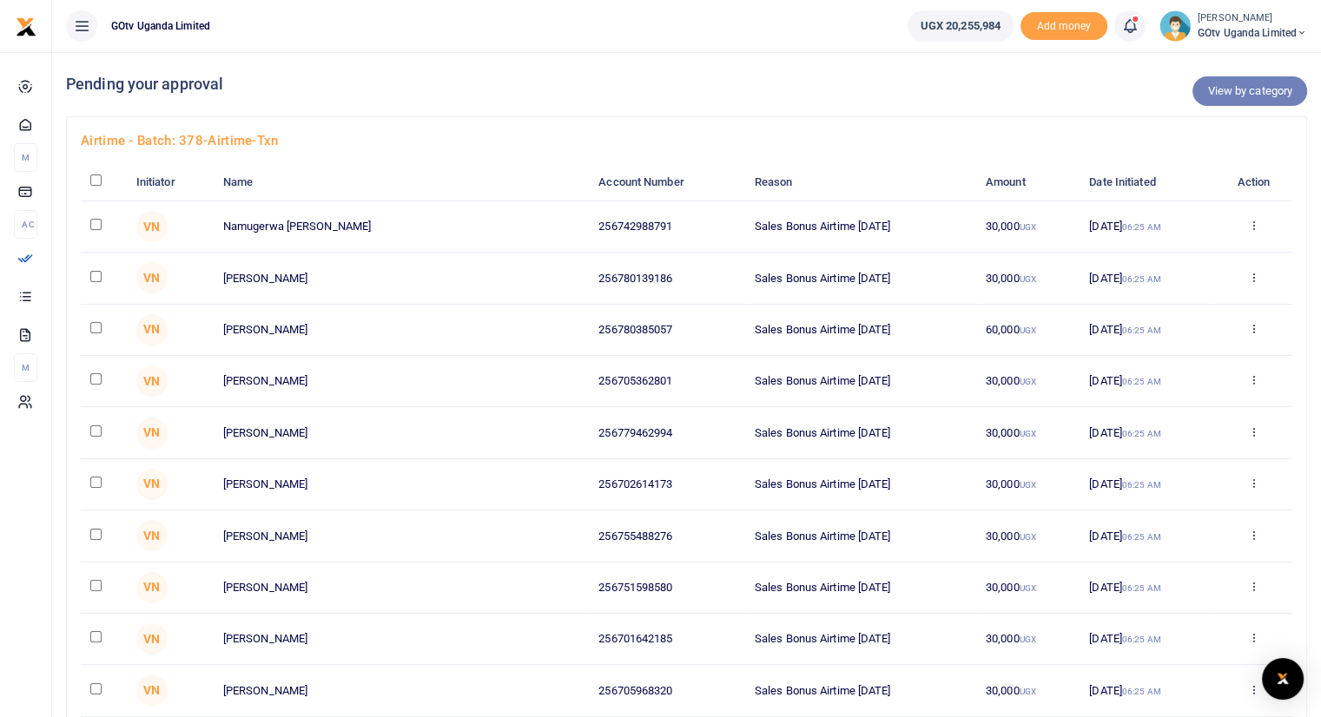
click at [1250, 83] on link "View by category" at bounding box center [1249, 91] width 115 height 30
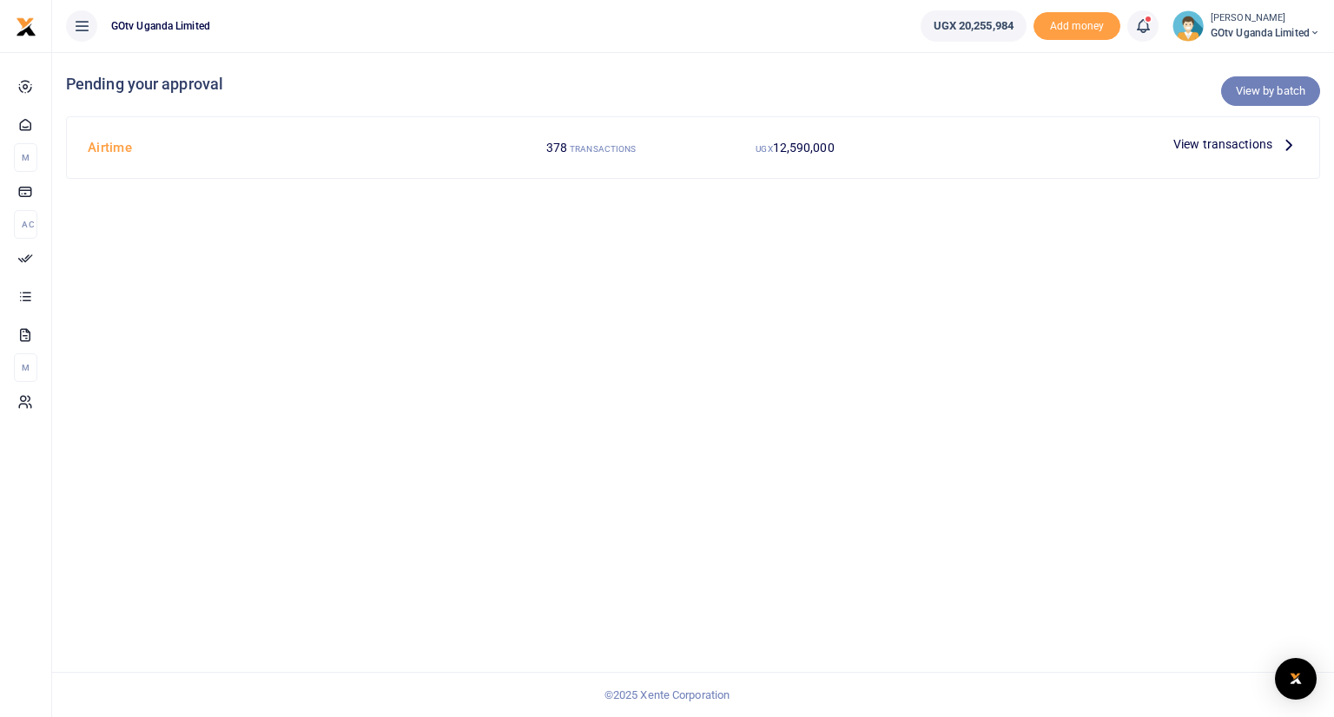
click at [1279, 92] on link "View by batch" at bounding box center [1270, 91] width 99 height 30
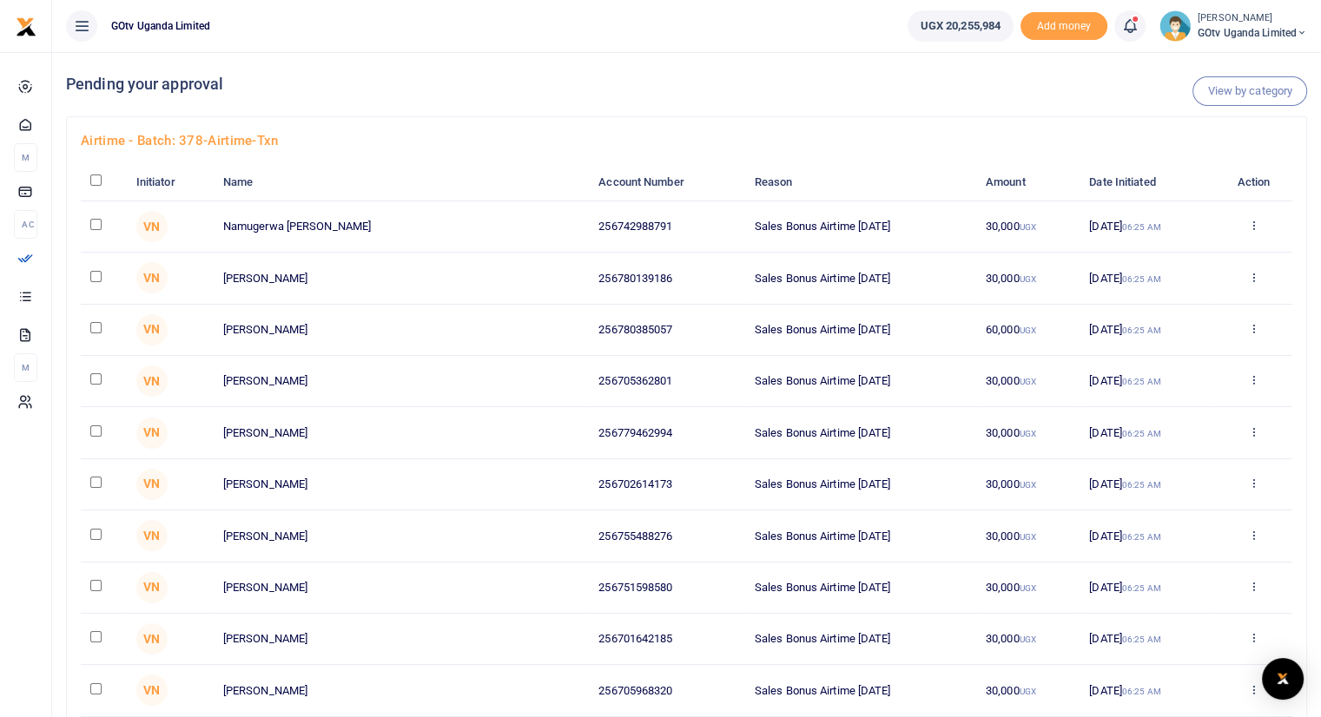
click at [94, 182] on input "checkbox" at bounding box center [95, 180] width 11 height 11
checkbox input "true"
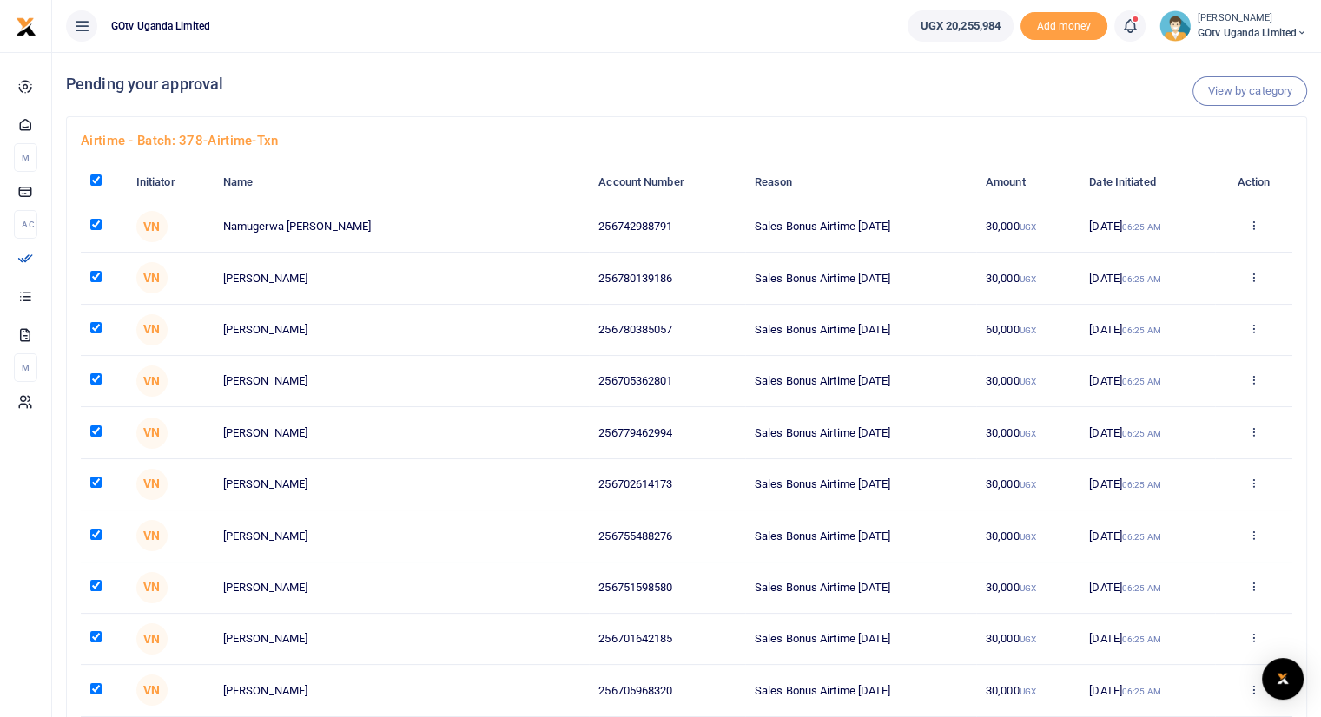
checkbox input "true"
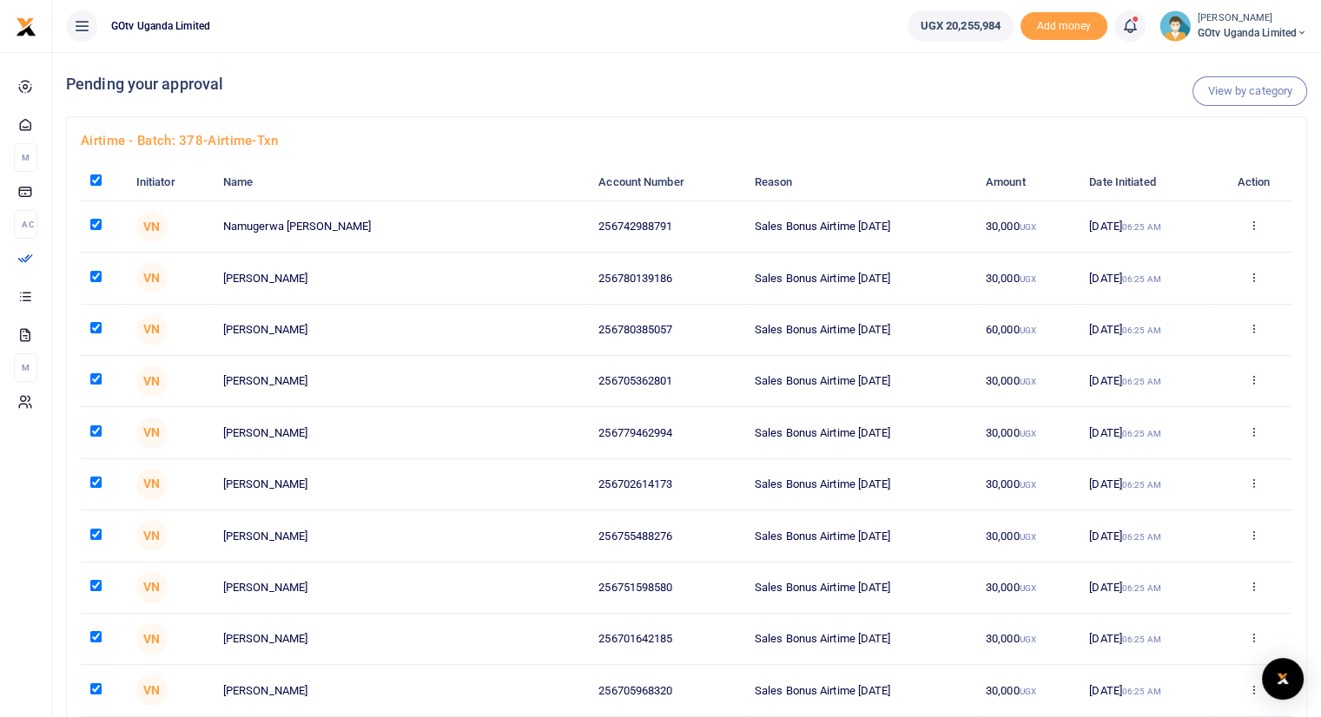
checkbox input "true"
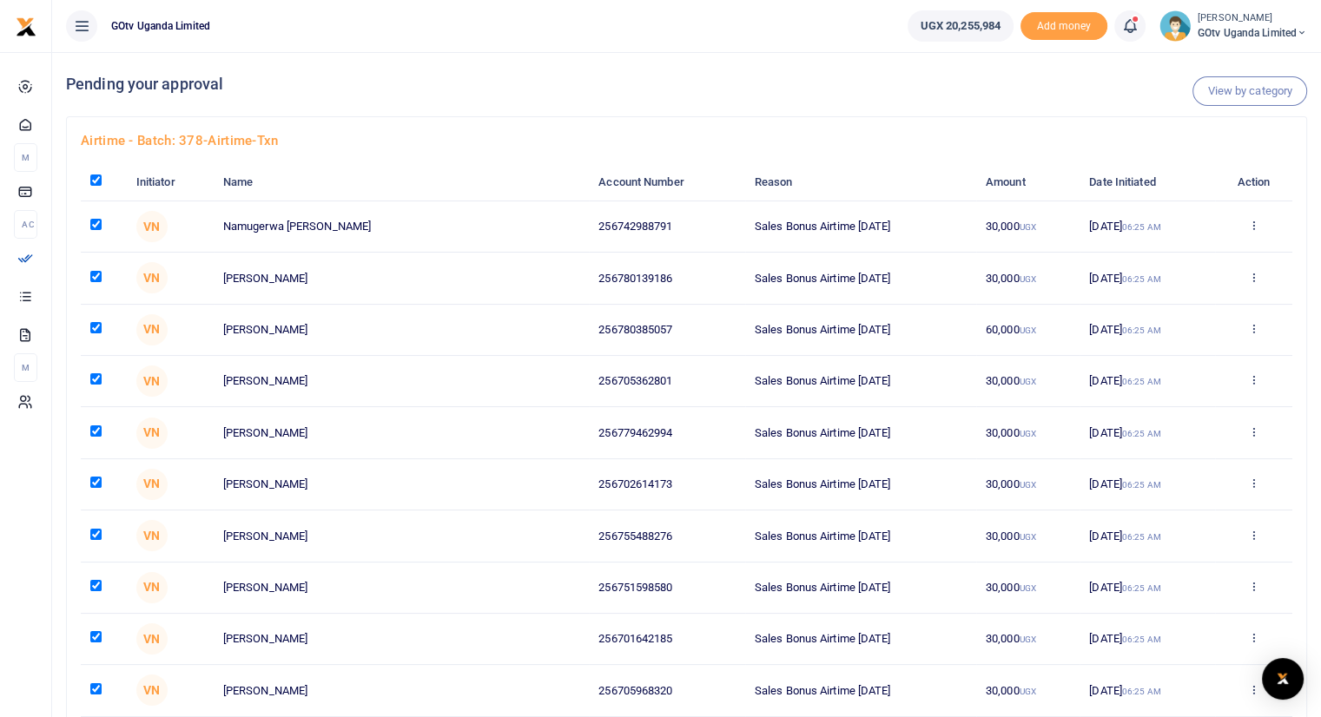
checkbox input "true"
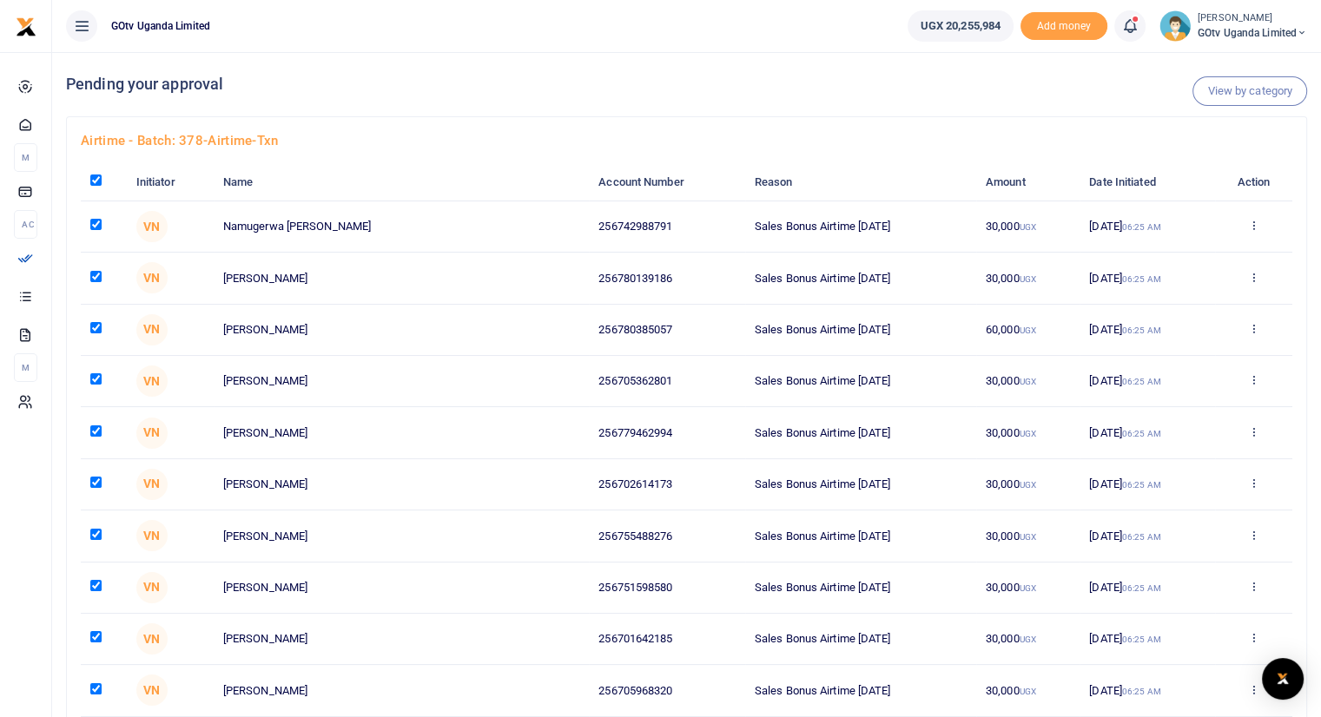
checkbox input "true"
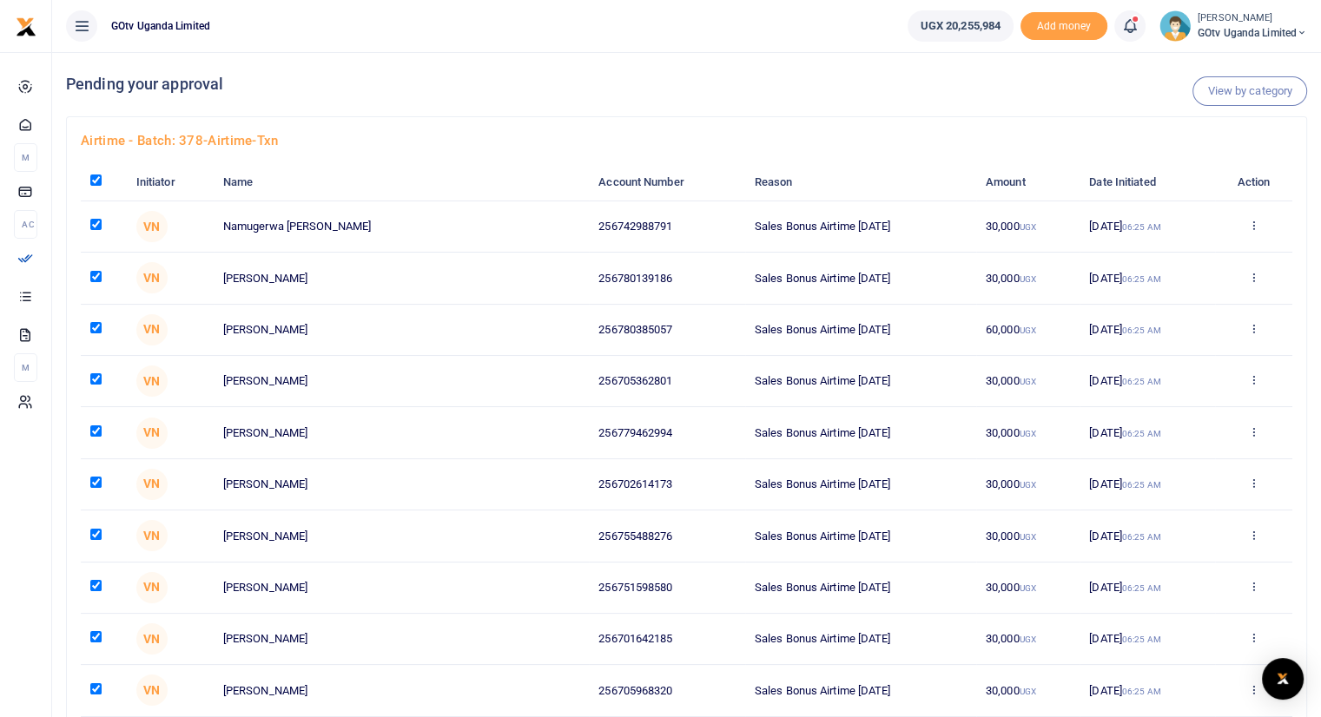
checkbox input "true"
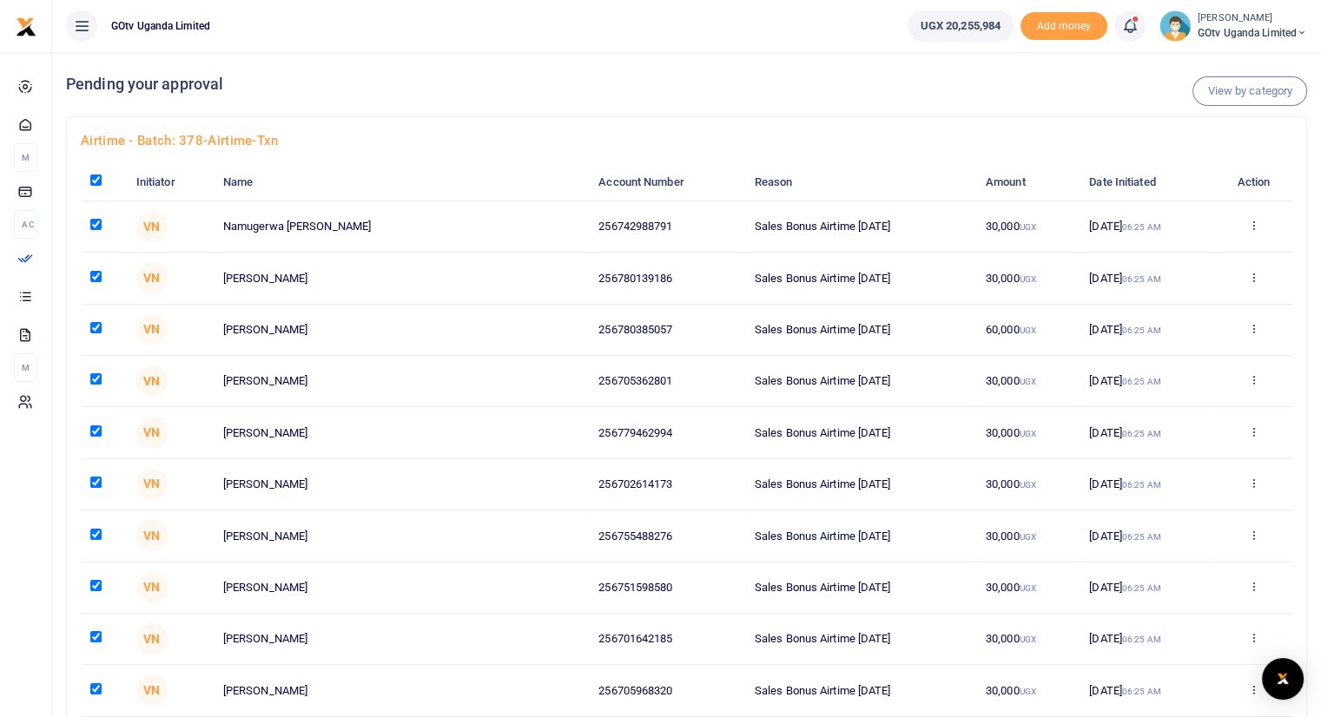
checkbox input "true"
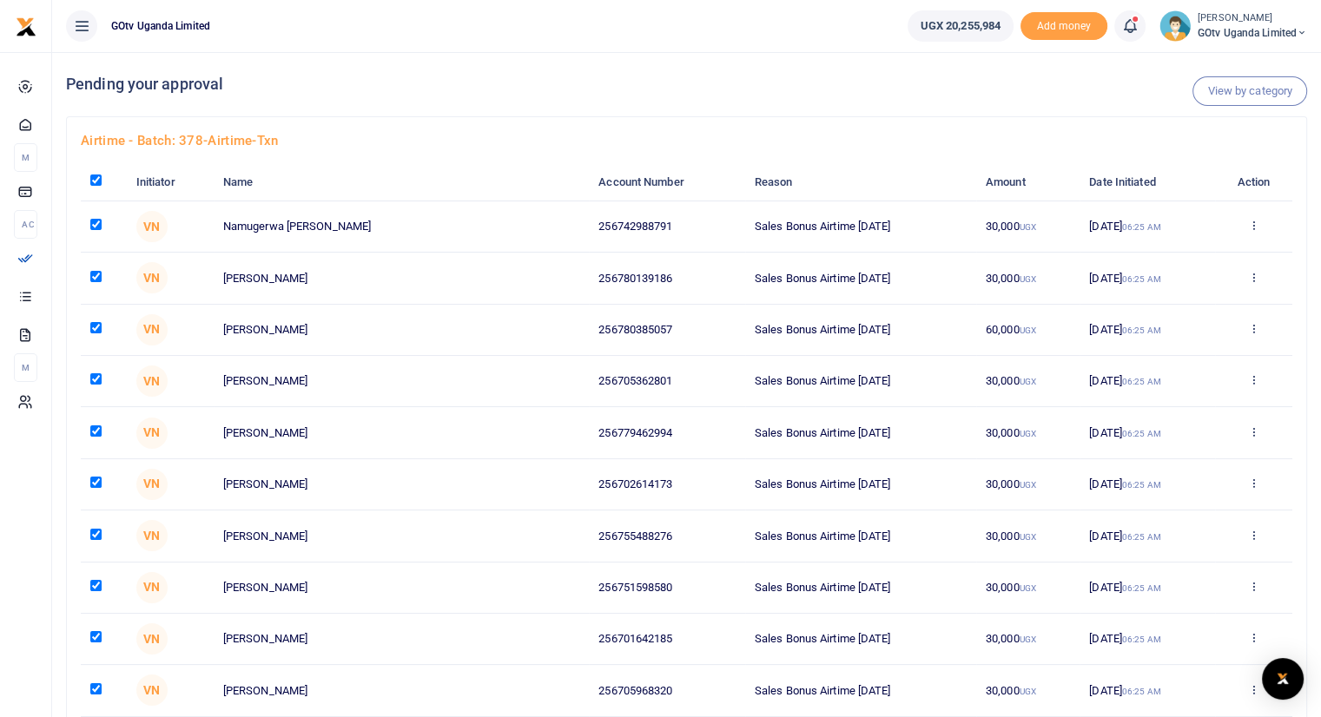
checkbox input "true"
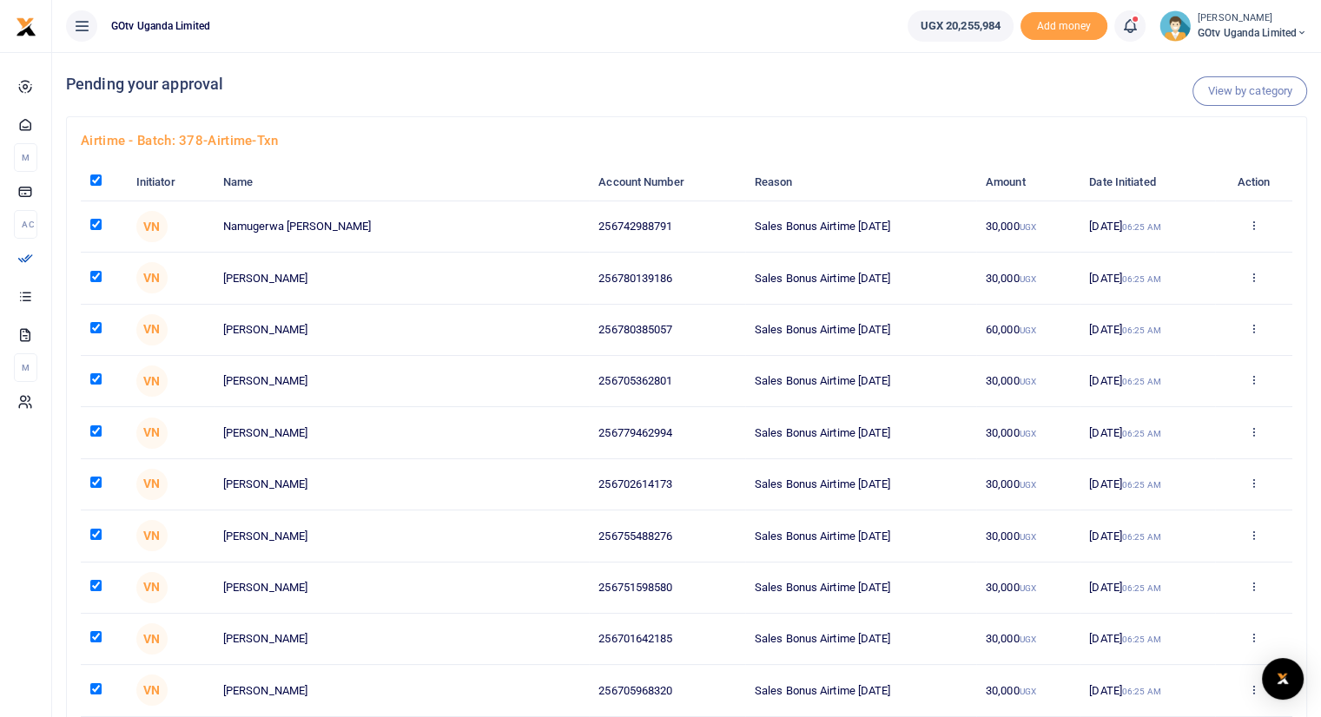
checkbox input "true"
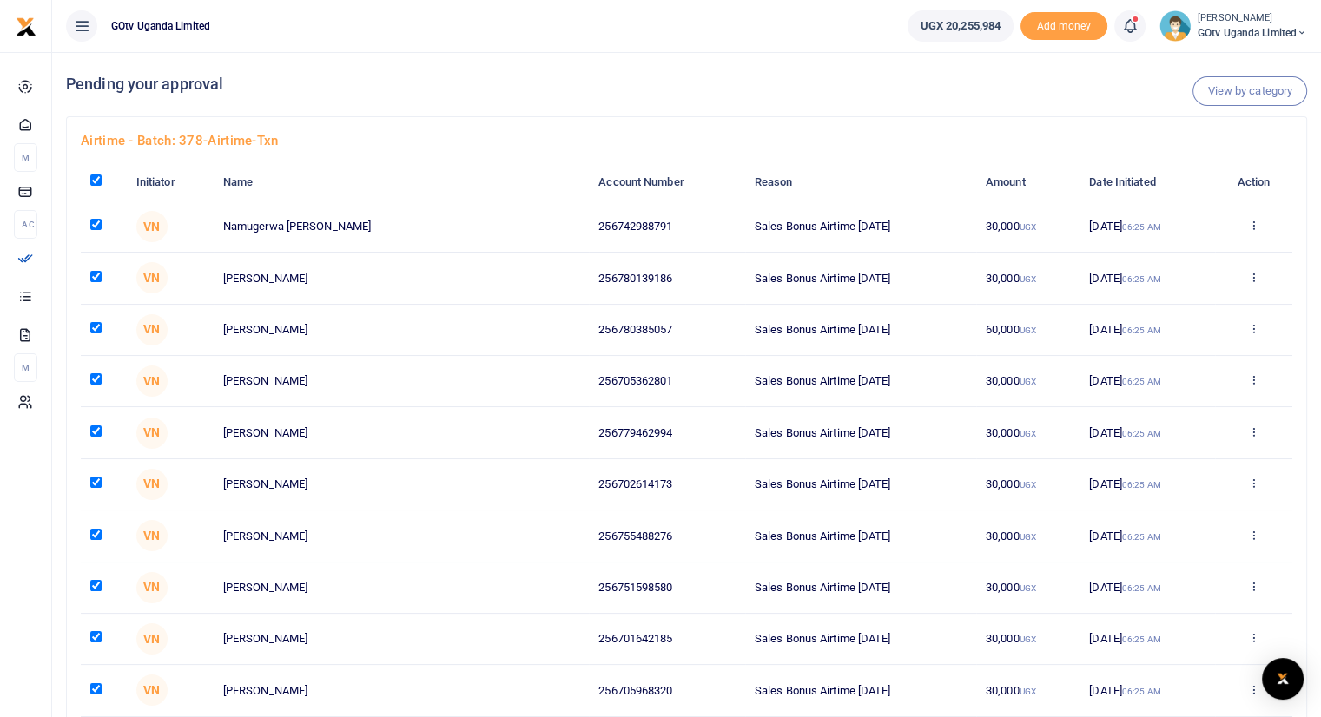
checkbox input "true"
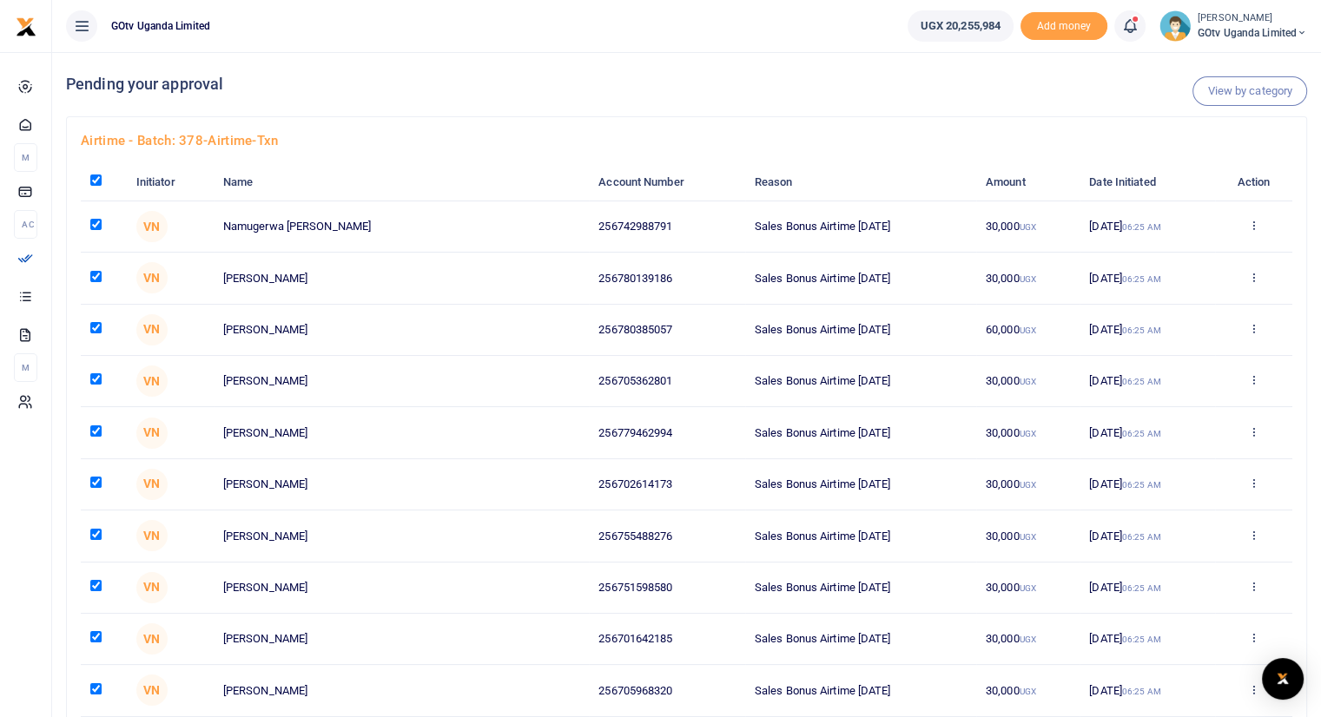
checkbox input "true"
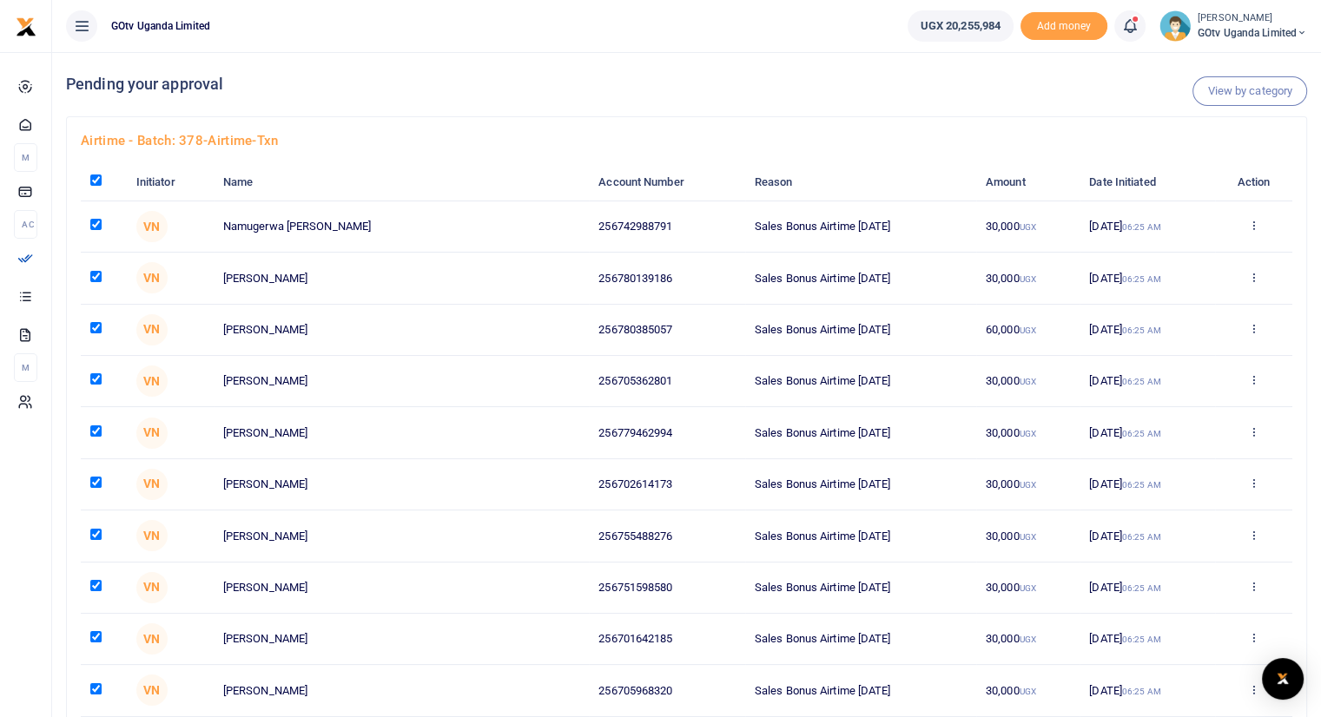
checkbox input "true"
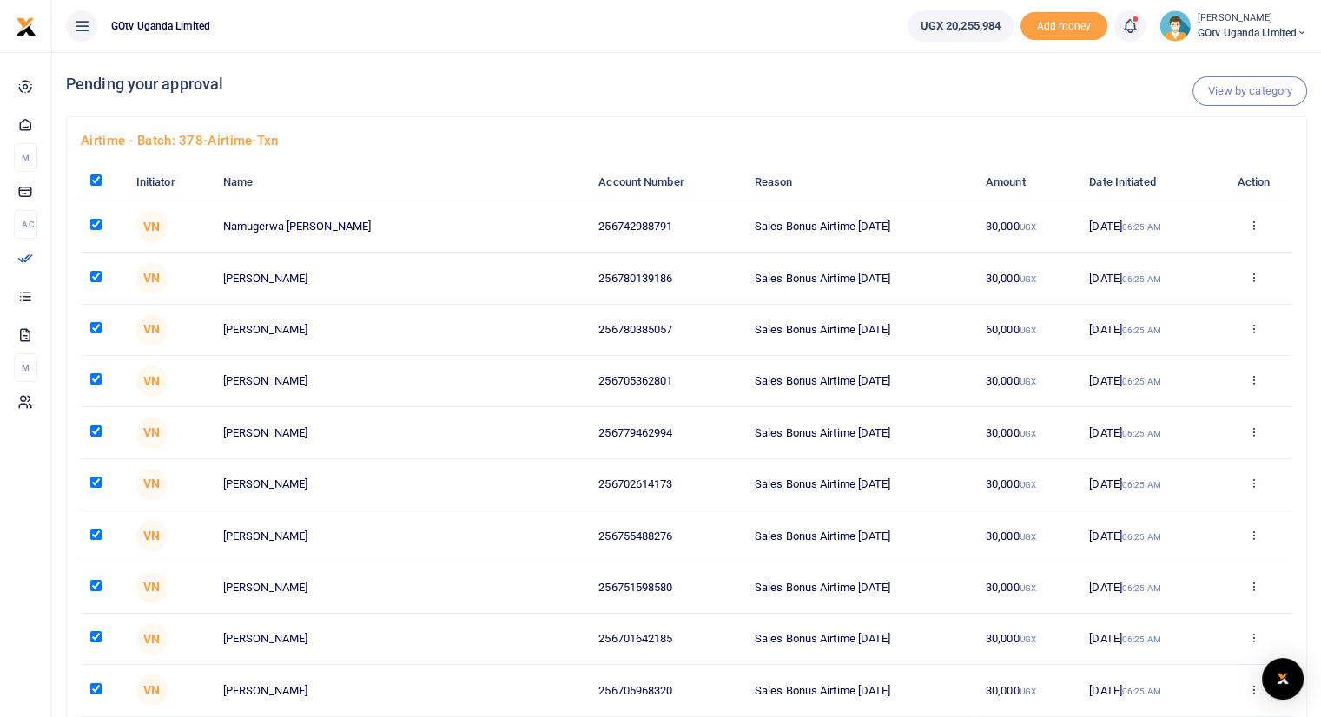
checkbox input "true"
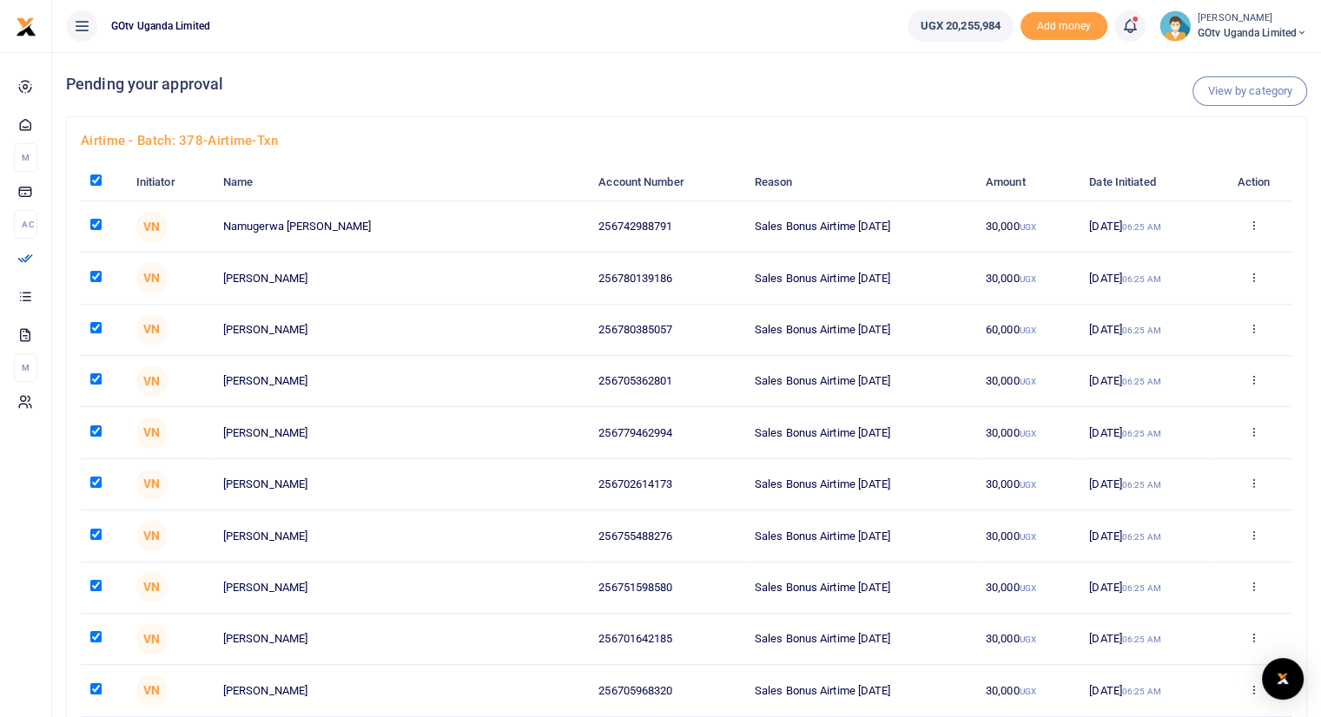
checkbox input "true"
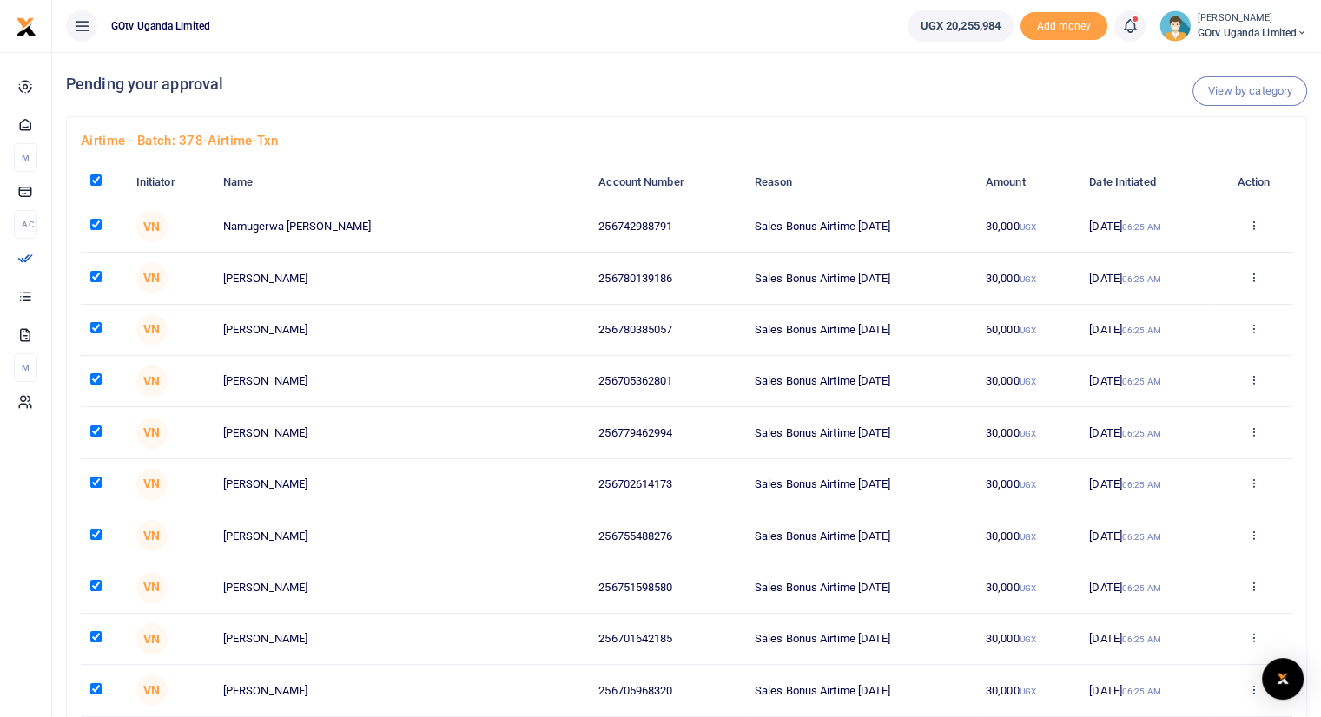
checkbox input "true"
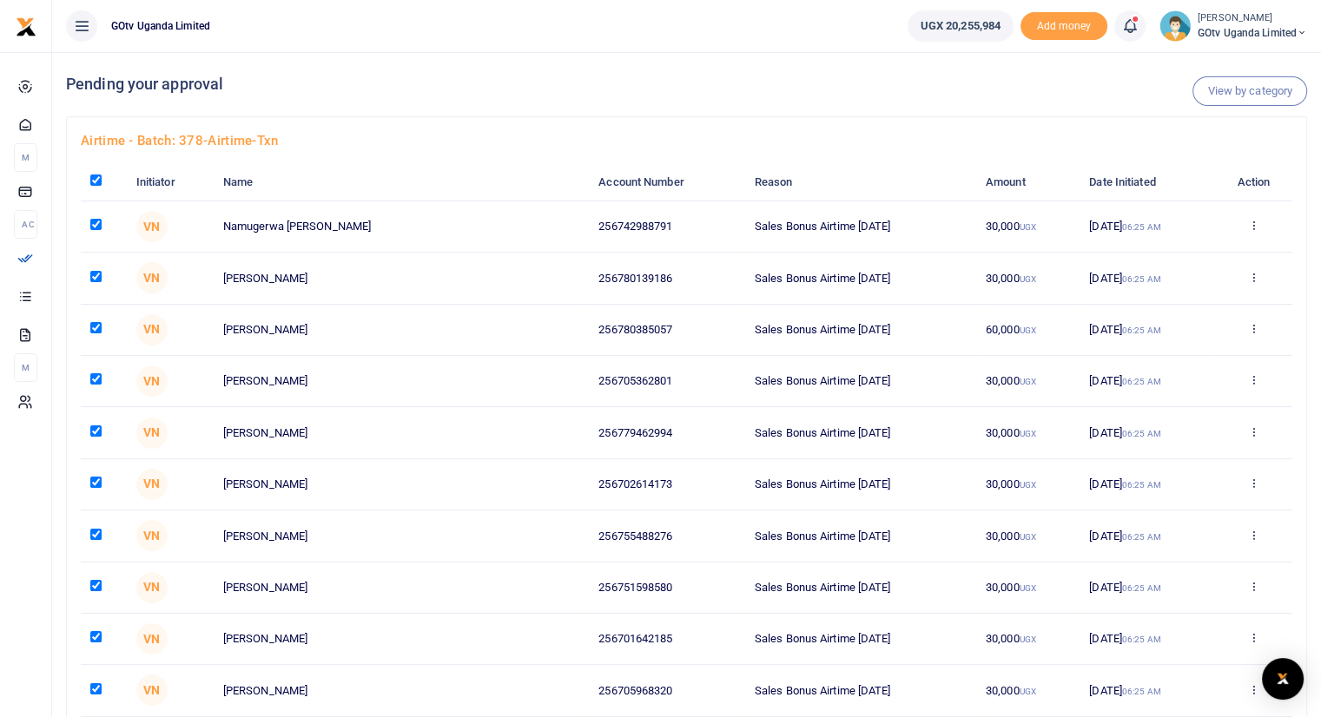
checkbox input "true"
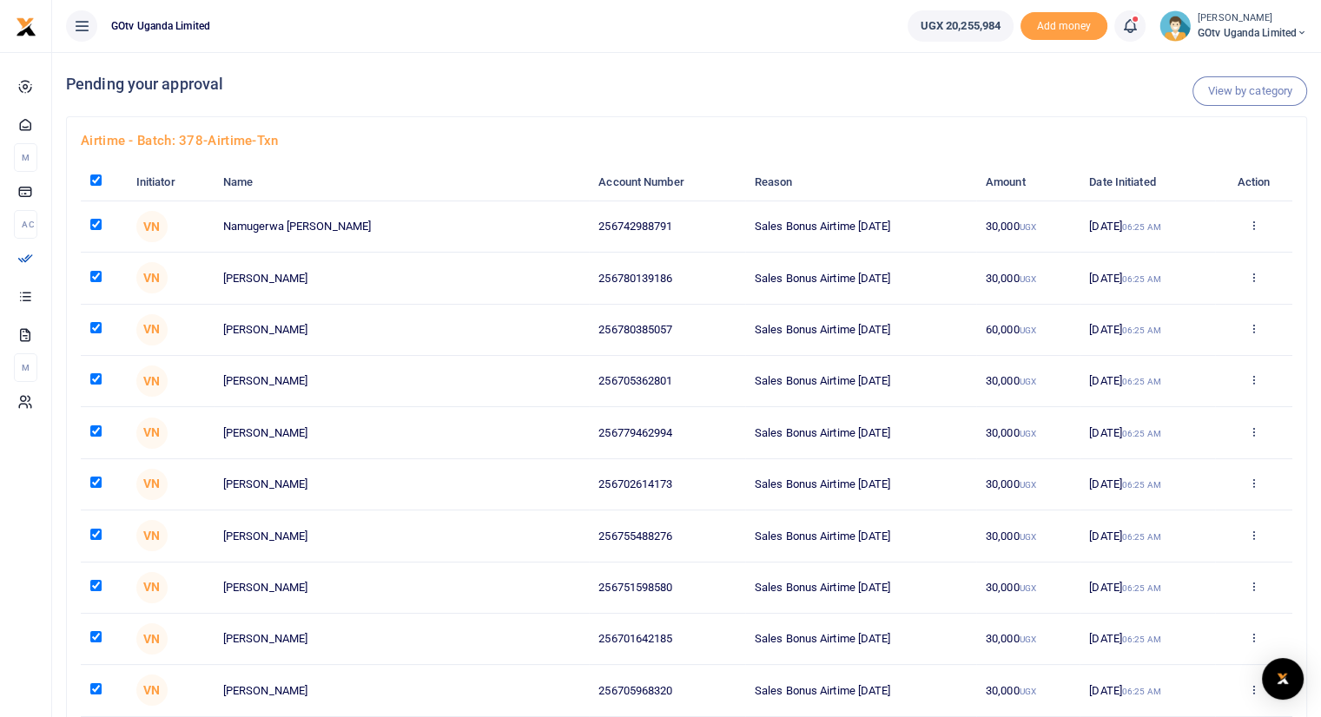
checkbox input "true"
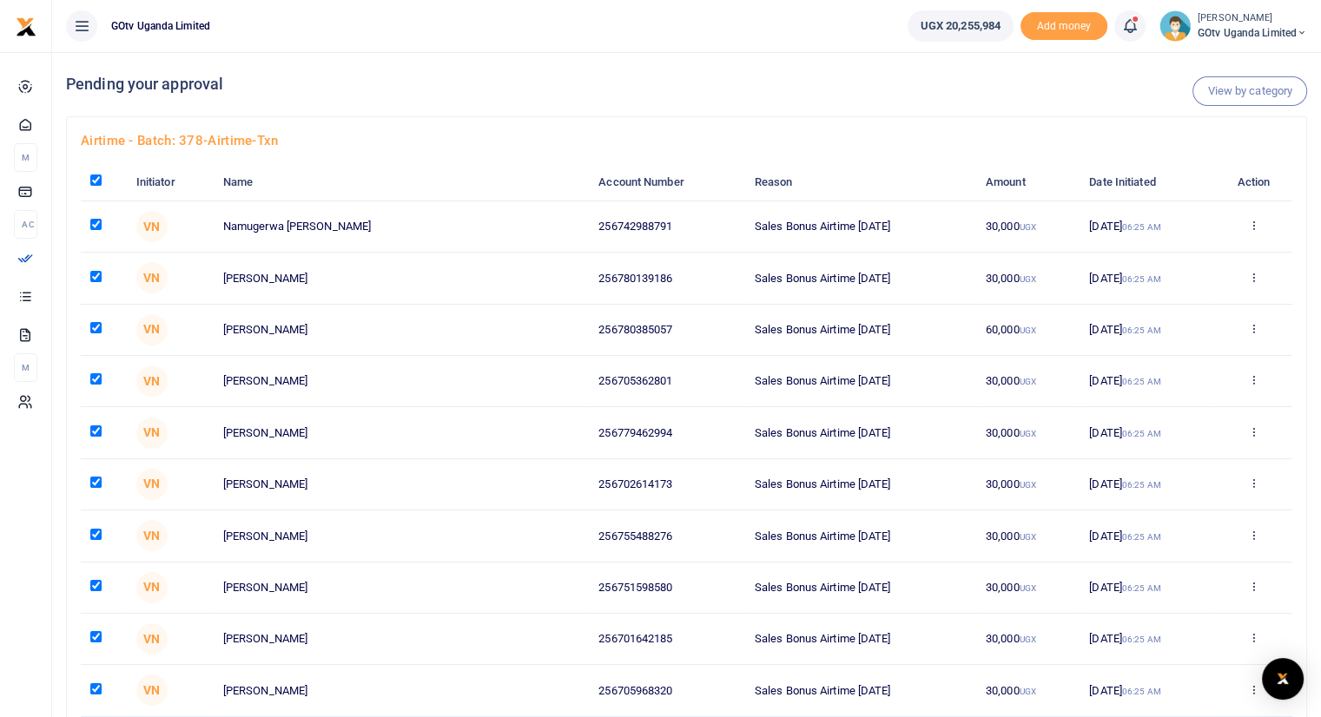
checkbox input "true"
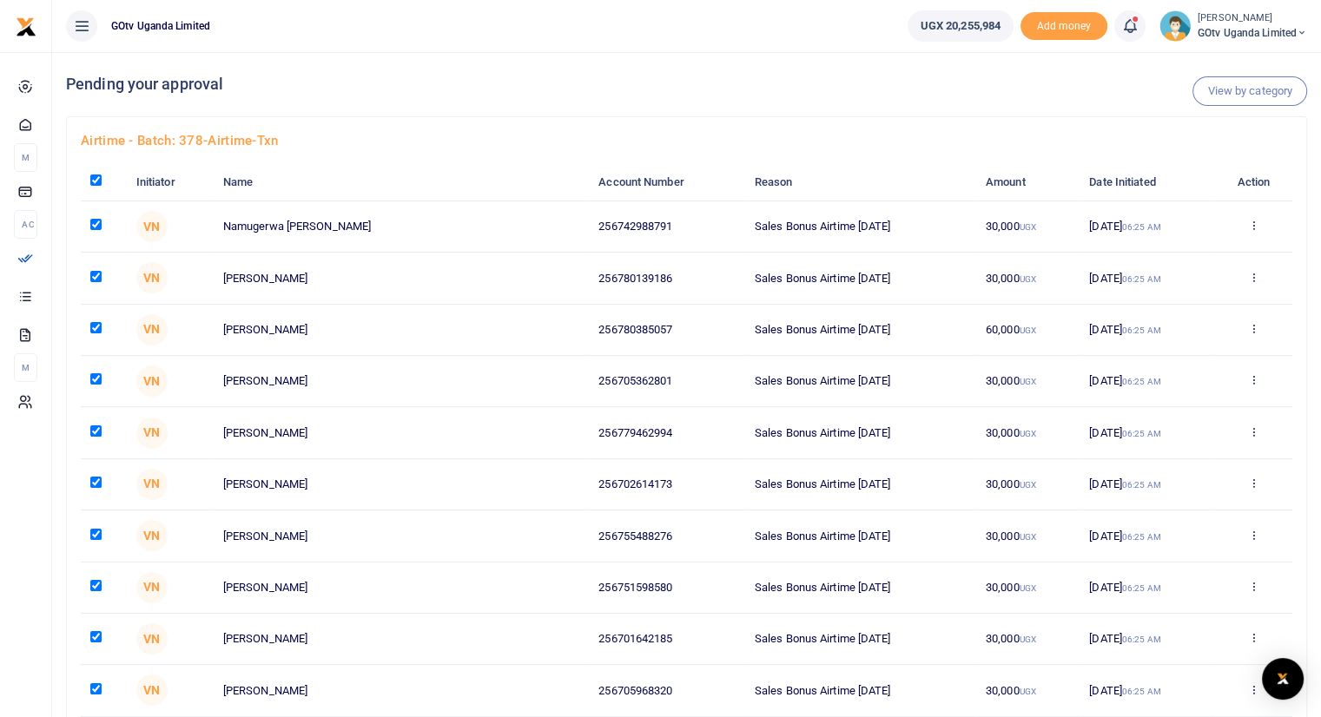
checkbox input "true"
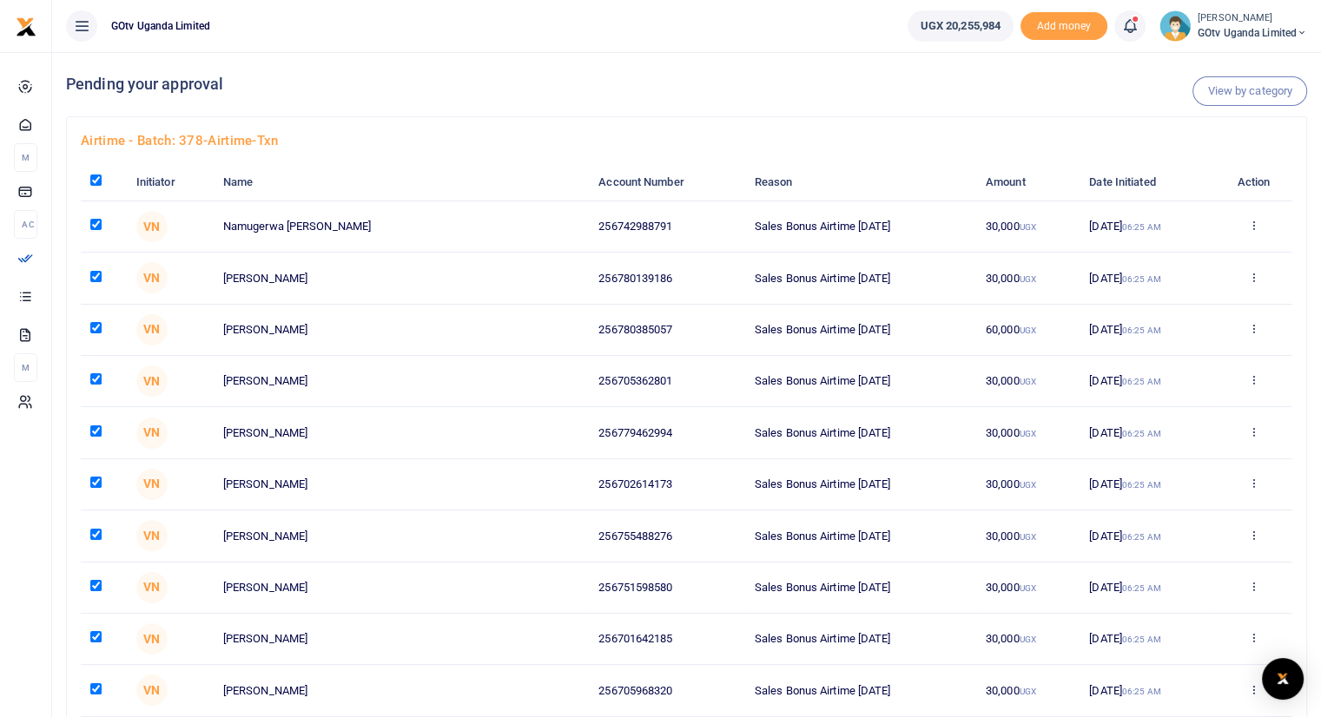
checkbox input "true"
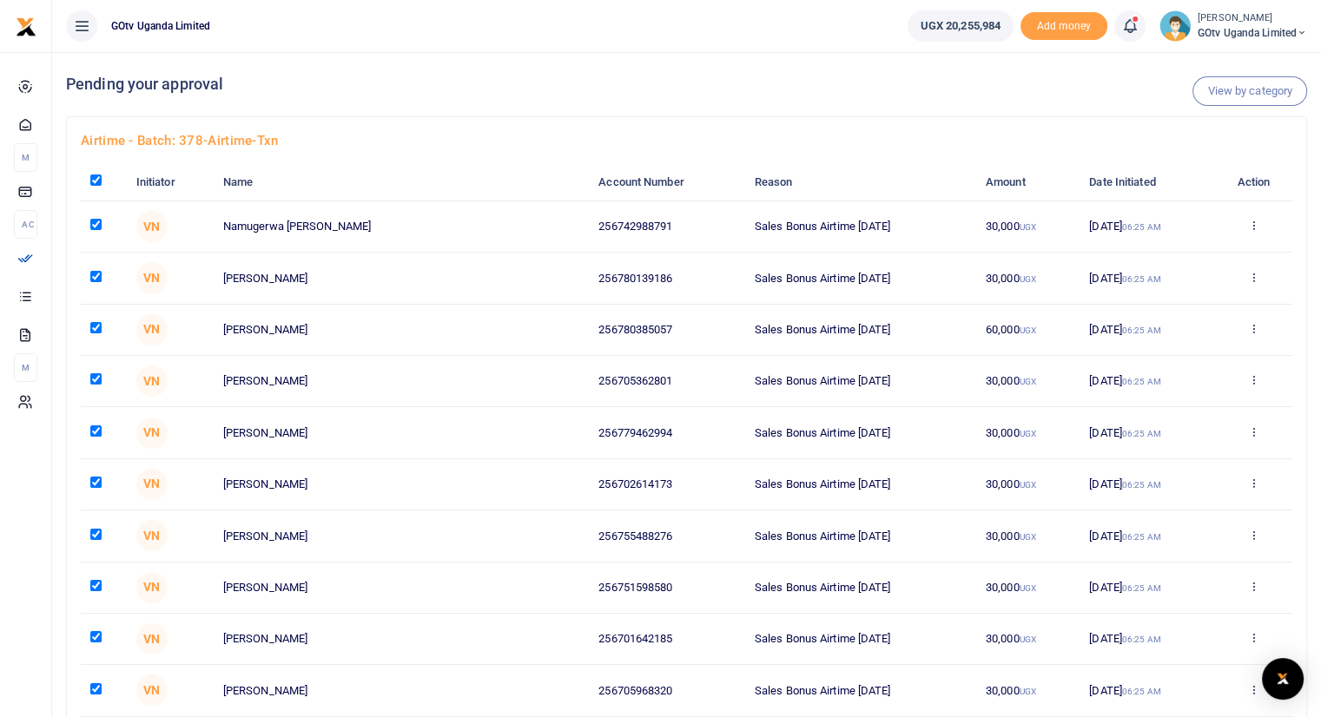
checkbox input "true"
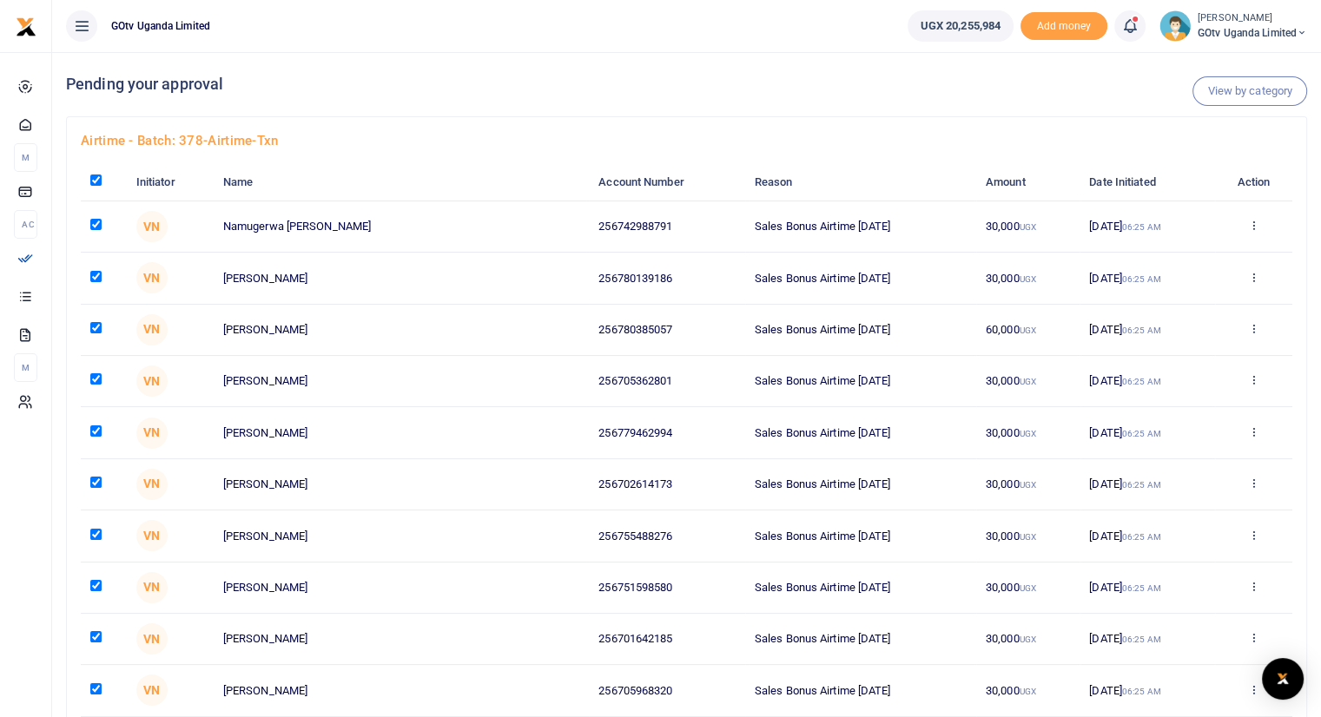
checkbox input "true"
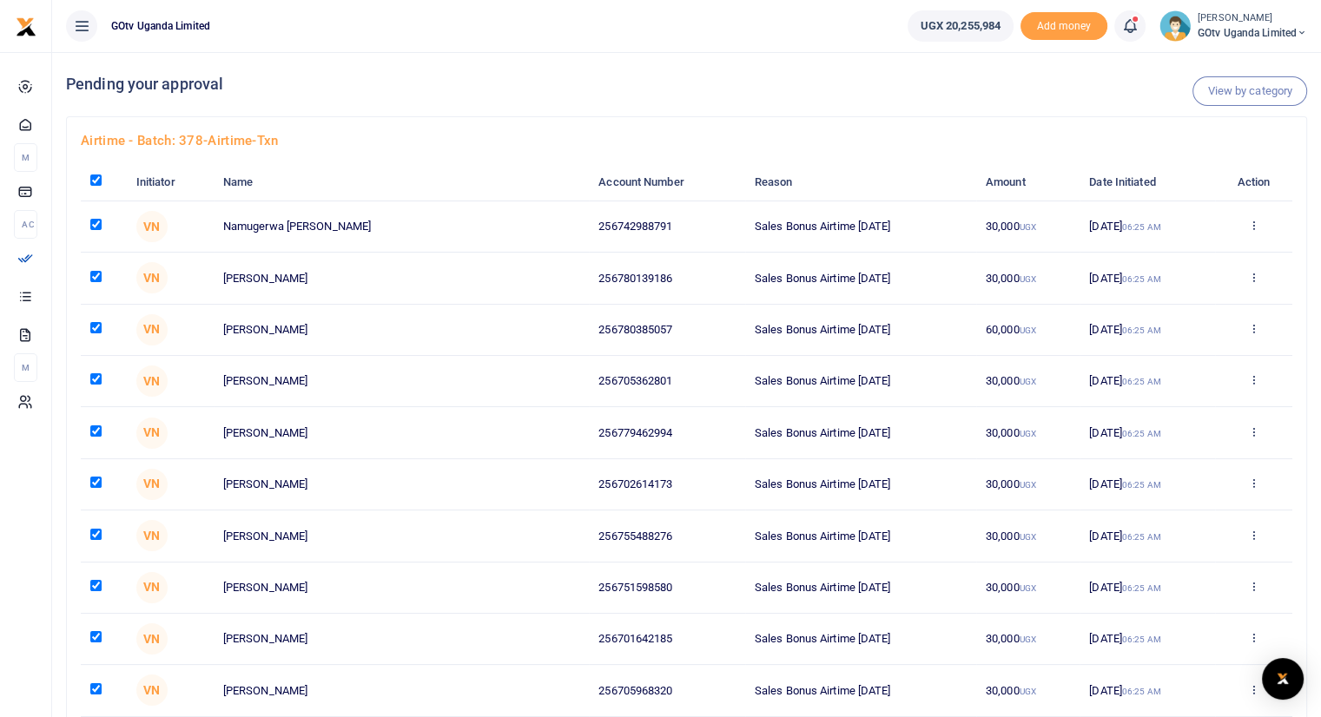
checkbox input "true"
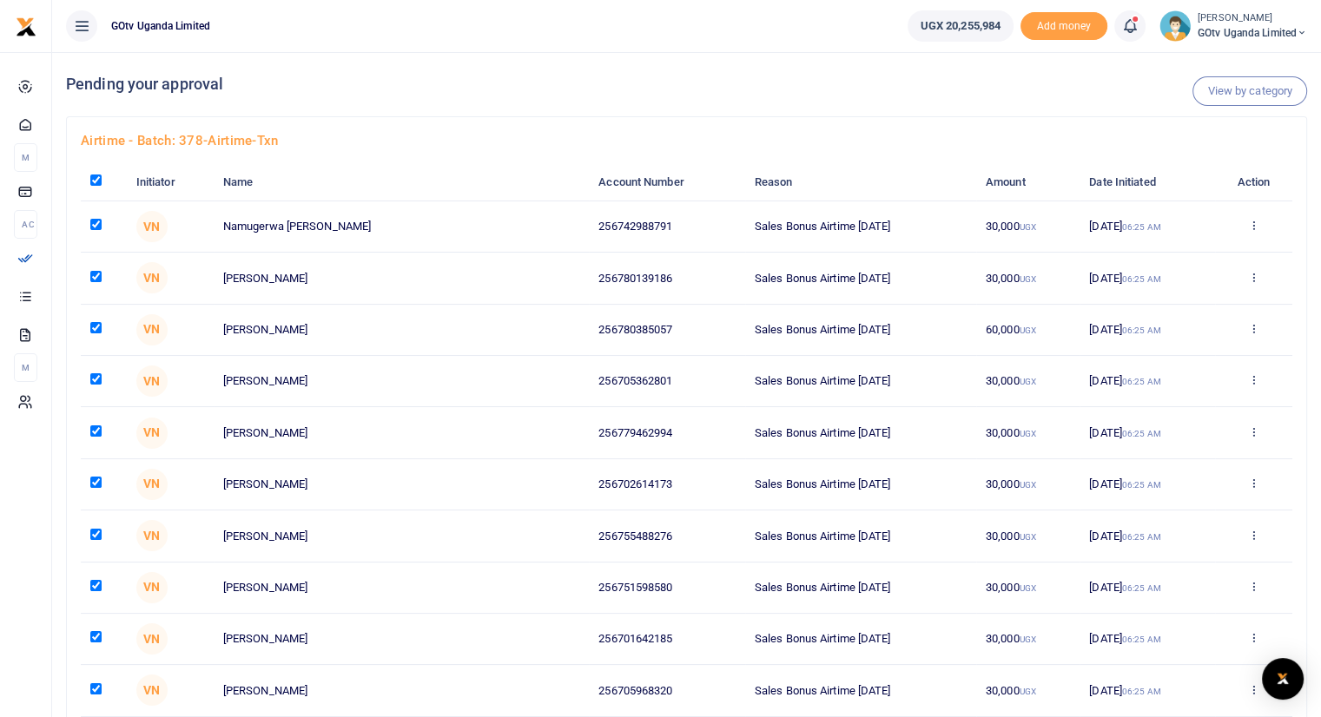
checkbox input "true"
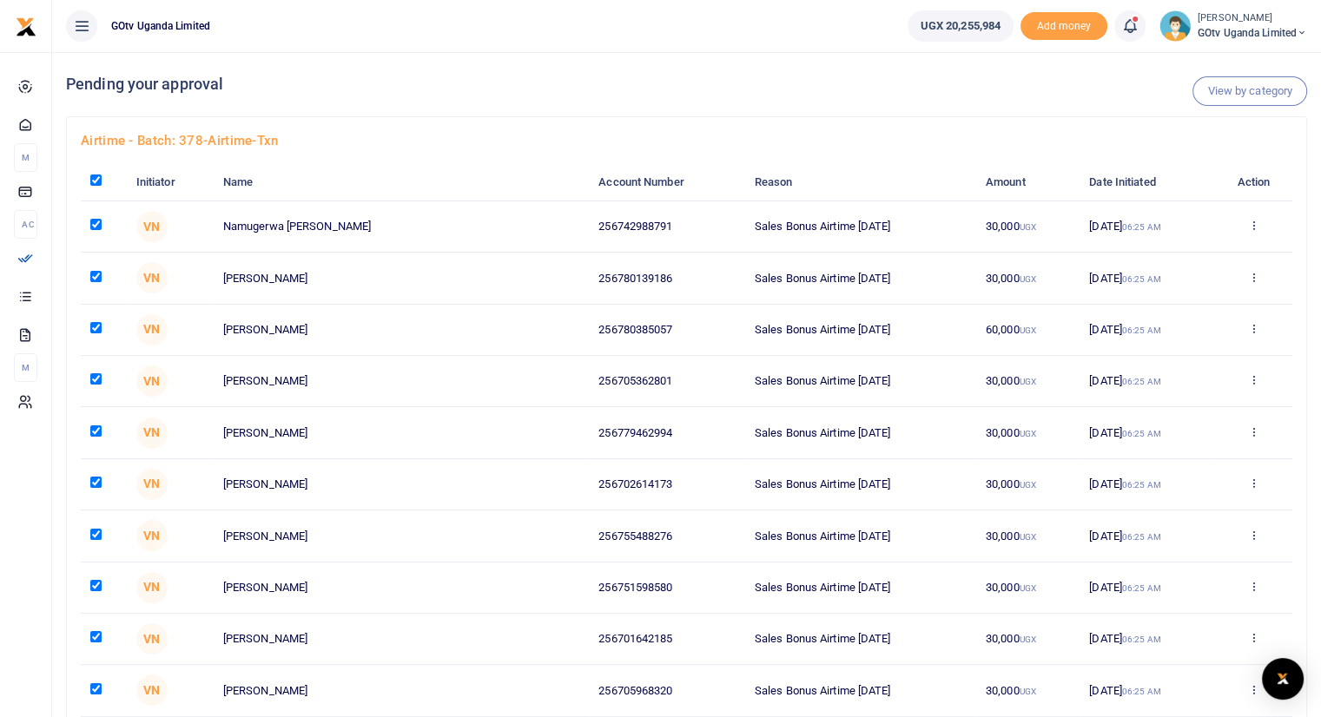
checkbox input "true"
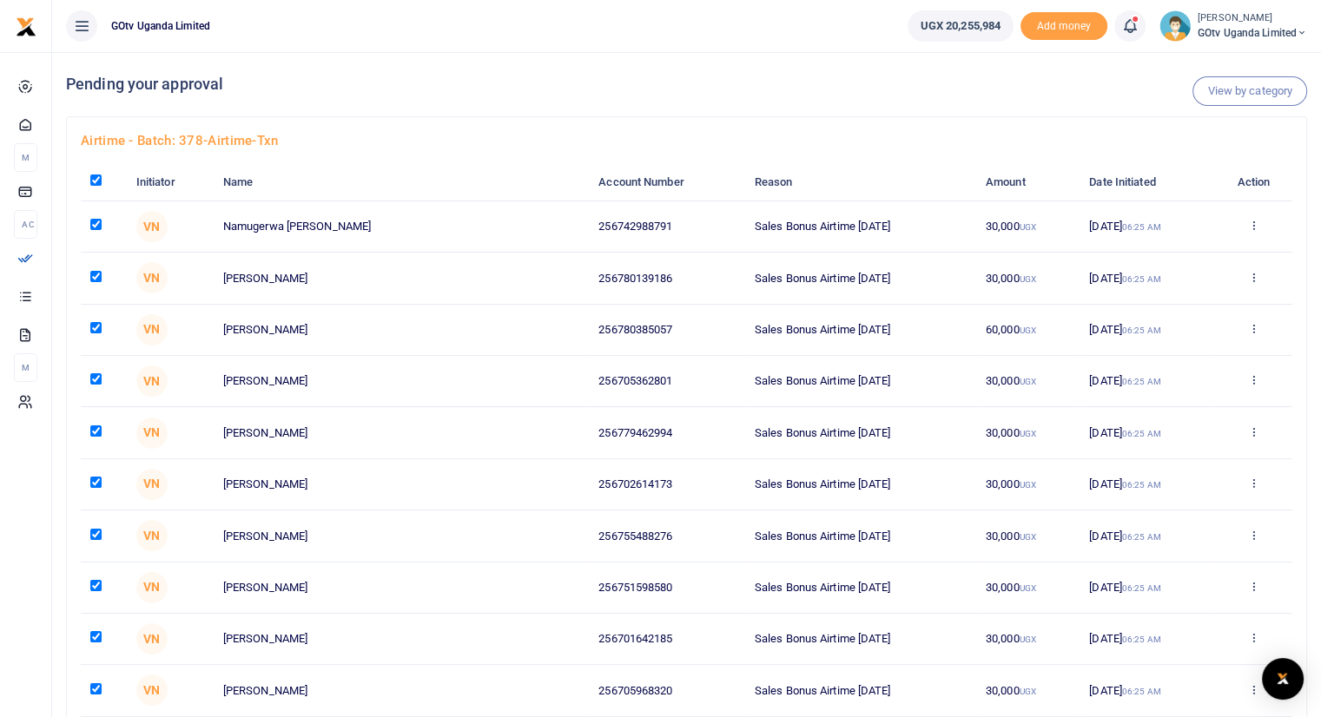
checkbox input "true"
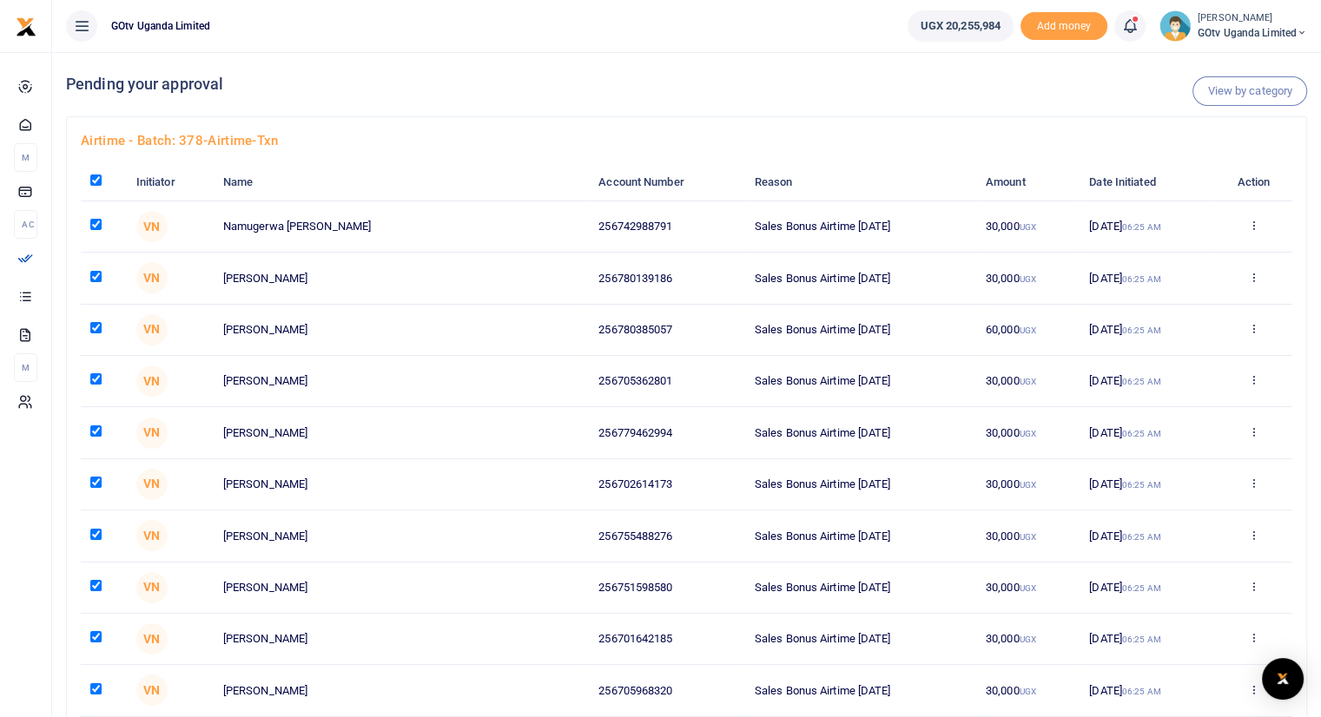
checkbox input "true"
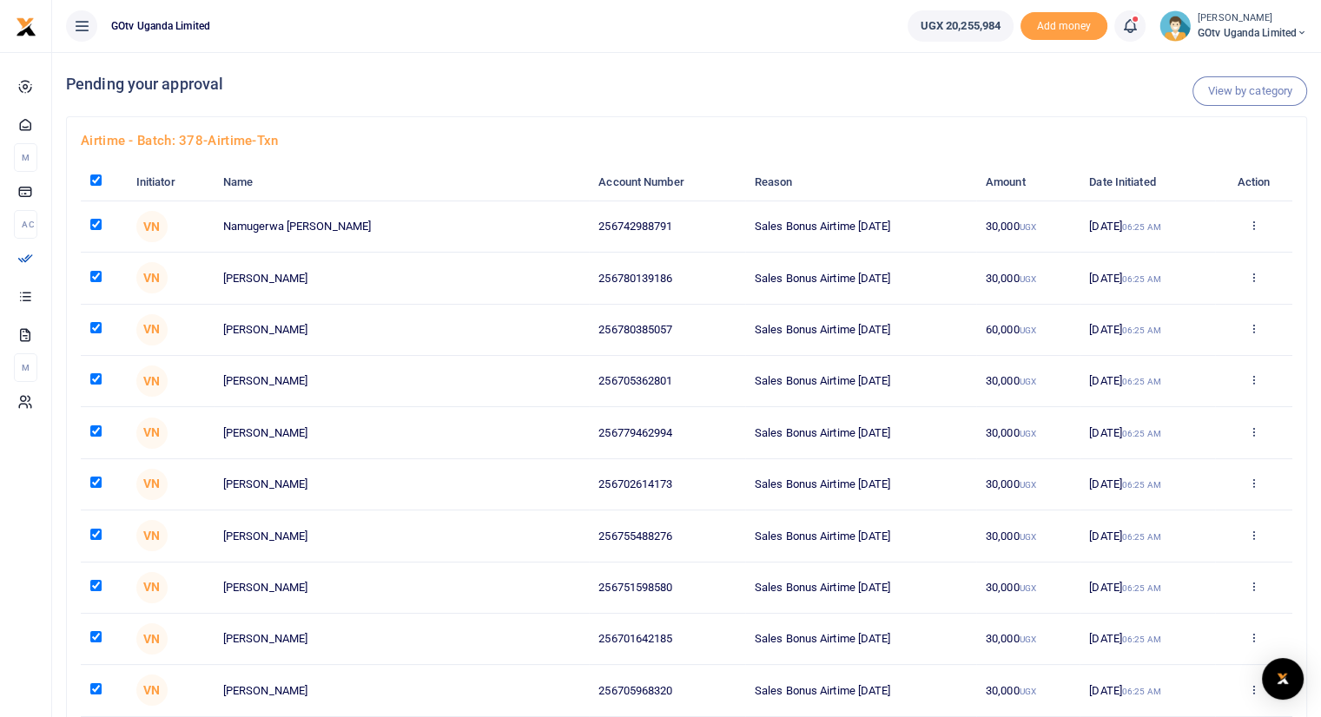
checkbox input "true"
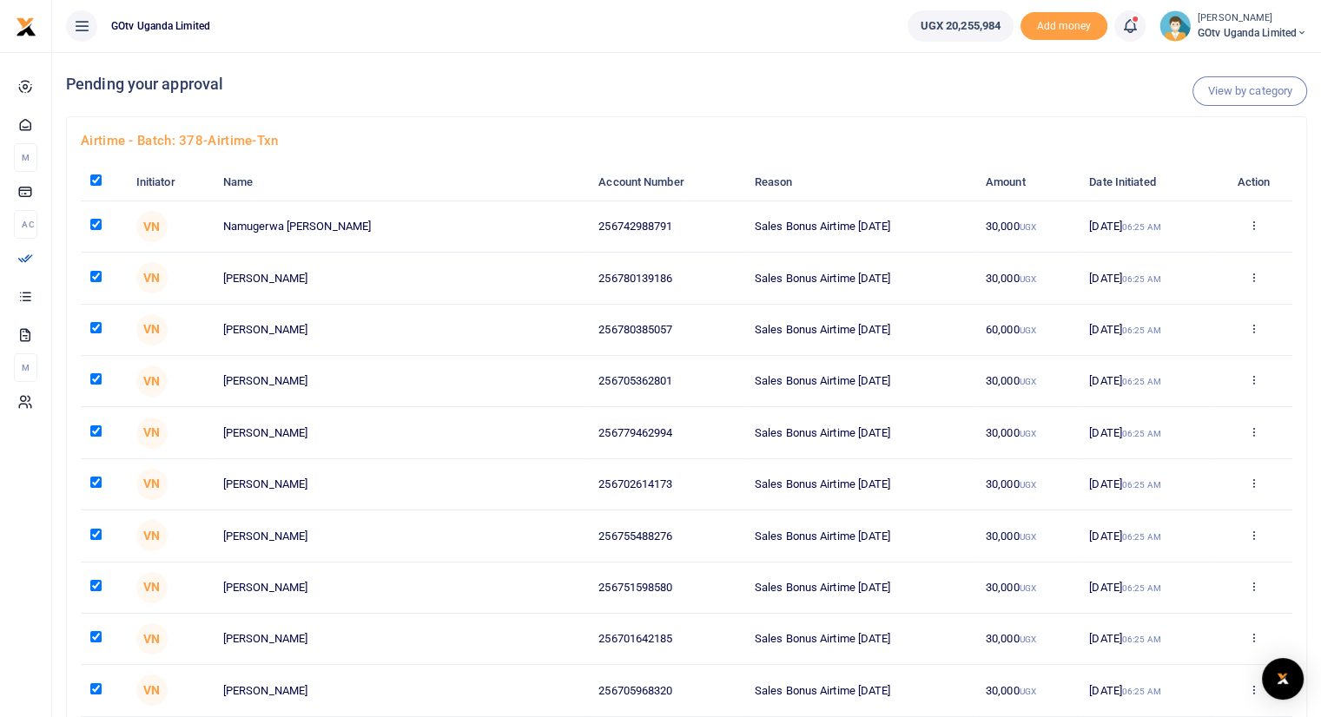
checkbox input "true"
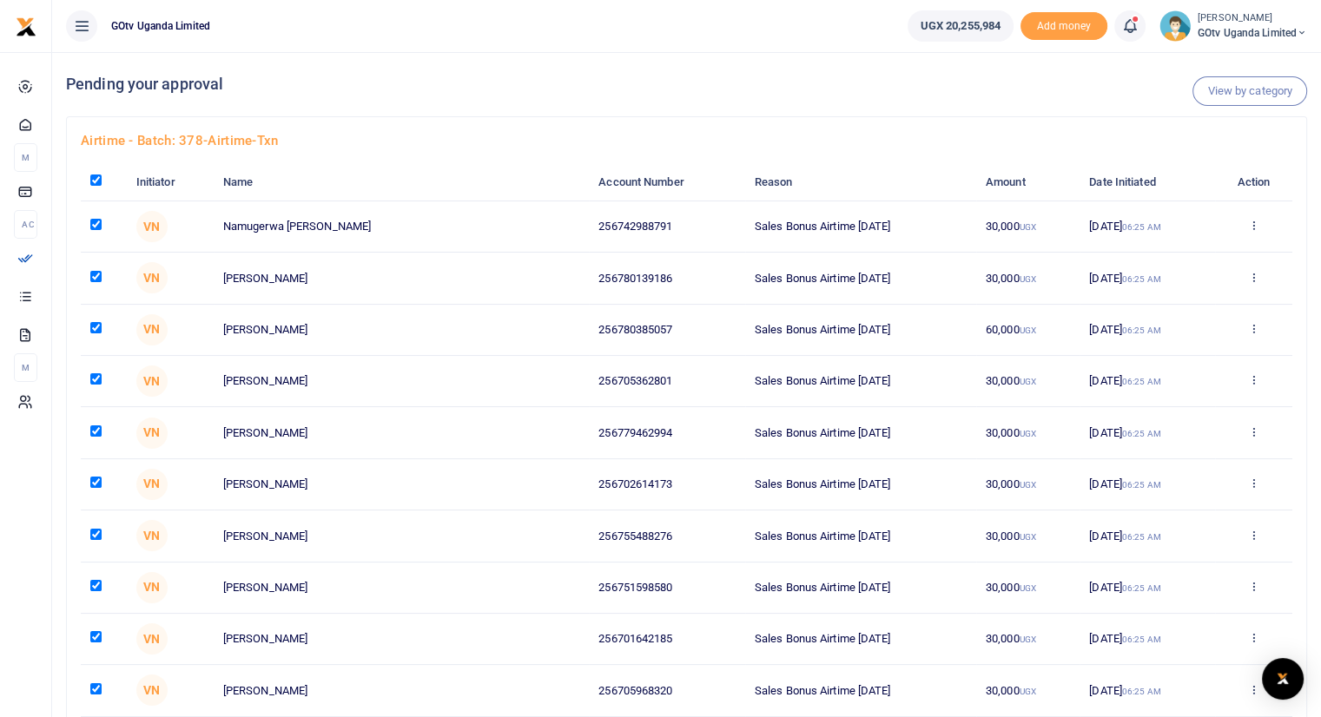
checkbox input "true"
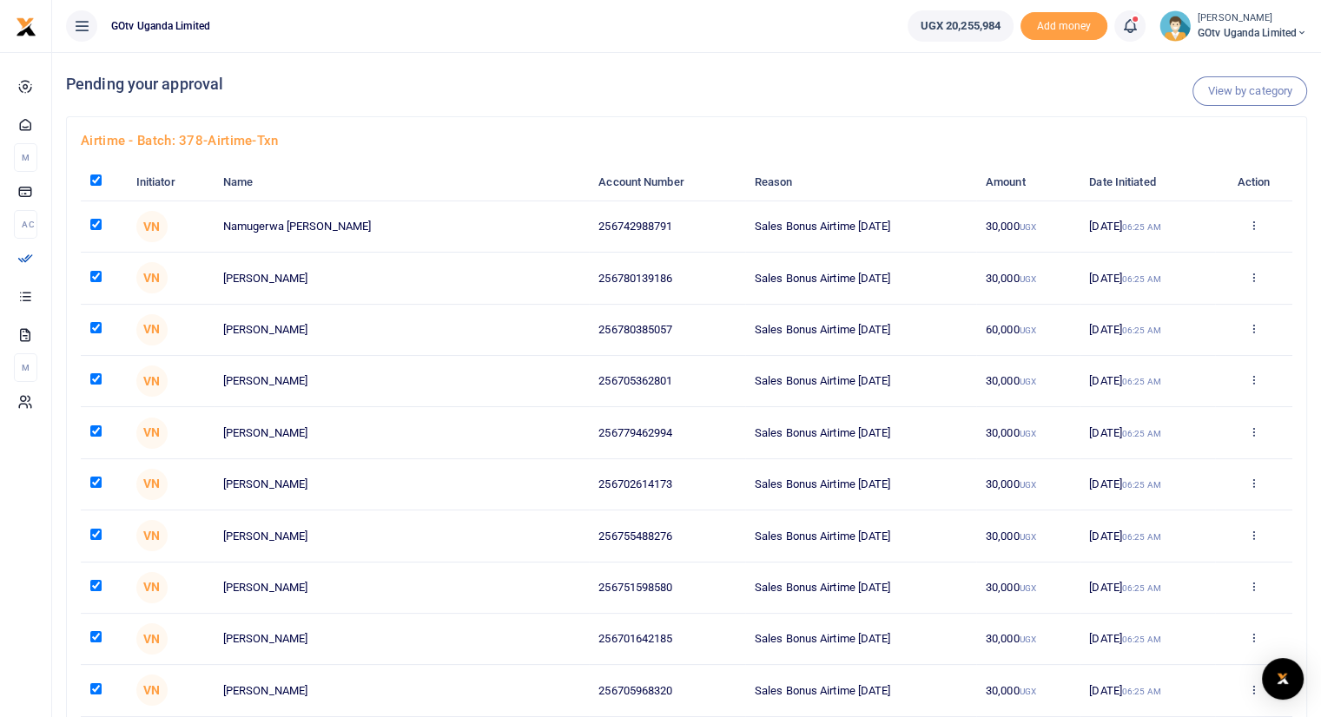
checkbox input "true"
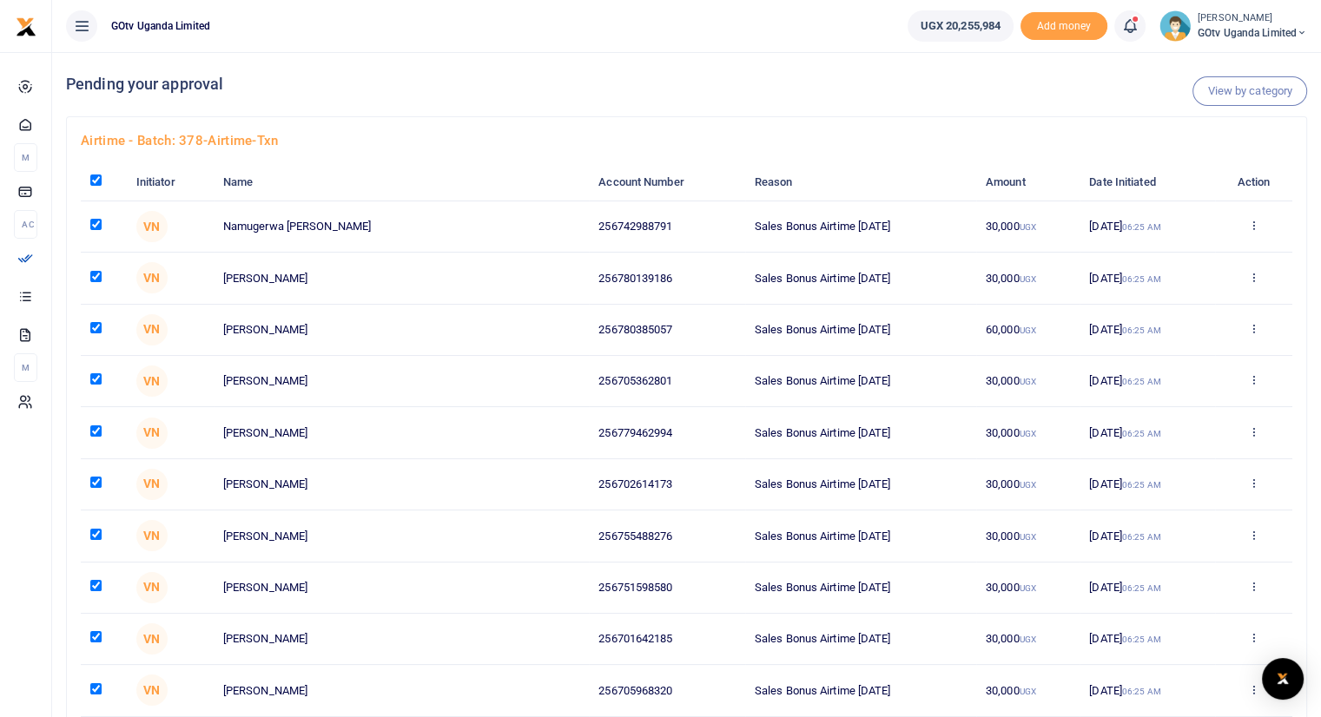
checkbox input "true"
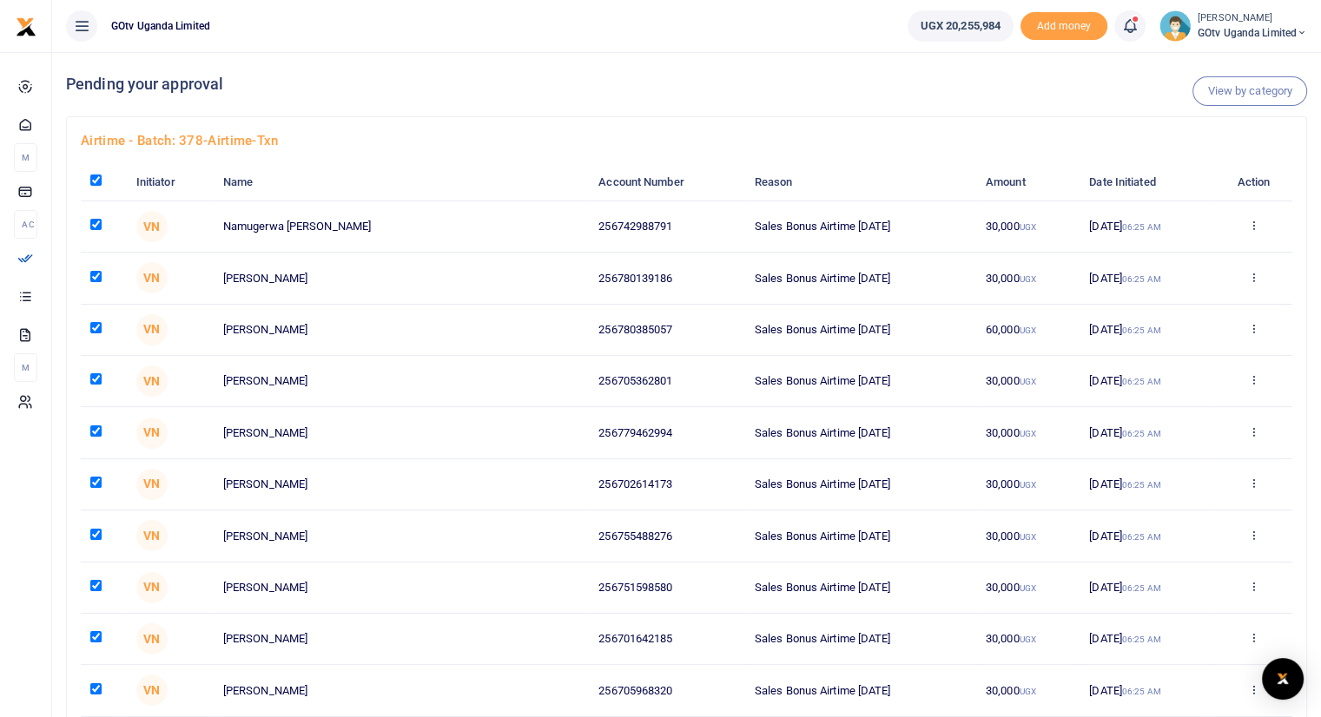
checkbox input "true"
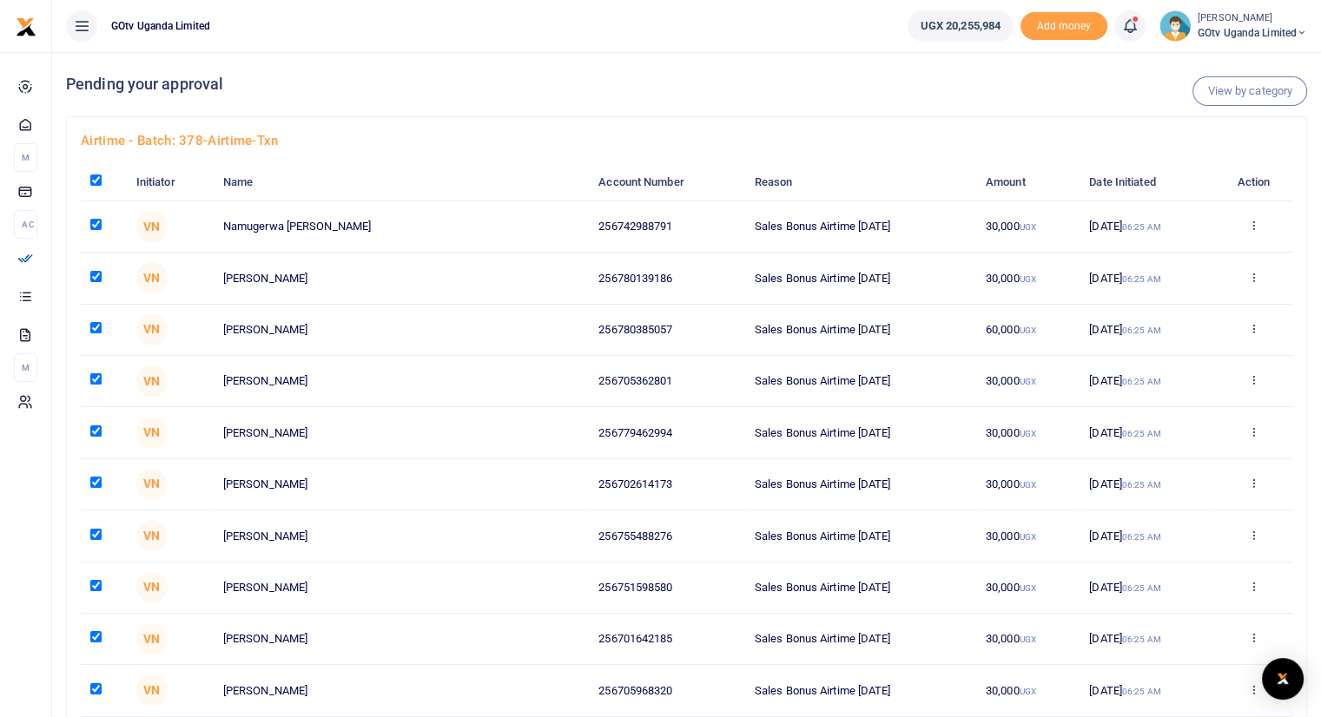
checkbox input "true"
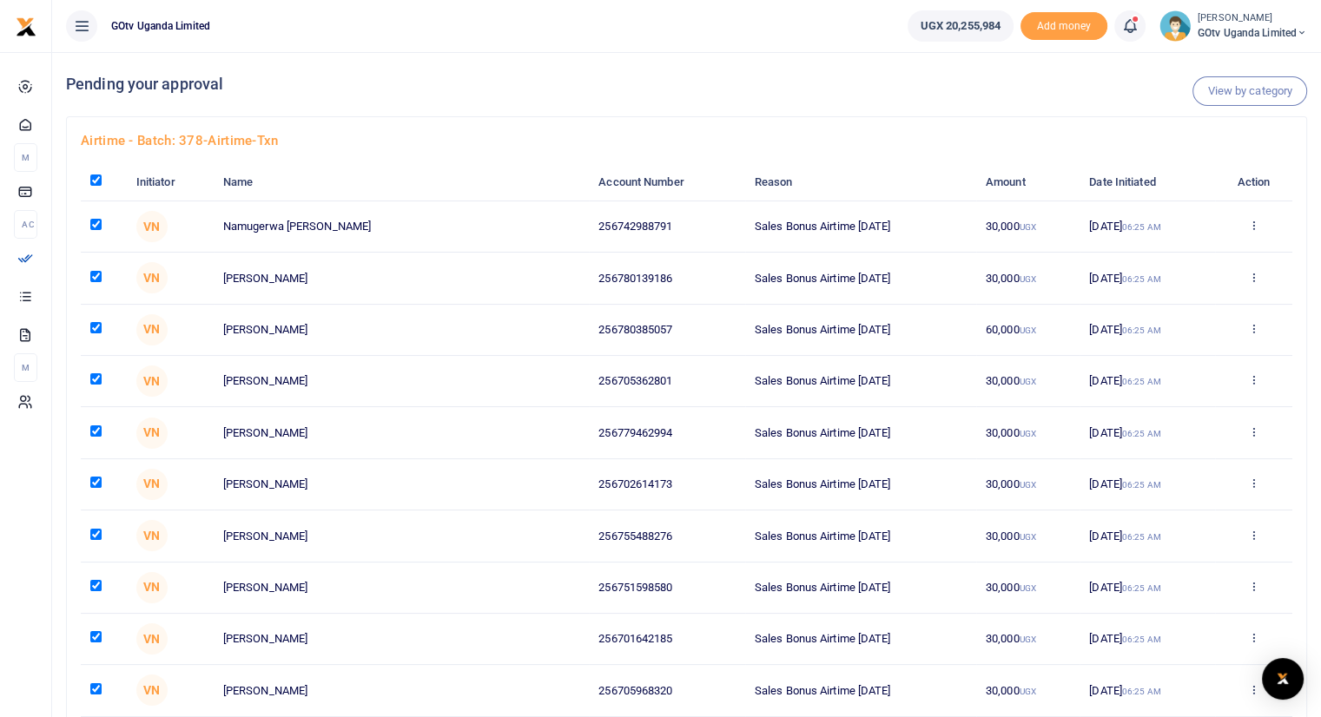
checkbox input "true"
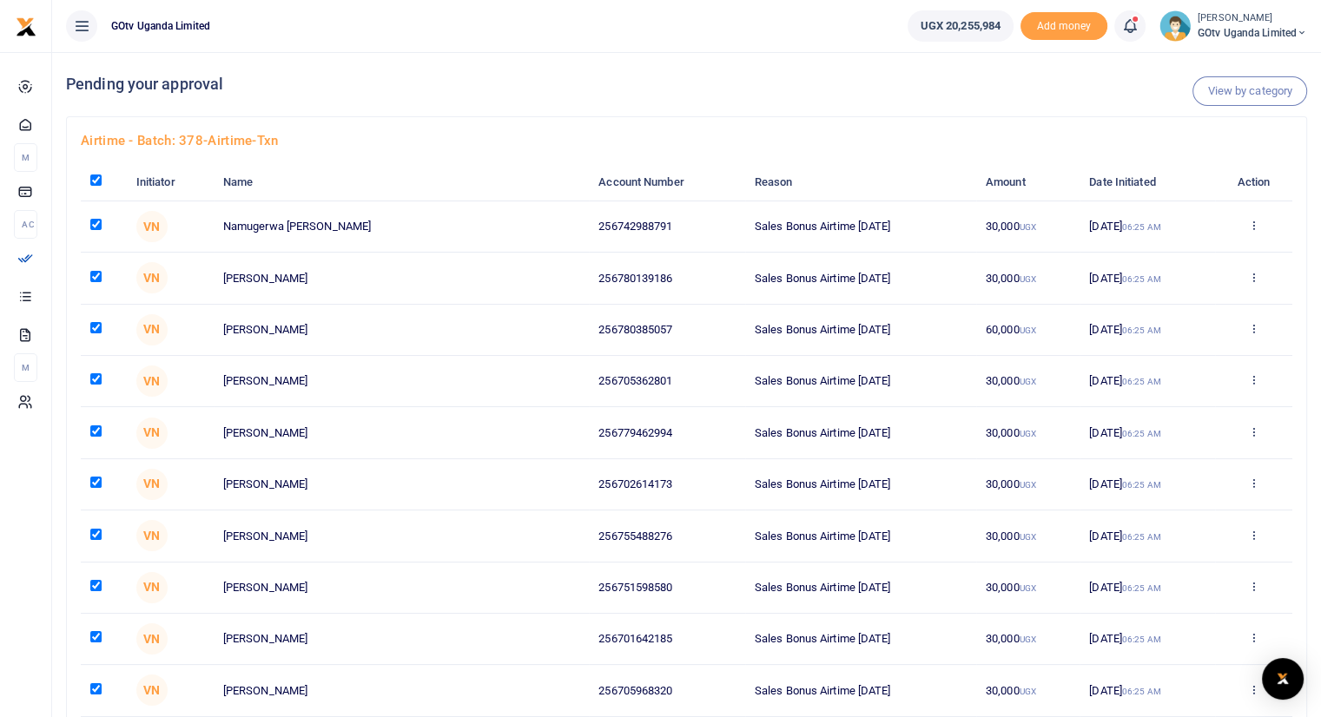
checkbox input "true"
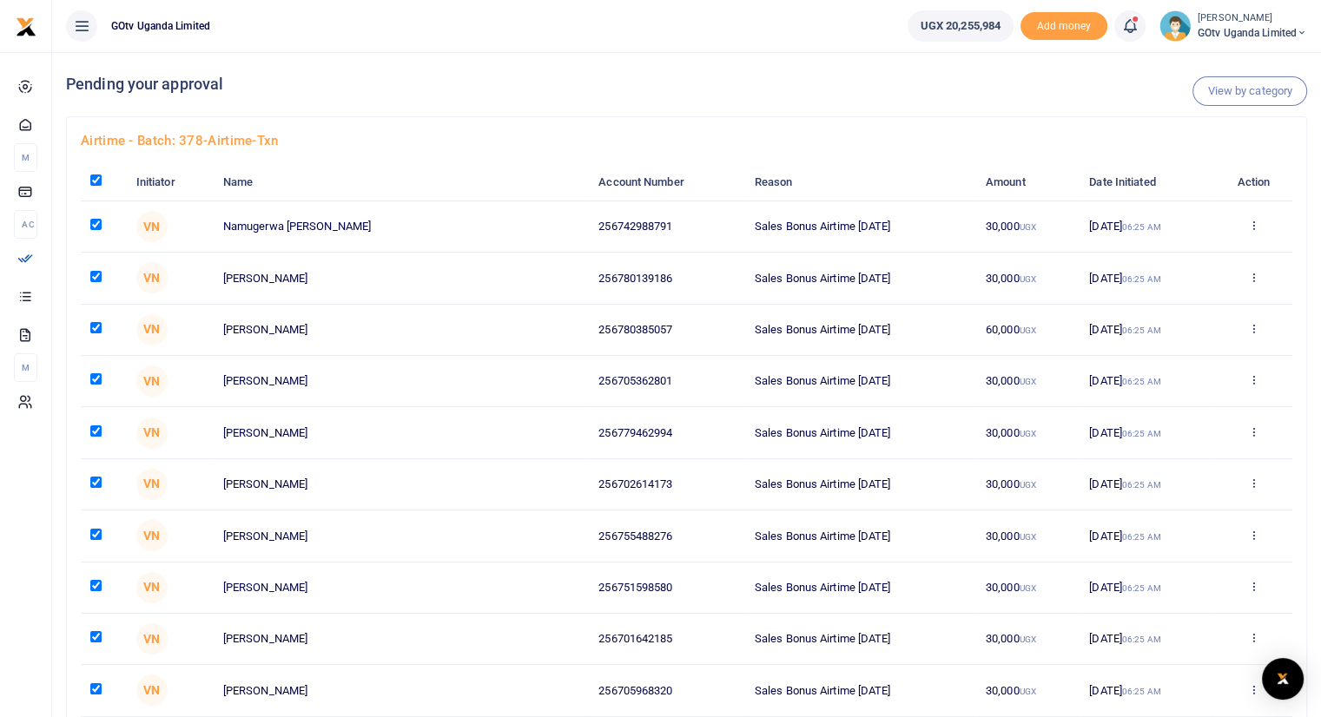
checkbox input "true"
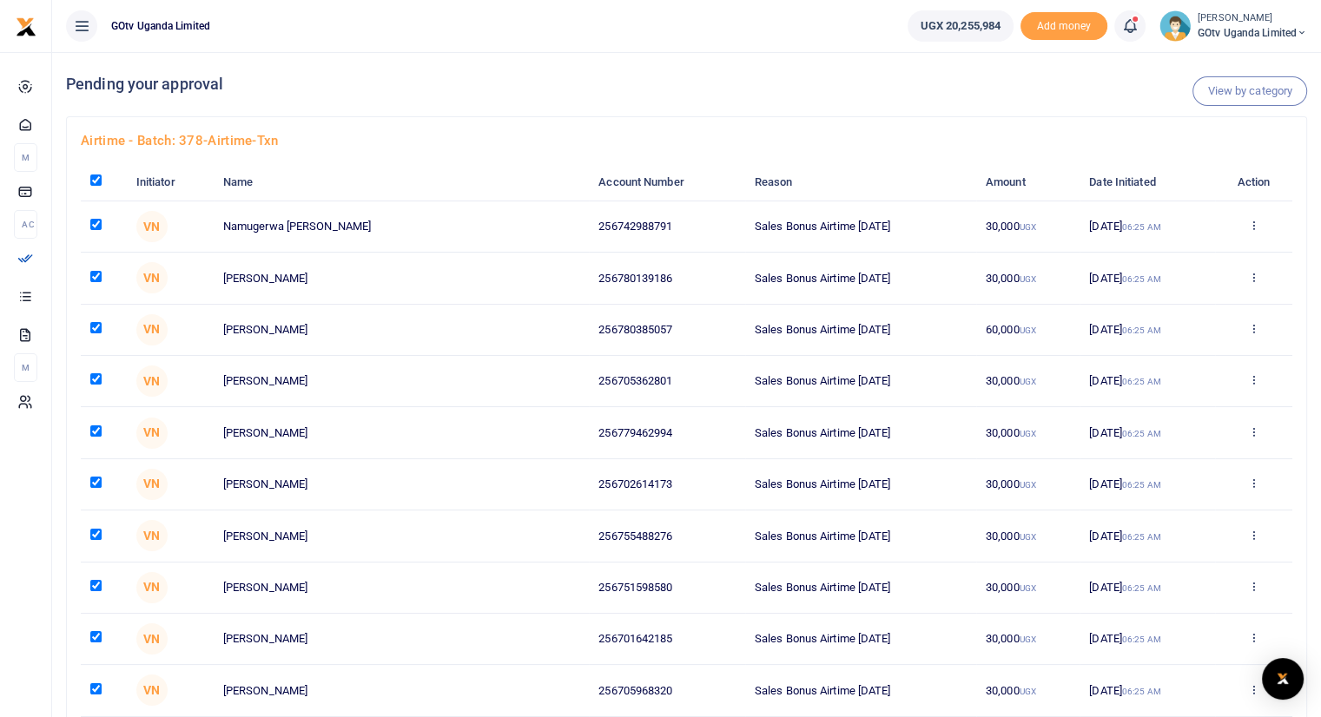
checkbox input "true"
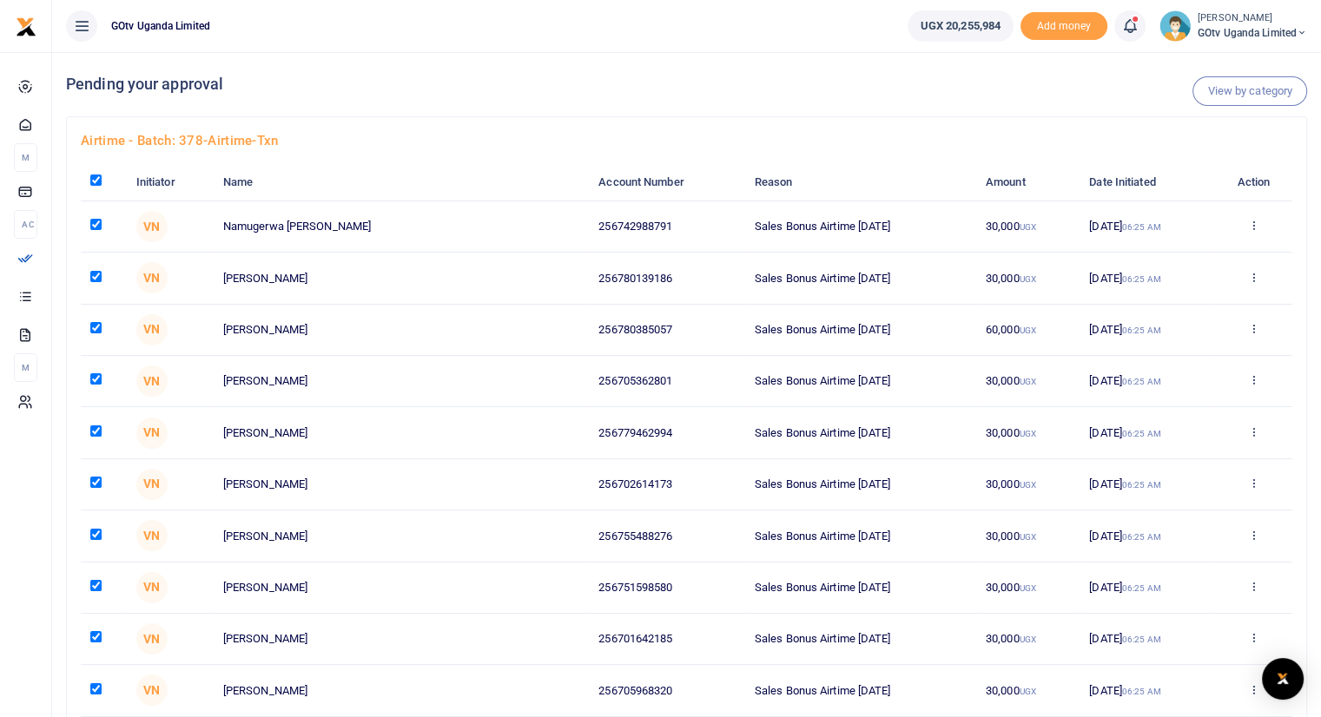
checkbox input "true"
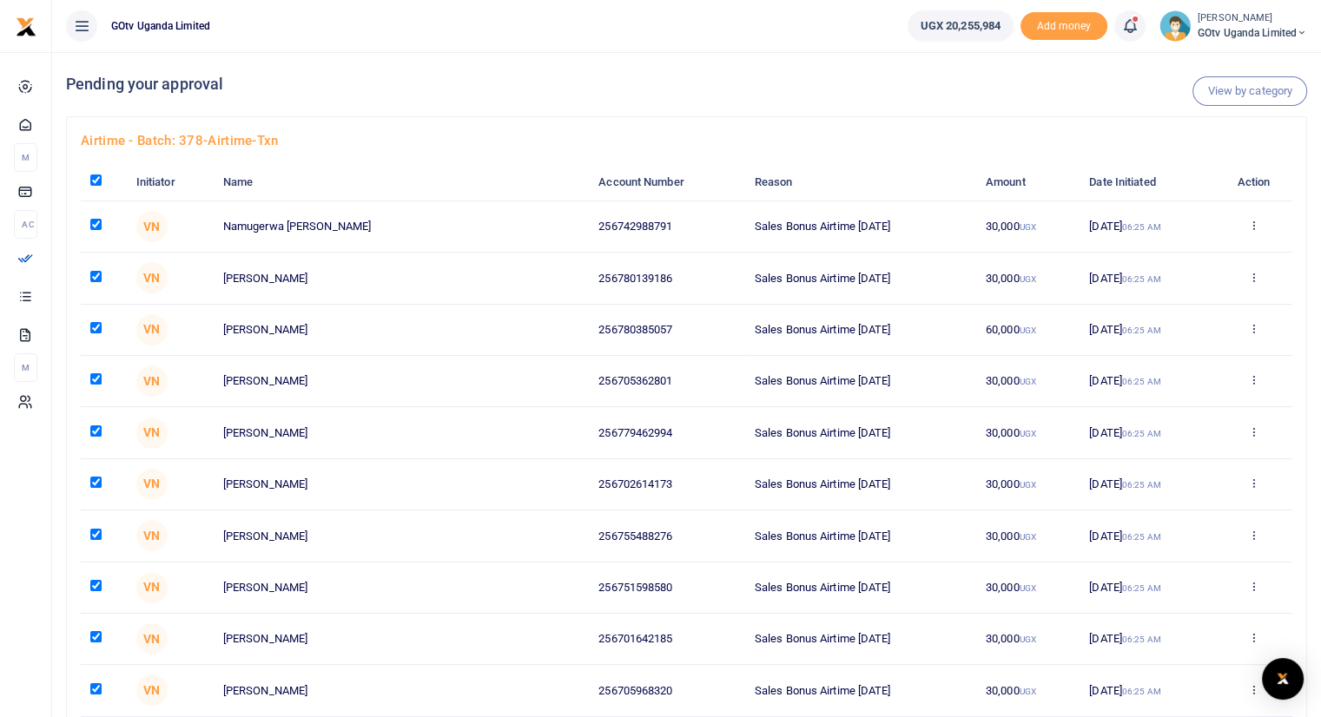
checkbox input "true"
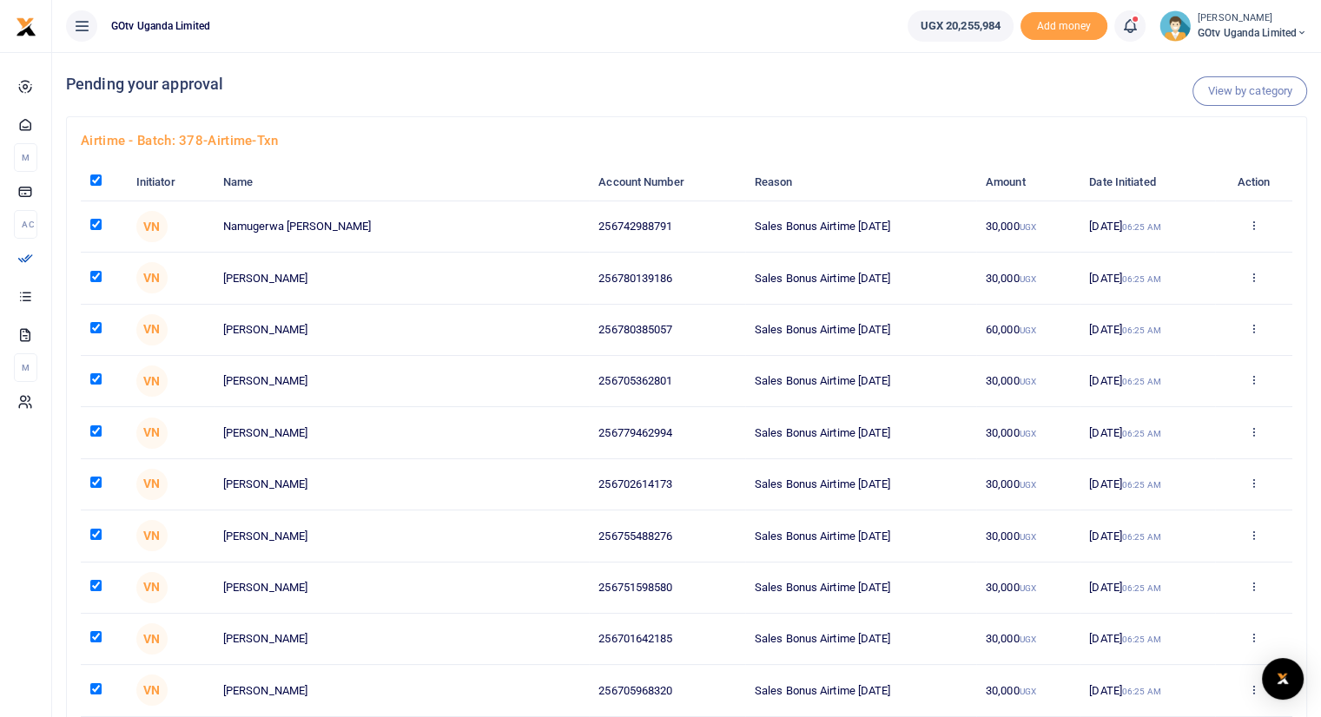
checkbox input "true"
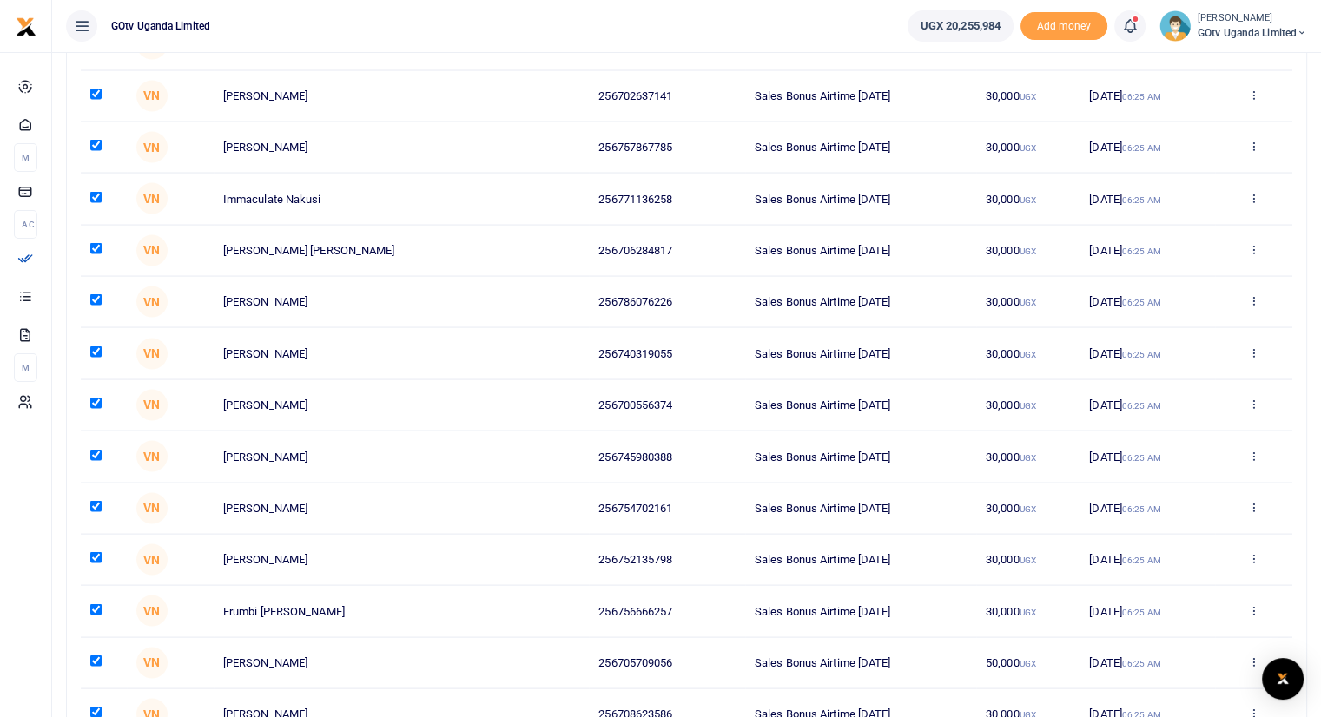
scroll to position [19024, 0]
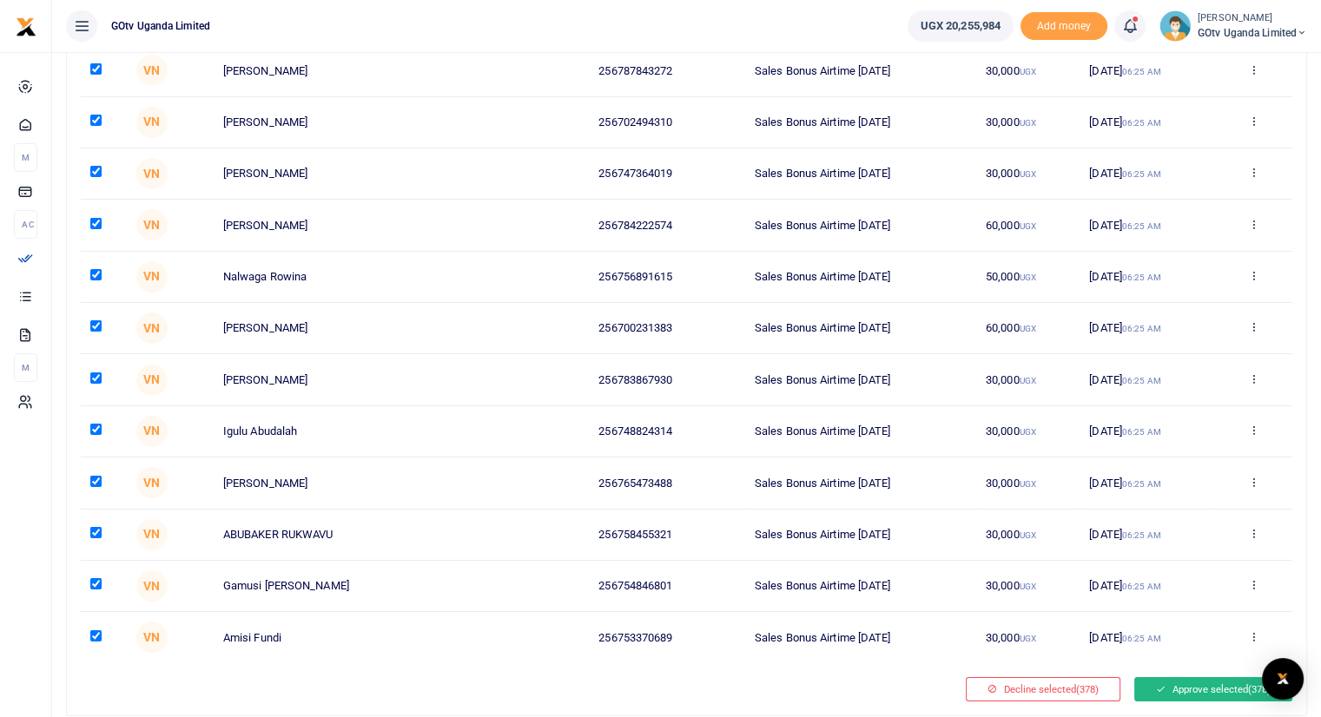
click at [1201, 677] on button "Approve selected (378)" at bounding box center [1213, 689] width 158 height 24
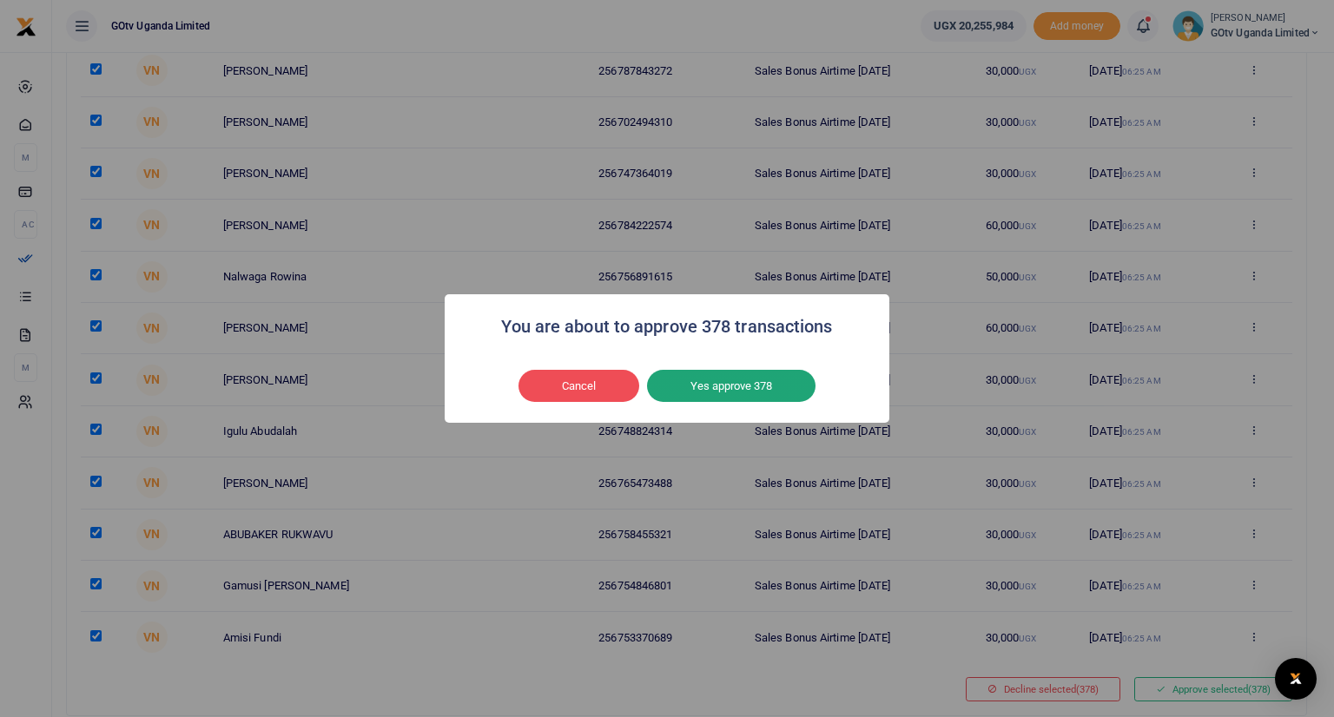
click at [761, 386] on button "Yes approve 378" at bounding box center [731, 386] width 168 height 33
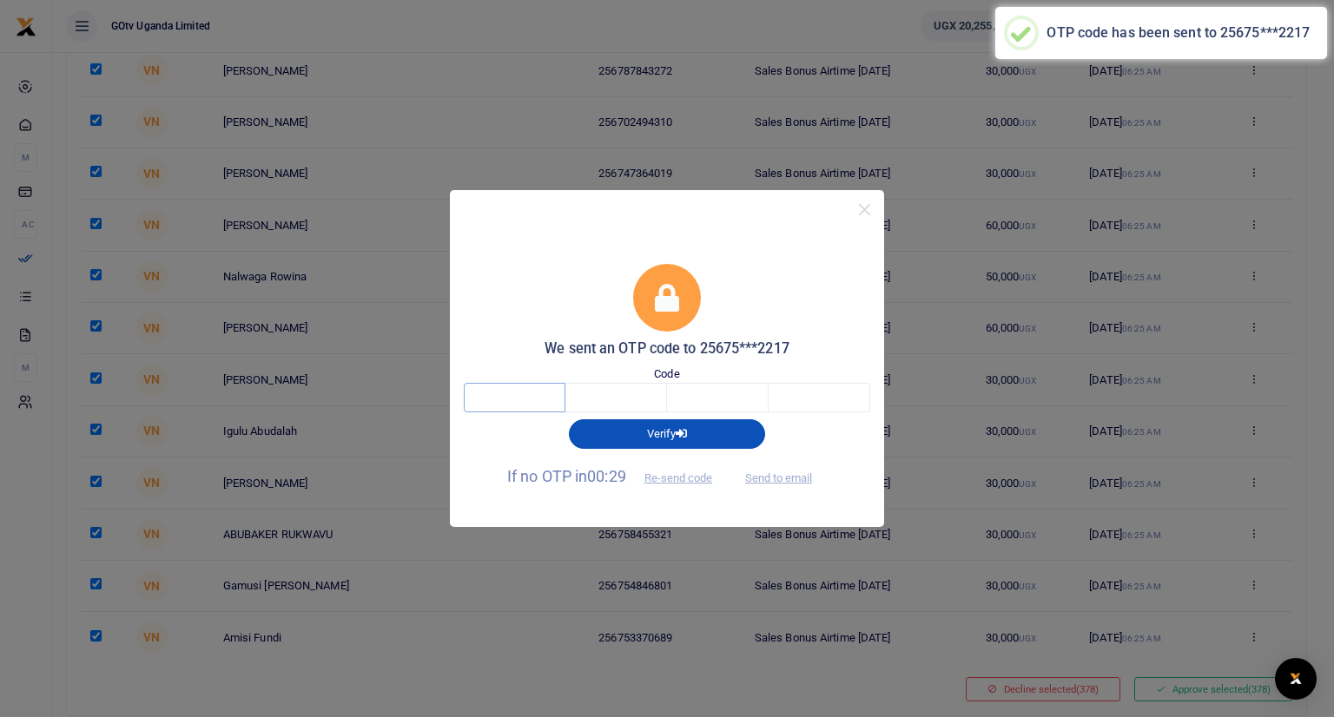
click at [549, 399] on input "text" at bounding box center [515, 398] width 102 height 30
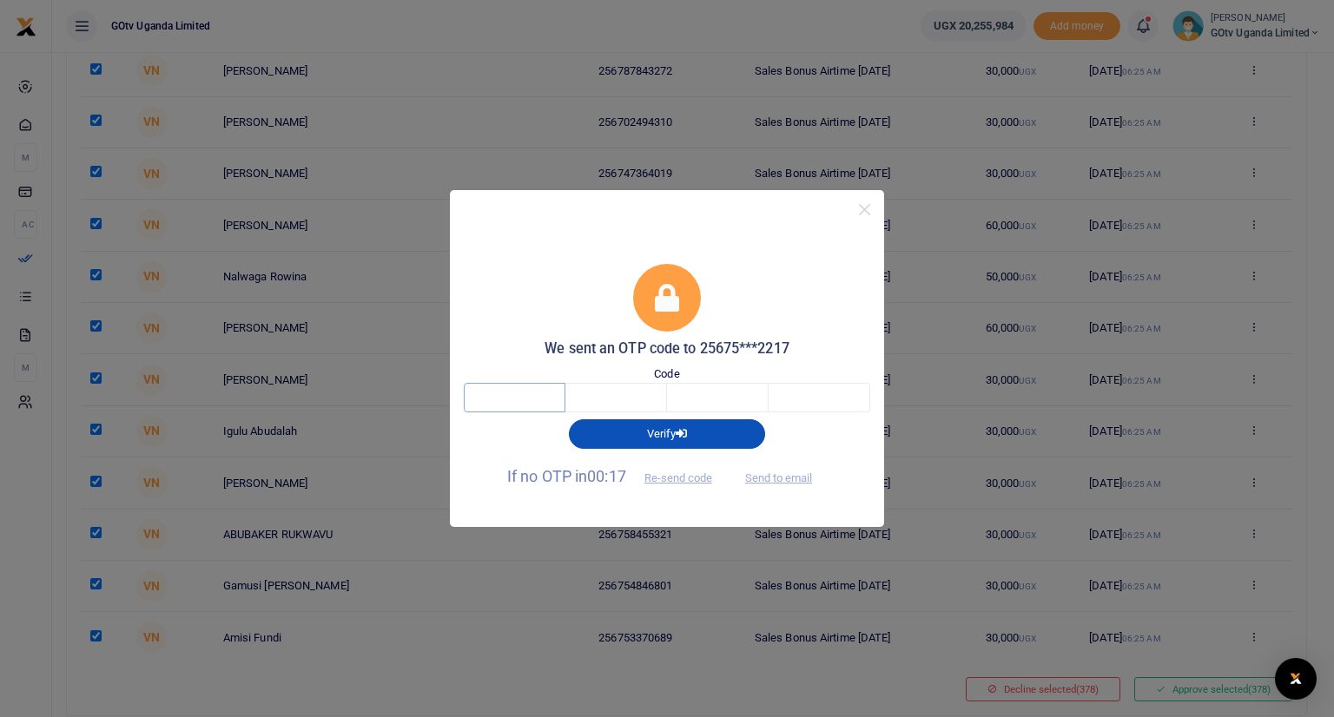
click at [529, 400] on input "text" at bounding box center [515, 398] width 102 height 30
click at [708, 433] on button "Verify" at bounding box center [667, 434] width 196 height 30
click at [675, 435] on button "Verify" at bounding box center [667, 434] width 196 height 30
click at [781, 475] on button "Send to email" at bounding box center [778, 478] width 96 height 30
click at [776, 475] on button "Send to email" at bounding box center [778, 478] width 96 height 30
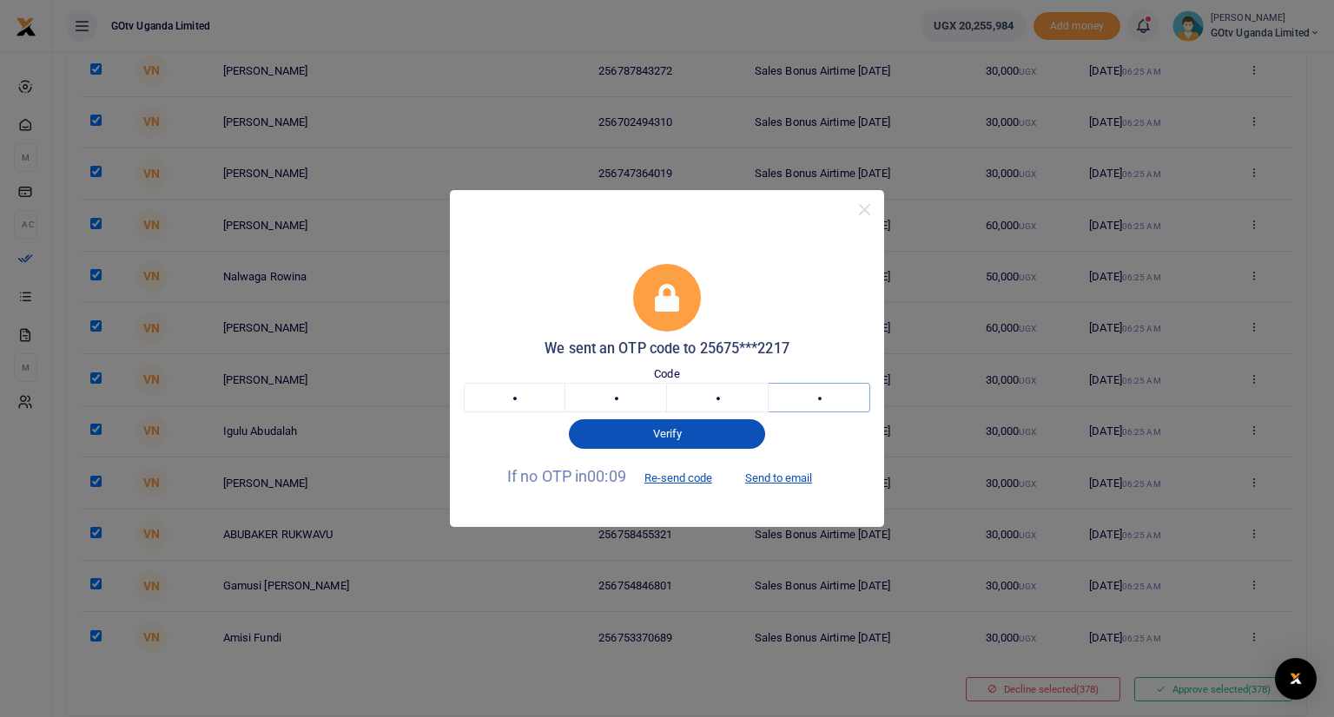
click at [828, 400] on input "8" at bounding box center [819, 398] width 102 height 30
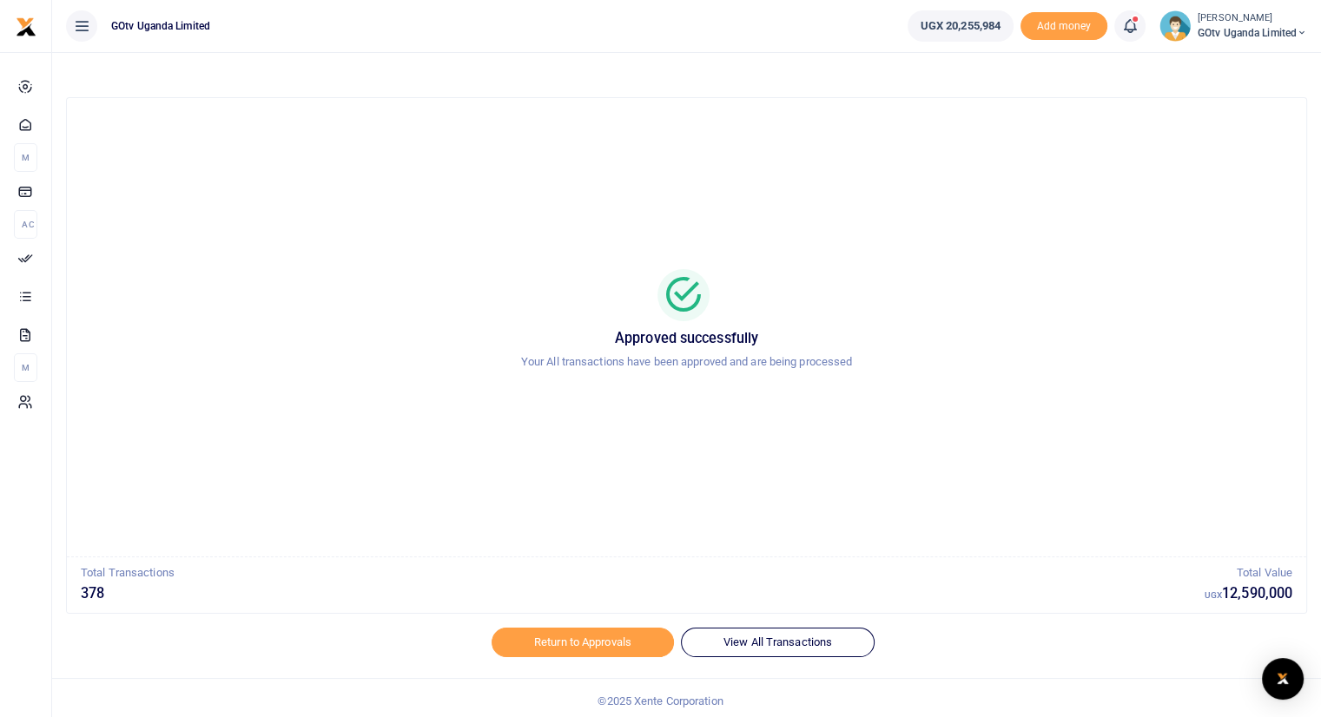
click at [1295, 28] on span "GOtv Uganda Limited" at bounding box center [1251, 33] width 109 height 16
click at [1219, 157] on link "Logout" at bounding box center [1240, 159] width 137 height 24
